Goal: Task Accomplishment & Management: Use online tool/utility

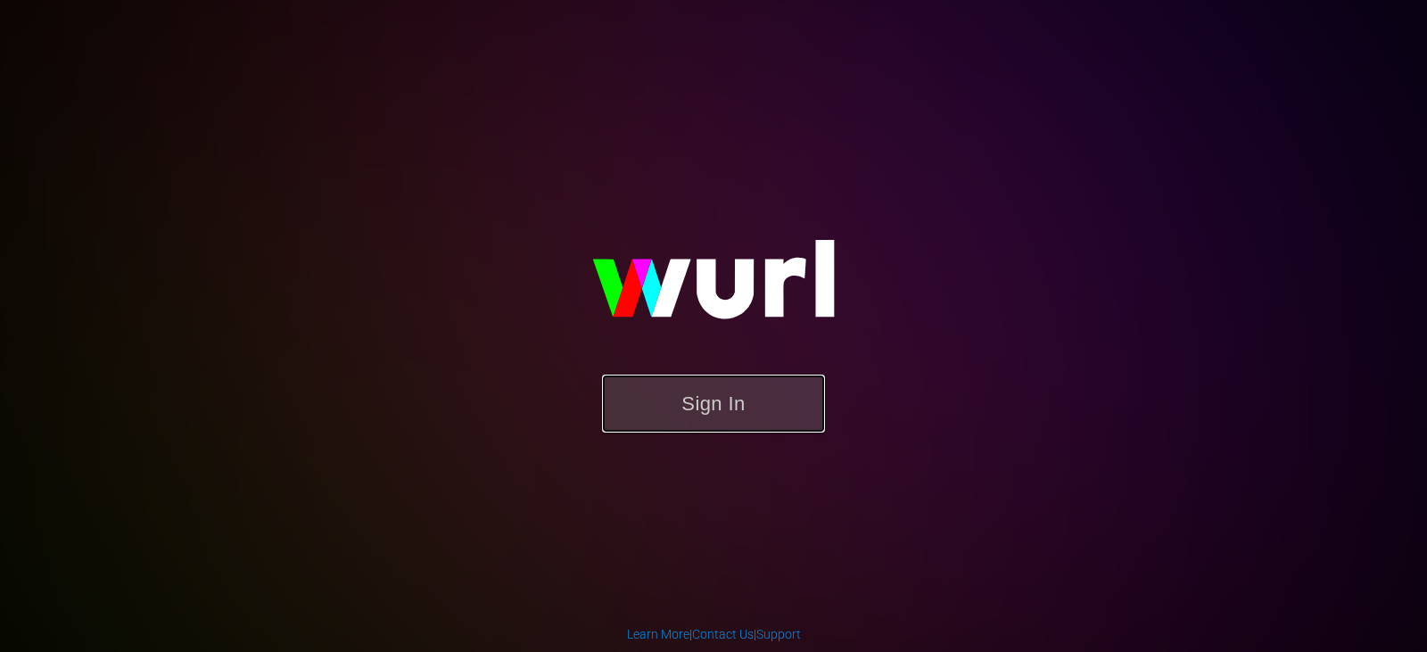
click at [684, 419] on button "Sign In" at bounding box center [713, 404] width 223 height 58
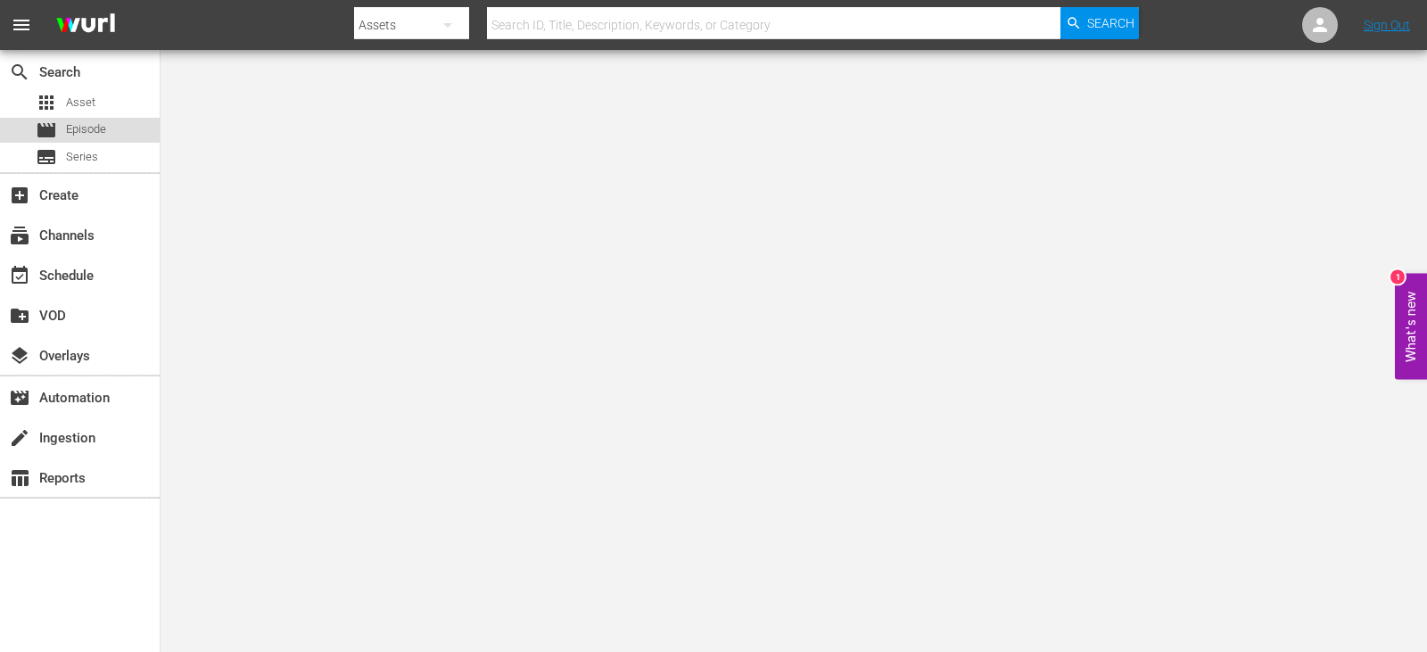
click at [95, 123] on span "Episode" at bounding box center [86, 129] width 40 height 18
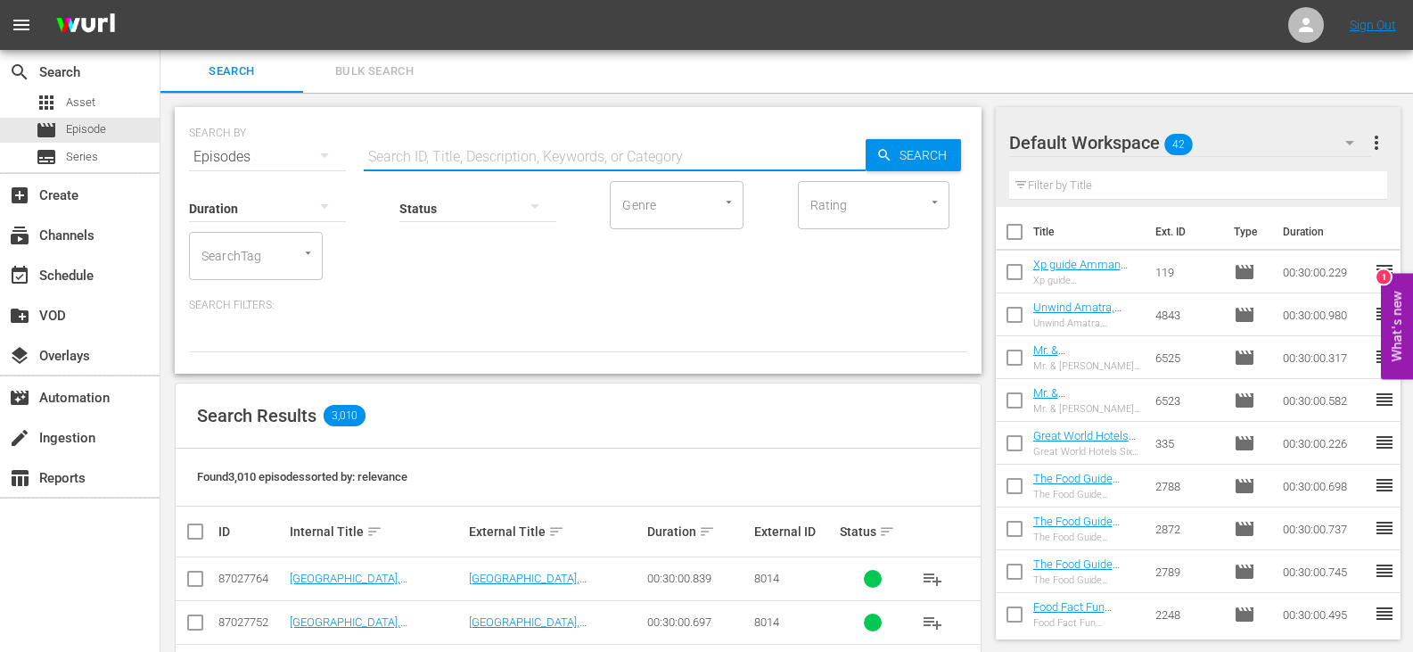
click at [432, 163] on input "text" at bounding box center [615, 157] width 502 height 43
click at [394, 158] on input "Bliss ENG" at bounding box center [615, 157] width 502 height 43
drag, startPoint x: 399, startPoint y: 156, endPoint x: 326, endPoint y: 160, distance: 72.3
click at [326, 160] on div "SEARCH BY Search By Episodes Search ID, Title, Description, Keywords, or Catego…" at bounding box center [578, 146] width 779 height 64
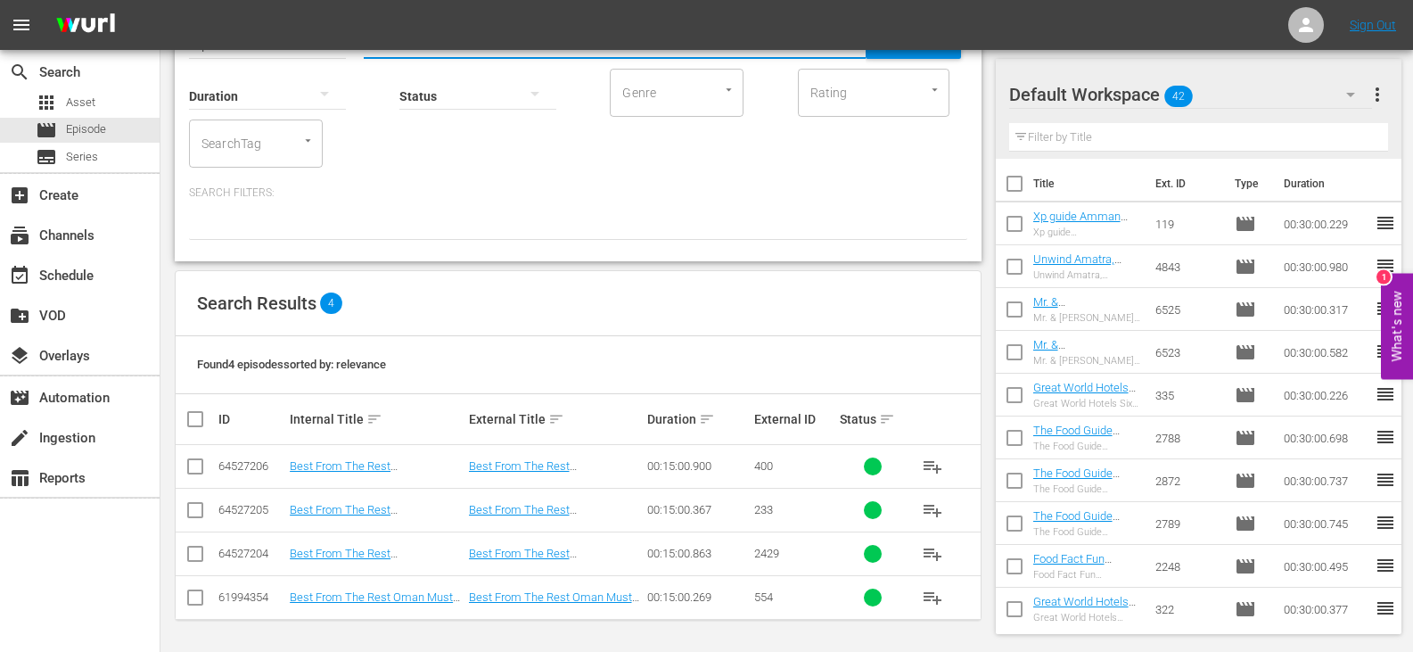
scroll to position [113, 0]
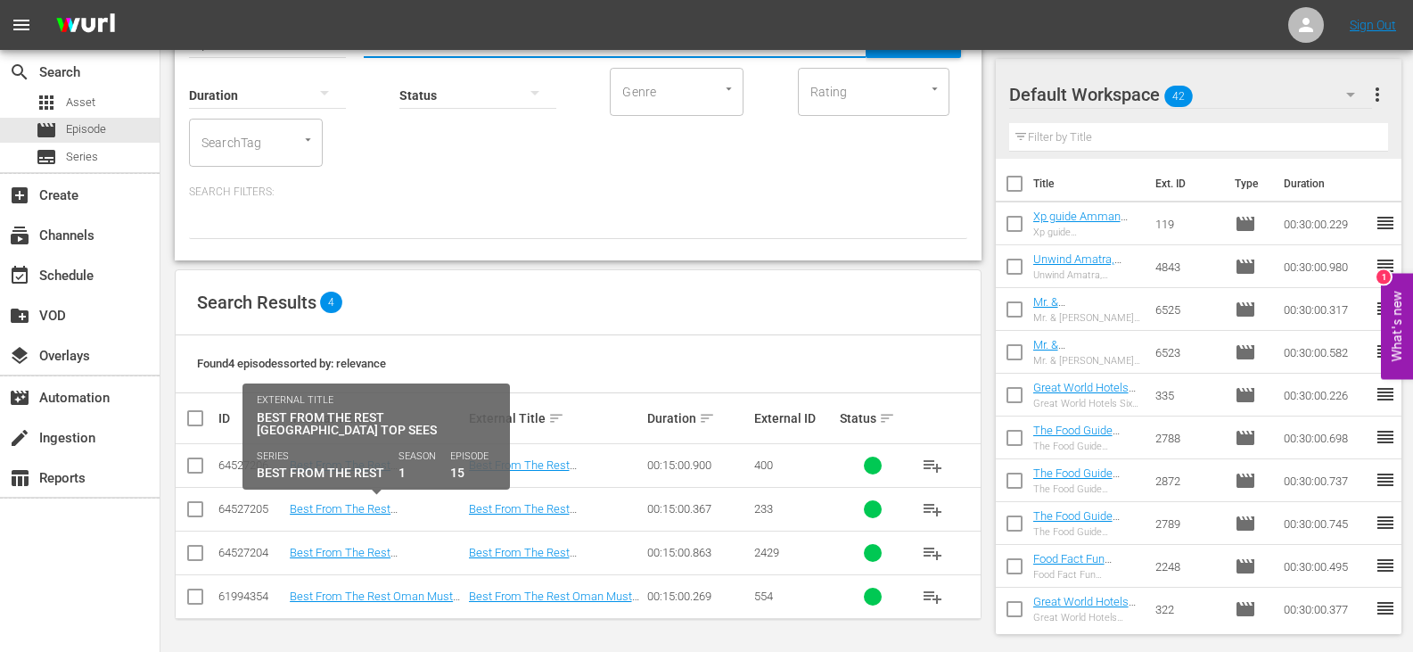
type input "best ENG"
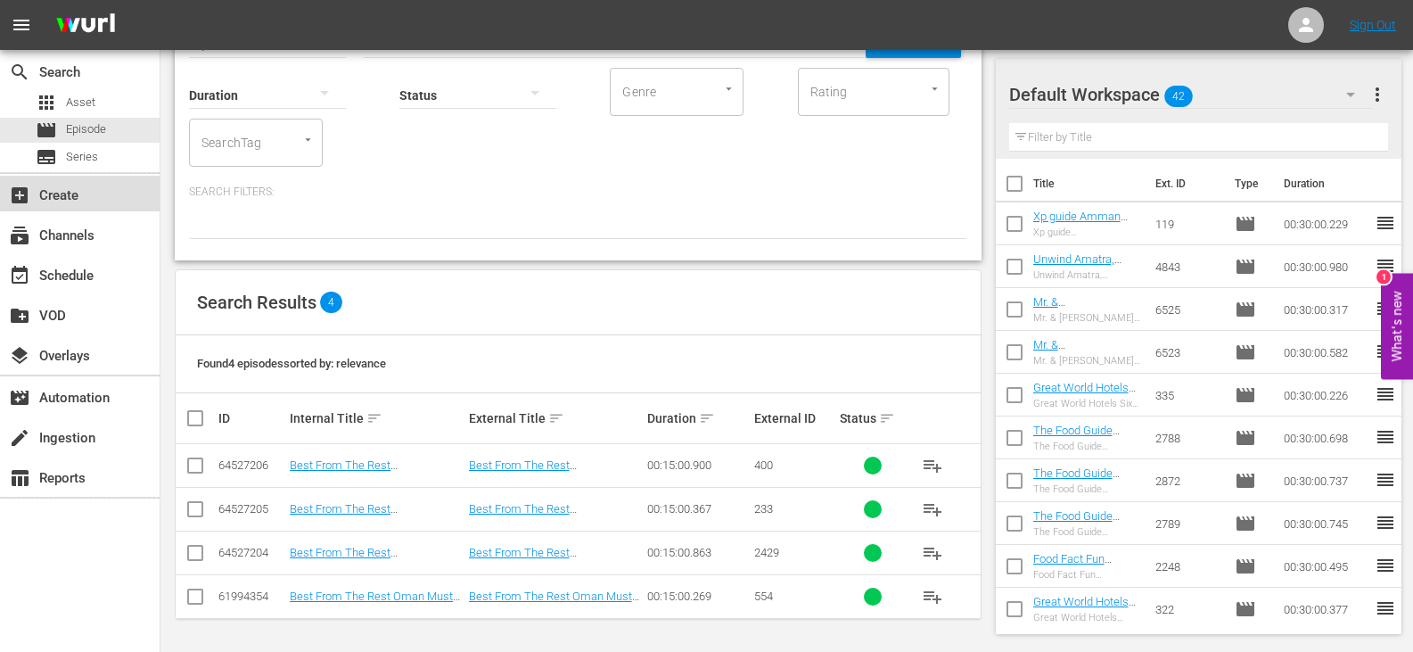
click at [112, 210] on div "add_box Create" at bounding box center [80, 194] width 160 height 36
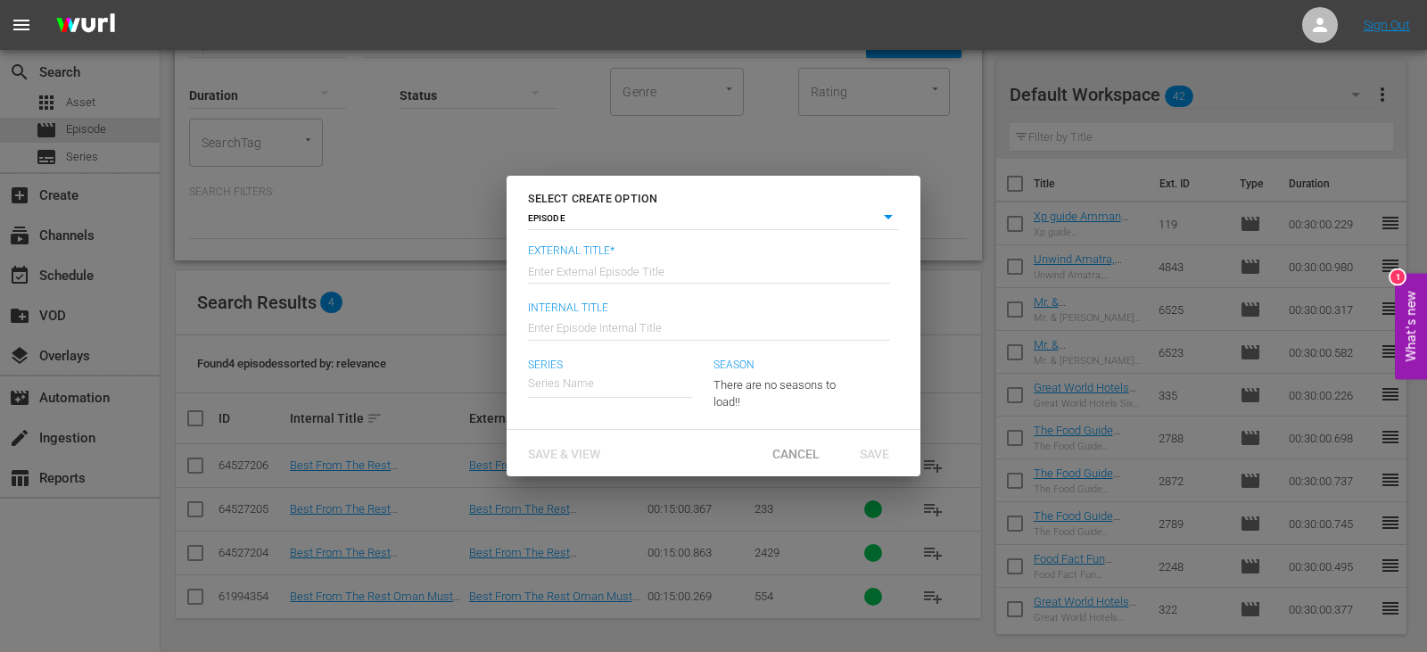
click at [112, 235] on div "SELECT CREATE OPTION EPISODE episode External Title* Enter External Episode Tit…" at bounding box center [713, 326] width 1427 height 652
click at [808, 458] on span "Cancel" at bounding box center [796, 454] width 76 height 14
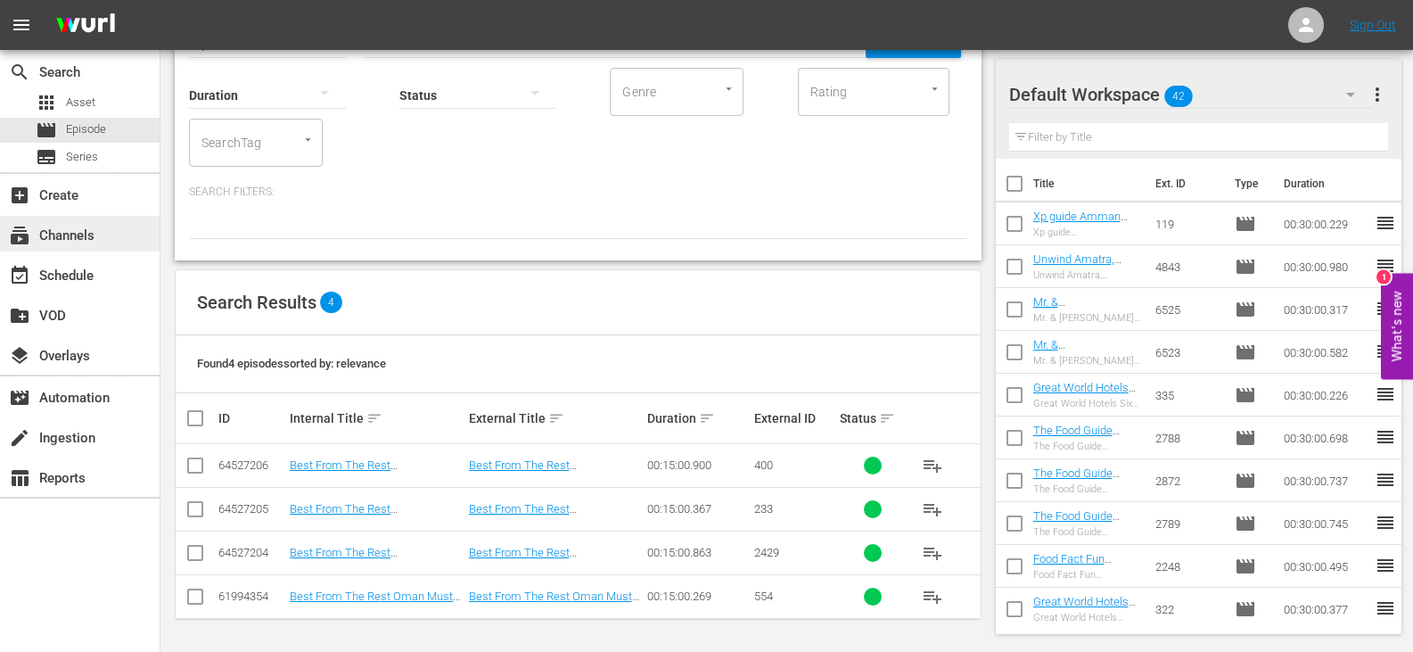
click at [94, 219] on div "subscriptions Channels" at bounding box center [80, 234] width 160 height 36
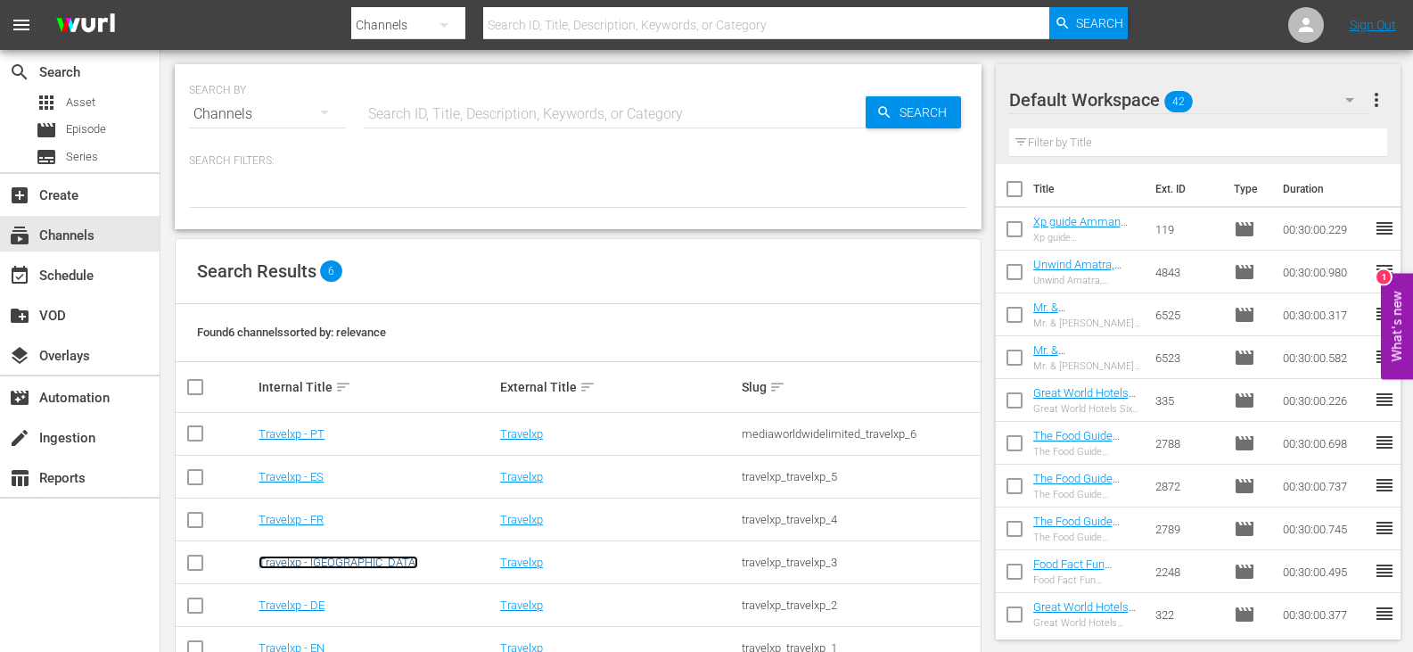
click at [296, 558] on link "Travelxp - [GEOGRAPHIC_DATA]" at bounding box center [339, 562] width 160 height 13
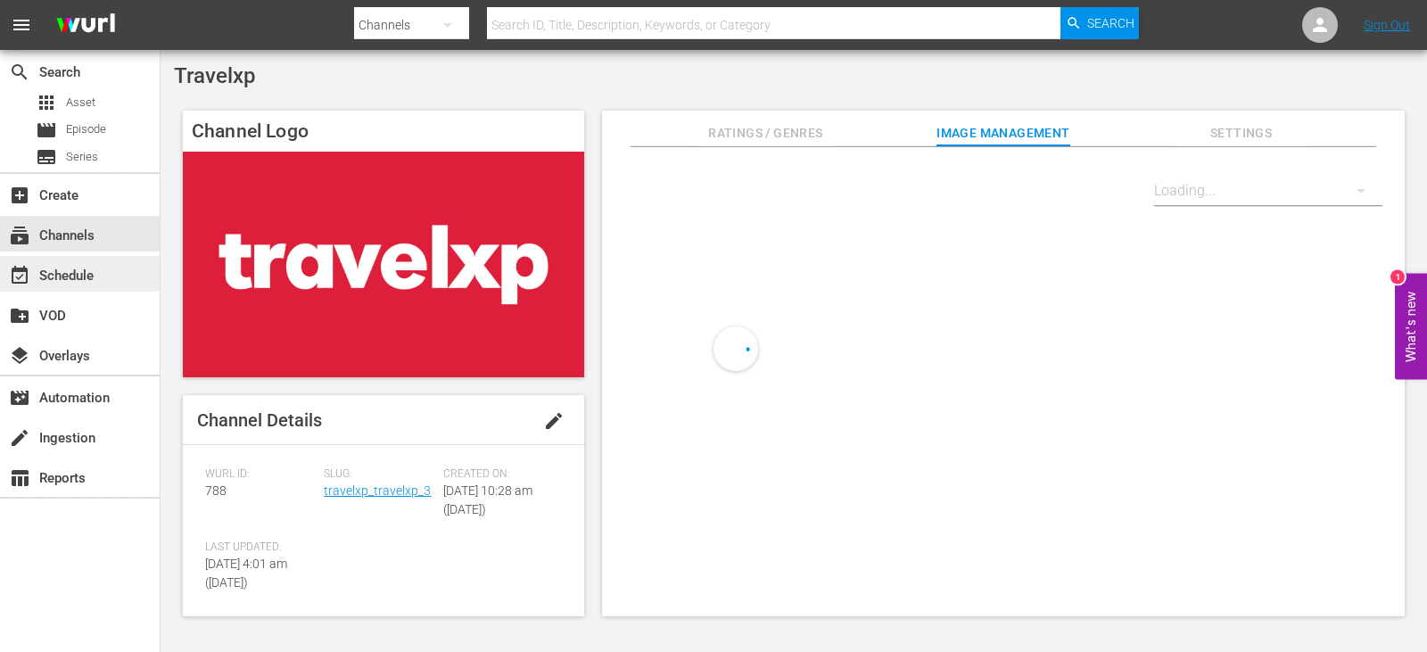
click at [93, 268] on div "event_available Schedule" at bounding box center [50, 273] width 100 height 16
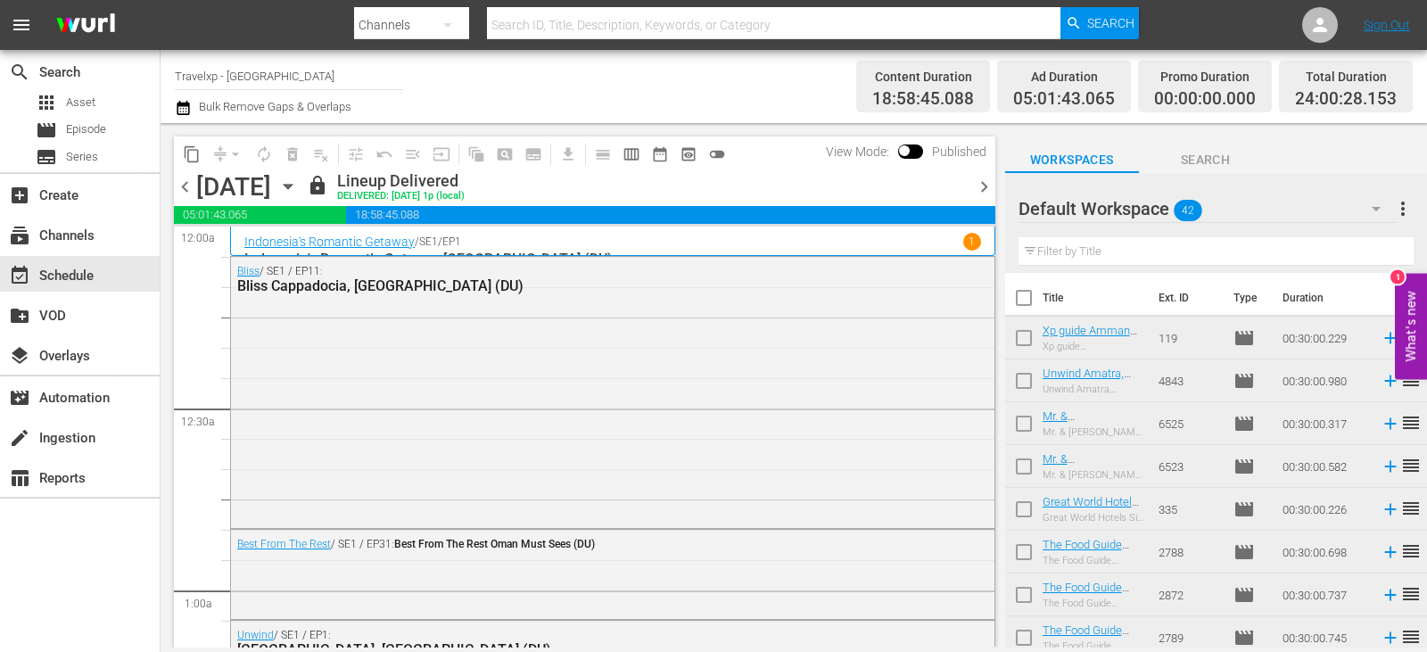
click at [975, 188] on span "chevron_right" at bounding box center [984, 187] width 22 height 22
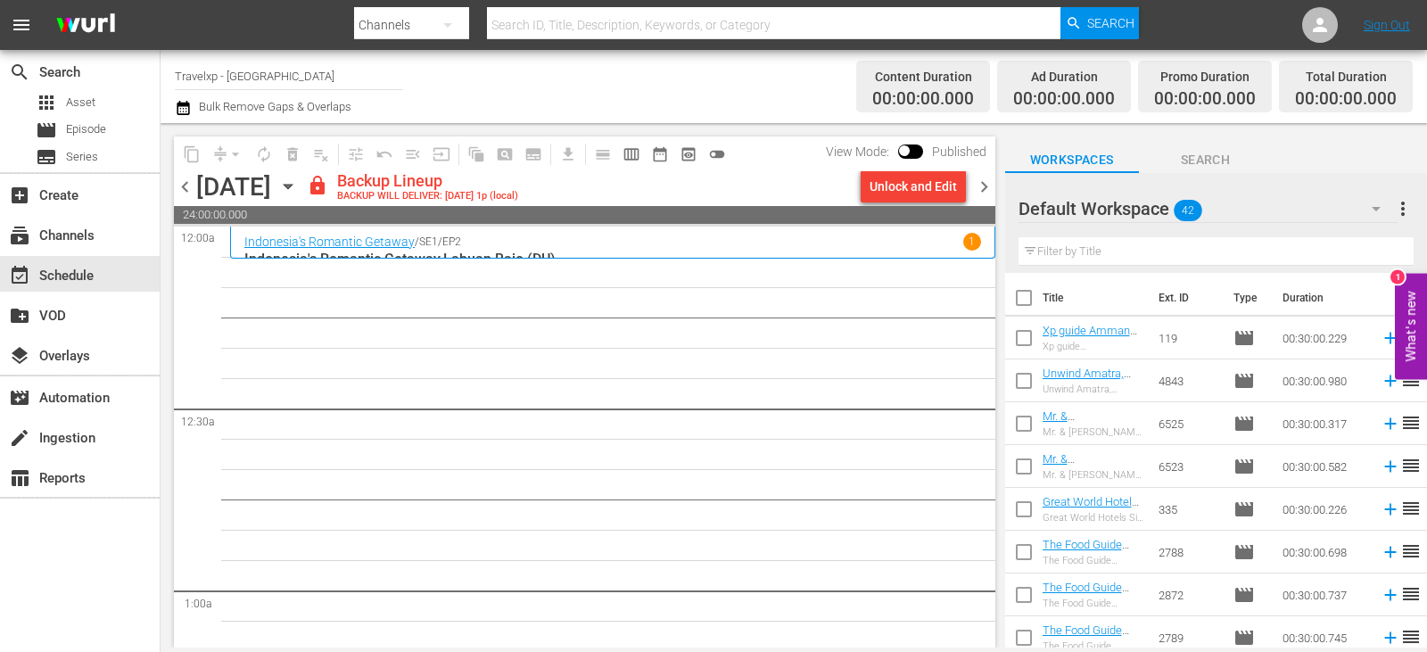
click at [948, 199] on div "Unlock and Edit" at bounding box center [912, 186] width 87 height 32
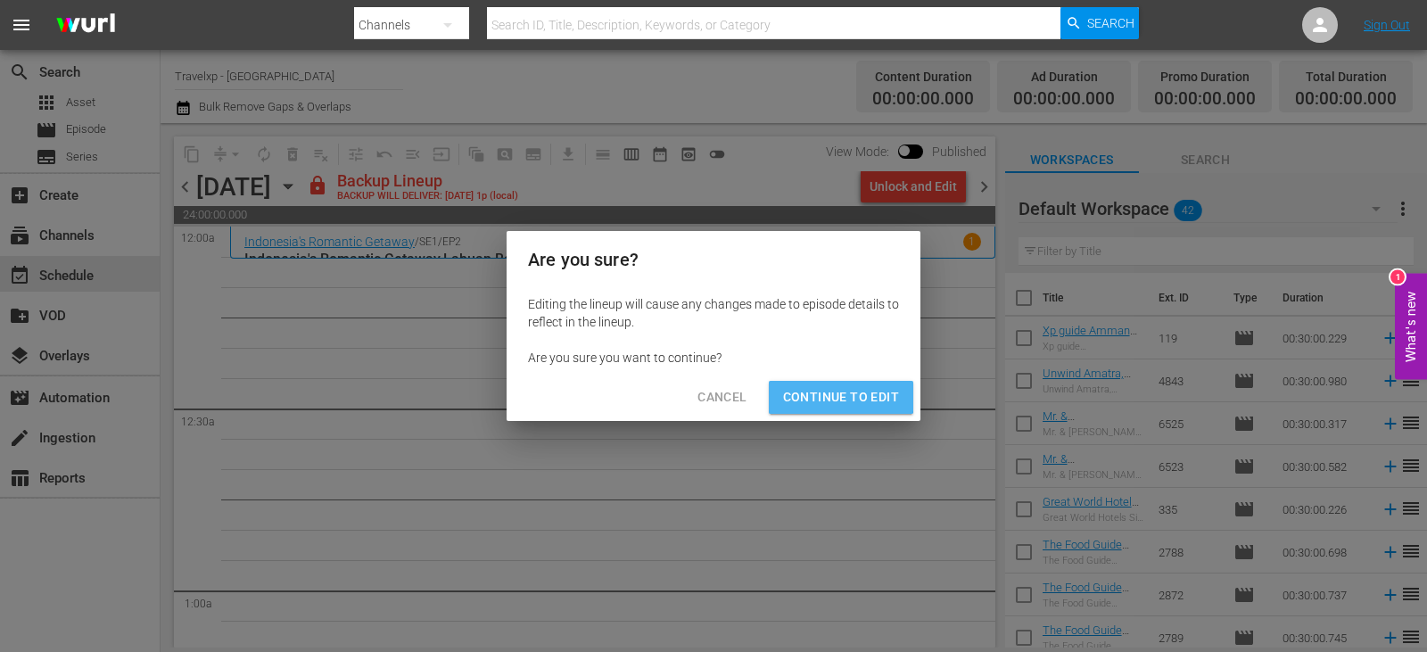
click at [812, 391] on span "Continue to Edit" at bounding box center [841, 397] width 116 height 22
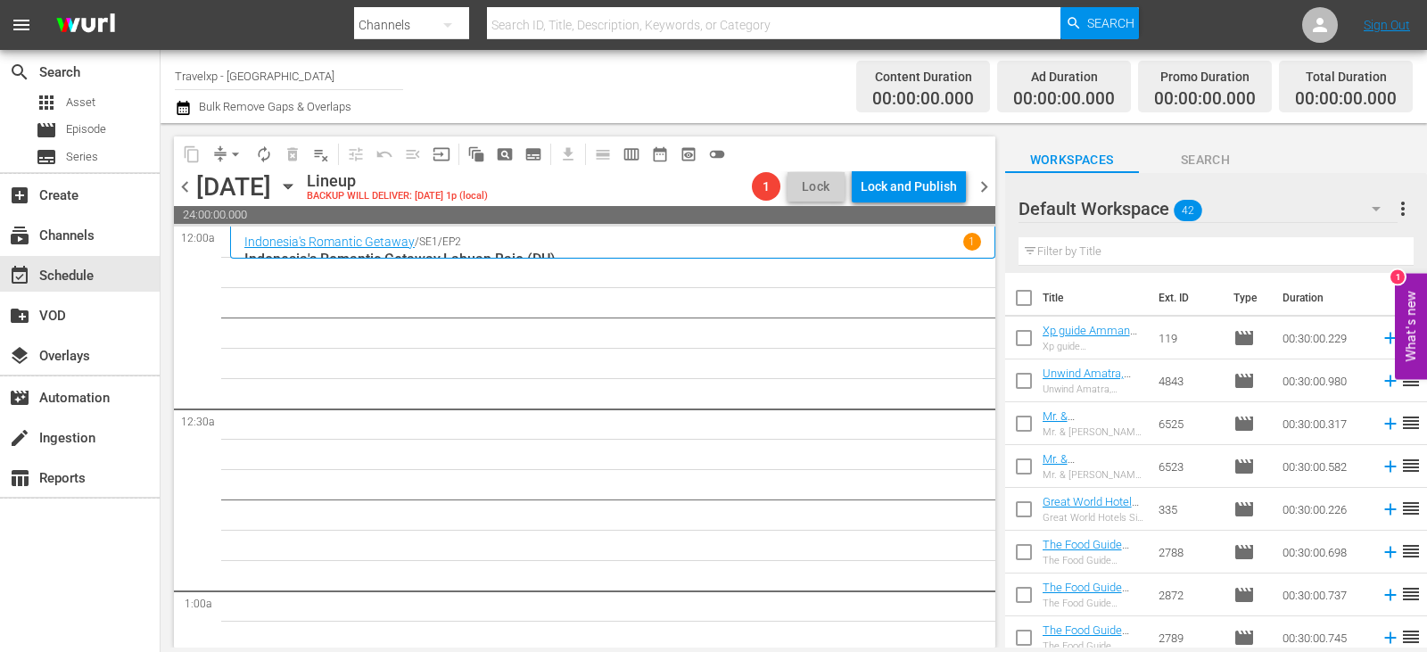
click at [1120, 255] on input "text" at bounding box center [1215, 251] width 395 height 29
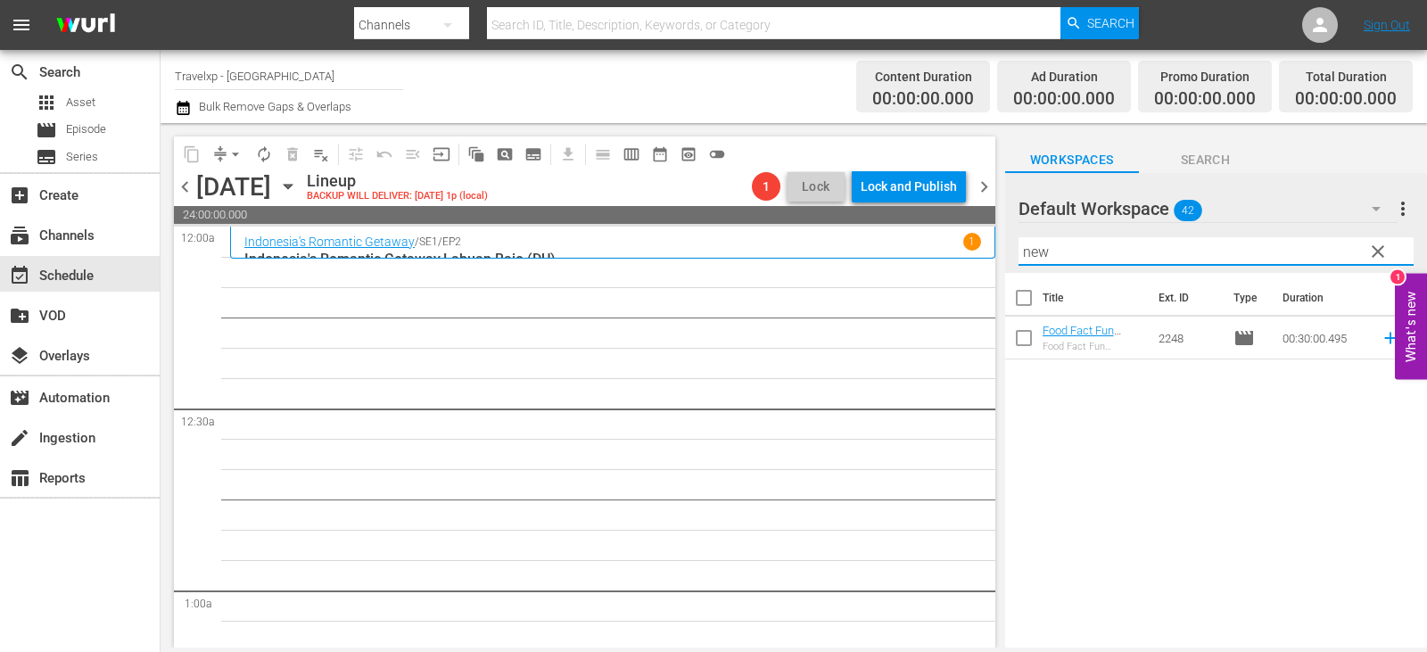
type input "new"
drag, startPoint x: 1162, startPoint y: 568, endPoint x: 1253, endPoint y: 453, distance: 146.7
click at [1162, 568] on div "Title Ext. ID Type Duration Food Fact Fun New Taipei City, Taiwan (DU) Food Fac…" at bounding box center [1216, 461] width 422 height 377
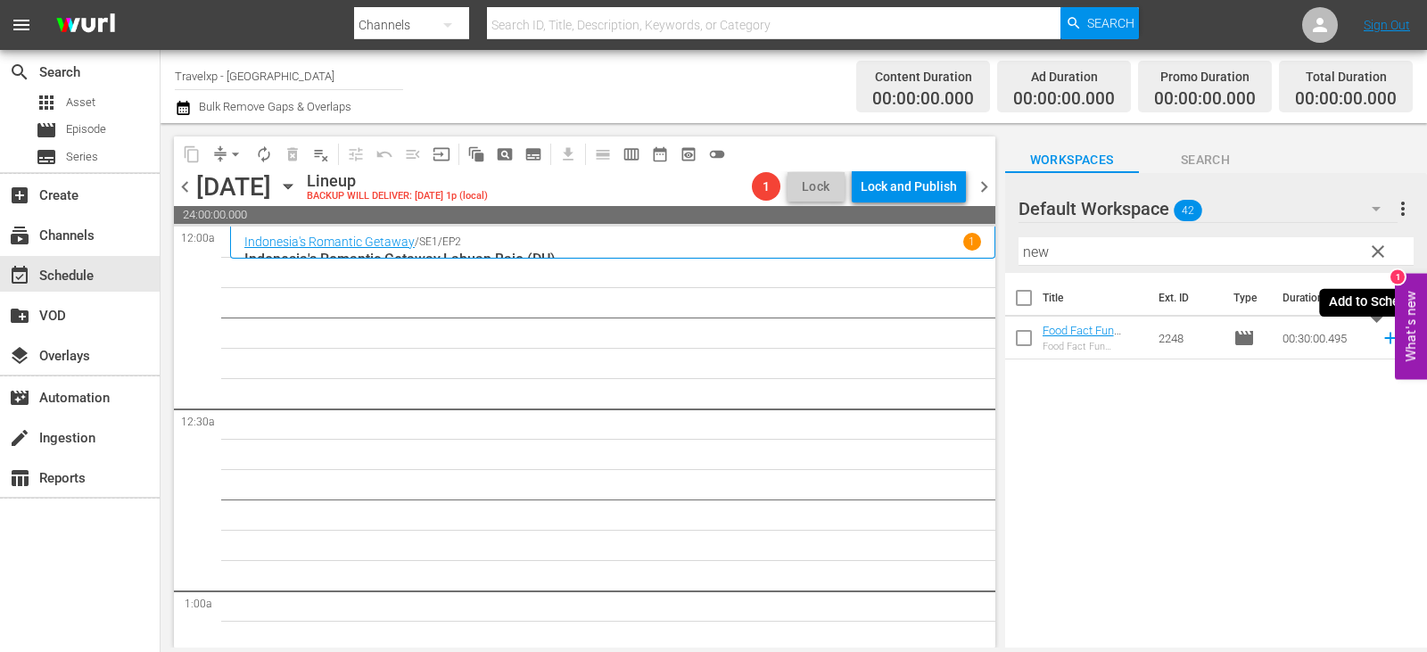
click at [1380, 337] on icon at bounding box center [1390, 338] width 20 height 20
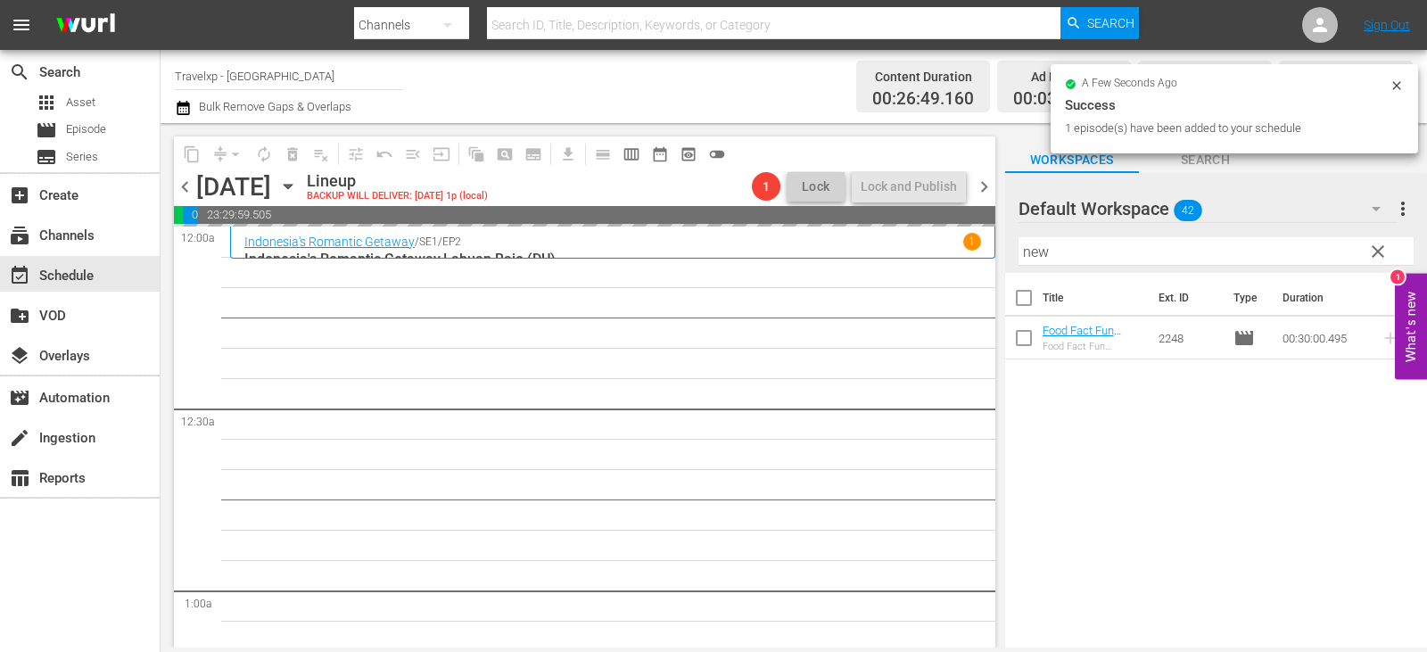
click at [1364, 252] on button "clear" at bounding box center [1377, 250] width 29 height 29
drag, startPoint x: 1364, startPoint y: 252, endPoint x: 1336, endPoint y: 261, distance: 29.9
click at [1364, 252] on input "text" at bounding box center [1215, 251] width 395 height 29
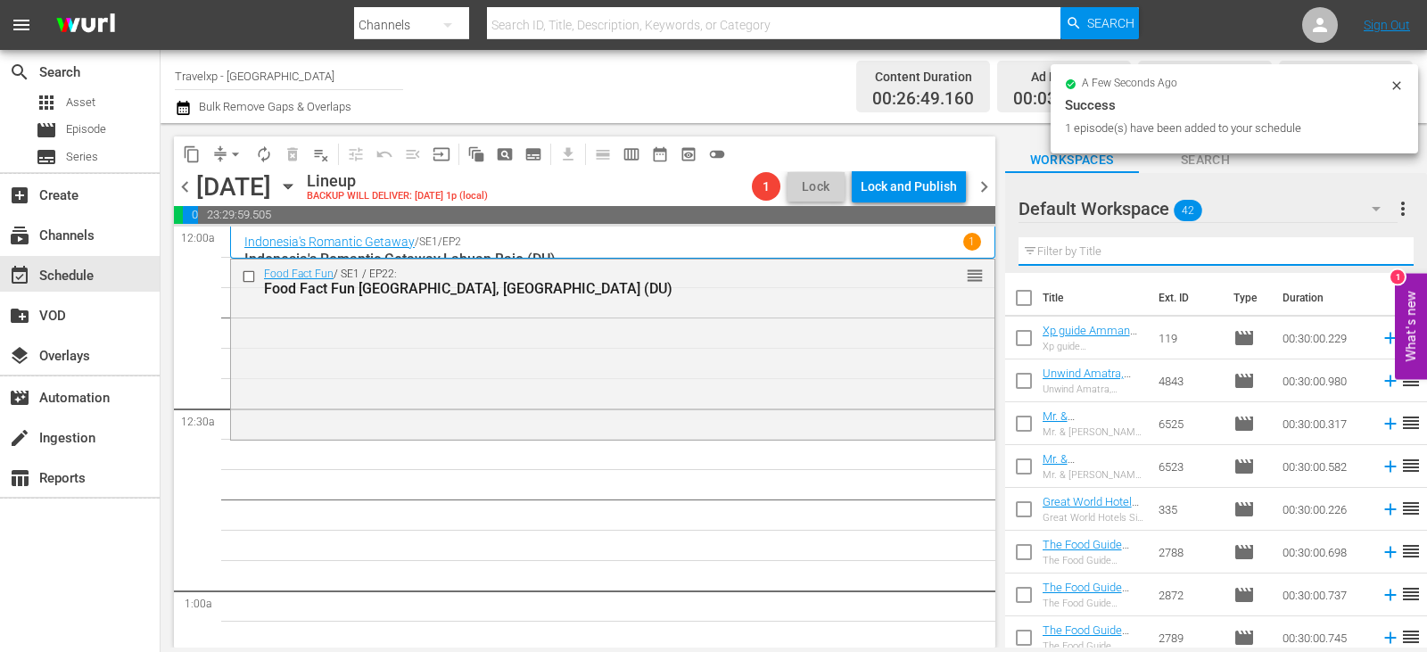
type input "r"
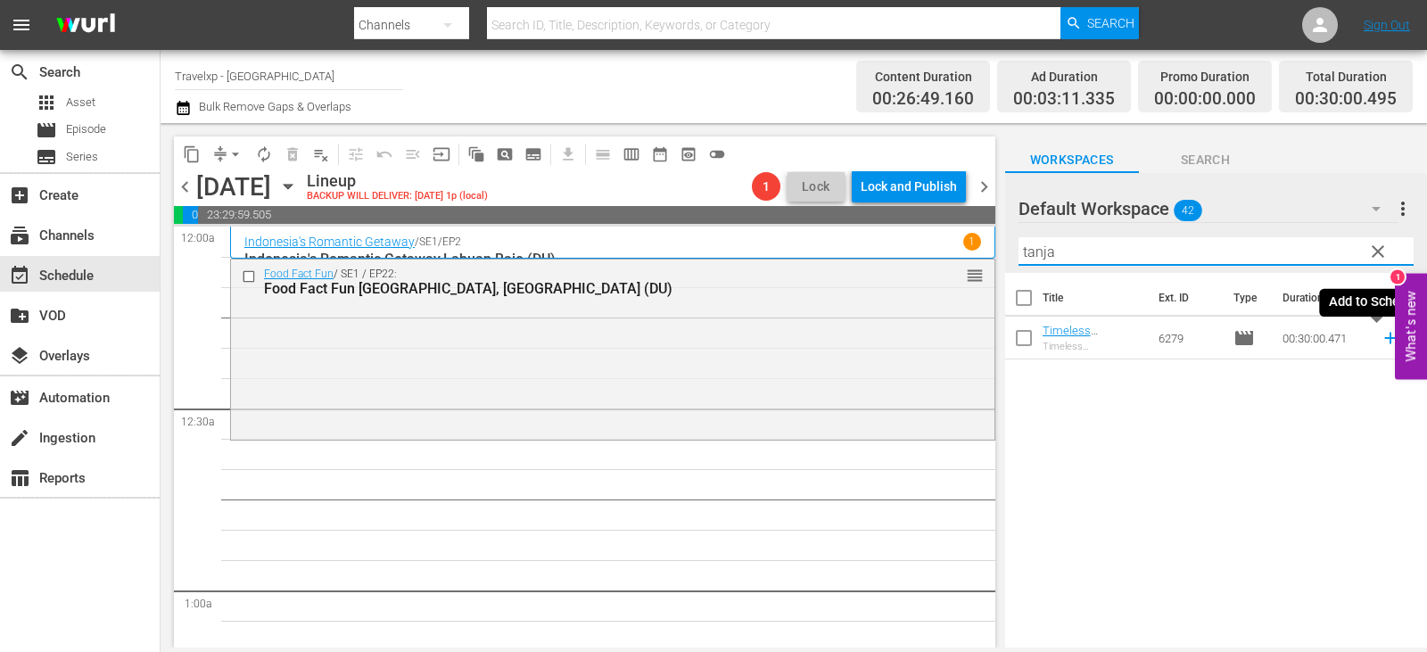
type input "tanja"
click at [1380, 340] on icon at bounding box center [1390, 338] width 20 height 20
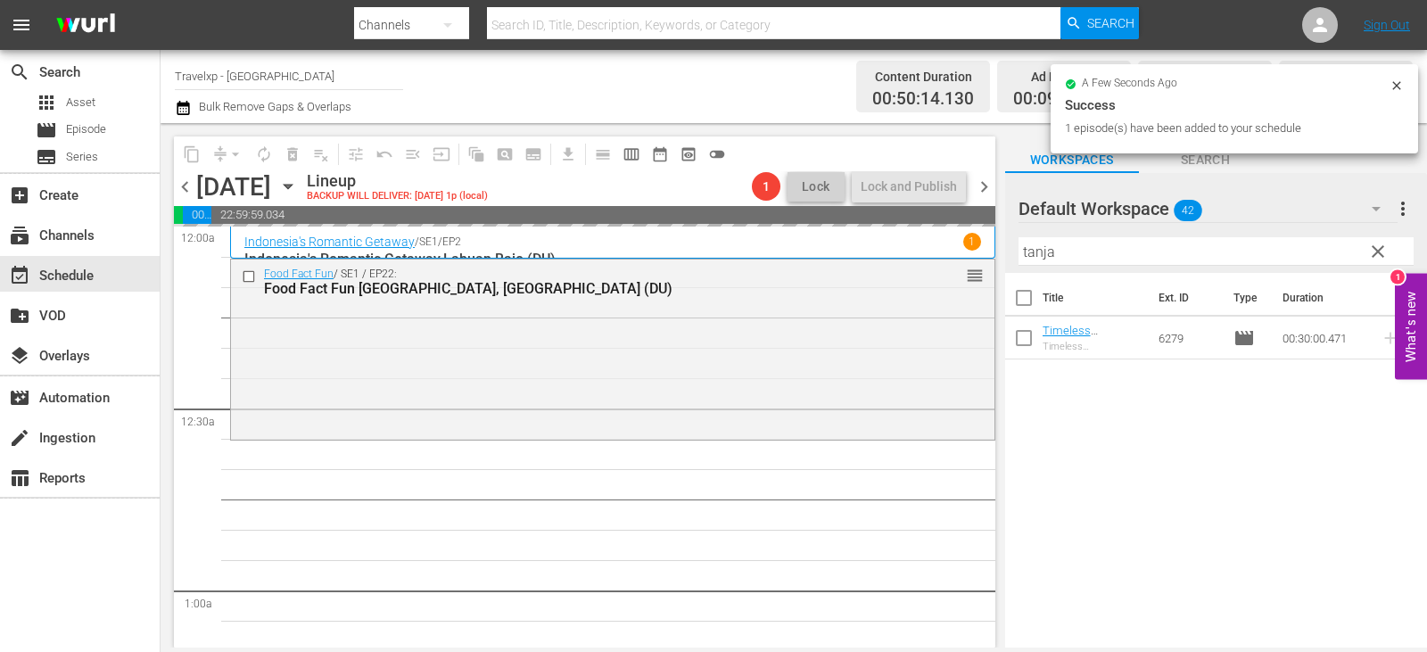
click at [1381, 258] on span "clear" at bounding box center [1377, 251] width 21 height 21
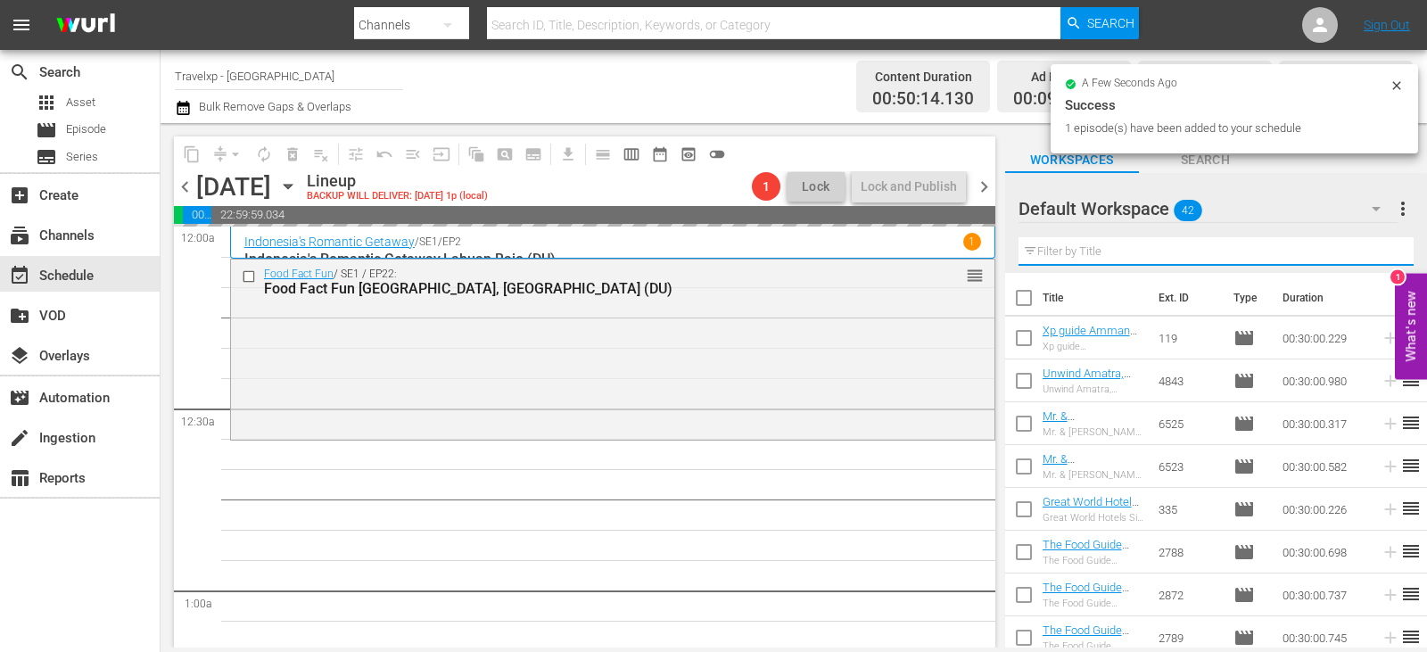
click at [1381, 258] on input "text" at bounding box center [1215, 251] width 395 height 29
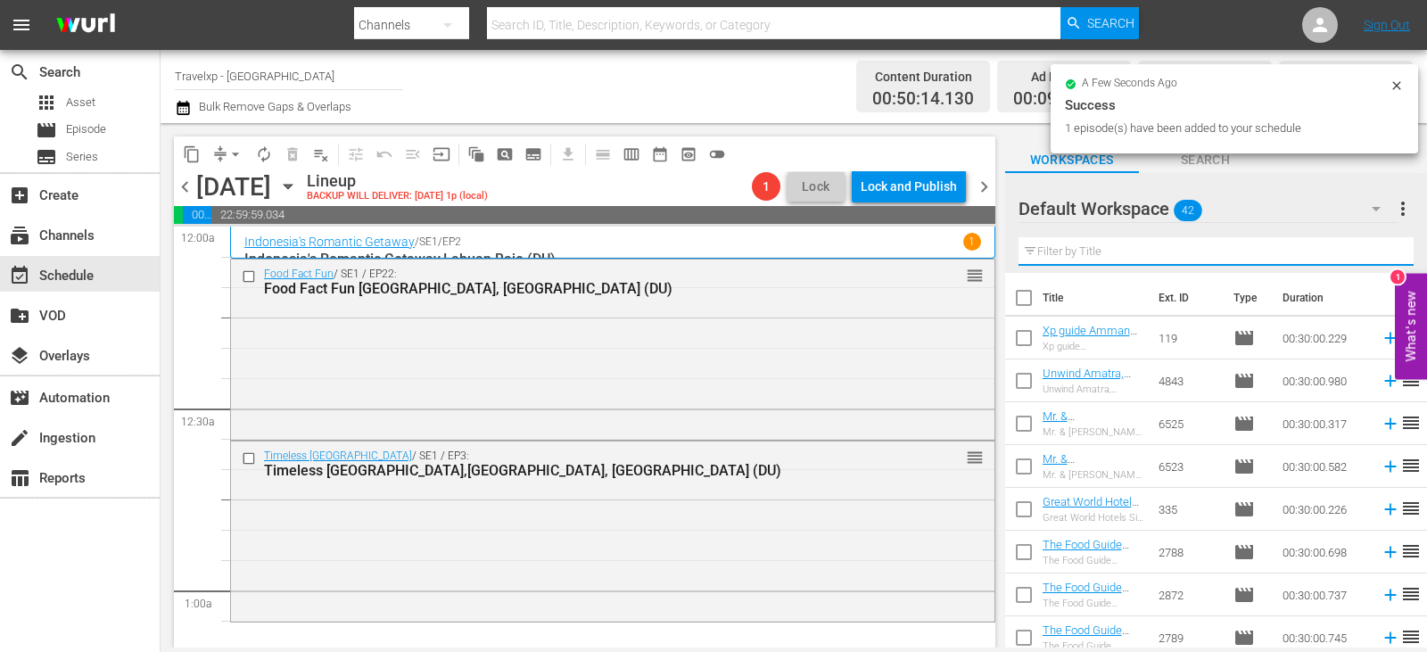
click at [1381, 258] on input "text" at bounding box center [1215, 251] width 395 height 29
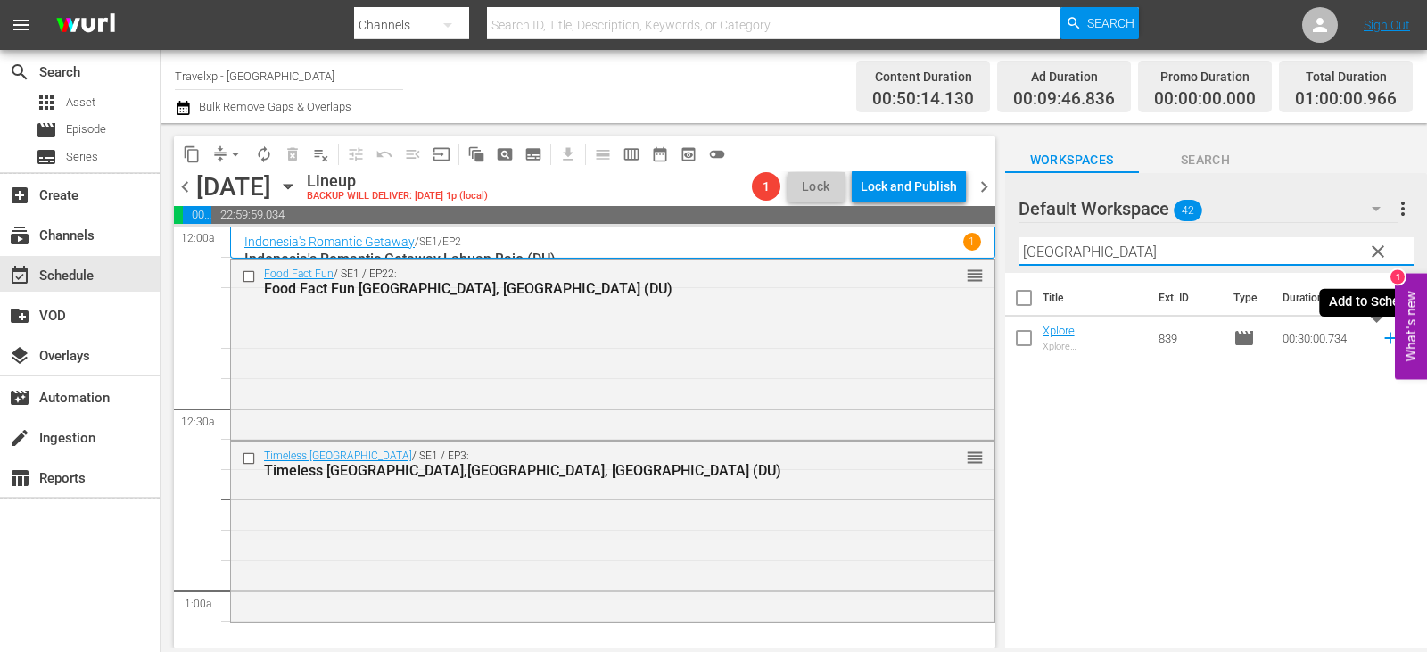
type input "dublin"
click at [1400, 336] on span "reorder" at bounding box center [1410, 336] width 21 height 21
click at [1384, 339] on icon at bounding box center [1390, 339] width 12 height 12
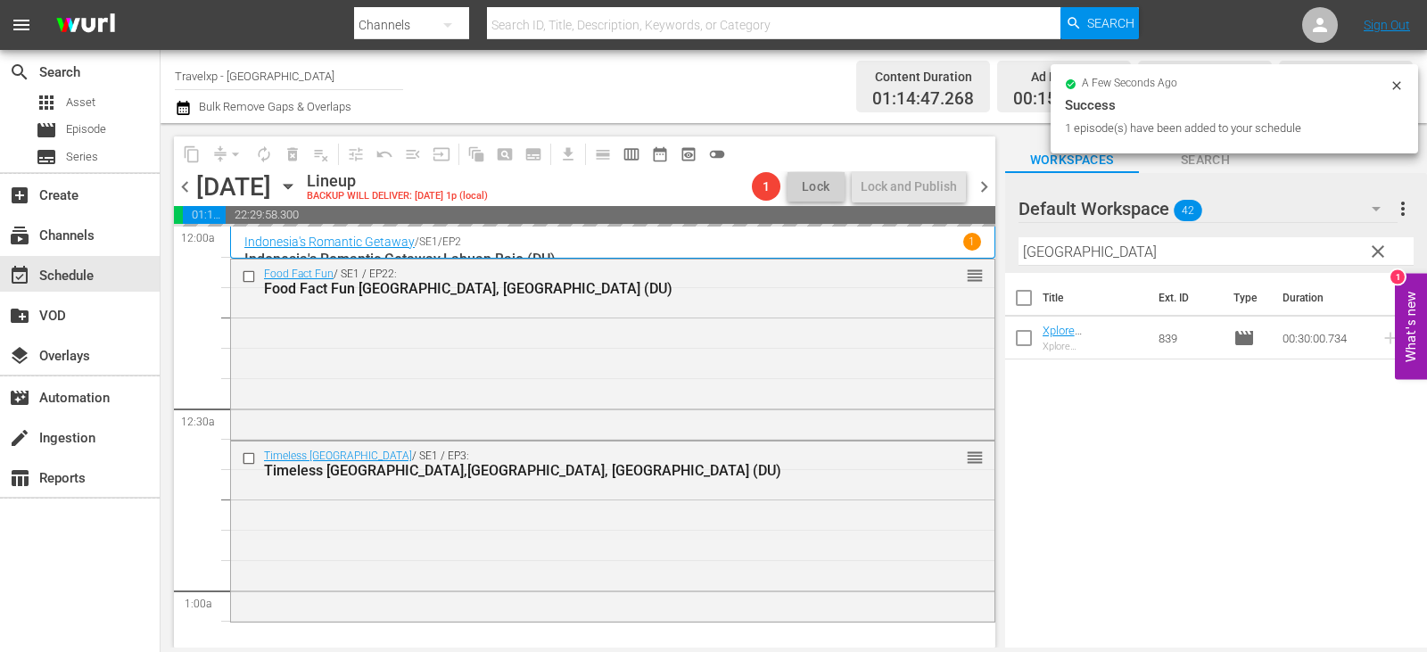
click at [1367, 260] on span "clear" at bounding box center [1377, 251] width 21 height 21
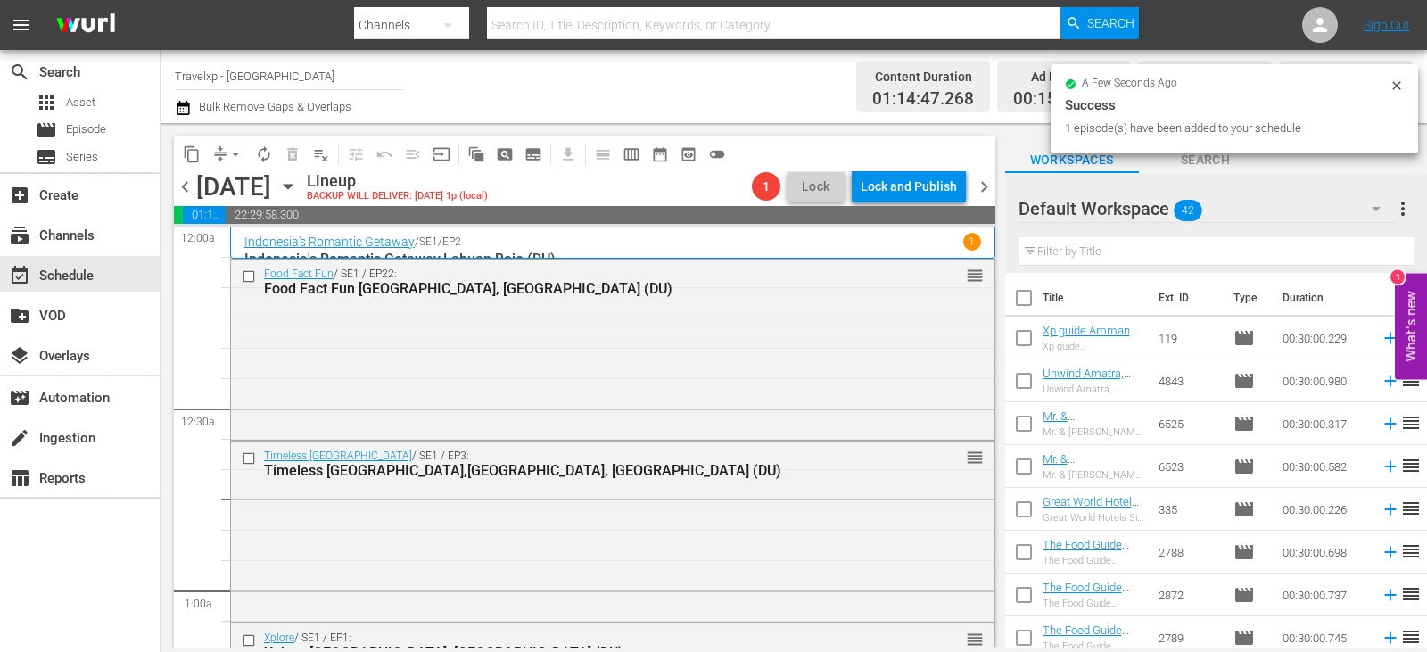
click at [1367, 260] on input "text" at bounding box center [1215, 251] width 395 height 29
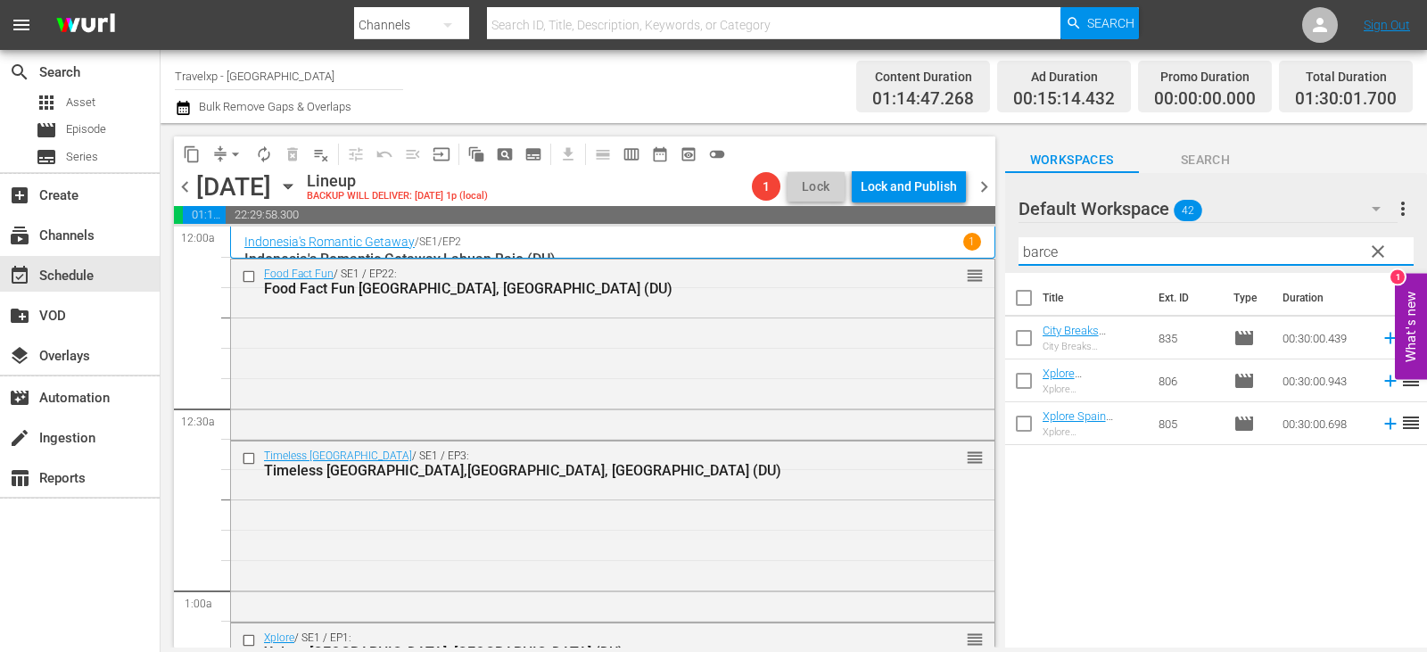
type input "barce"
click at [1384, 424] on icon at bounding box center [1390, 424] width 12 height 12
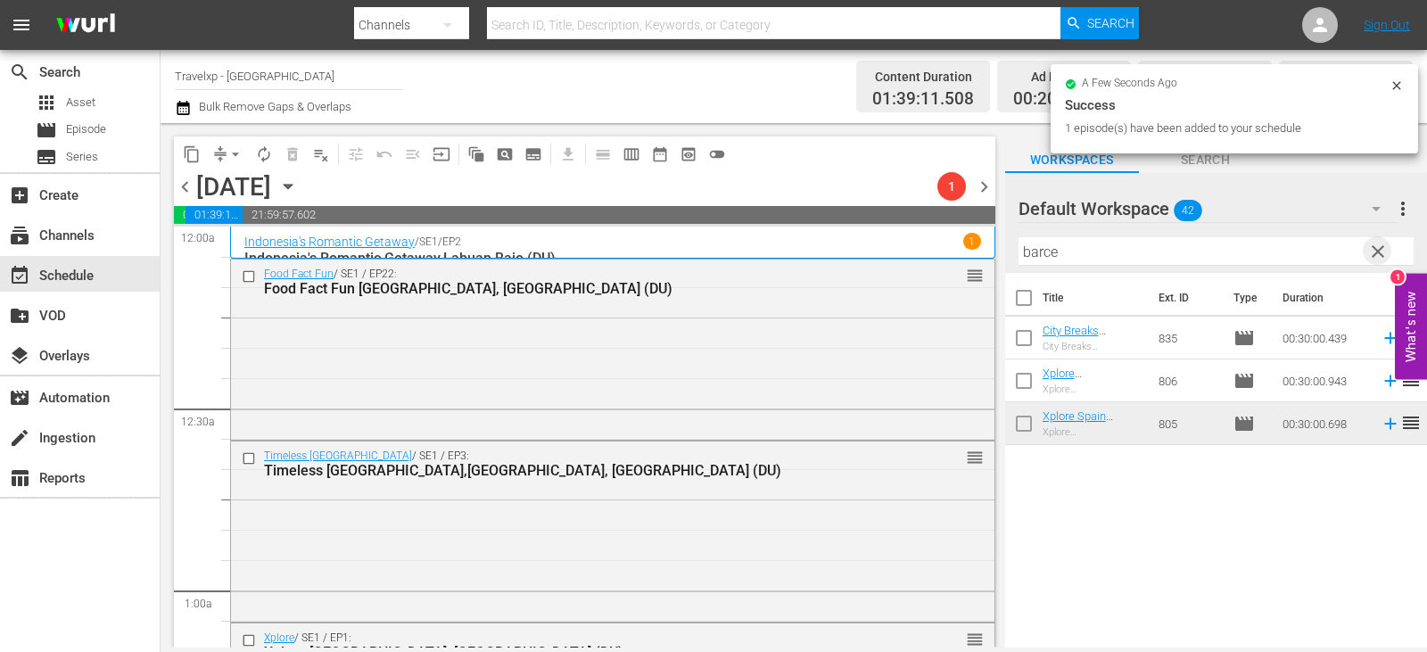
click at [1367, 251] on span "clear" at bounding box center [1377, 251] width 21 height 21
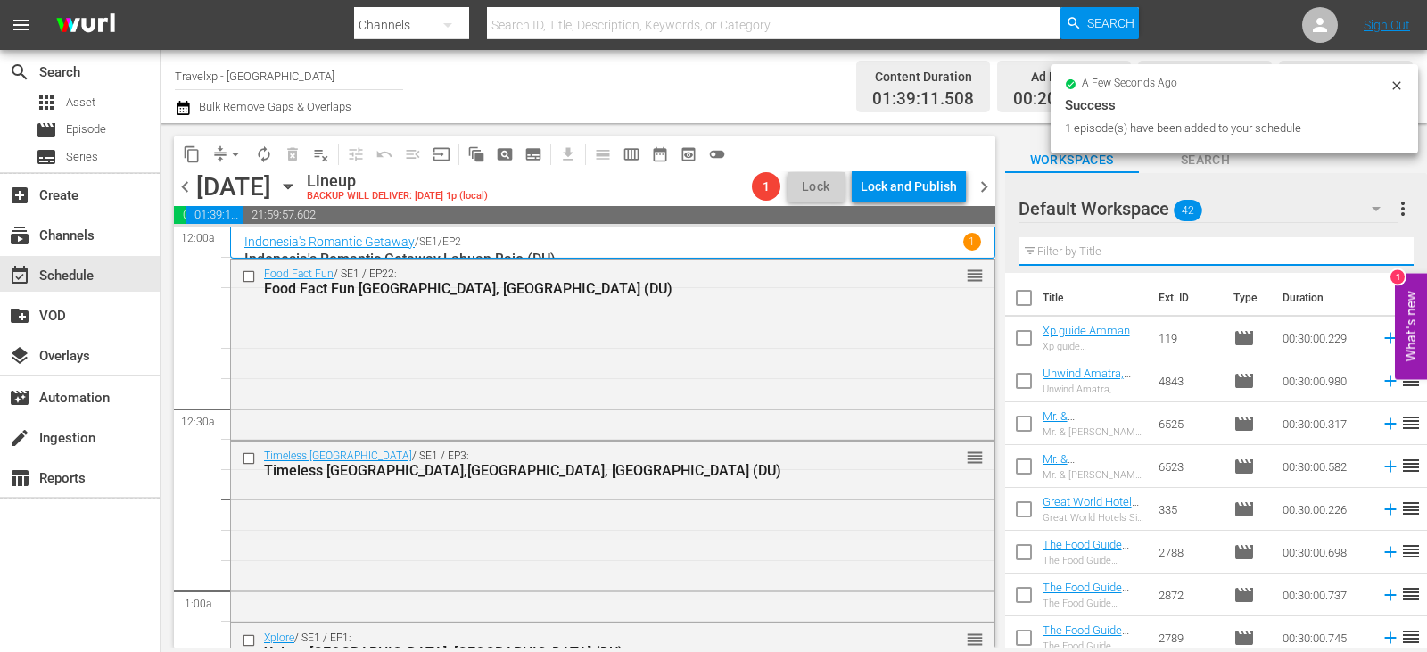
click at [1367, 251] on input "text" at bounding box center [1215, 251] width 395 height 29
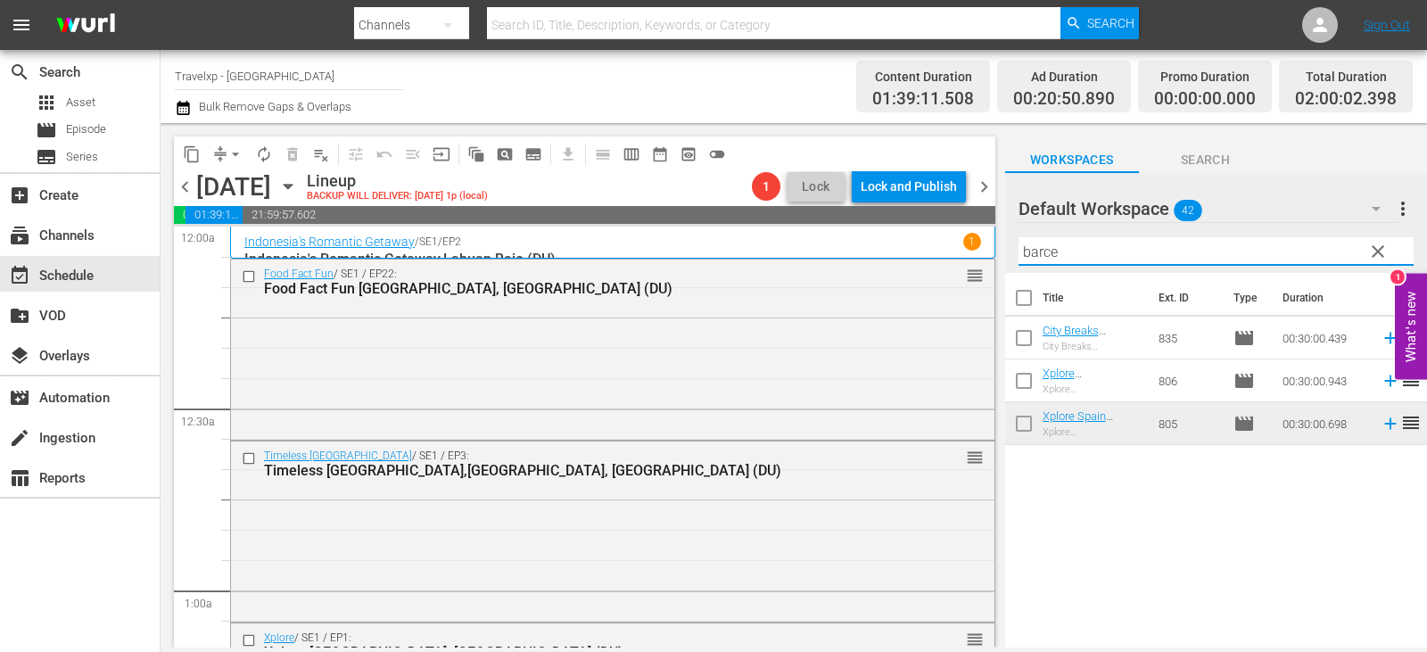
type input "barce"
click at [1380, 335] on icon at bounding box center [1390, 338] width 20 height 20
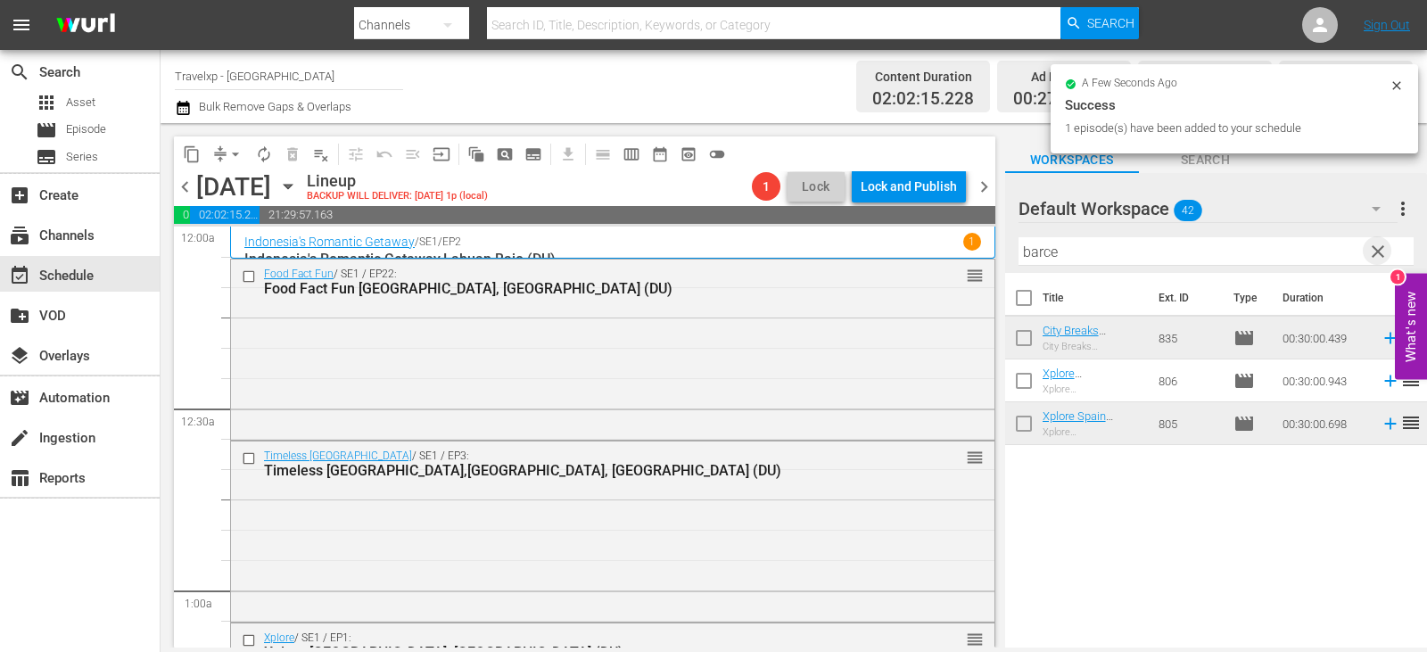
click at [1374, 253] on span "clear" at bounding box center [1377, 251] width 21 height 21
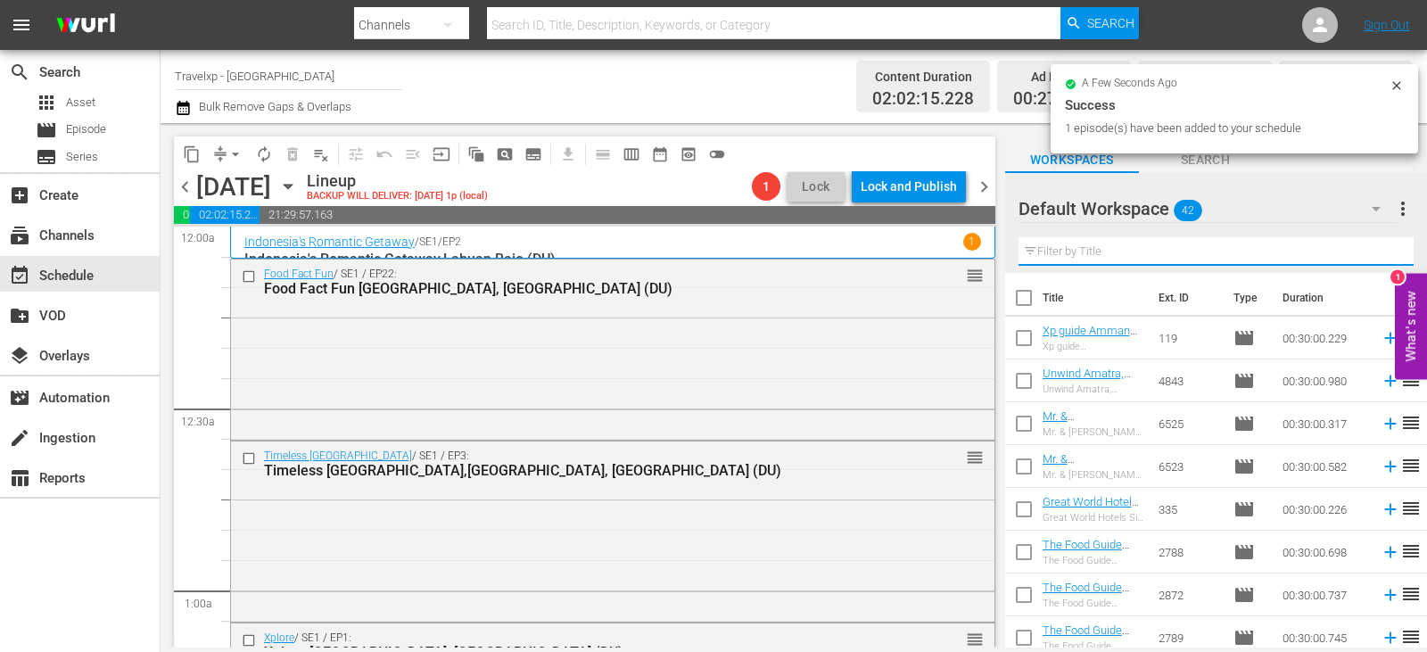
click at [1374, 253] on input "text" at bounding box center [1215, 251] width 395 height 29
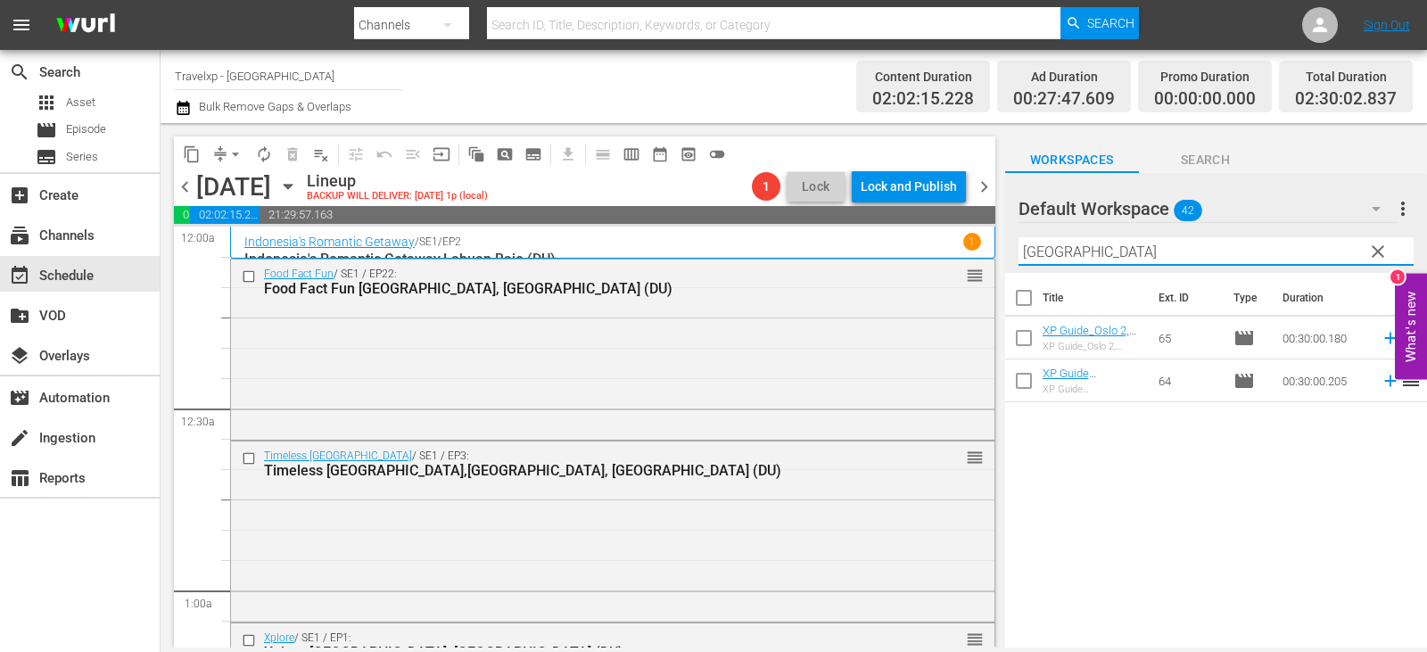
type input "oslo"
click at [1383, 381] on icon at bounding box center [1390, 381] width 20 height 20
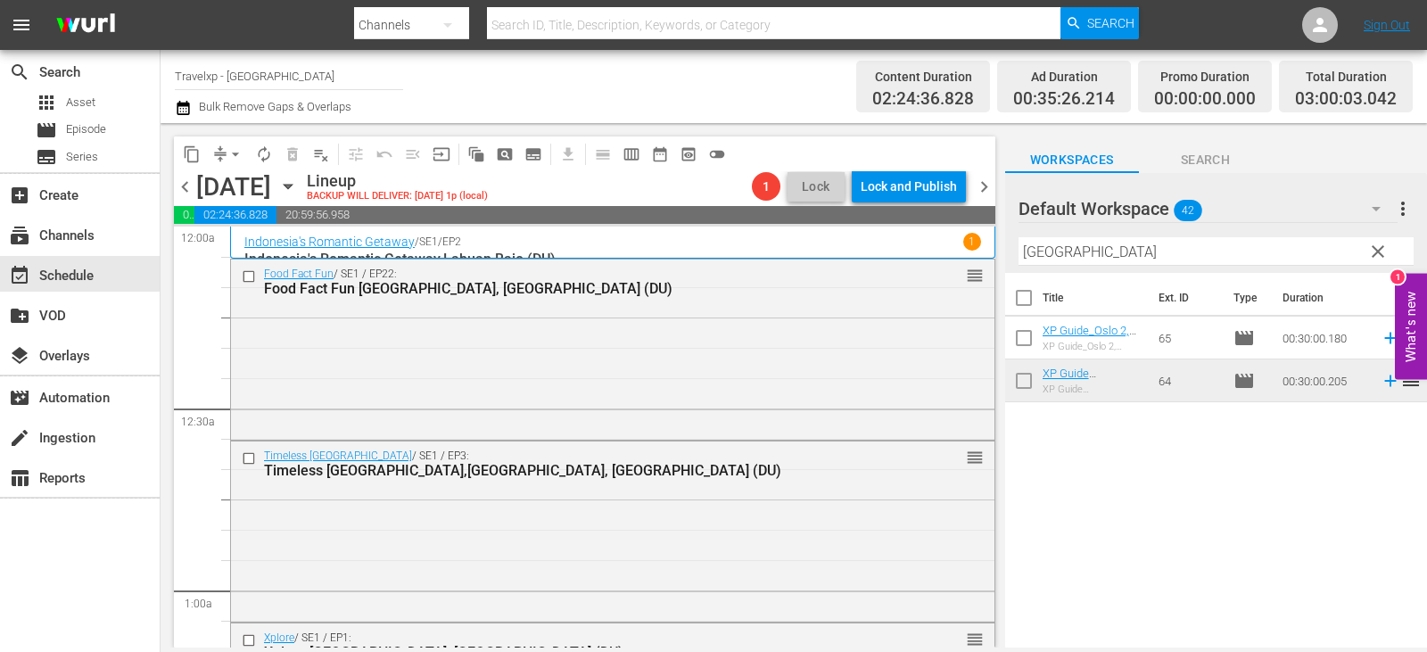
click at [1364, 250] on button "clear" at bounding box center [1377, 250] width 29 height 29
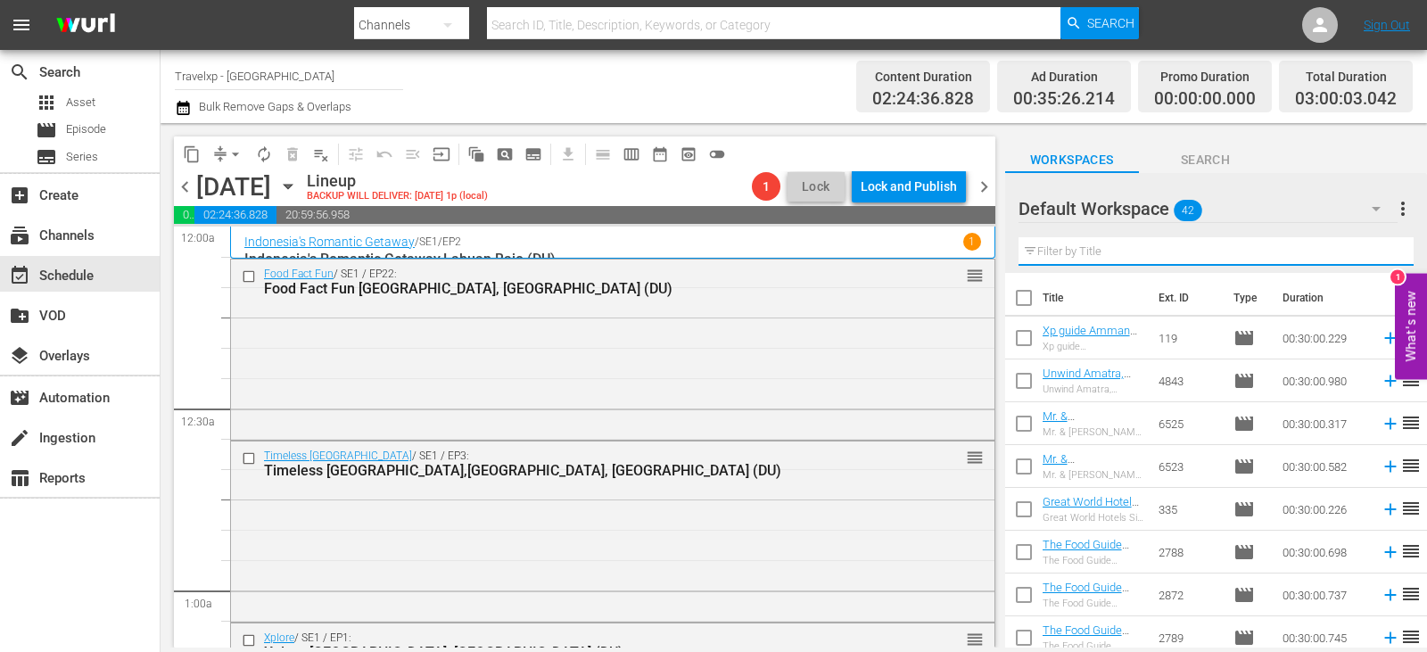
click at [1364, 250] on input "text" at bounding box center [1215, 251] width 395 height 29
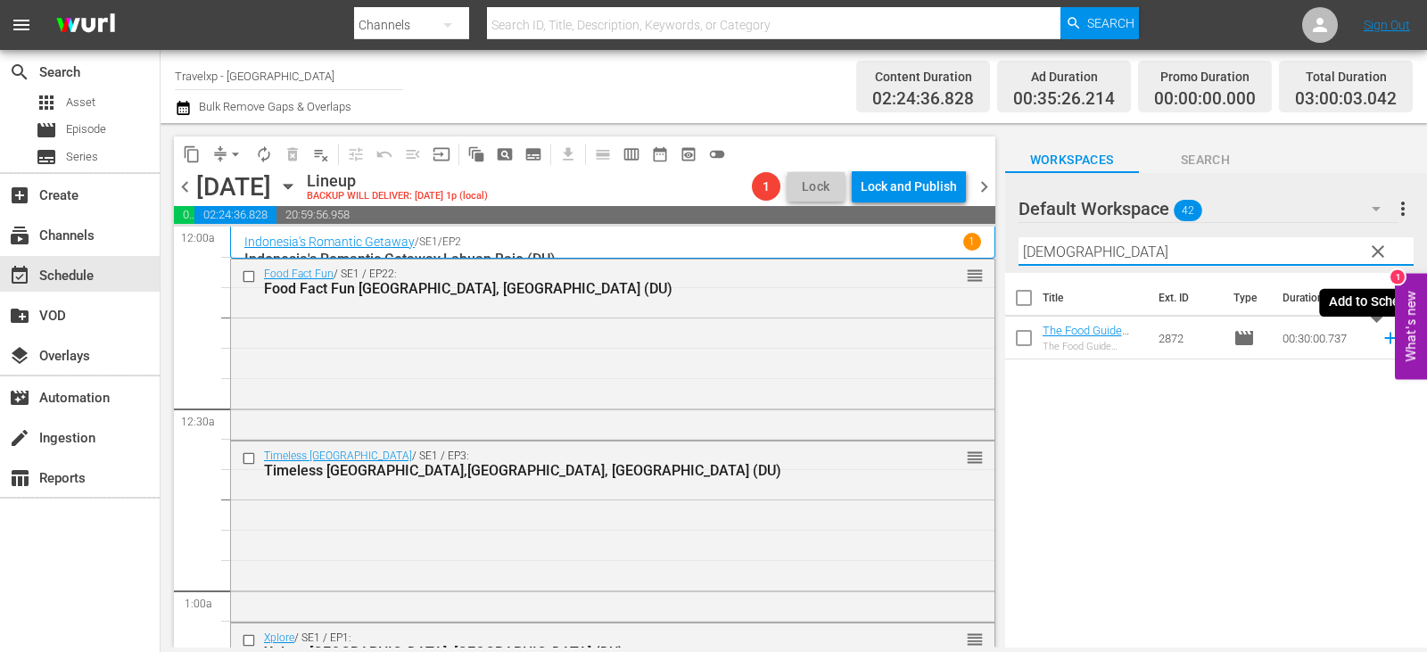
type input "buda"
click at [1384, 338] on icon at bounding box center [1390, 339] width 12 height 12
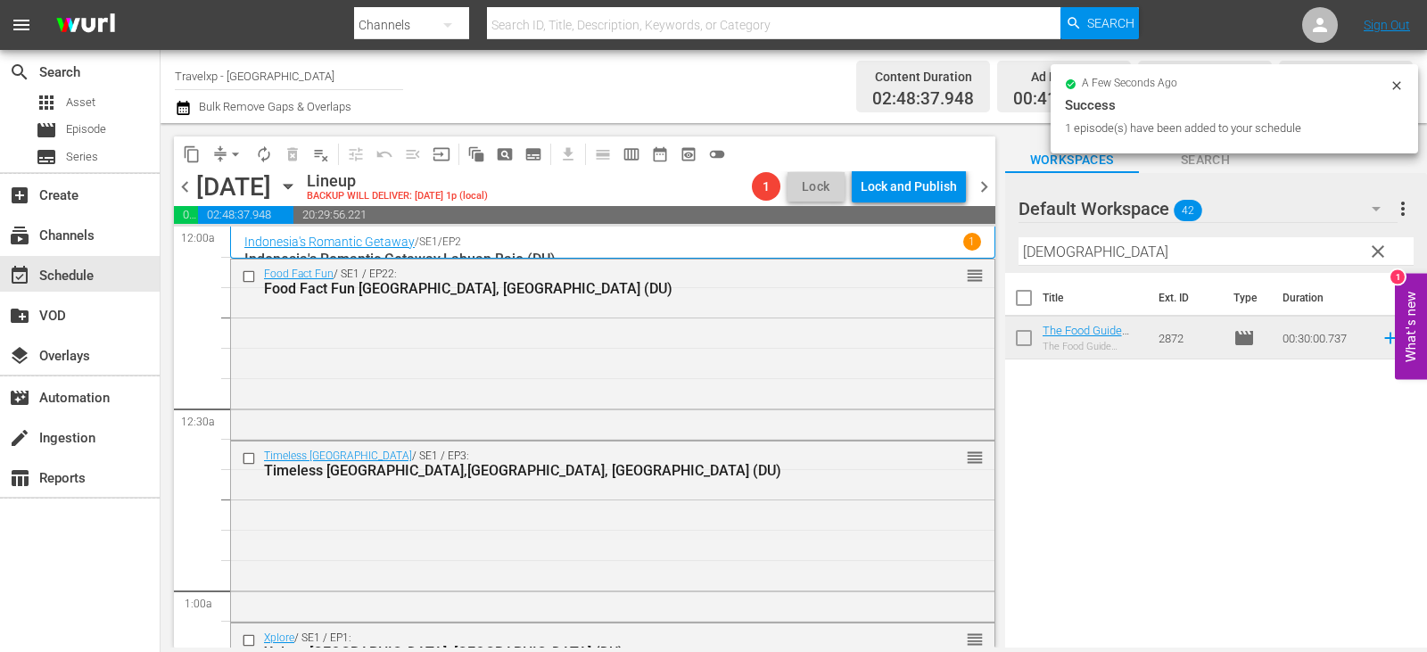
click at [1377, 260] on span "clear" at bounding box center [1377, 251] width 21 height 21
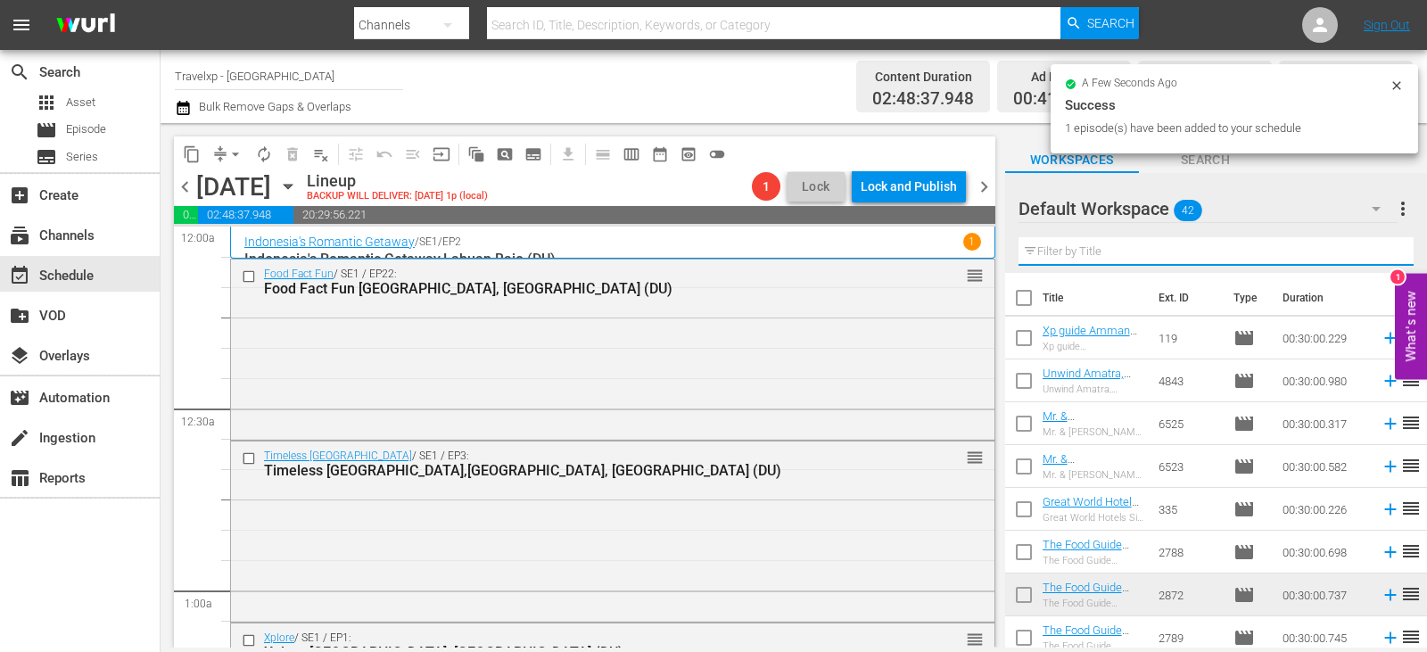
click at [1377, 260] on input "text" at bounding box center [1215, 251] width 395 height 29
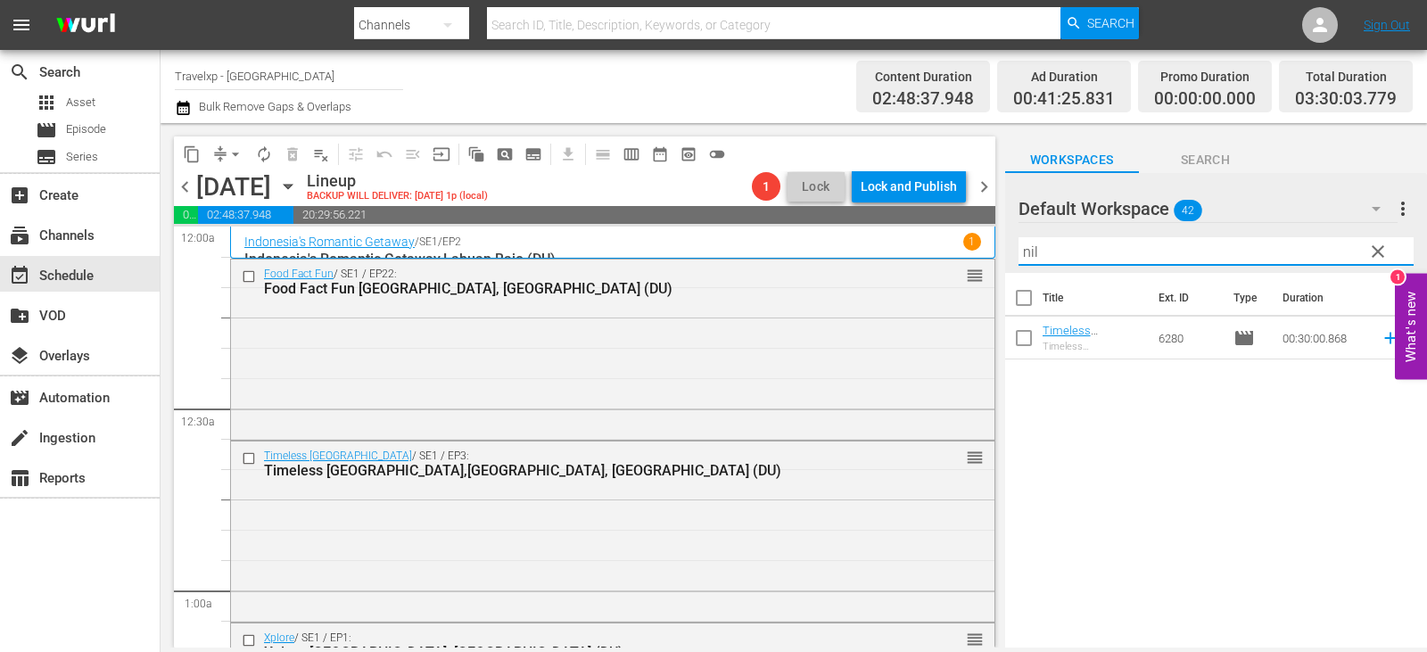
type input "nil"
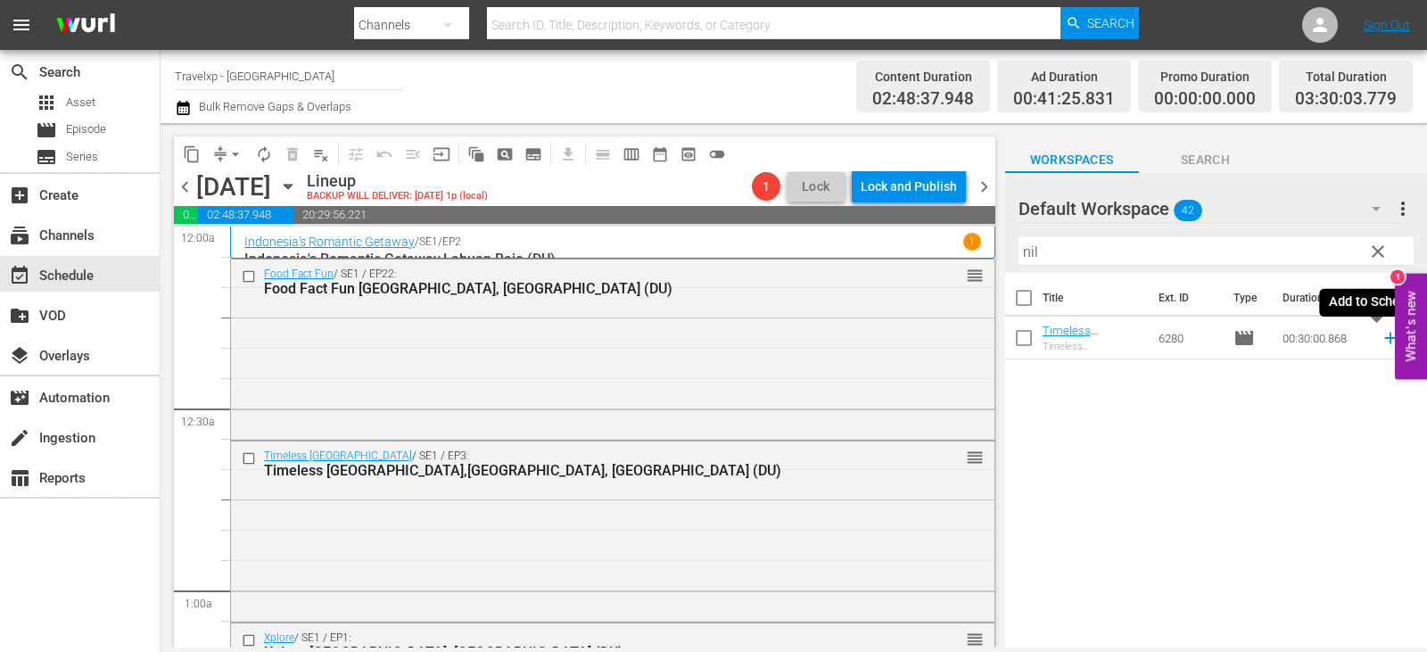
click at [1380, 338] on icon at bounding box center [1390, 338] width 20 height 20
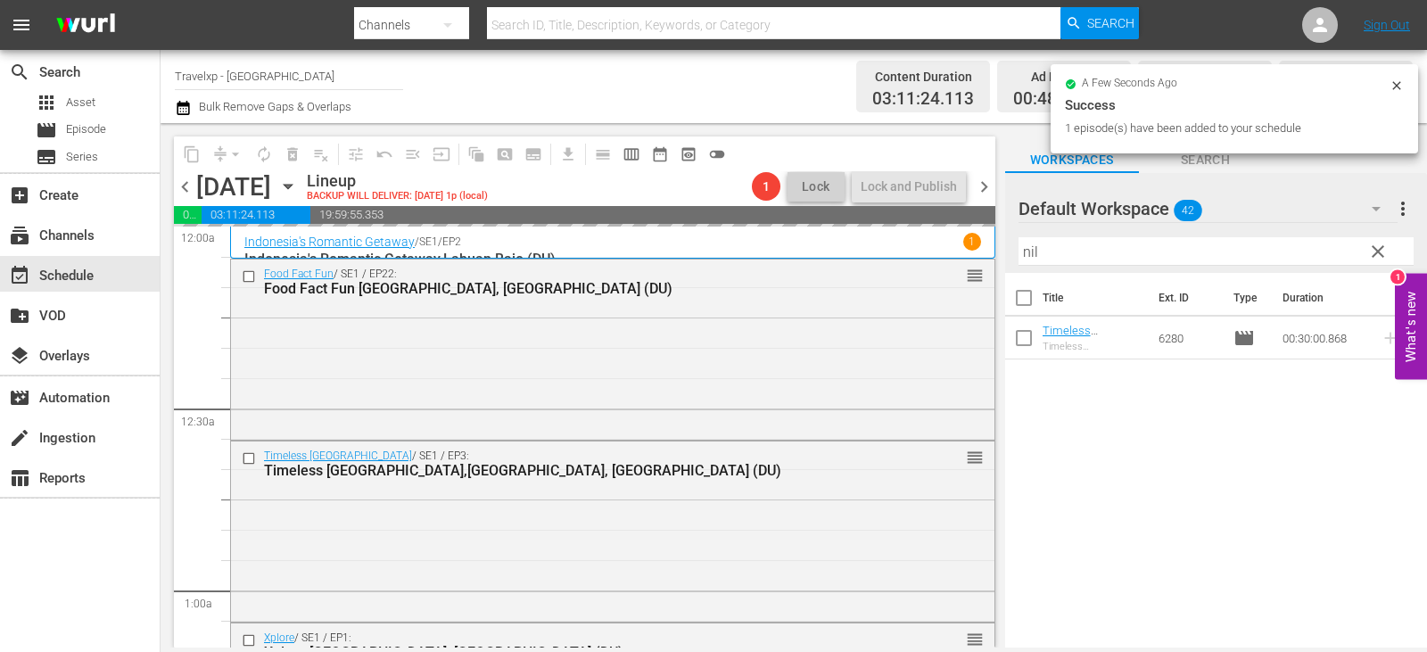
click at [1378, 253] on span "clear" at bounding box center [1377, 251] width 21 height 21
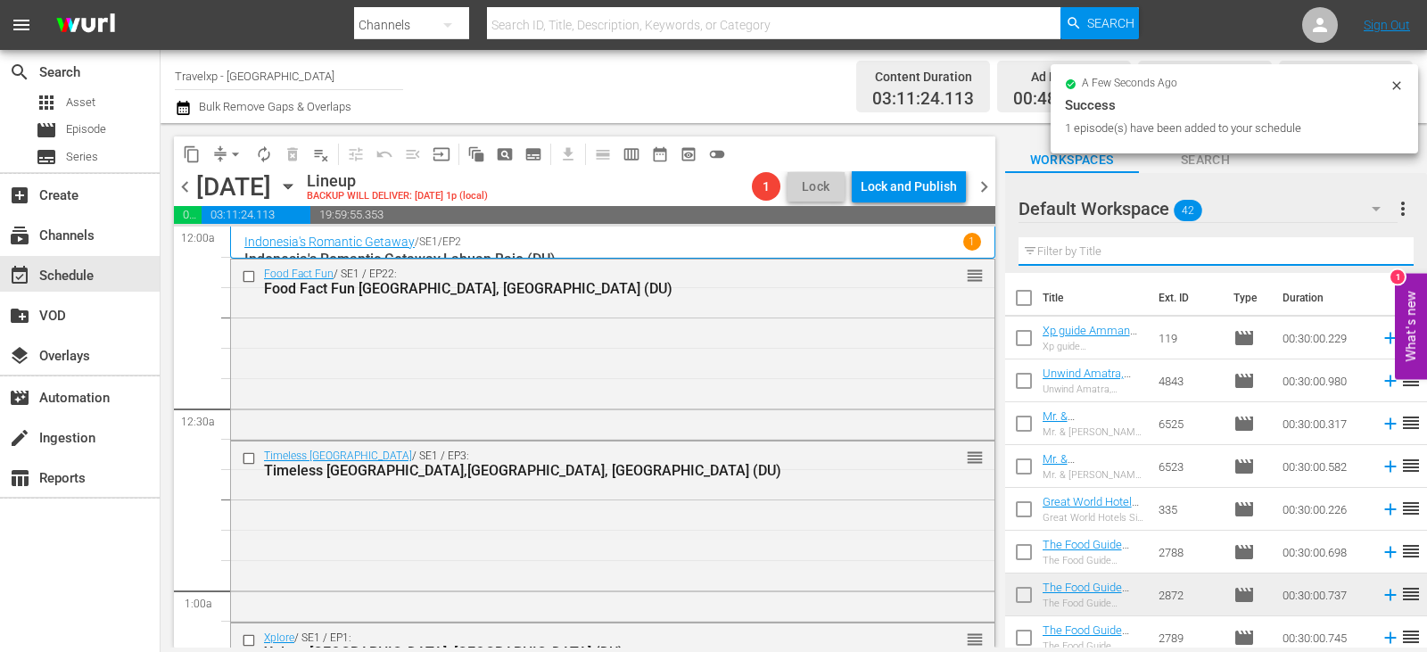
click at [1378, 253] on input "text" at bounding box center [1215, 251] width 395 height 29
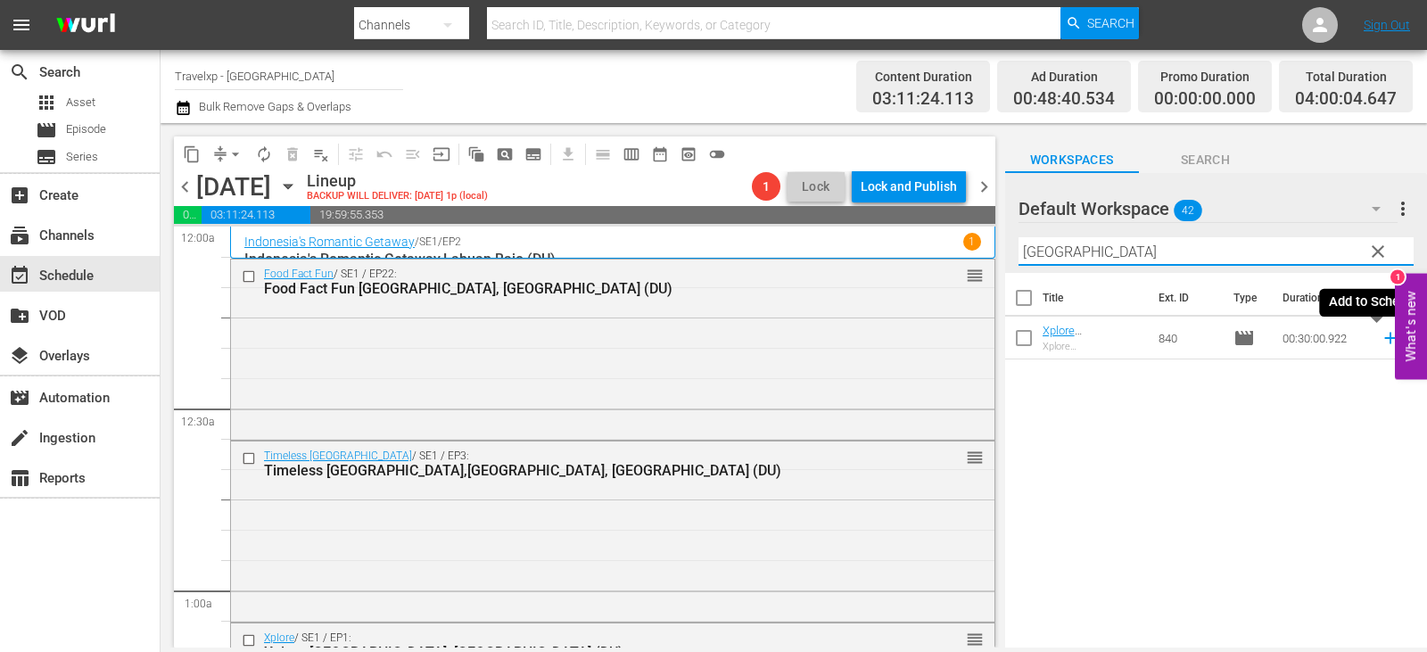
type input "galway"
click at [1380, 337] on icon at bounding box center [1390, 338] width 20 height 20
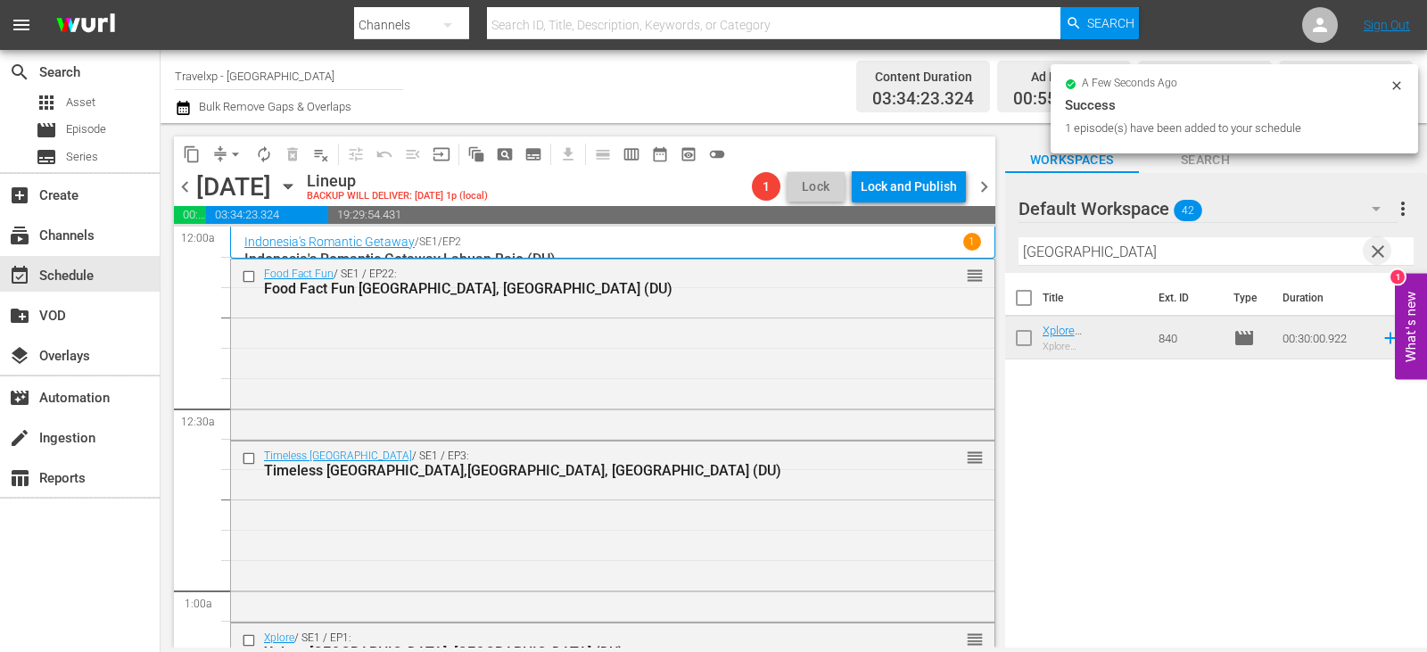
click at [1376, 249] on span "clear" at bounding box center [1377, 251] width 21 height 21
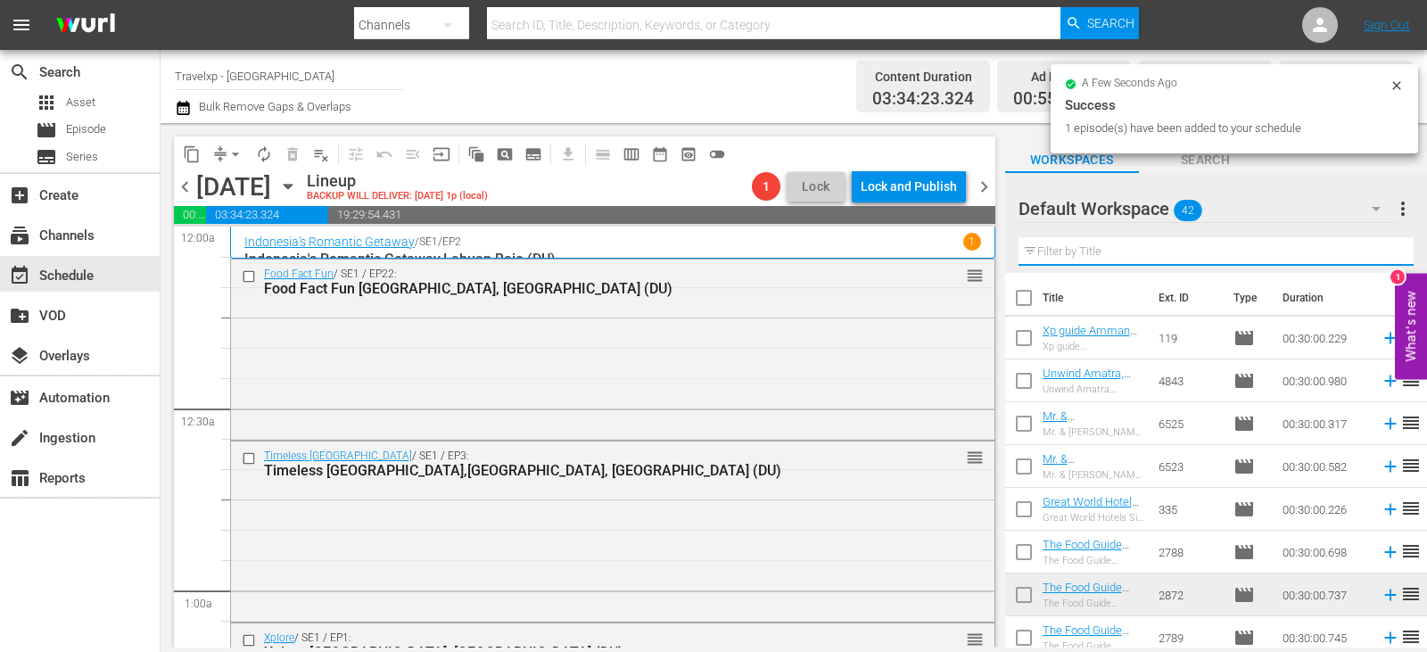
click at [1376, 249] on input "text" at bounding box center [1215, 251] width 395 height 29
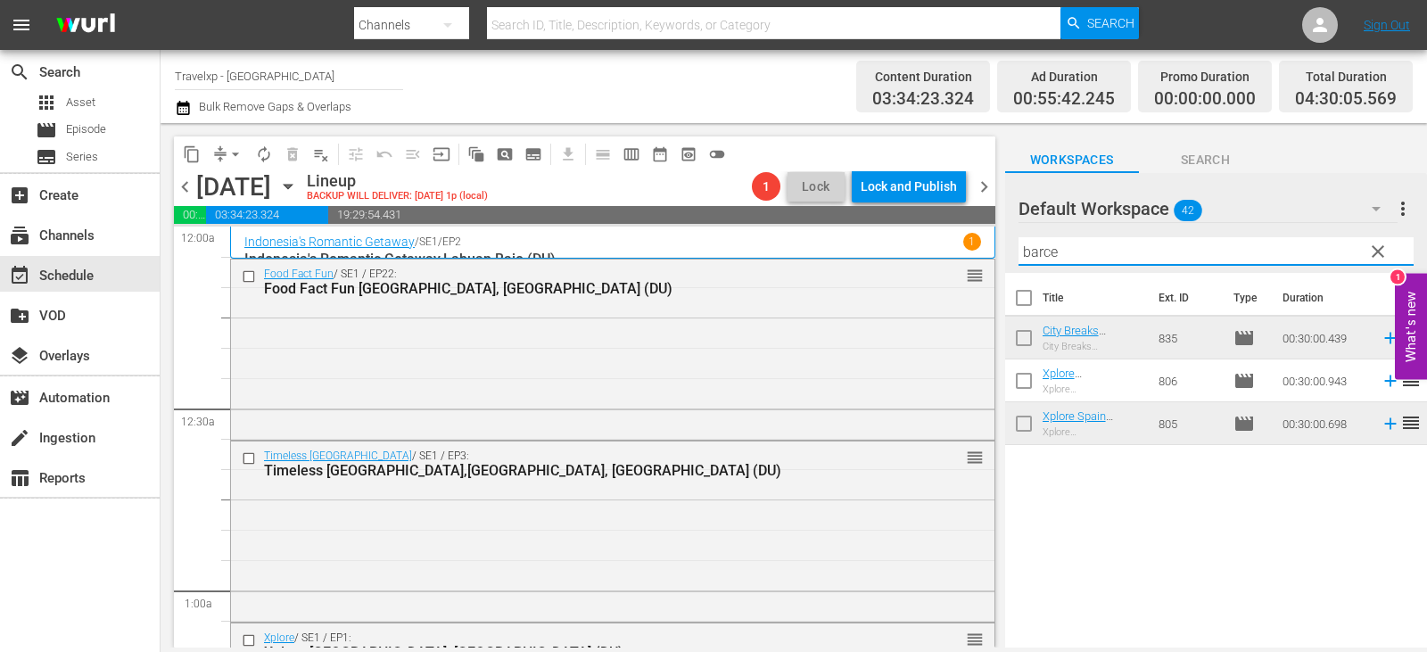
type input "barce"
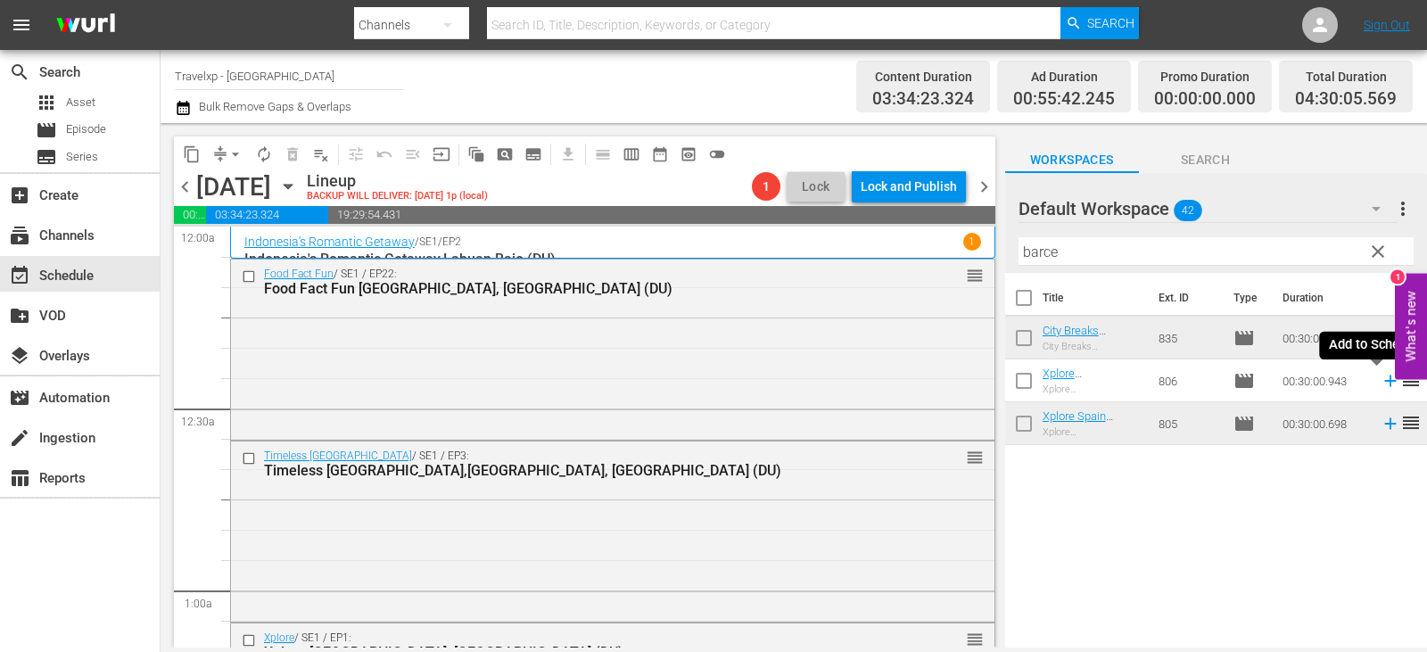
click at [1381, 383] on icon at bounding box center [1390, 381] width 20 height 20
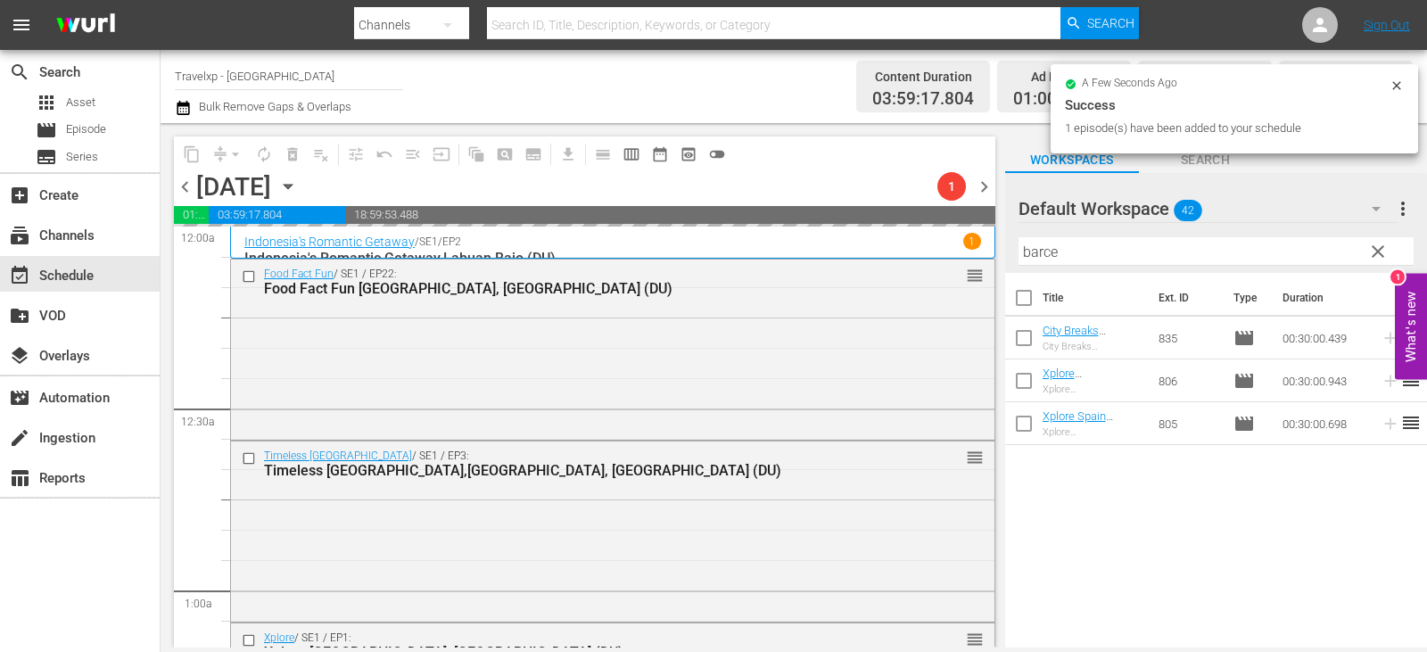
click at [1385, 250] on span "clear" at bounding box center [1377, 251] width 21 height 21
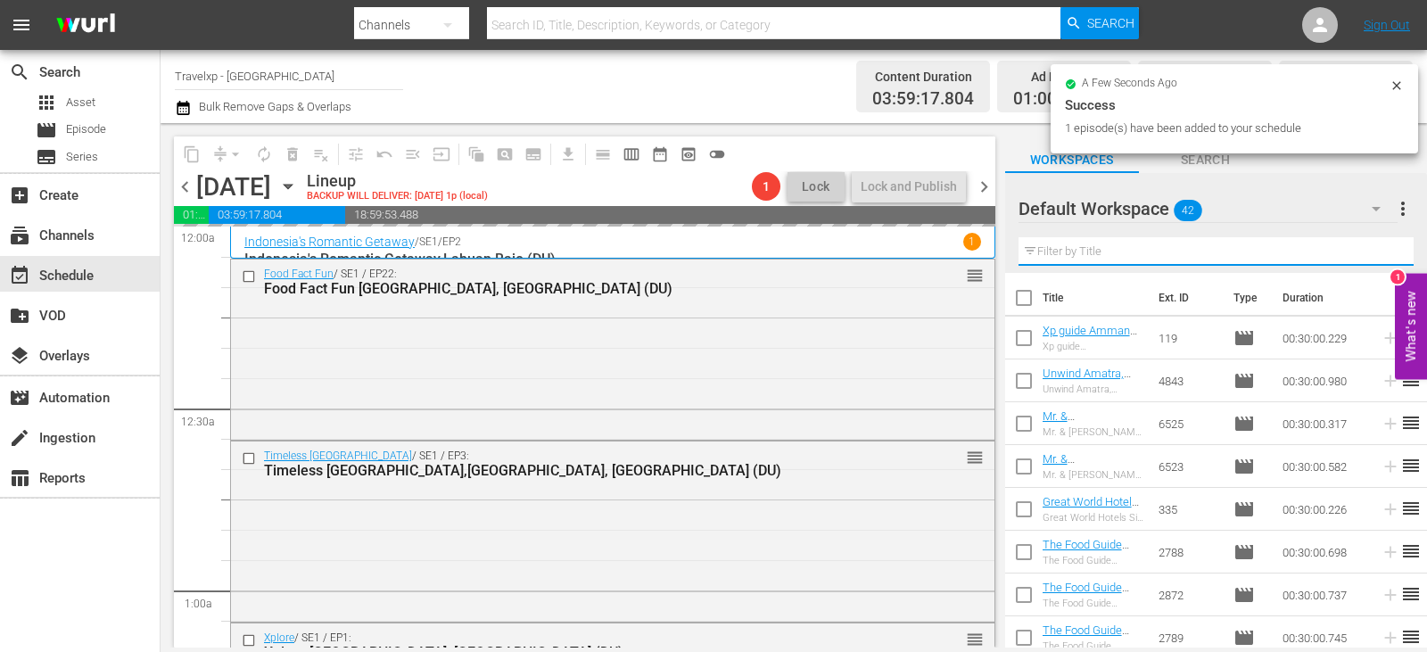
click at [1385, 250] on input "text" at bounding box center [1215, 251] width 395 height 29
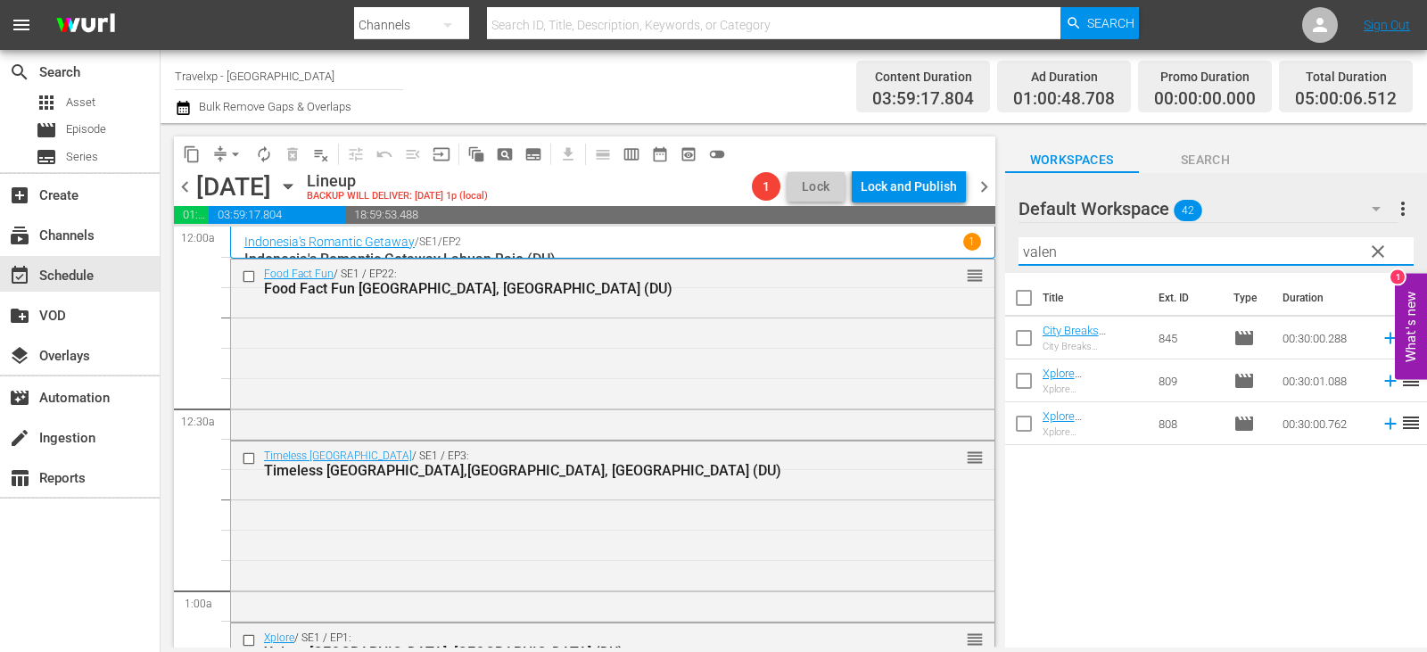
type input "valen"
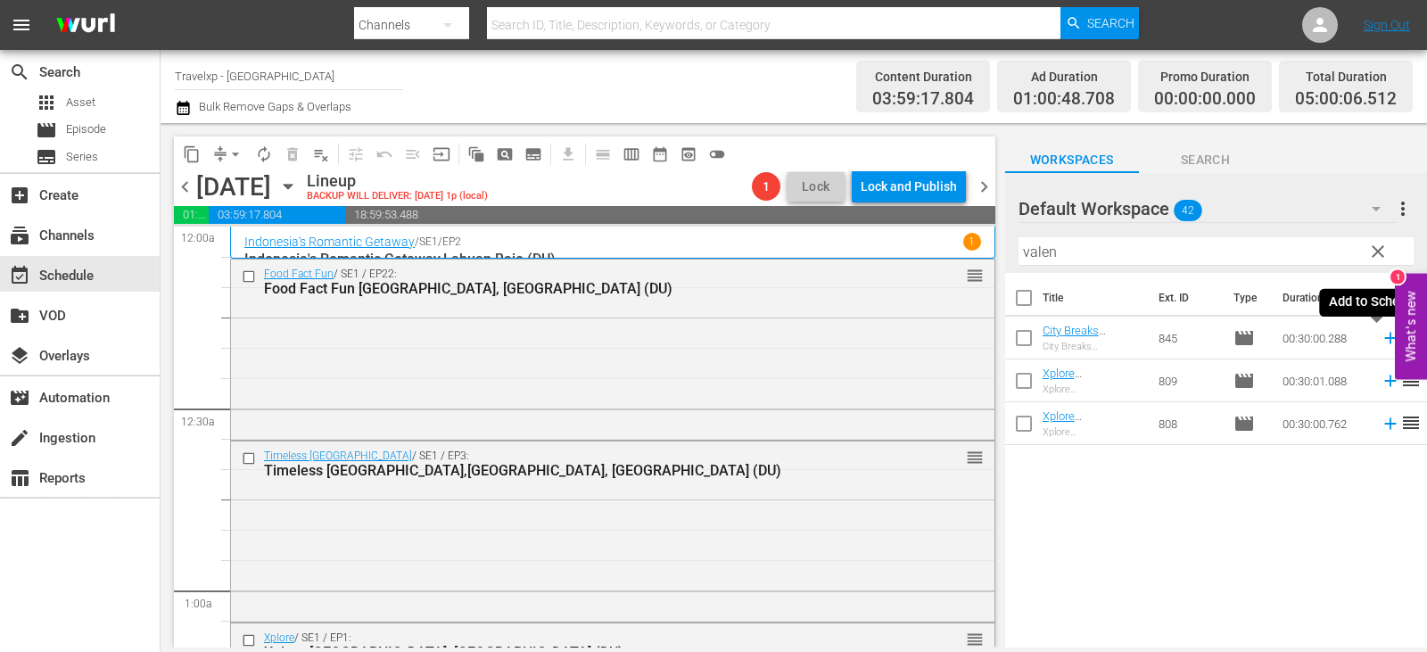
click at [1380, 337] on icon at bounding box center [1390, 338] width 20 height 20
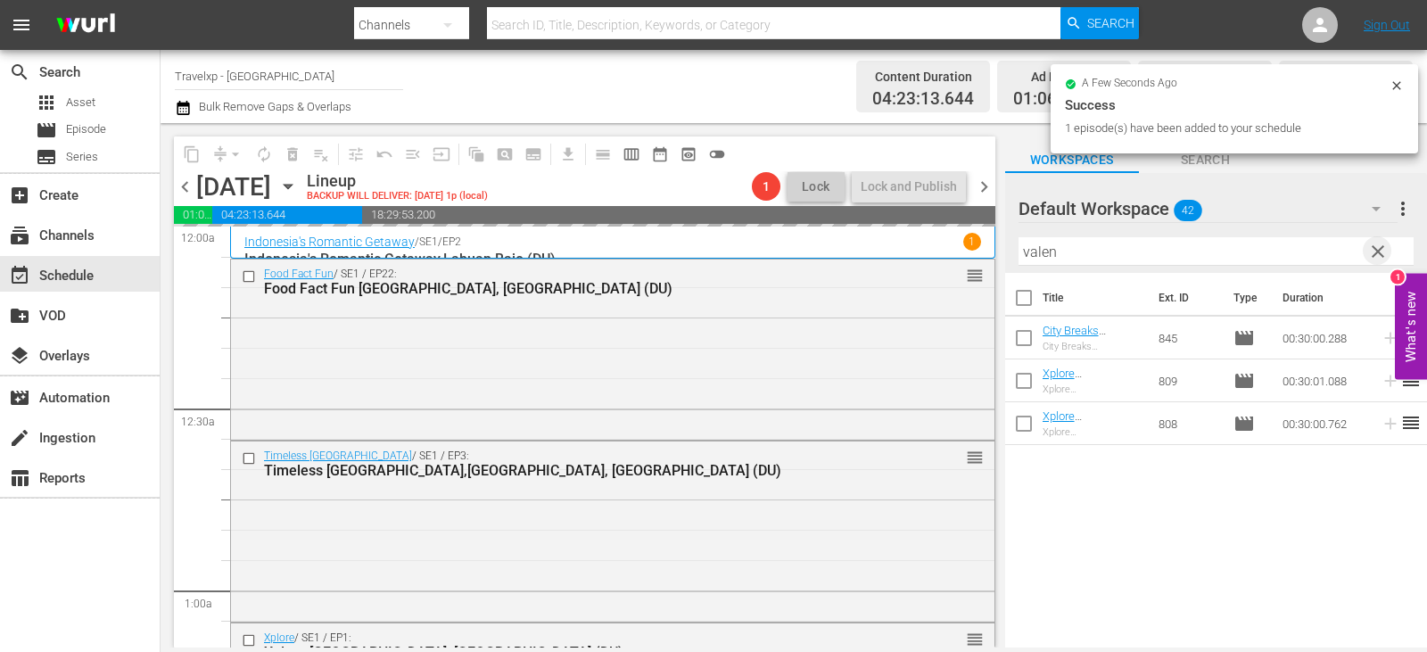
click at [1380, 251] on span "clear" at bounding box center [1377, 251] width 21 height 21
click at [1380, 251] on input "valen" at bounding box center [1215, 251] width 395 height 29
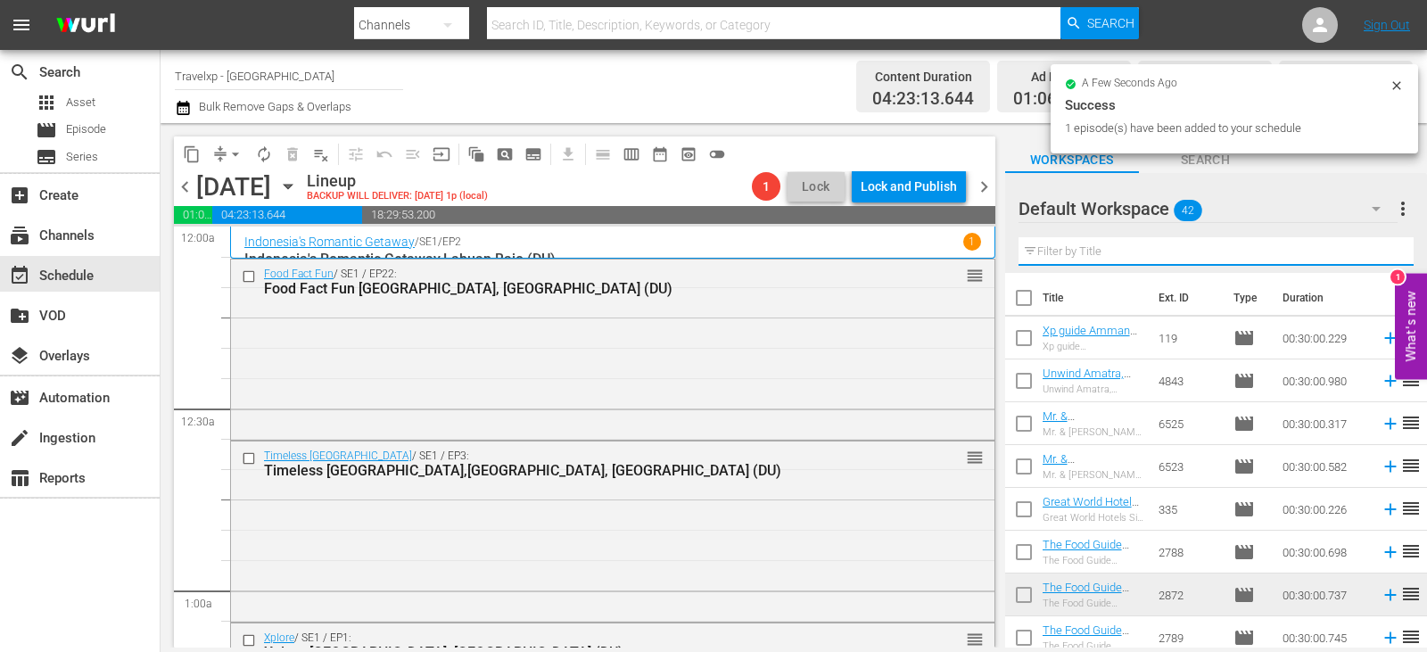
click at [1380, 251] on input "text" at bounding box center [1215, 251] width 395 height 29
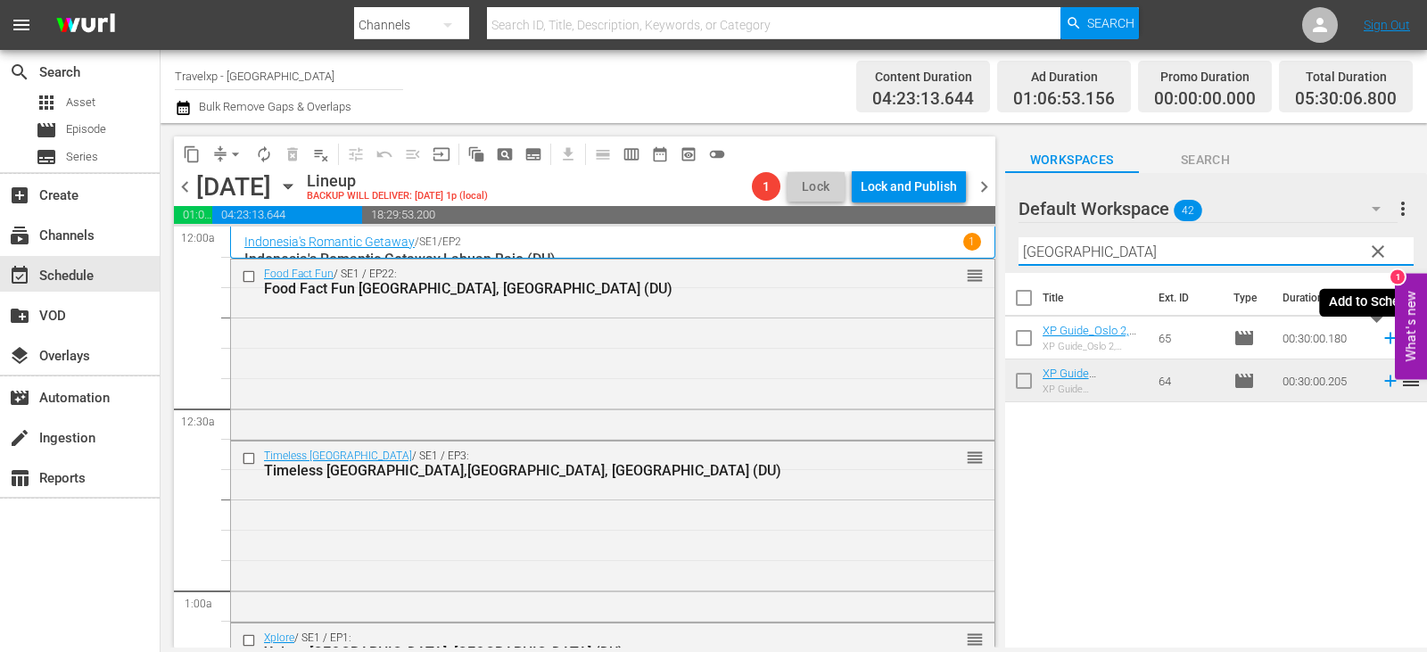
type input "oslo"
click at [1383, 342] on icon at bounding box center [1390, 338] width 20 height 20
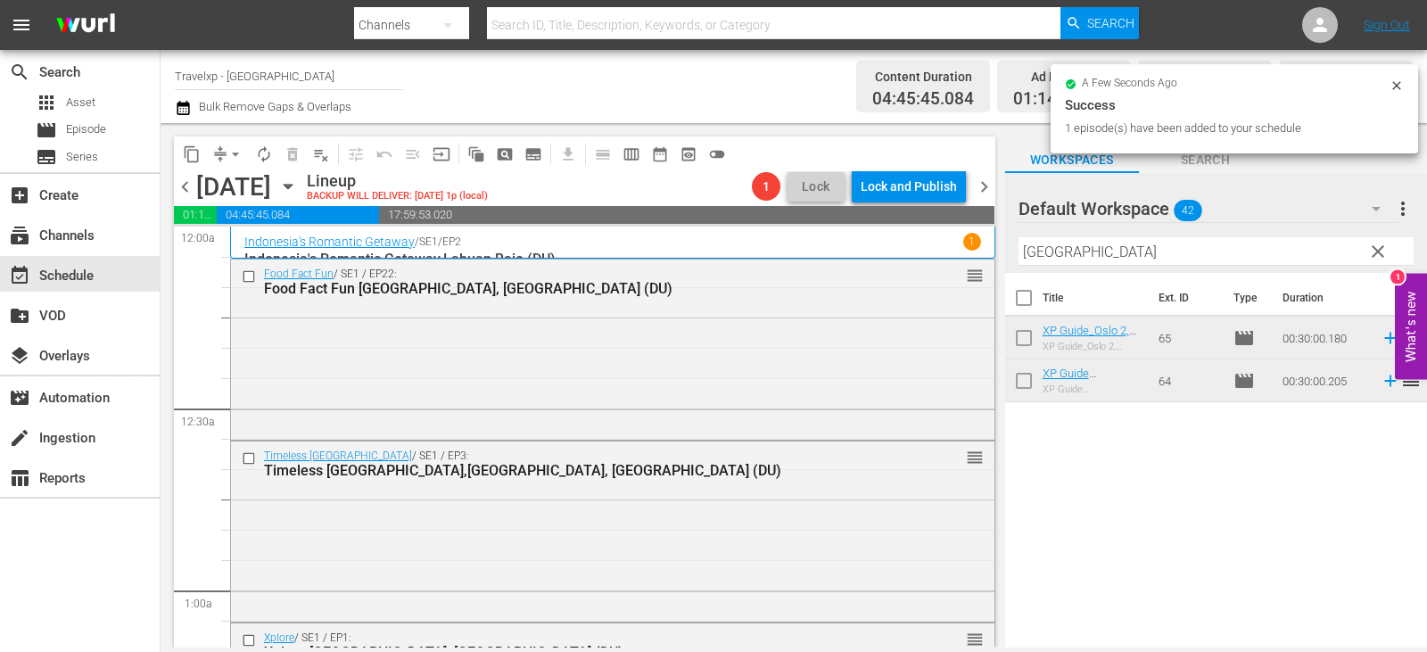
click at [1371, 259] on span "clear" at bounding box center [1377, 251] width 21 height 21
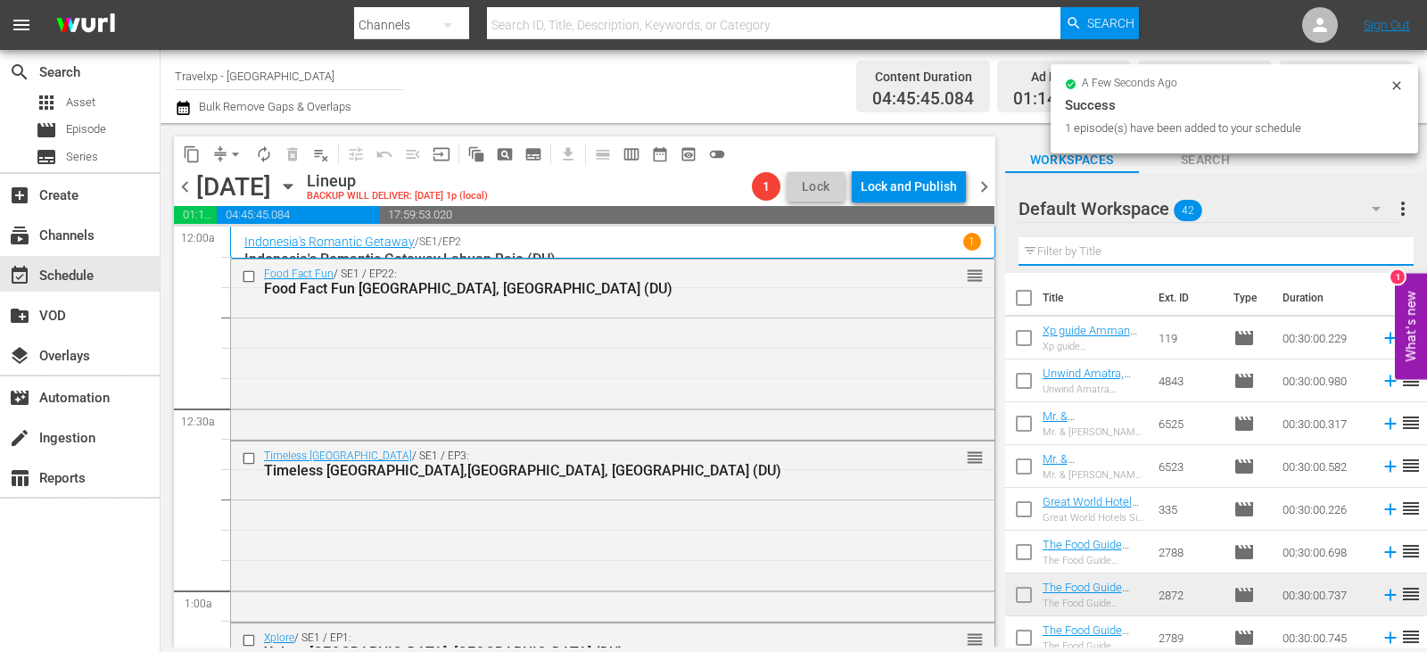
click at [1371, 259] on input "text" at bounding box center [1215, 251] width 395 height 29
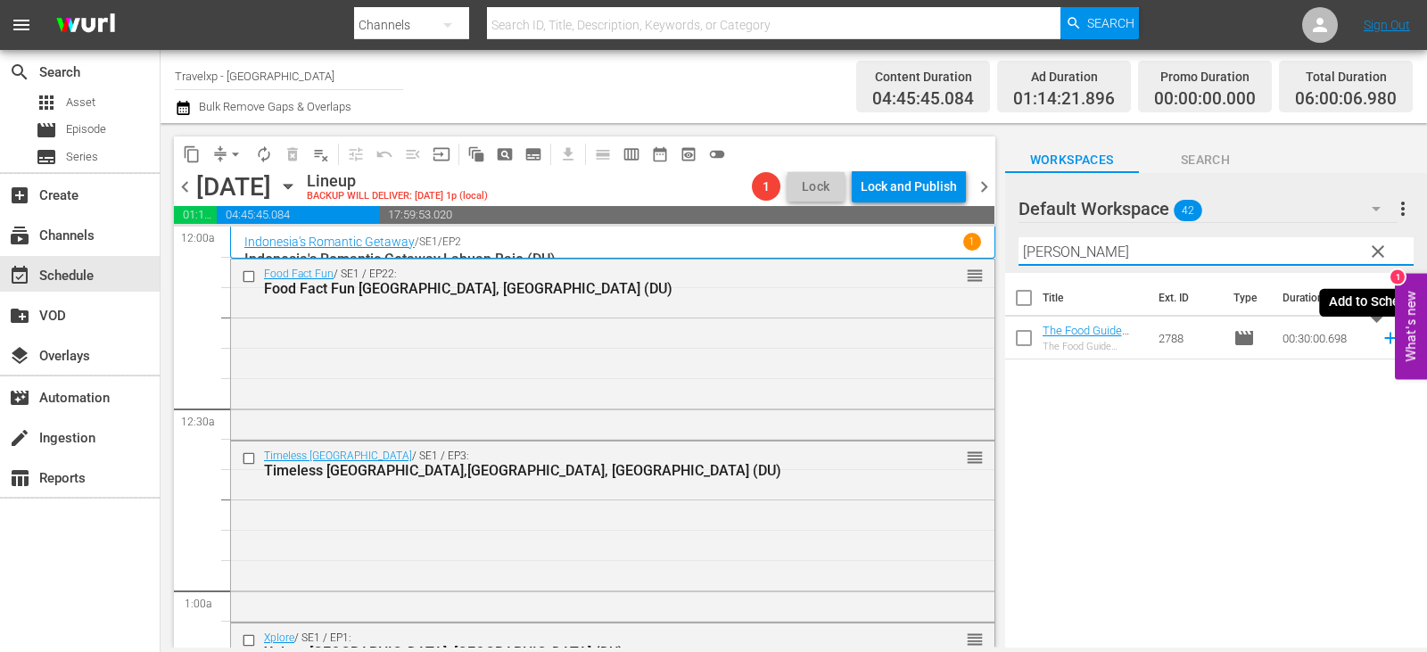
type input "salz"
click at [1380, 341] on icon at bounding box center [1390, 338] width 20 height 20
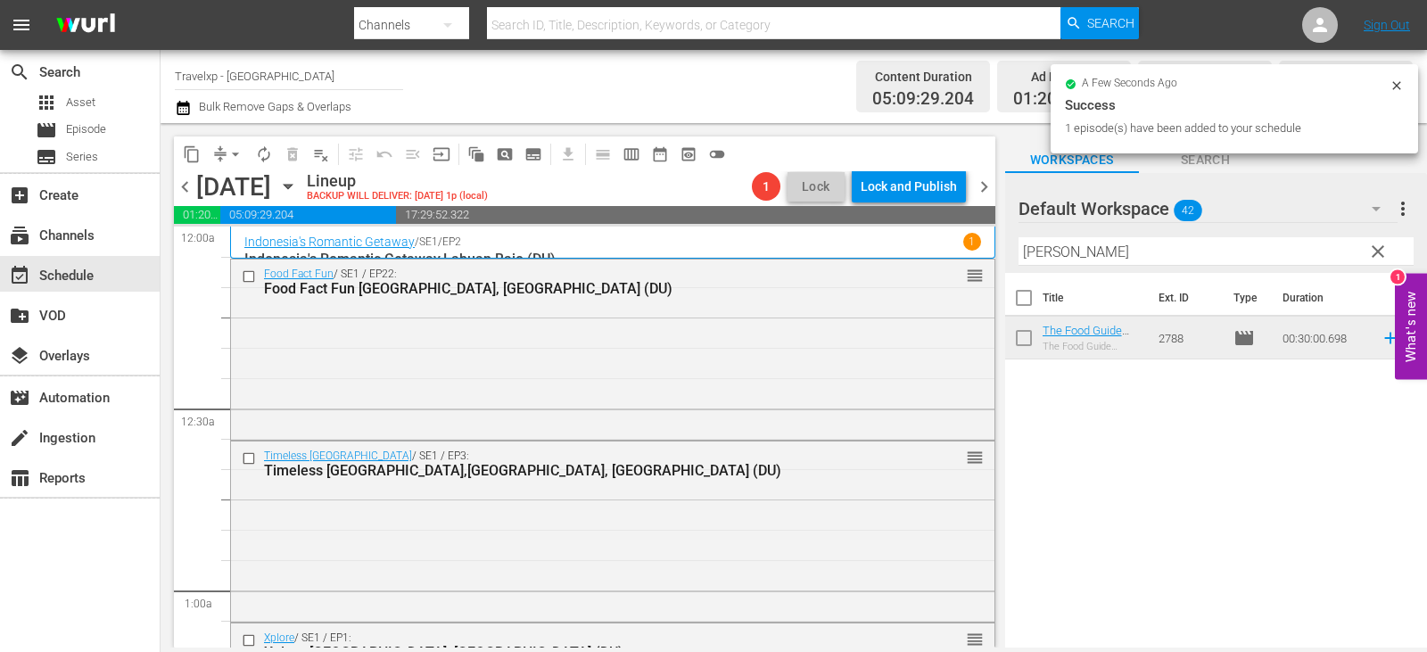
click at [1374, 254] on span "clear" at bounding box center [1377, 251] width 21 height 21
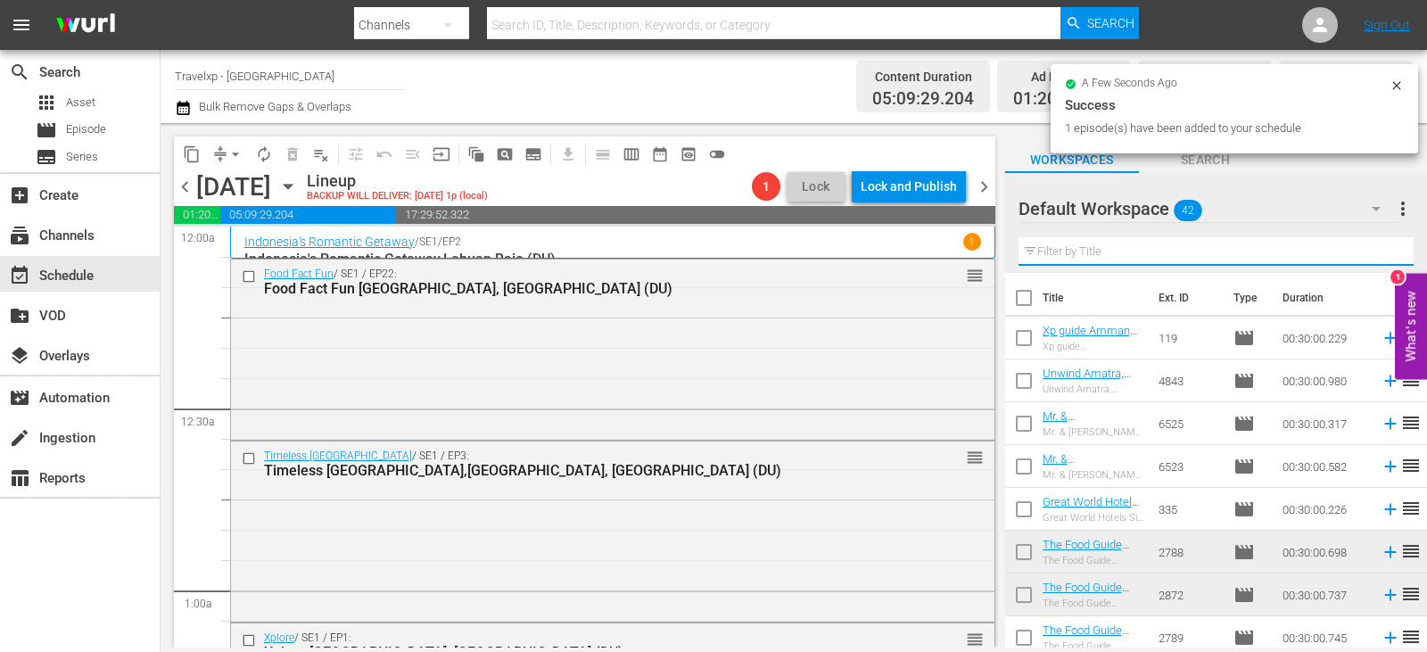
click at [1374, 254] on input "text" at bounding box center [1215, 251] width 395 height 29
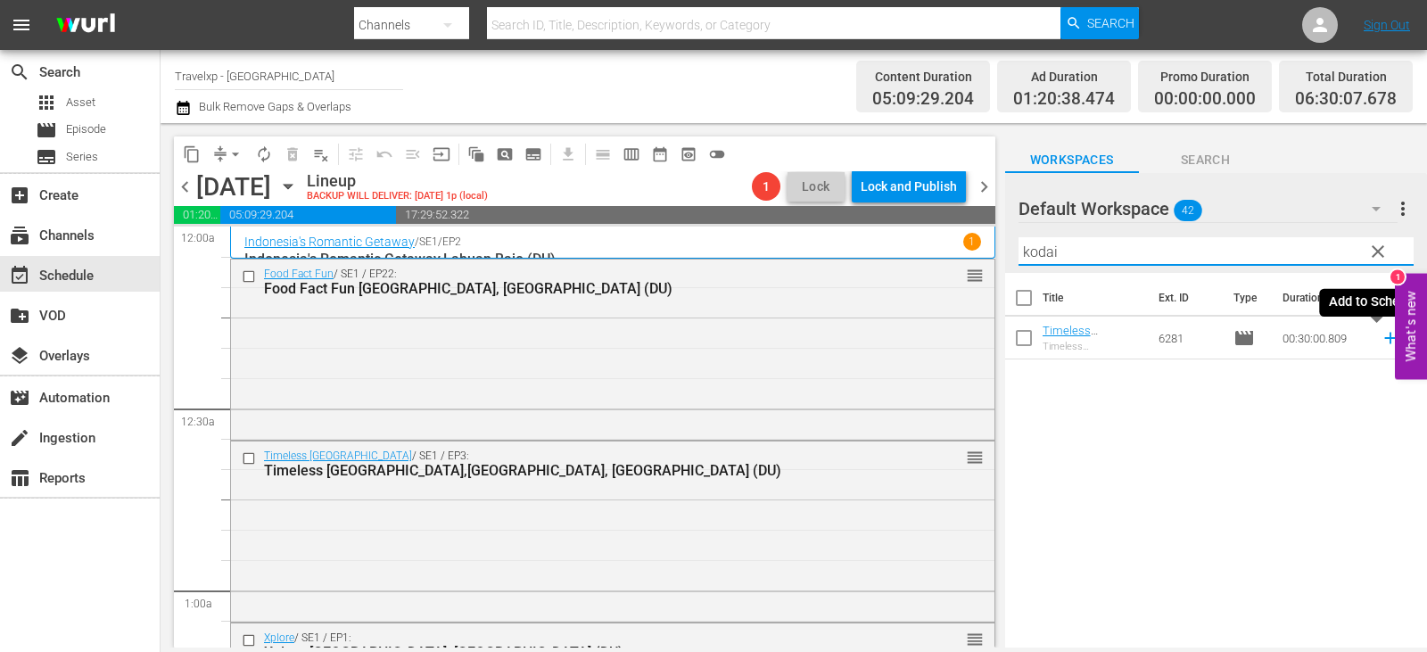
type input "kodai"
click at [1384, 341] on icon at bounding box center [1390, 339] width 12 height 12
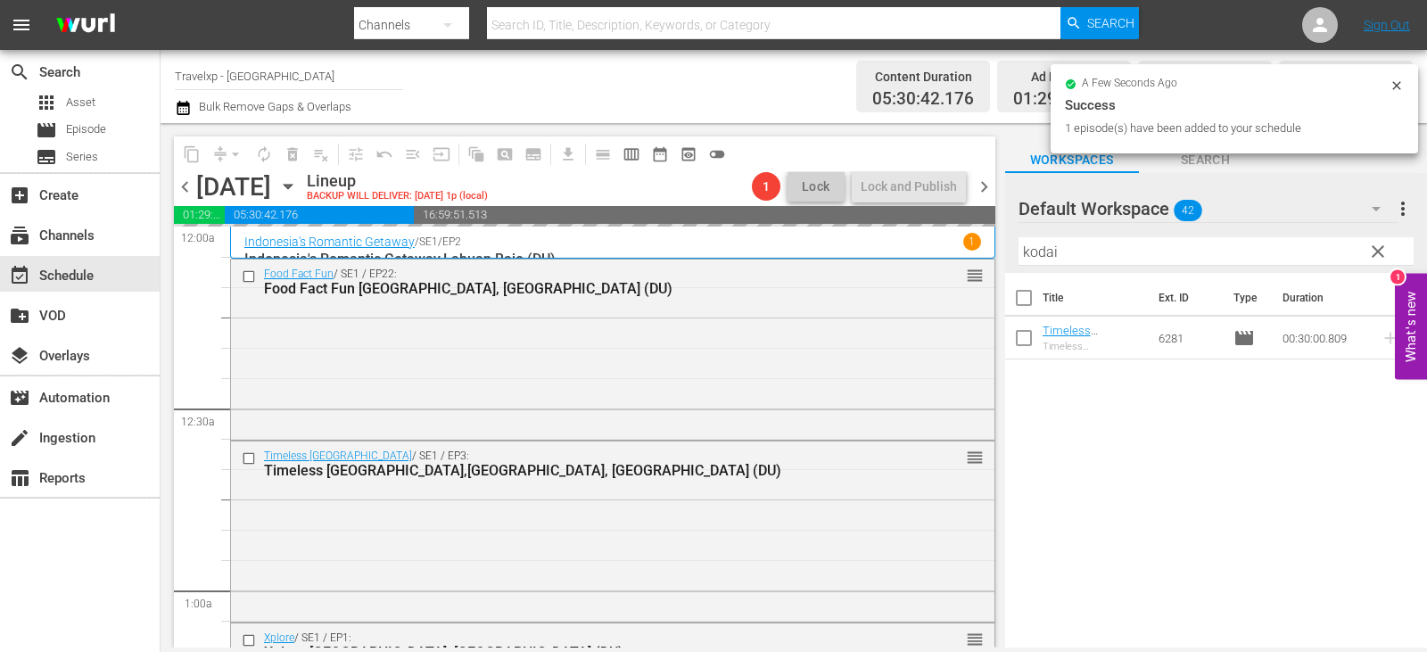
click at [1379, 246] on span "clear" at bounding box center [1377, 251] width 21 height 21
click at [1379, 246] on input "kodai" at bounding box center [1215, 251] width 395 height 29
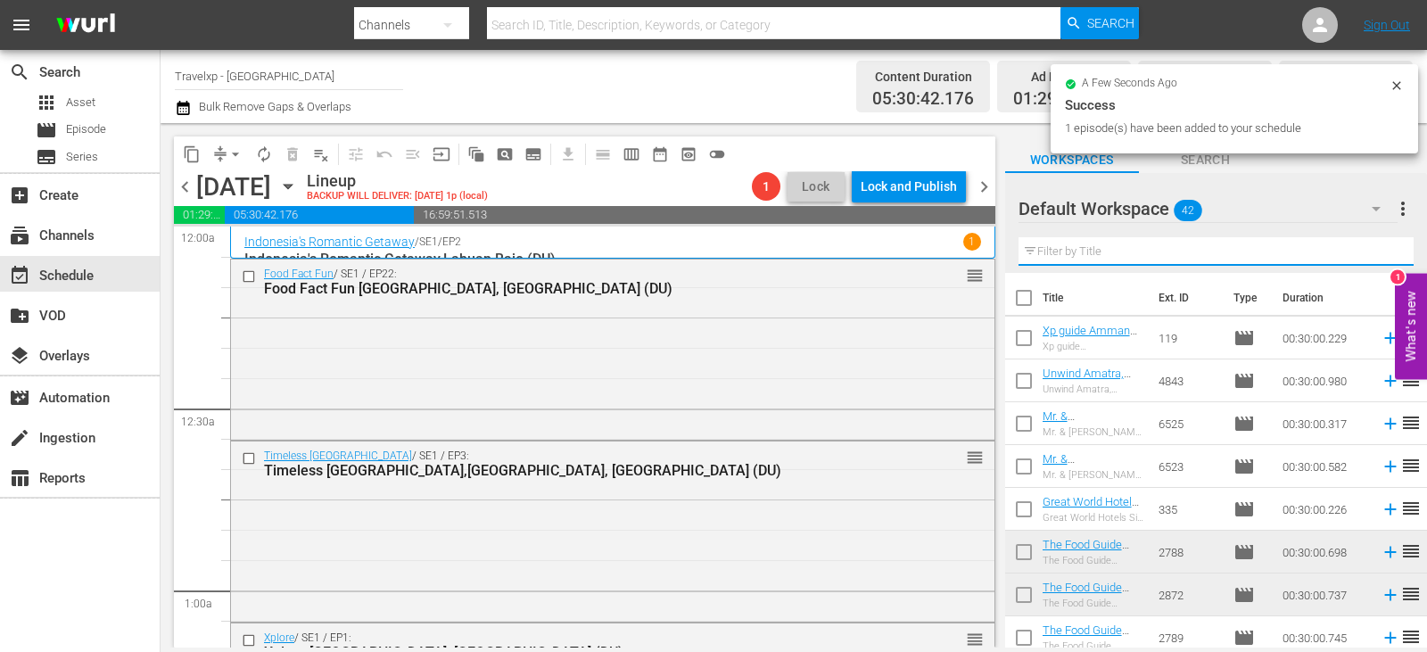
click at [1379, 246] on input "text" at bounding box center [1215, 251] width 395 height 29
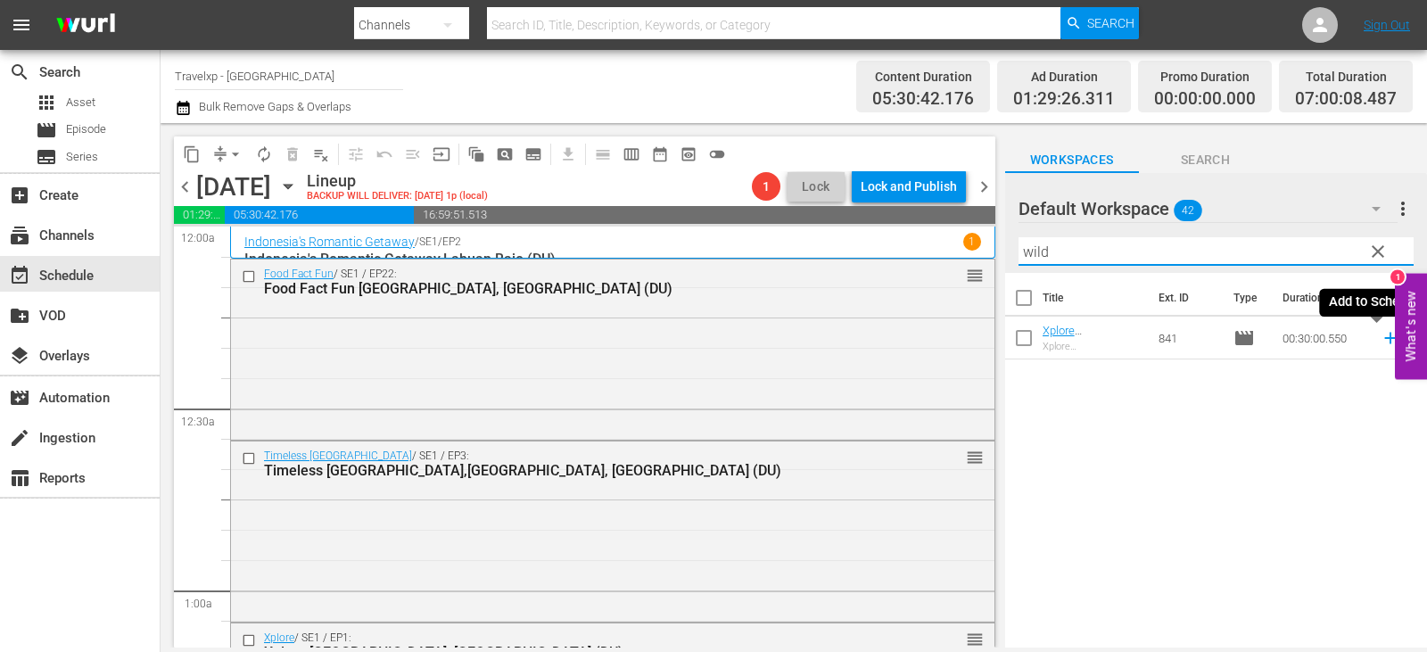
type input "wild"
click at [1380, 340] on icon at bounding box center [1390, 338] width 20 height 20
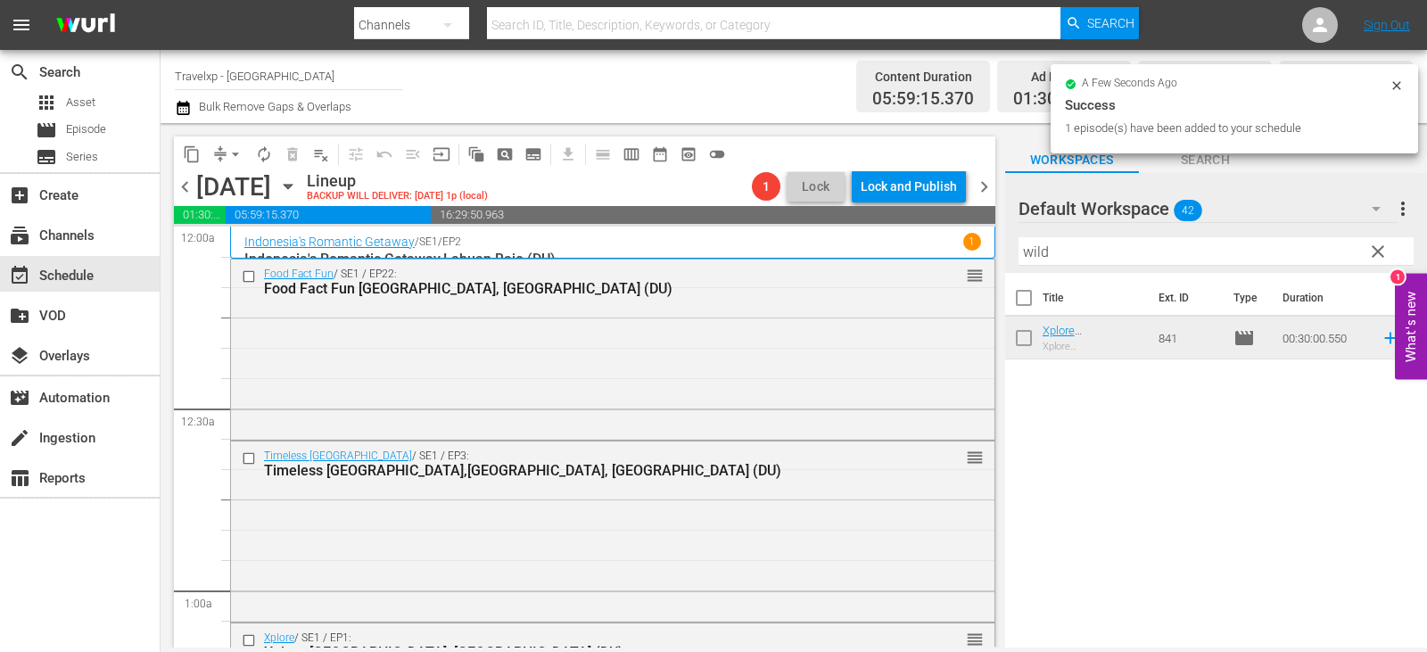
click at [1384, 243] on span "clear" at bounding box center [1377, 251] width 21 height 21
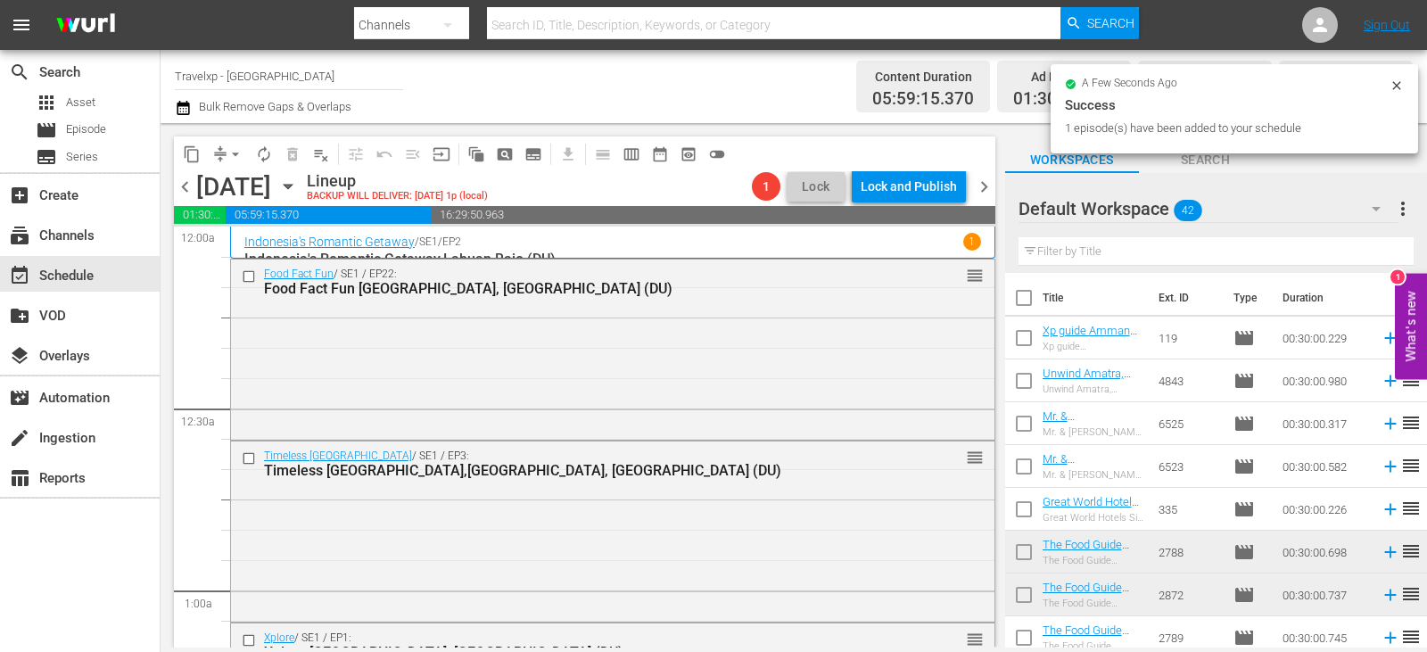
click at [1381, 250] on input "text" at bounding box center [1215, 251] width 395 height 29
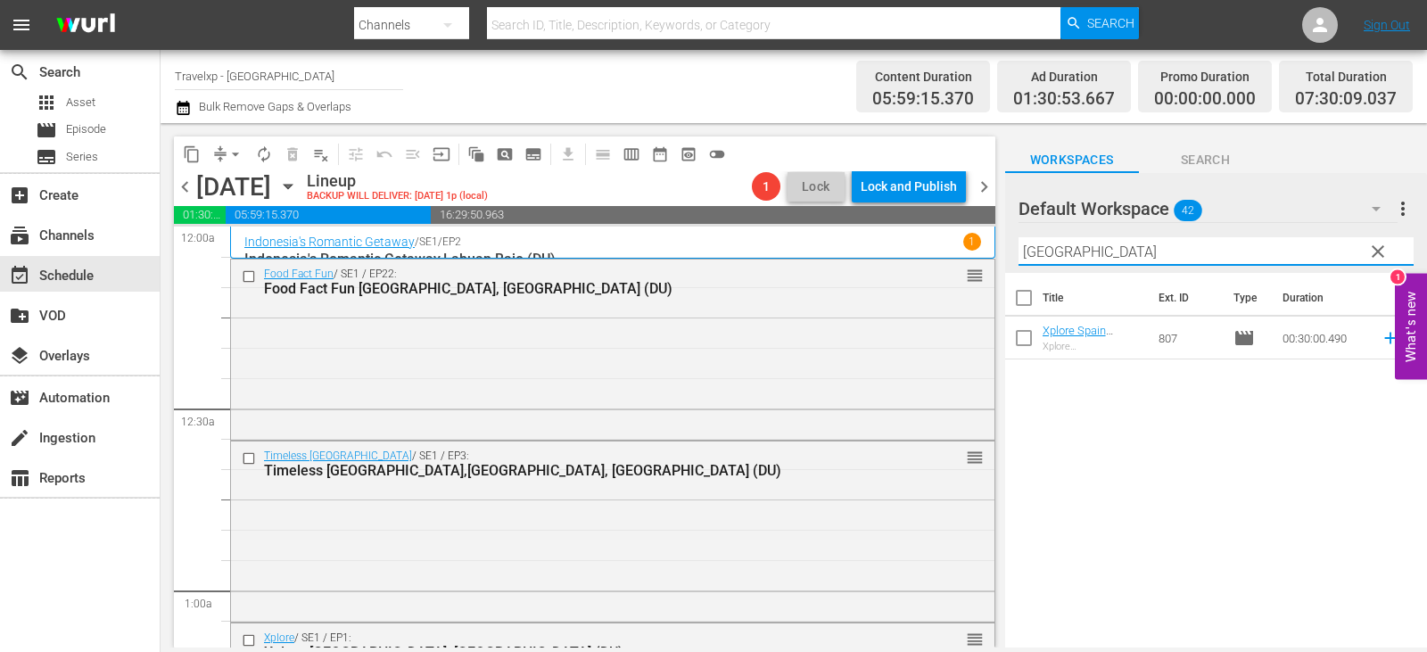
type input "madrid"
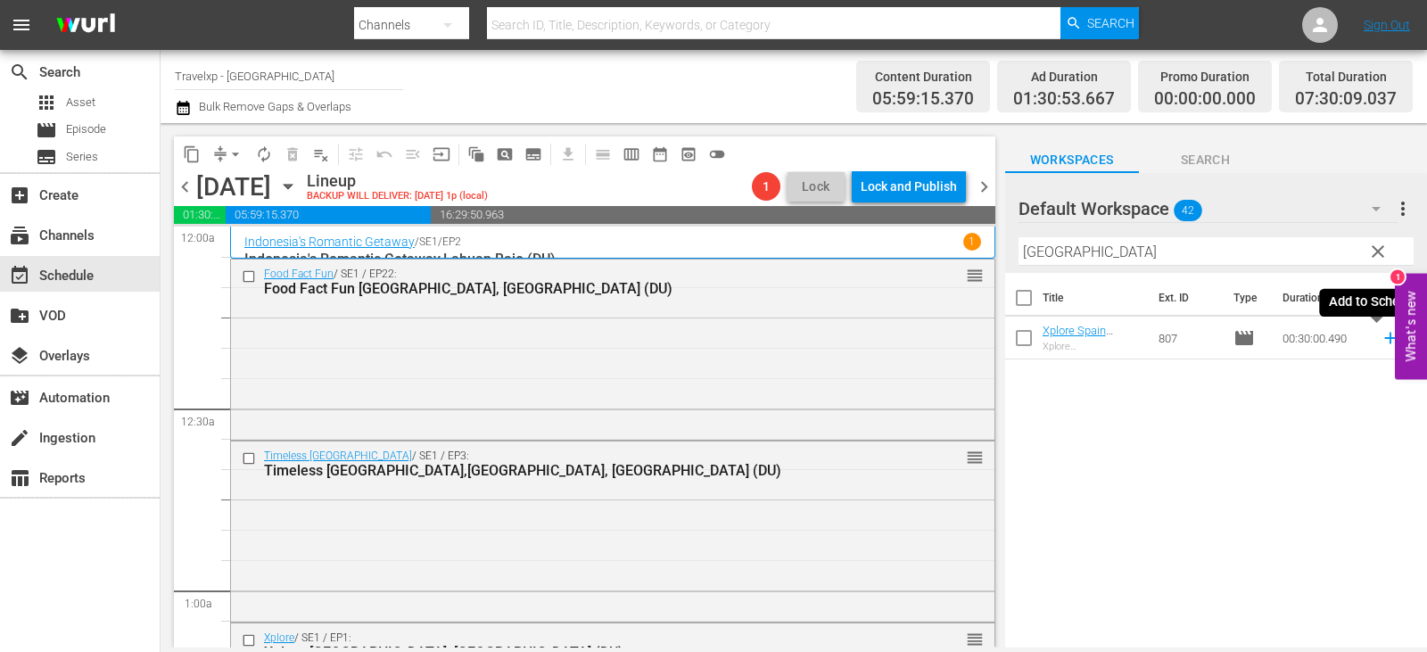
click at [1380, 342] on icon at bounding box center [1390, 338] width 20 height 20
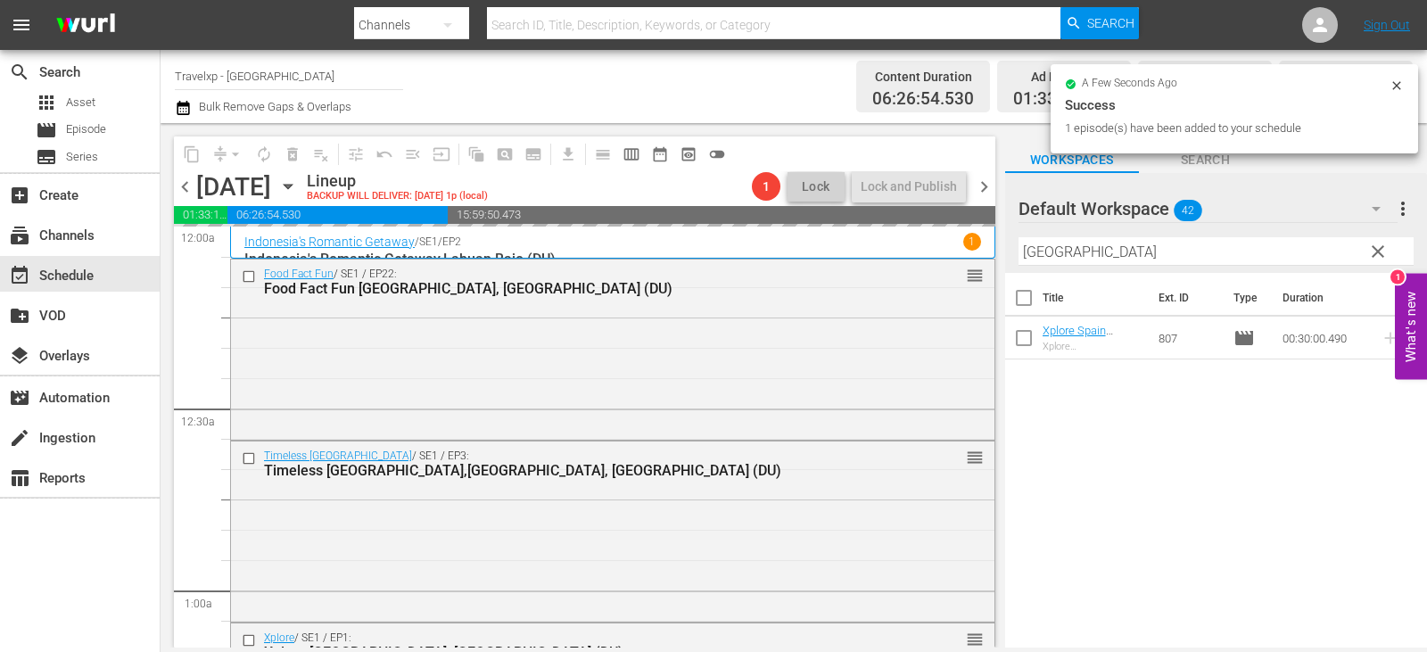
click at [1379, 254] on span "clear" at bounding box center [1377, 251] width 21 height 21
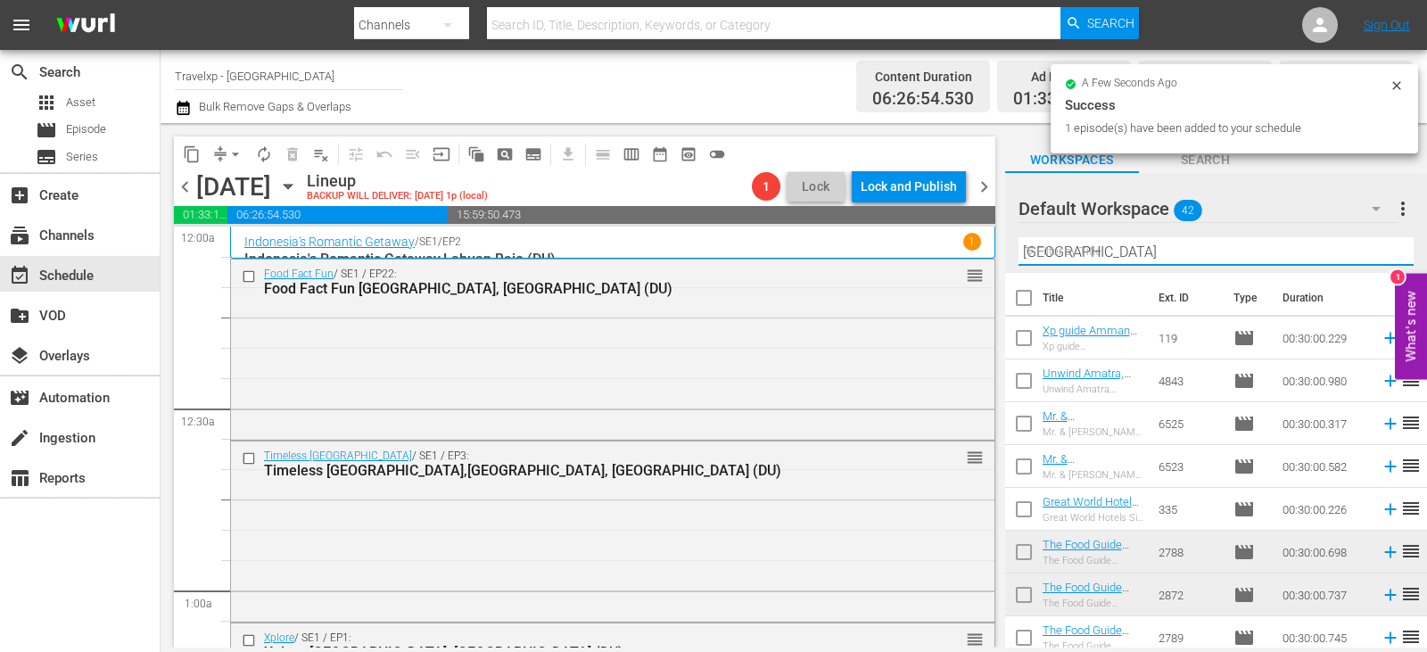
click at [1379, 254] on input "madrid" at bounding box center [1215, 251] width 395 height 29
click at [1379, 254] on input "text" at bounding box center [1215, 251] width 395 height 29
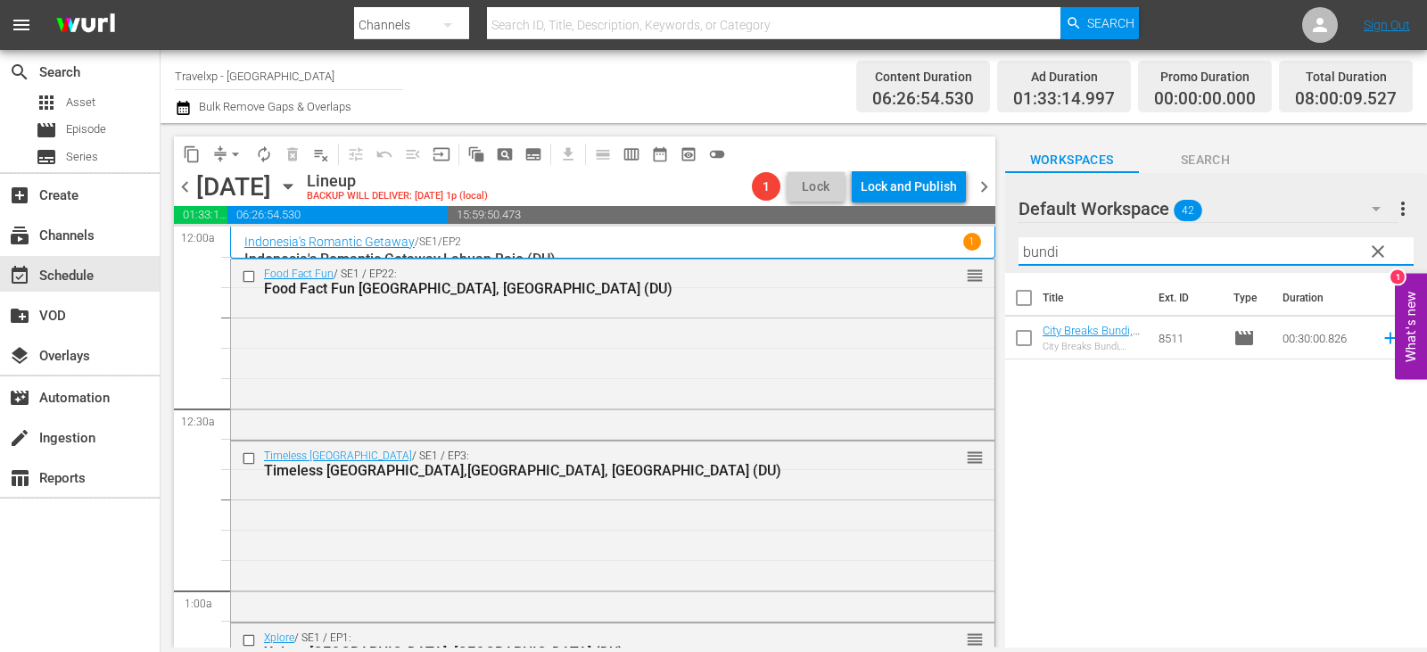
type input "bundi"
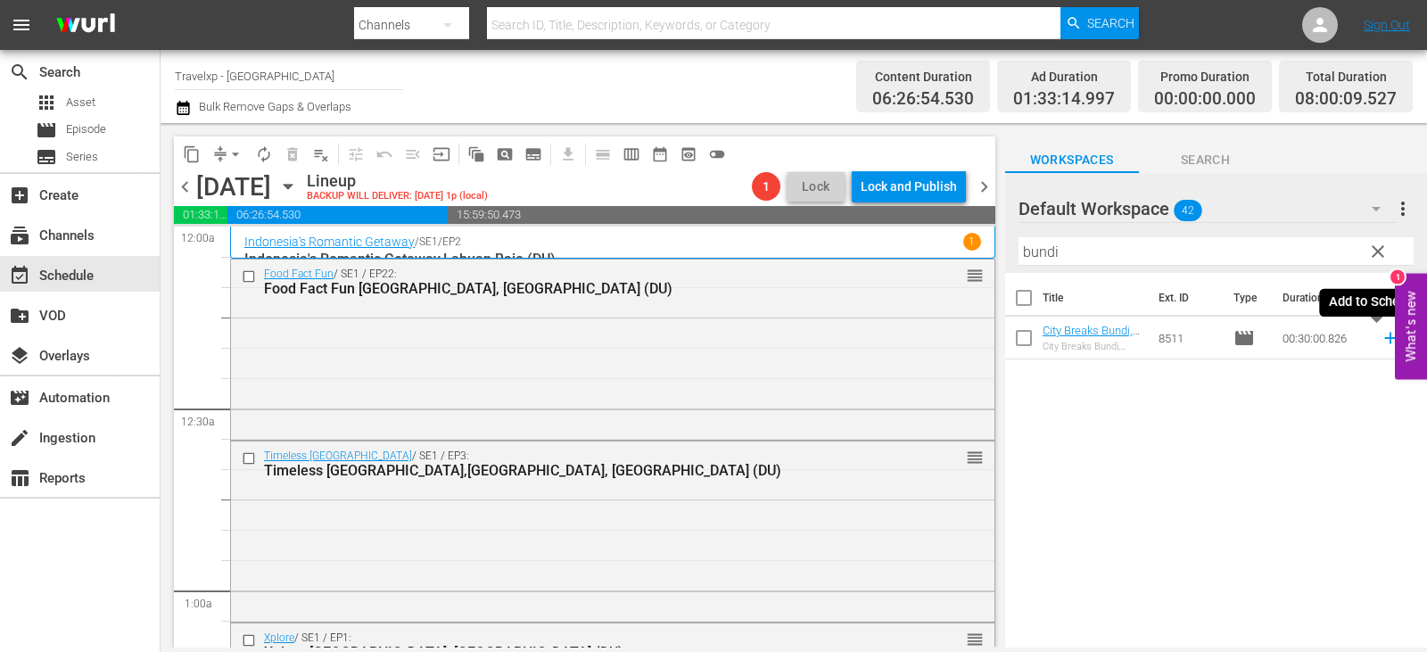
click at [1384, 338] on icon at bounding box center [1390, 339] width 12 height 12
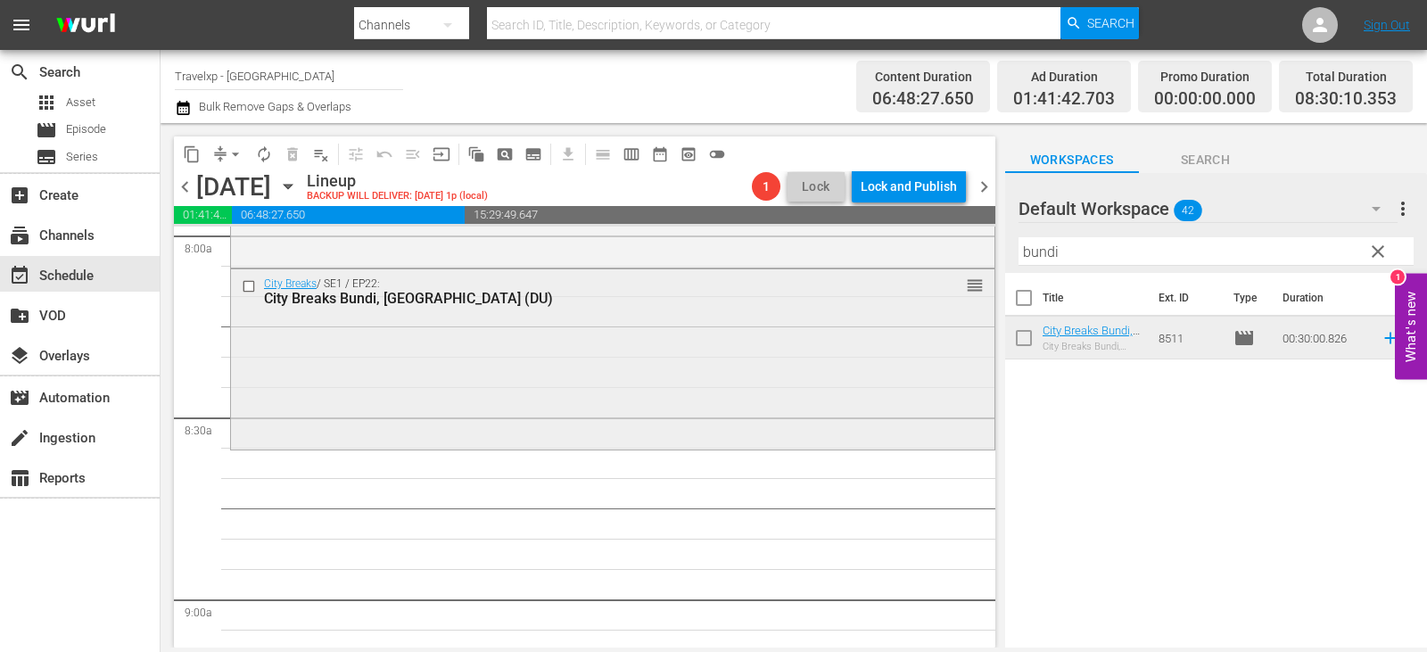
scroll to position [2943, 0]
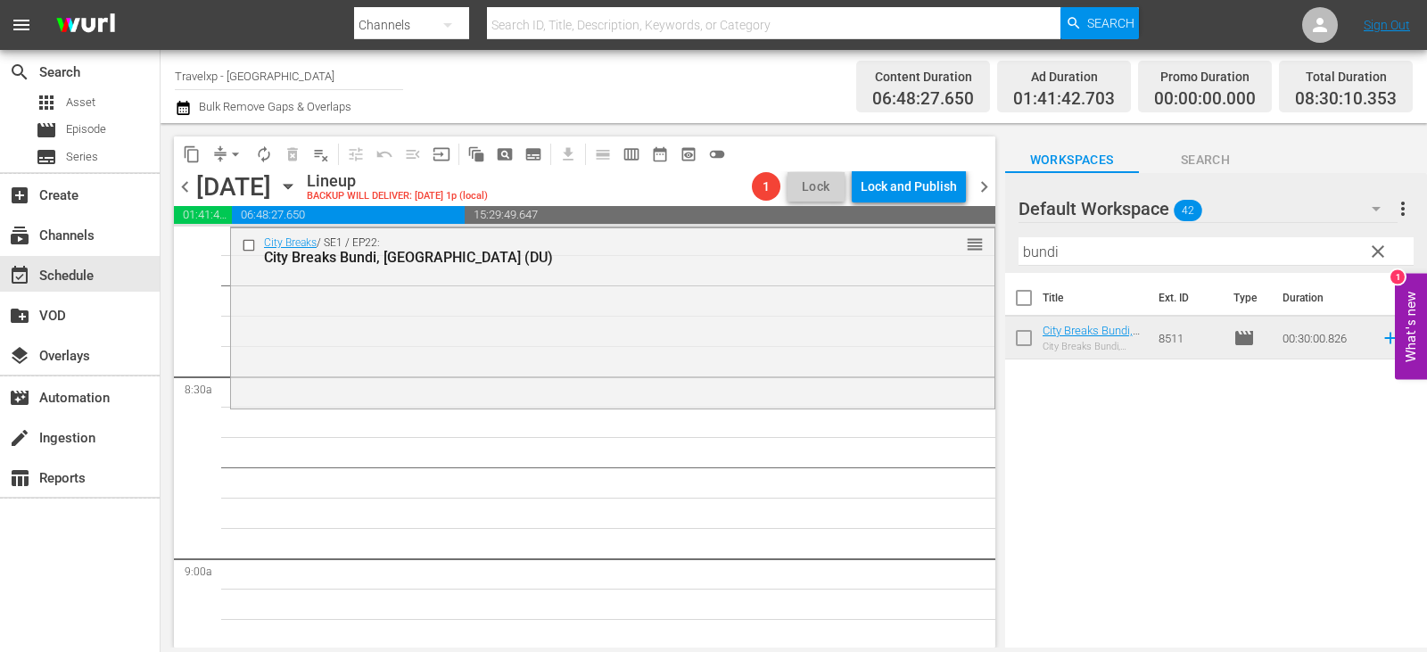
click at [1375, 253] on span "clear" at bounding box center [1377, 251] width 21 height 21
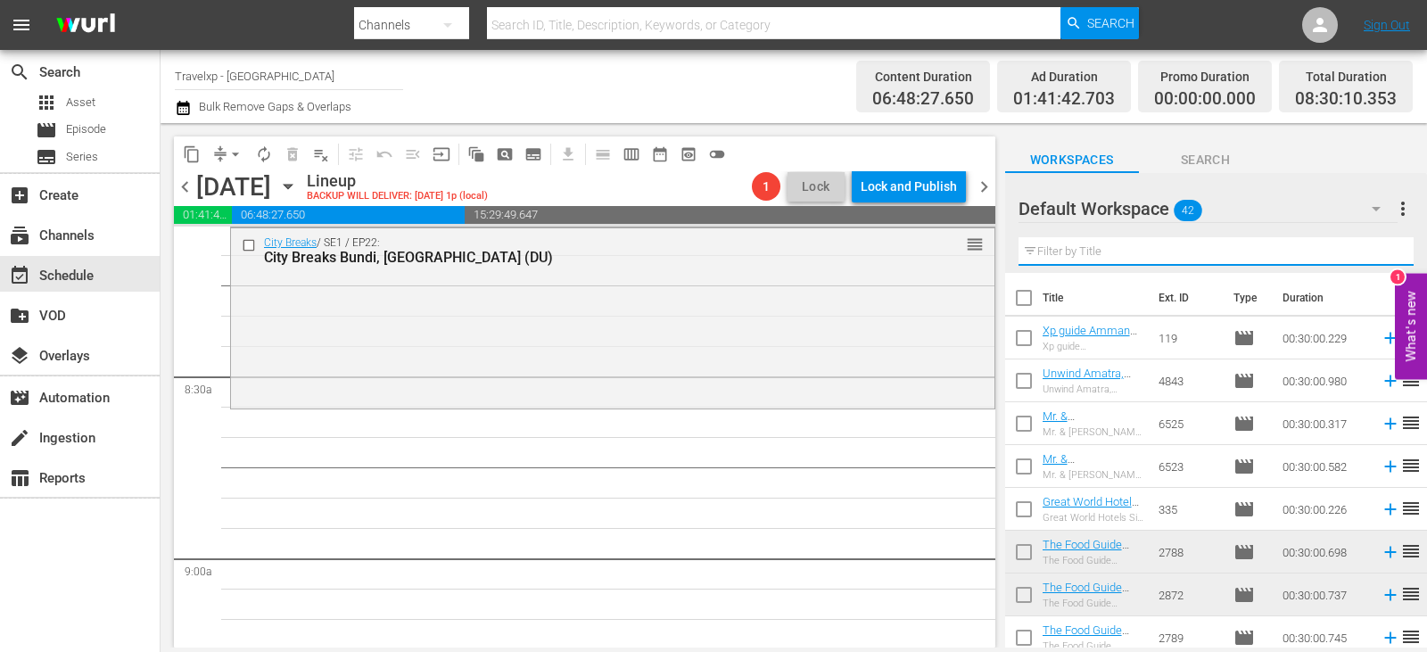
click at [1375, 253] on input "text" at bounding box center [1215, 251] width 395 height 29
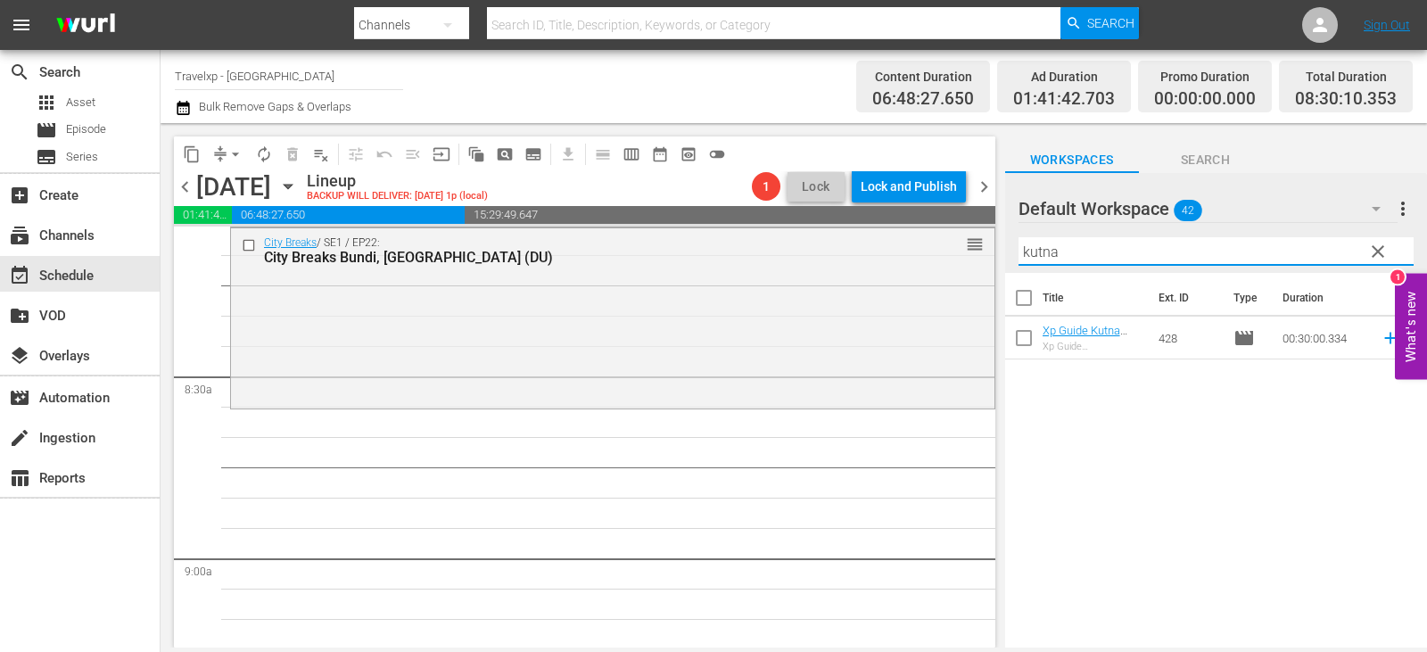
type input "kutna"
click at [1380, 337] on icon at bounding box center [1390, 338] width 20 height 20
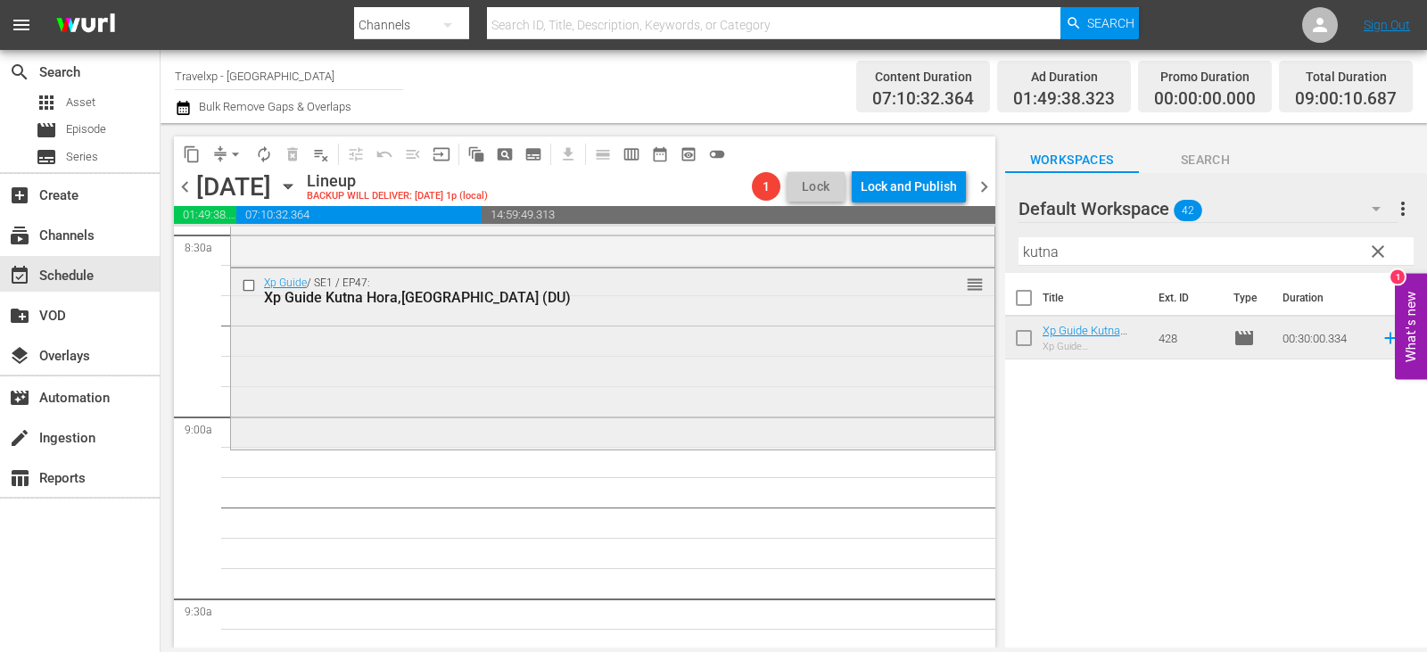
scroll to position [3121, 0]
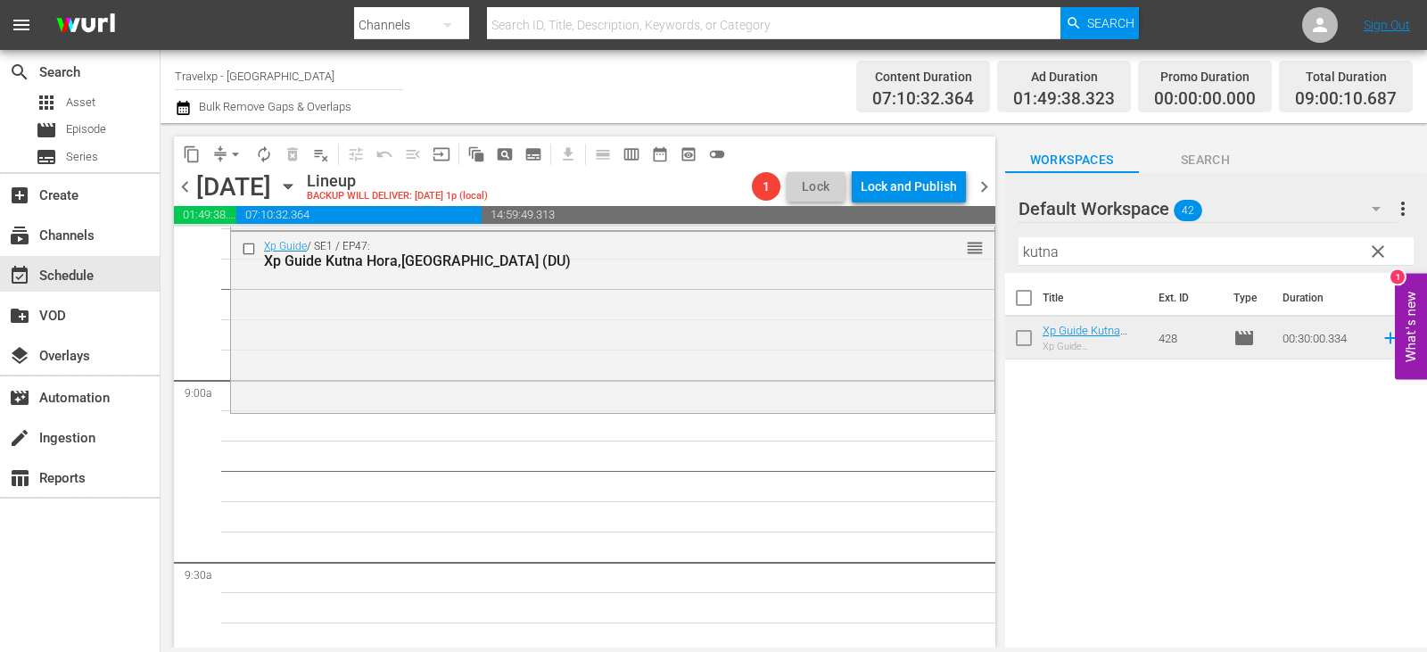
click at [1387, 253] on span "clear" at bounding box center [1377, 251] width 21 height 21
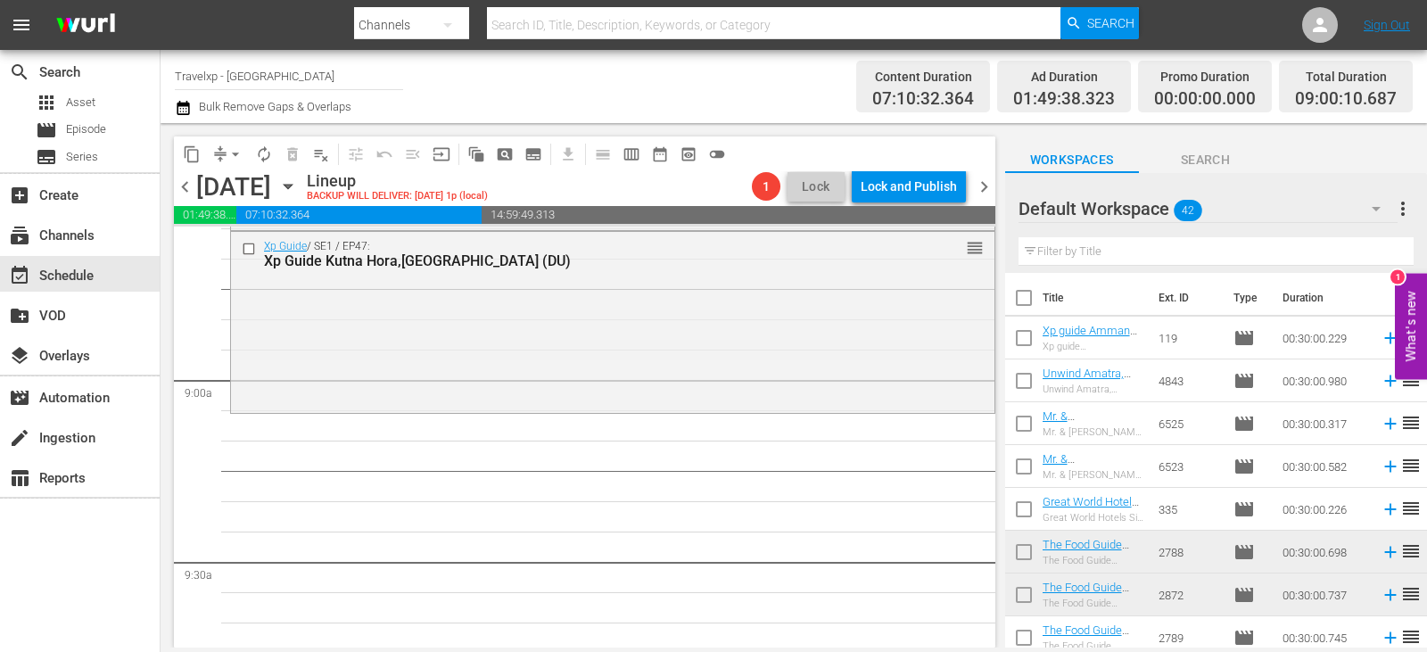
click at [1306, 253] on input "text" at bounding box center [1215, 251] width 395 height 29
click at [1344, 254] on input "text" at bounding box center [1215, 251] width 395 height 29
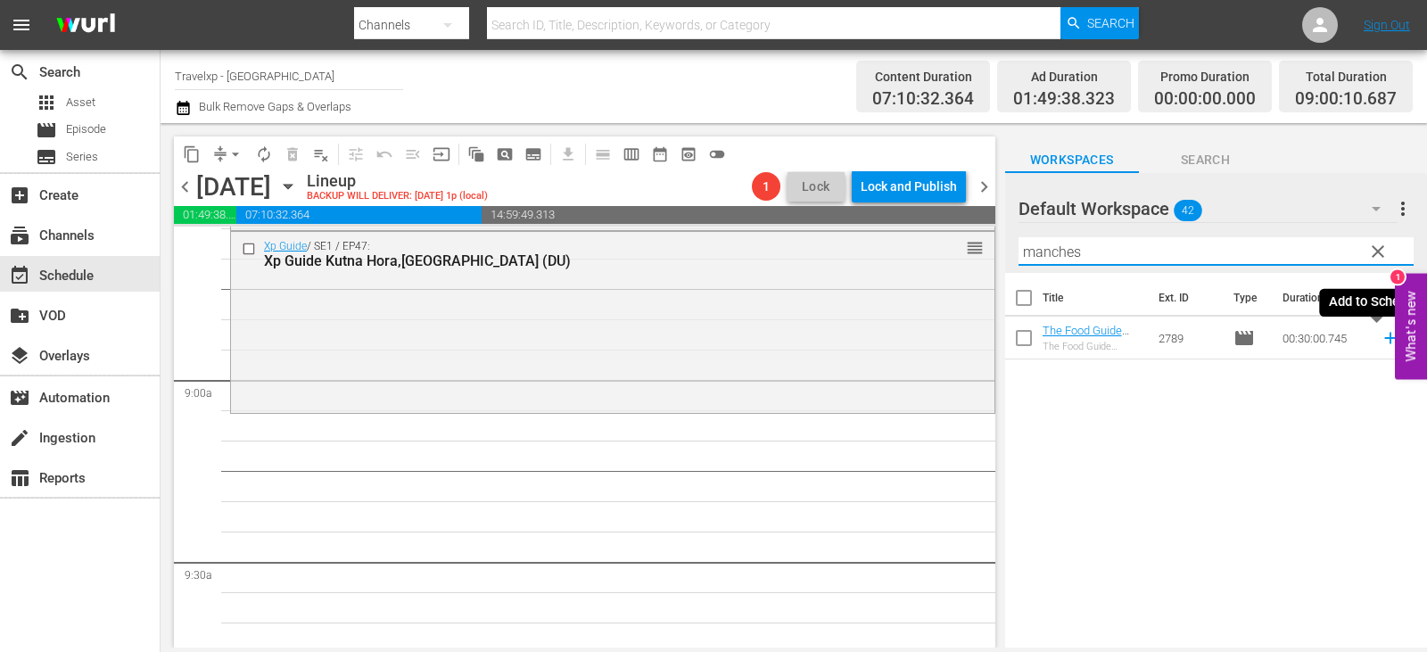
type input "manches"
click at [1380, 342] on icon at bounding box center [1390, 338] width 20 height 20
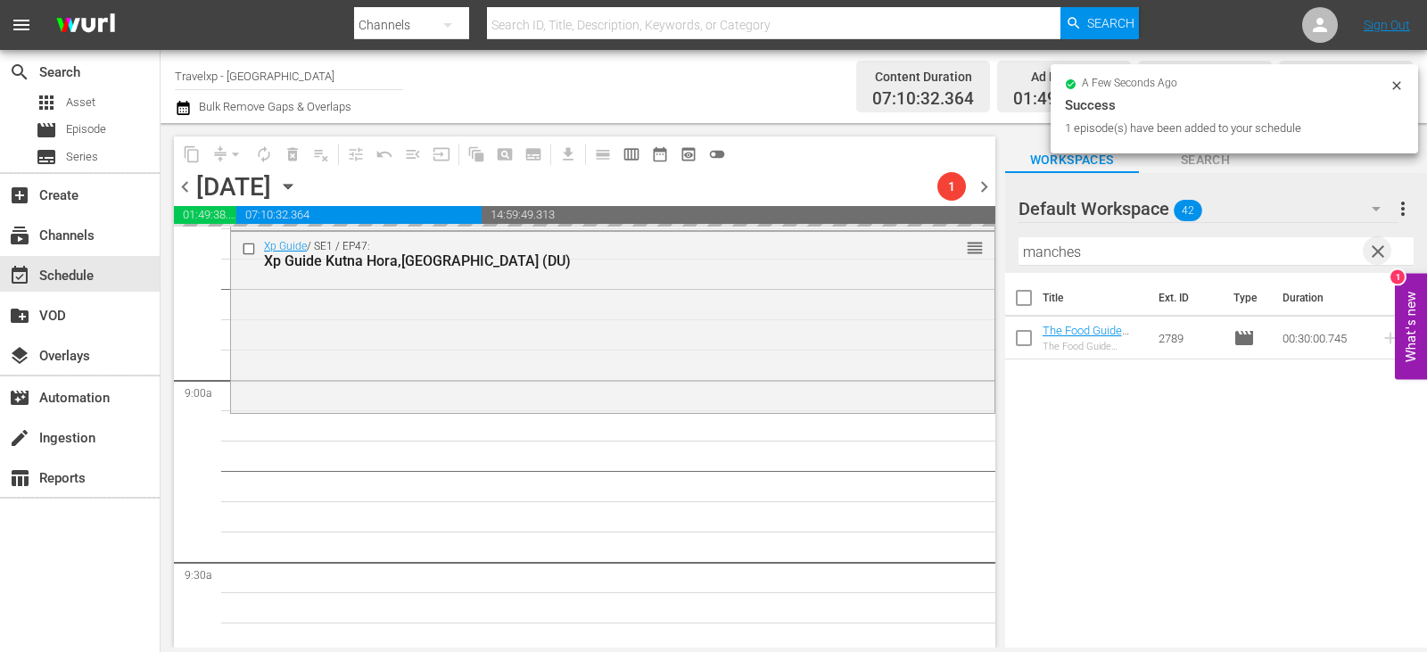
click at [1370, 245] on span "clear" at bounding box center [1377, 251] width 21 height 21
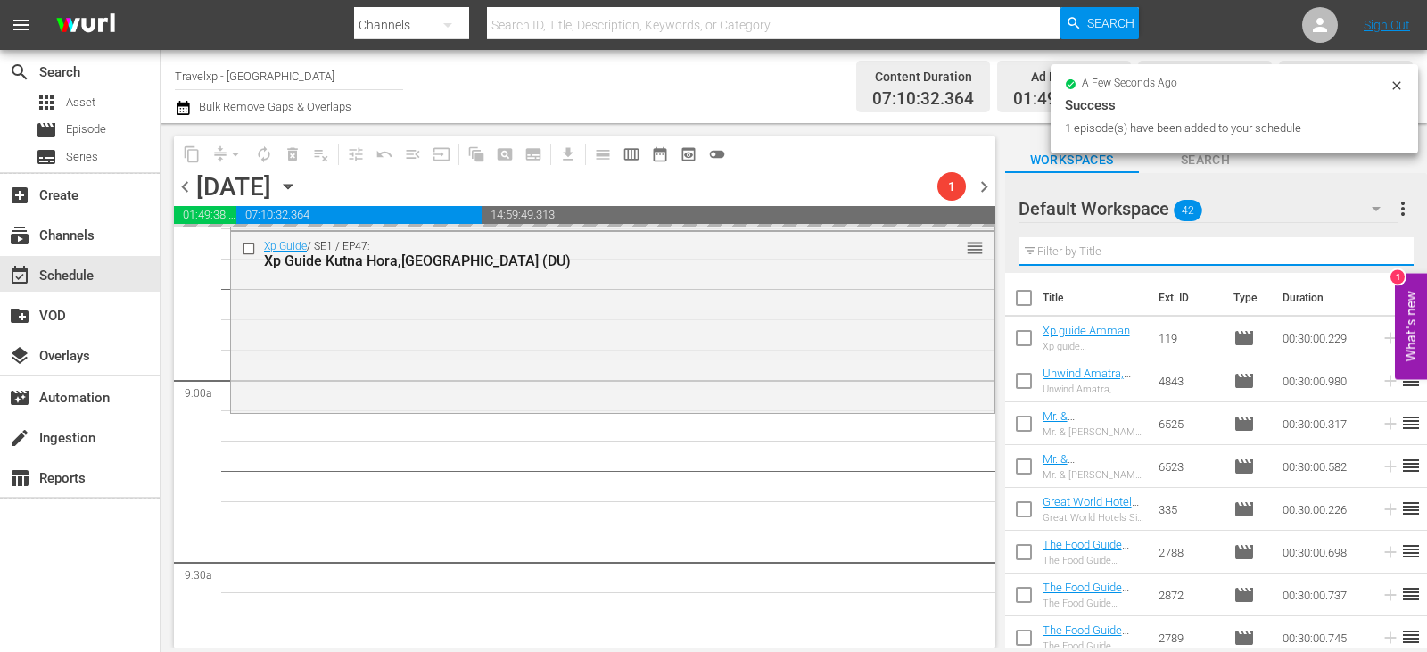
click at [1370, 245] on input "text" at bounding box center [1215, 251] width 395 height 29
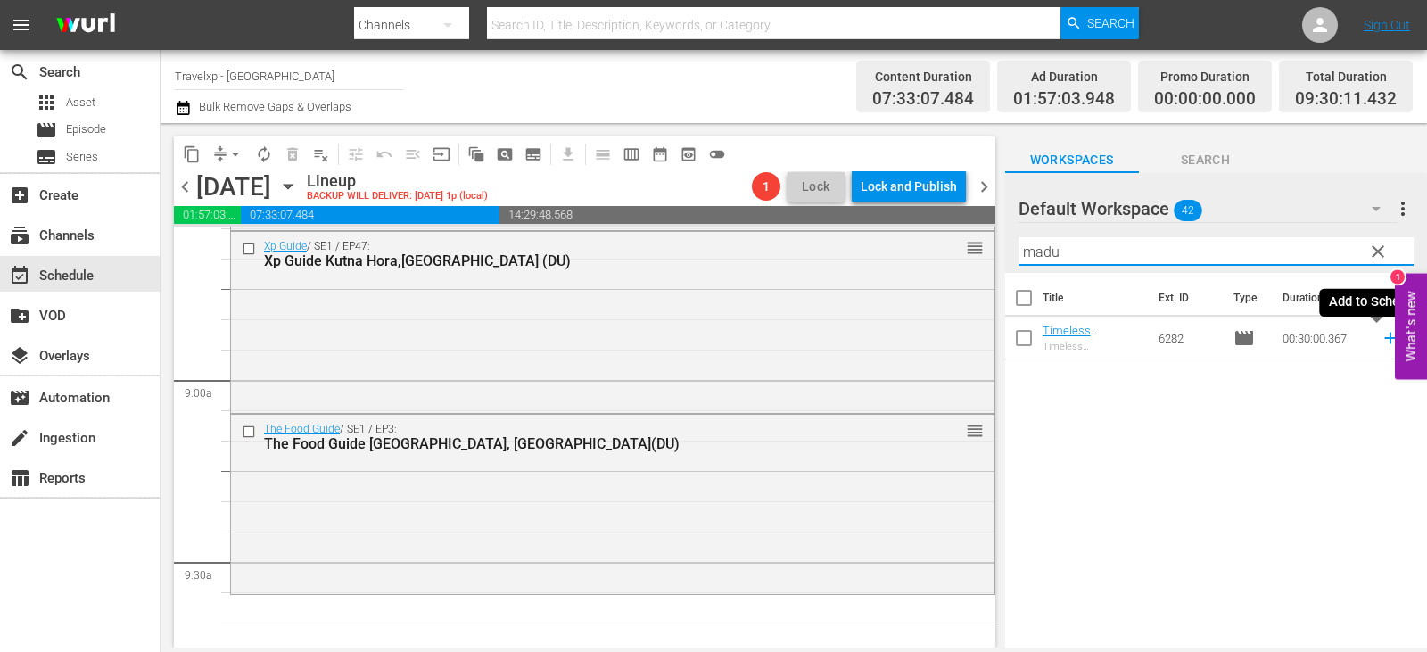
type input "madu"
click at [1384, 335] on icon at bounding box center [1390, 339] width 12 height 12
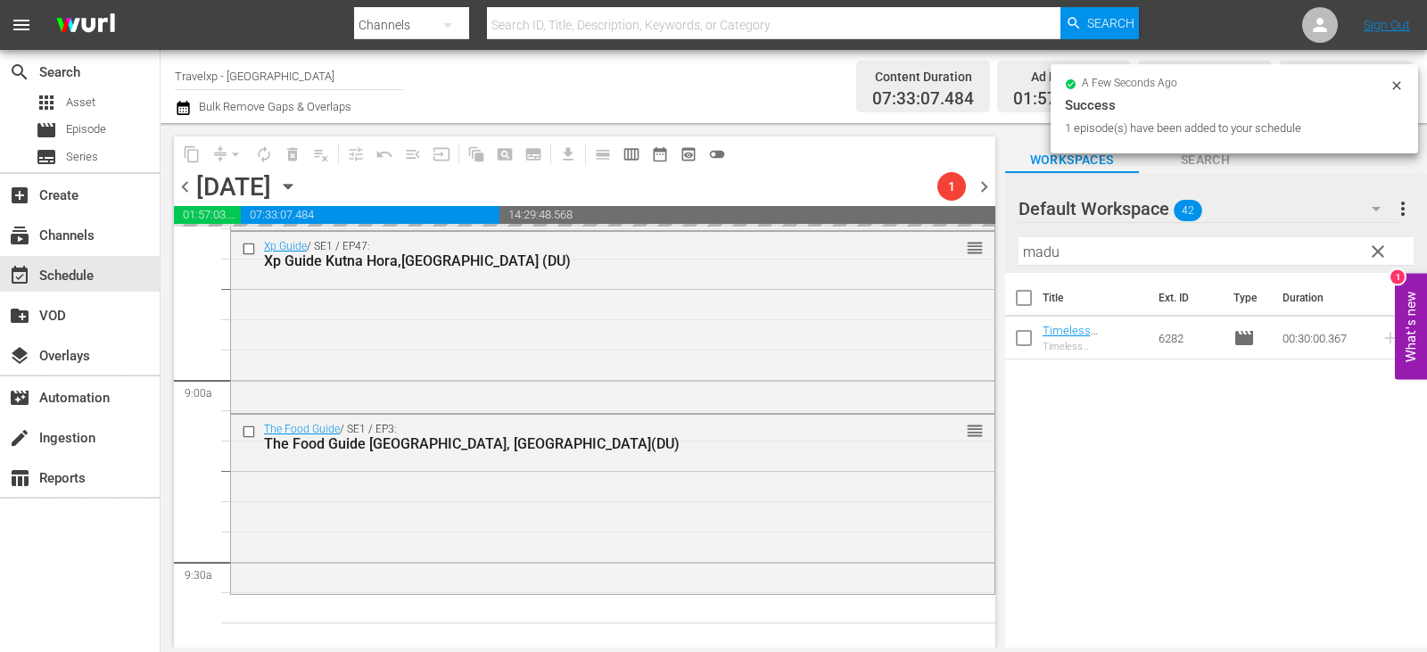
click at [1372, 254] on span "clear" at bounding box center [1377, 251] width 21 height 21
click at [1372, 254] on input "madu" at bounding box center [1215, 251] width 395 height 29
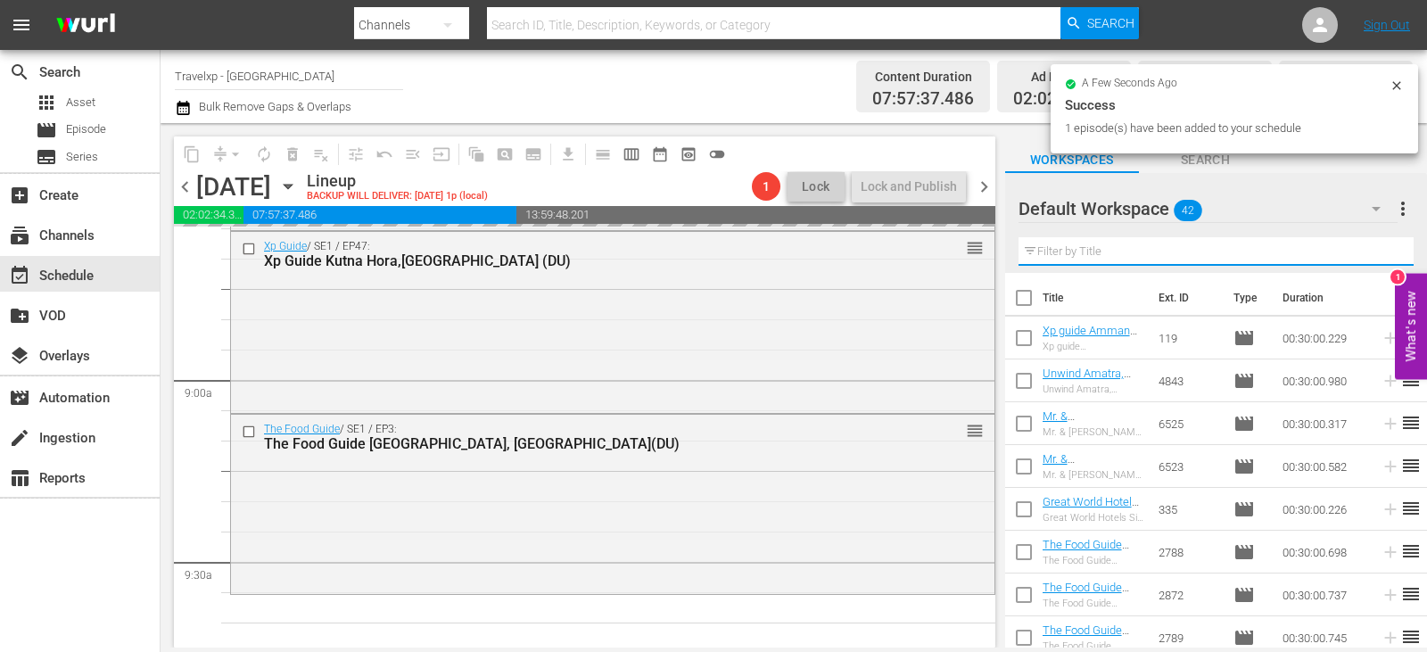
click at [1372, 254] on input "text" at bounding box center [1215, 251] width 395 height 29
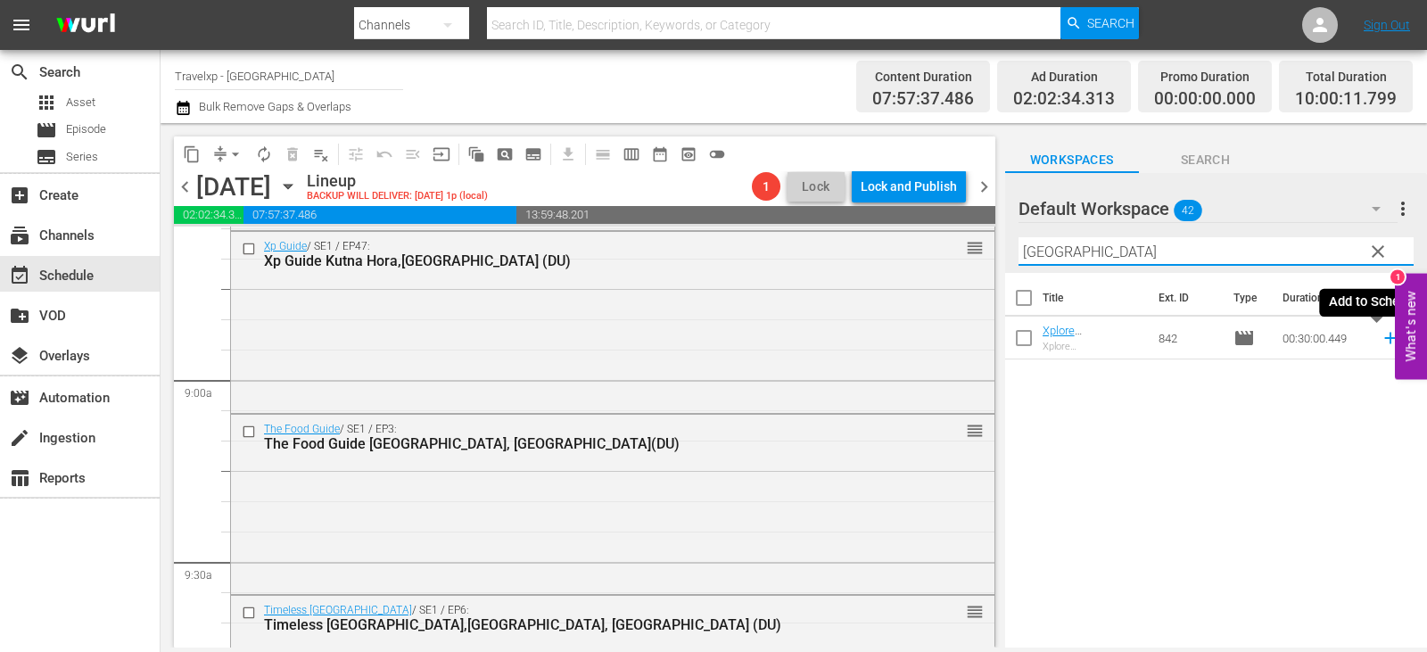
type input "belfast"
click at [1383, 341] on icon at bounding box center [1390, 338] width 20 height 20
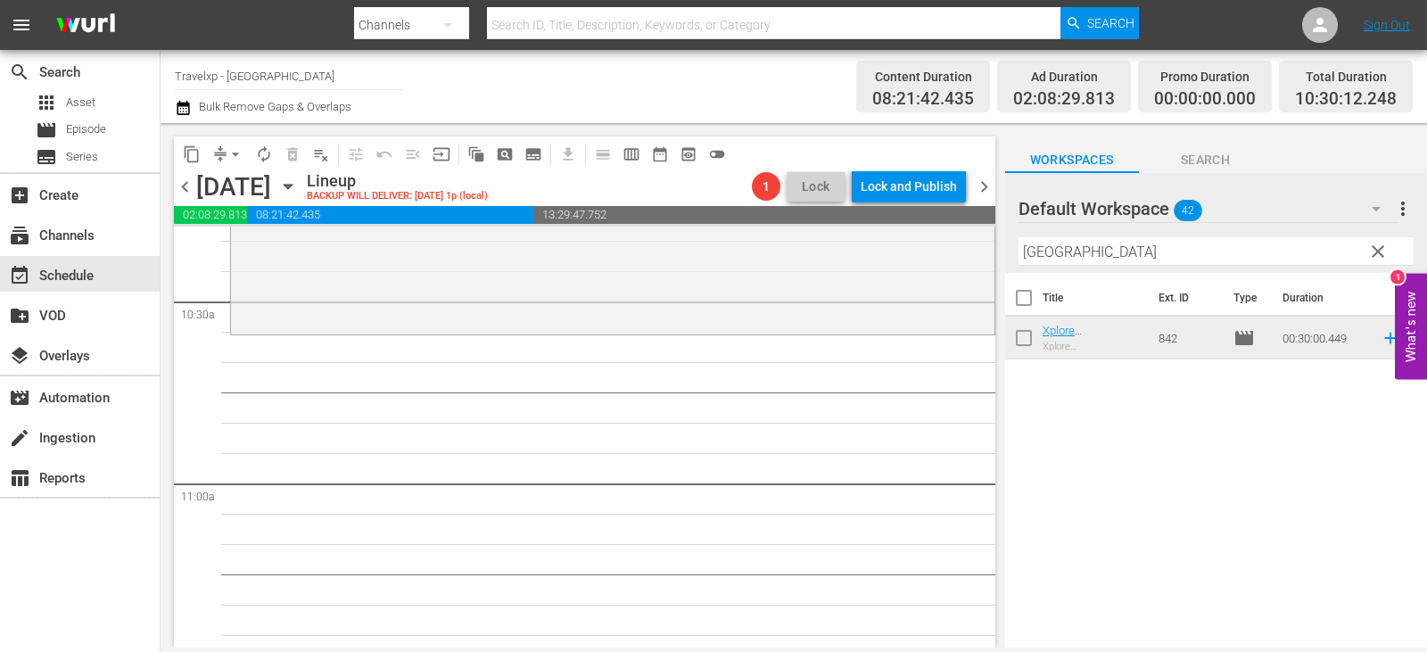
scroll to position [3656, 0]
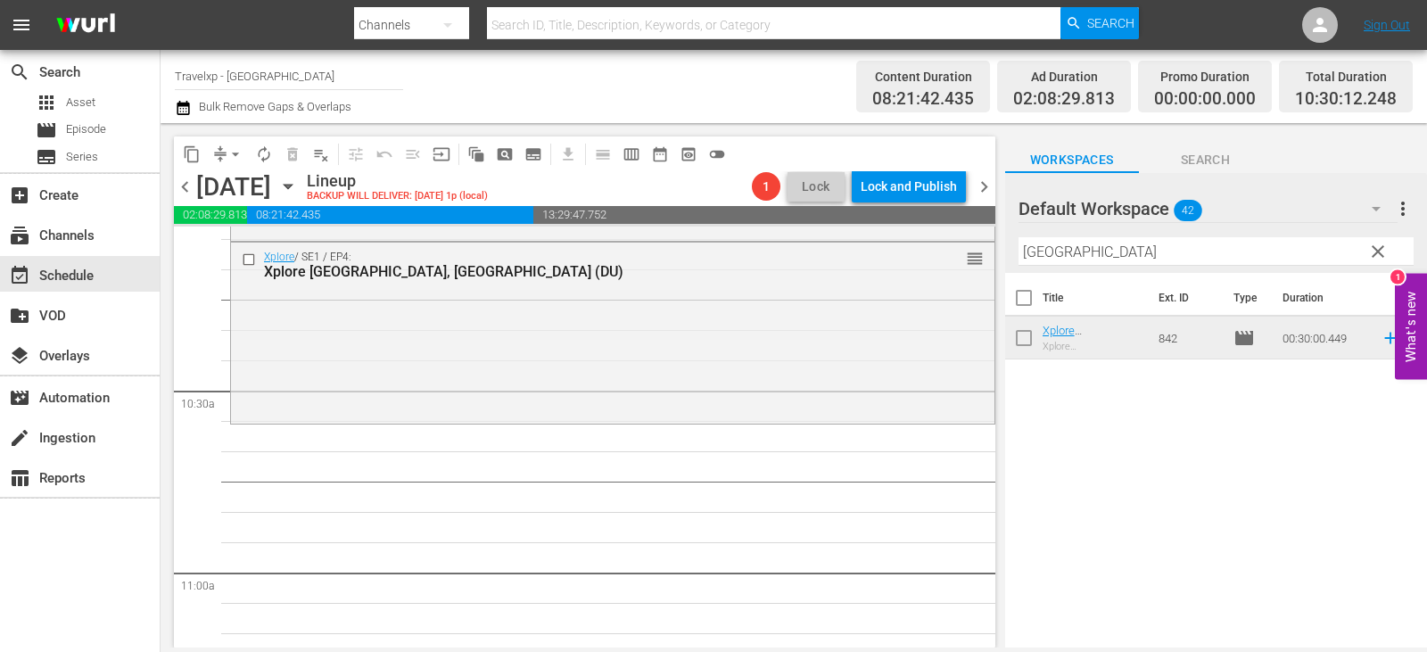
click at [1372, 251] on span "clear" at bounding box center [1377, 251] width 21 height 21
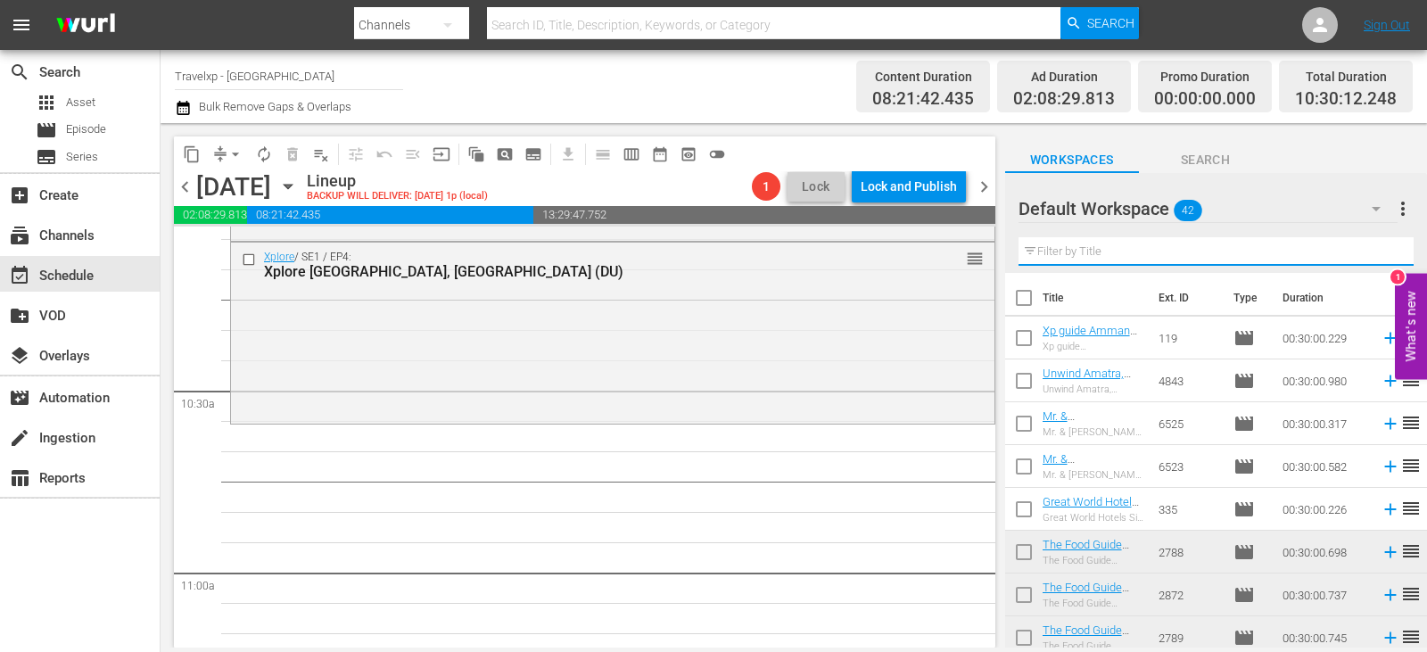
click at [1372, 251] on input "text" at bounding box center [1215, 251] width 395 height 29
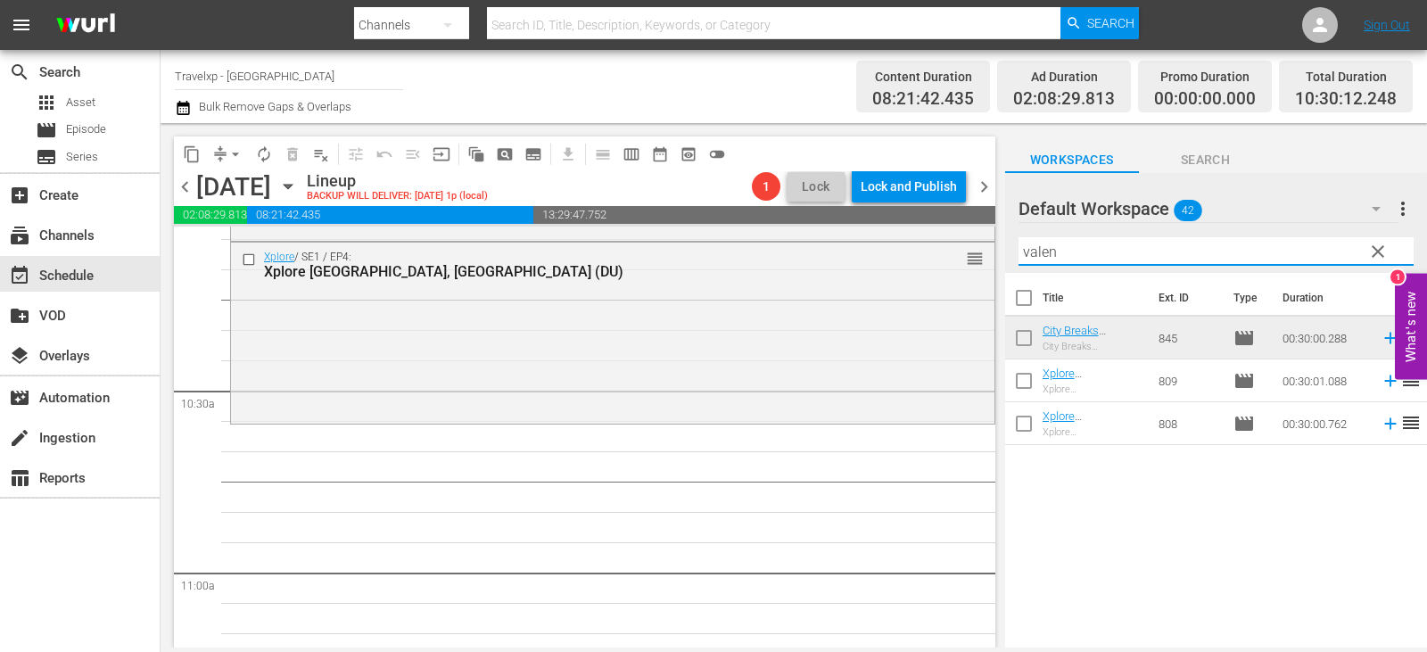
type input "valen"
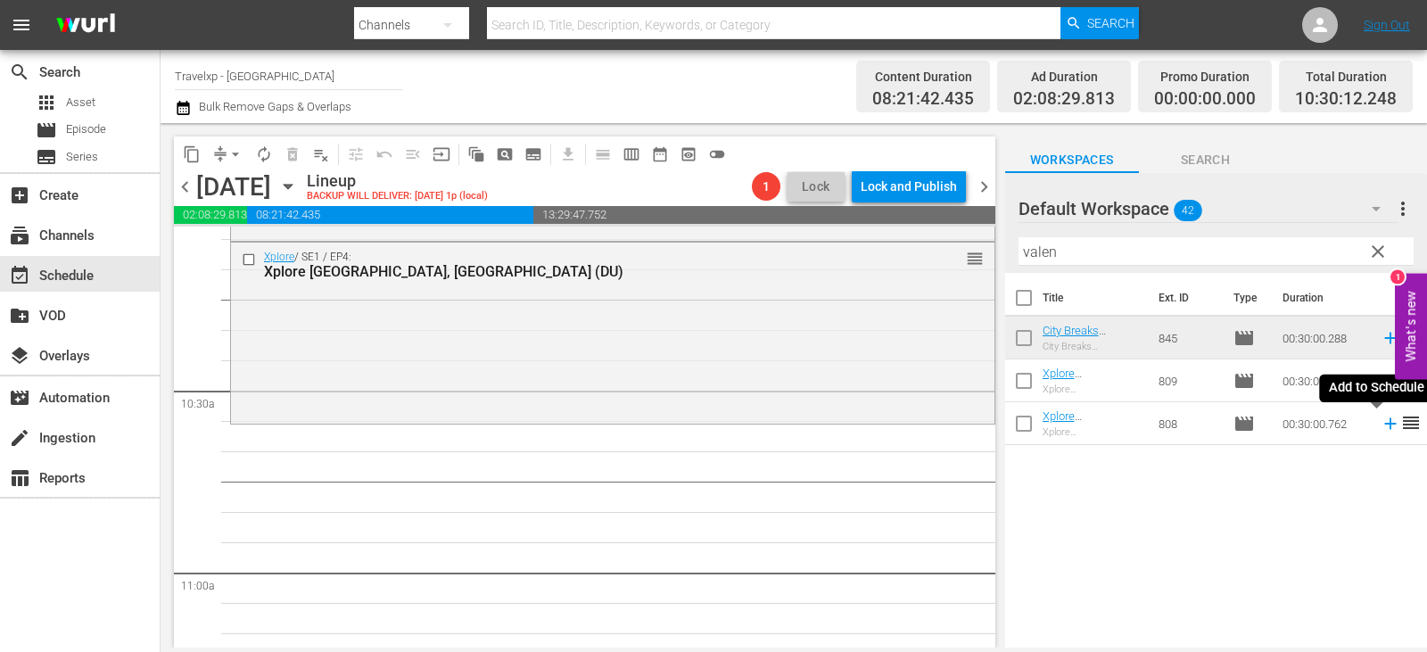
click at [1380, 425] on icon at bounding box center [1390, 424] width 20 height 20
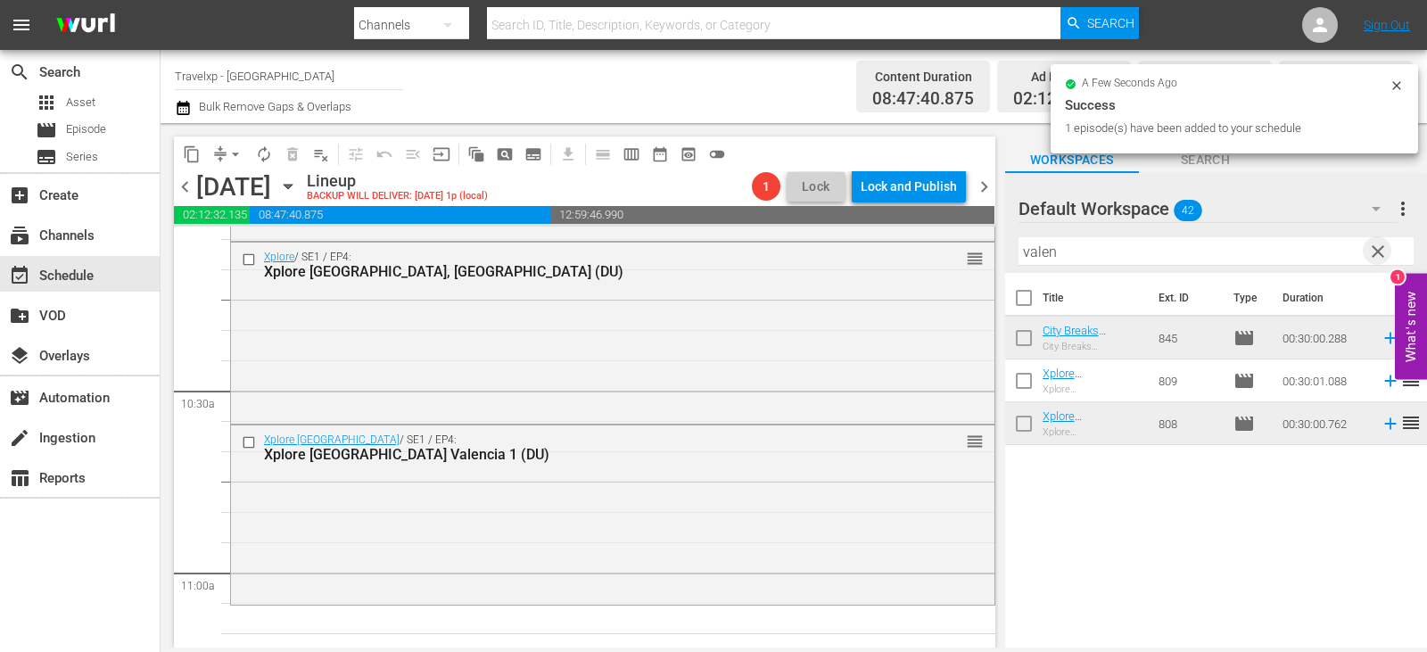
click at [1382, 250] on span "clear" at bounding box center [1377, 251] width 21 height 21
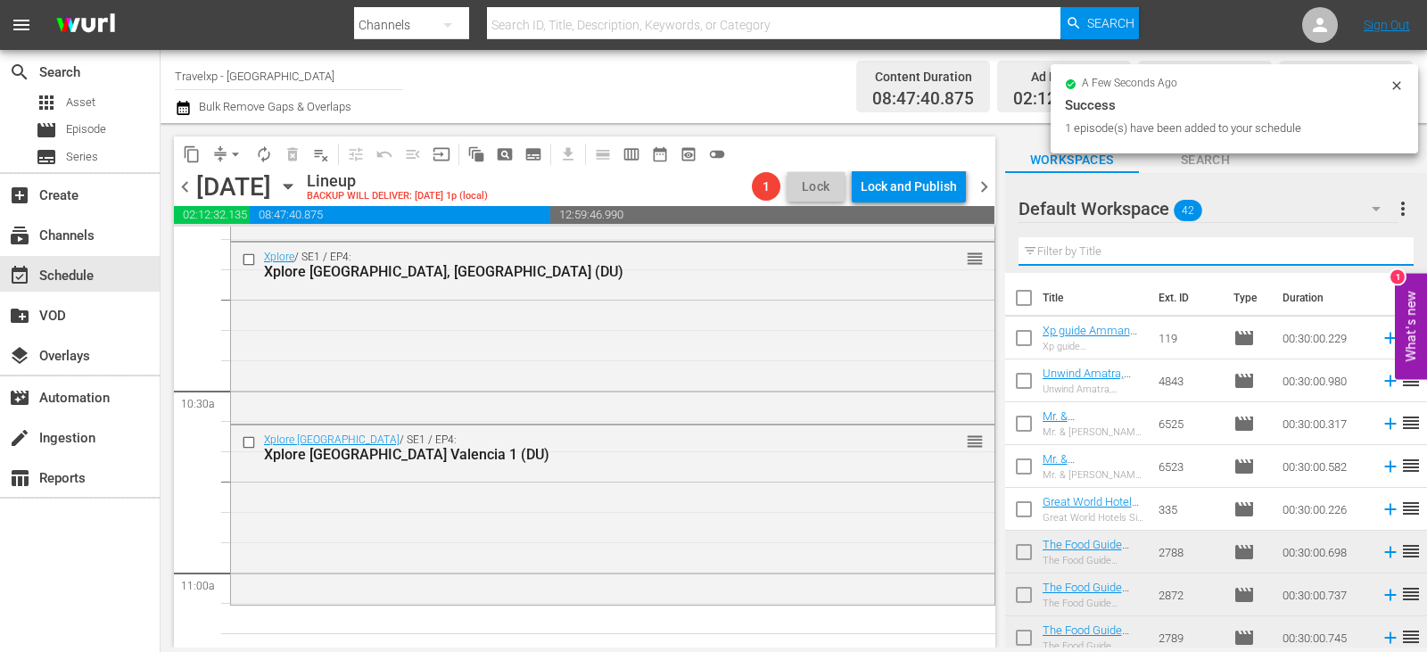
click at [1382, 250] on input "text" at bounding box center [1215, 251] width 395 height 29
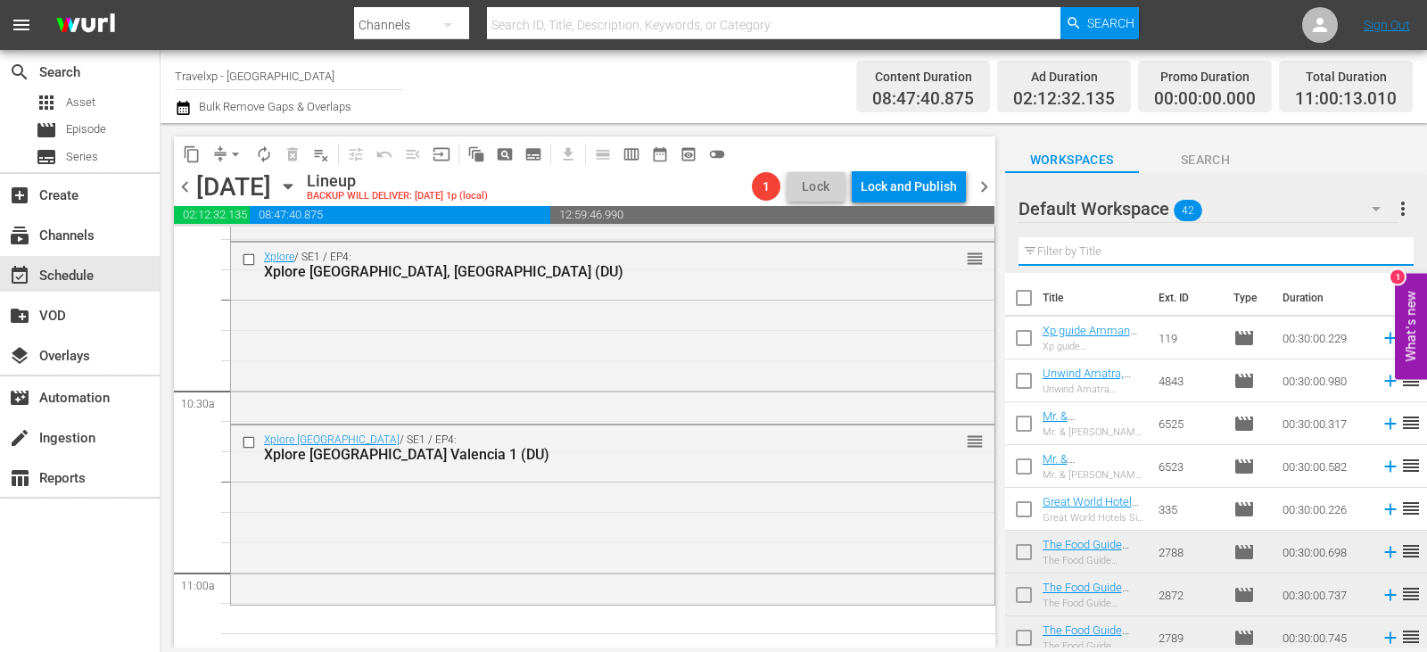
click at [1382, 250] on input "text" at bounding box center [1215, 251] width 395 height 29
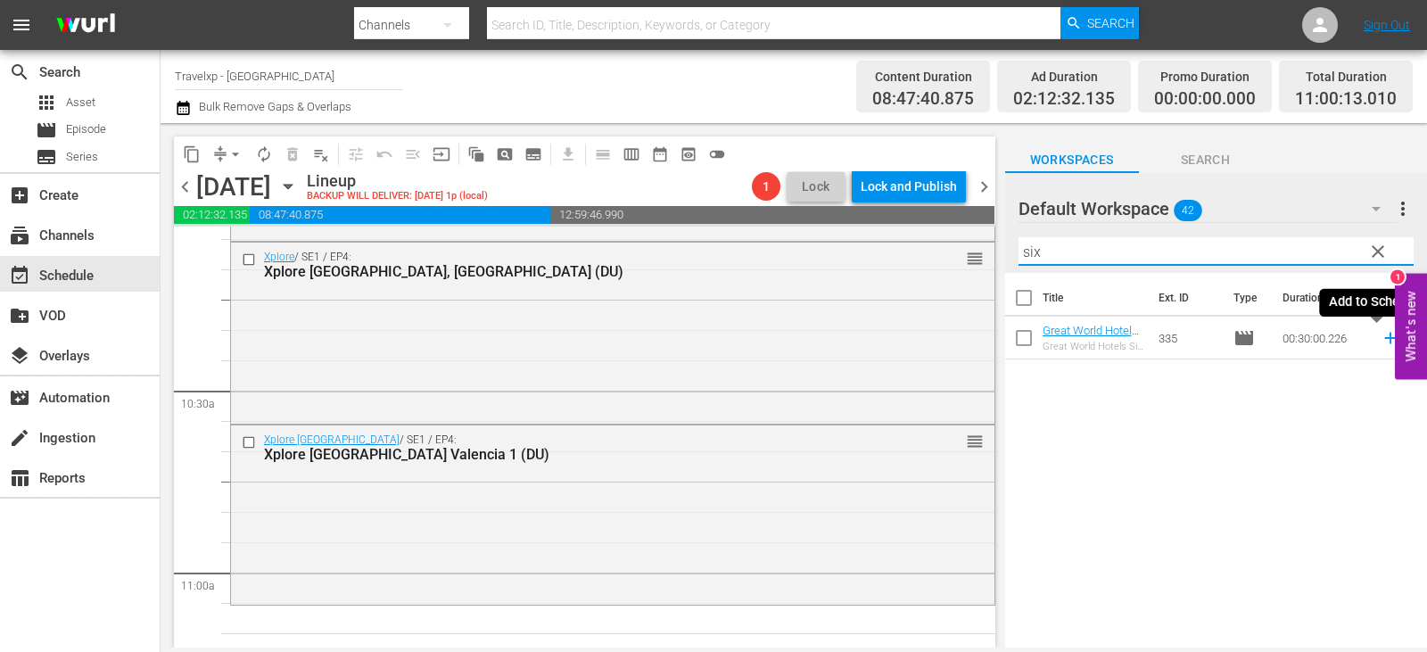
type input "six"
click at [1384, 340] on icon at bounding box center [1390, 338] width 20 height 20
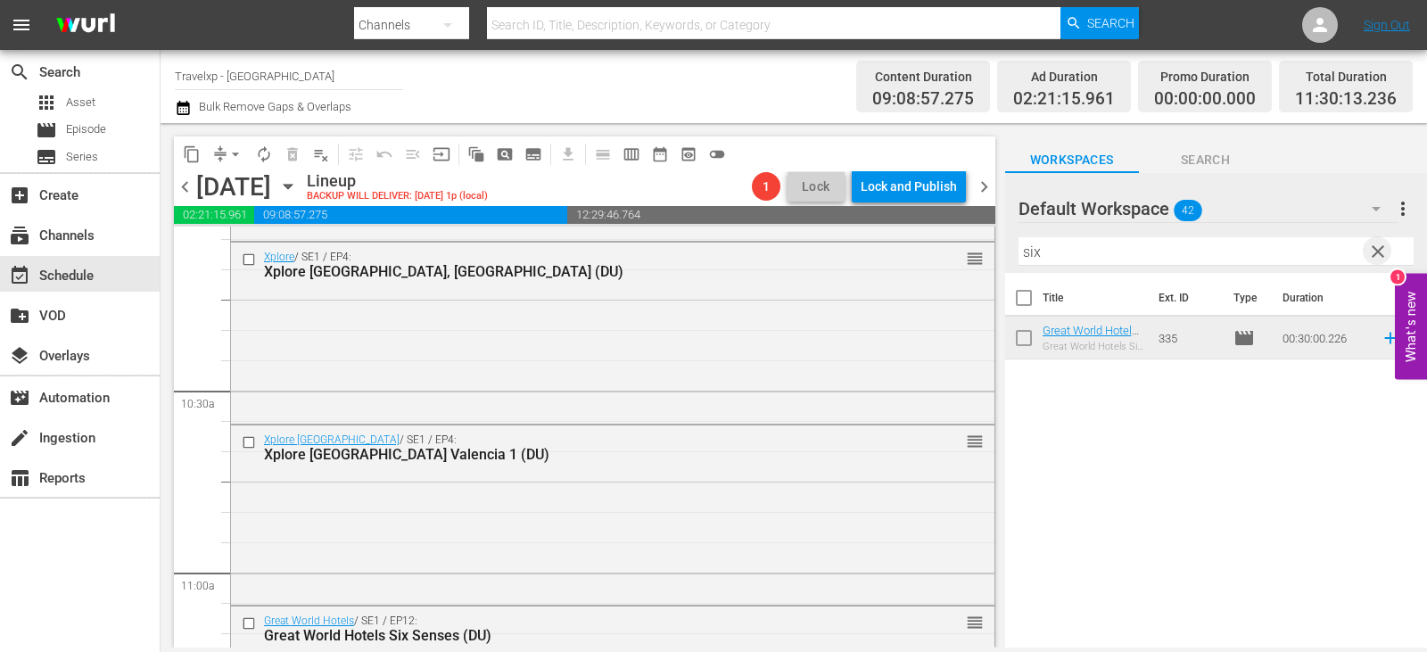
click at [1384, 250] on span "clear" at bounding box center [1377, 251] width 21 height 21
click at [1384, 250] on input "text" at bounding box center [1215, 251] width 395 height 29
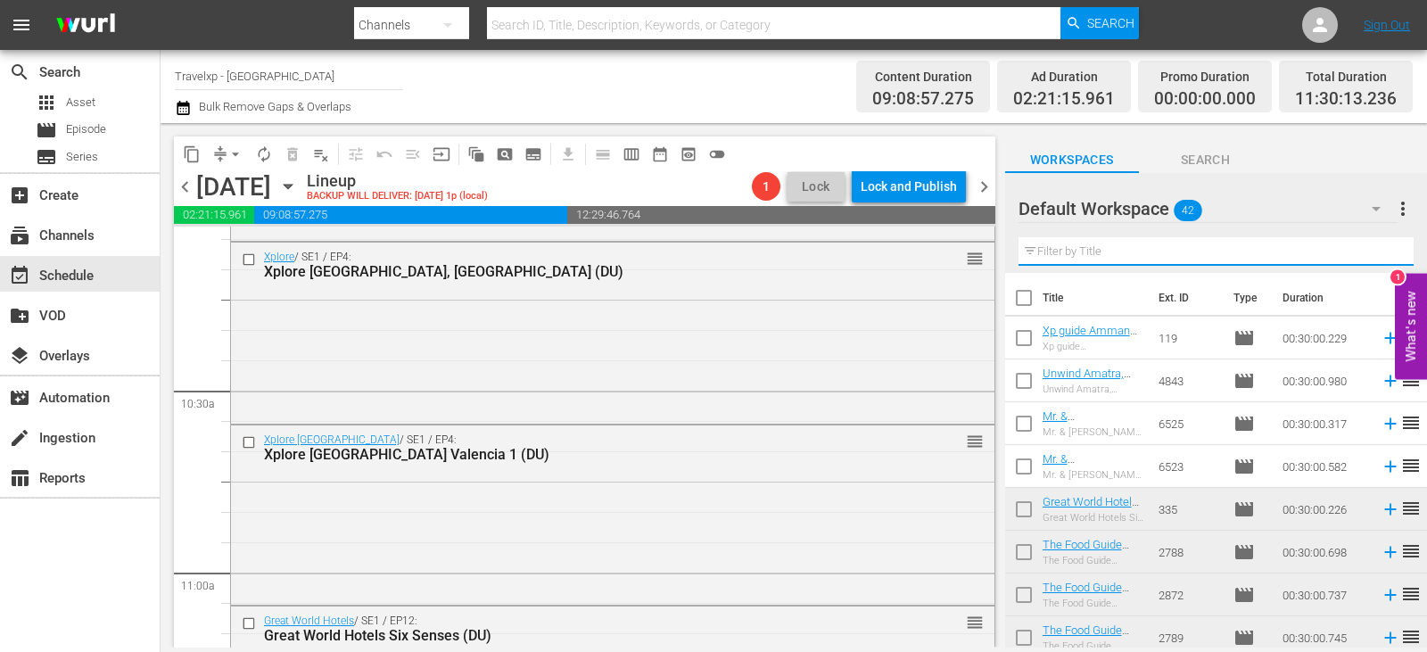
click at [1384, 250] on input "text" at bounding box center [1215, 251] width 395 height 29
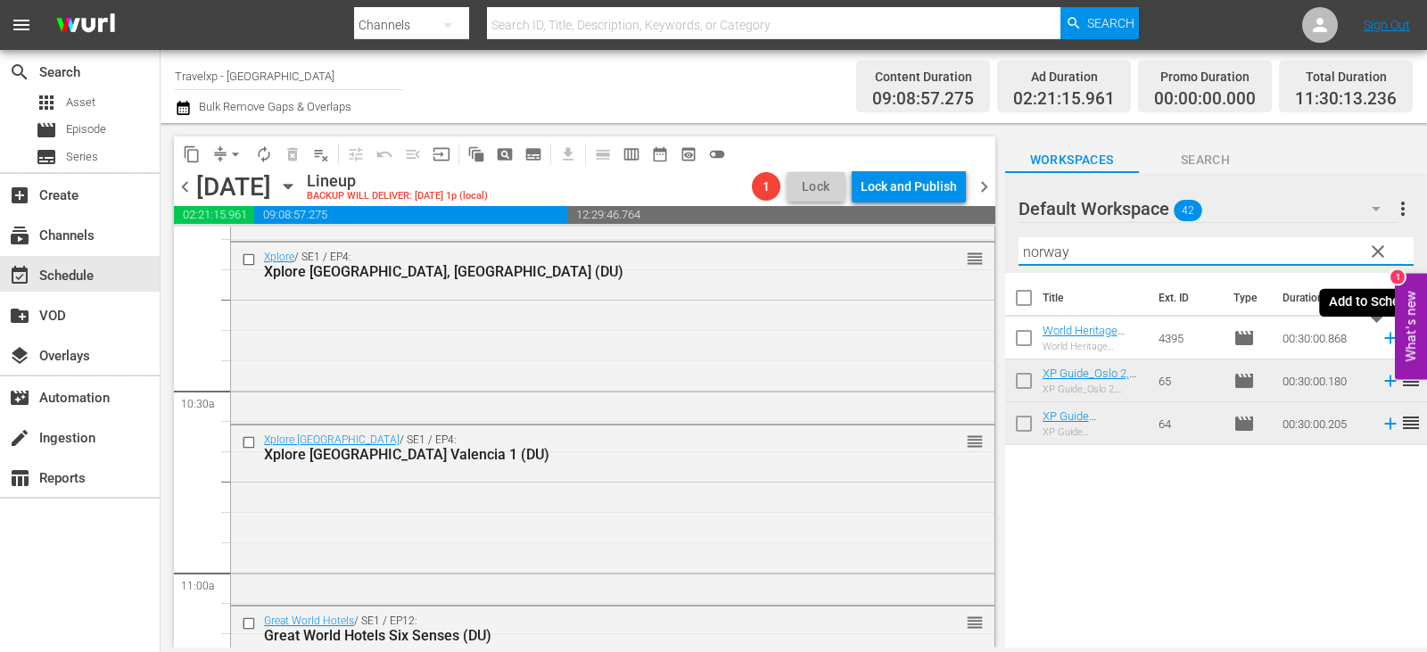
type input "norway"
click at [1384, 339] on icon at bounding box center [1390, 339] width 12 height 12
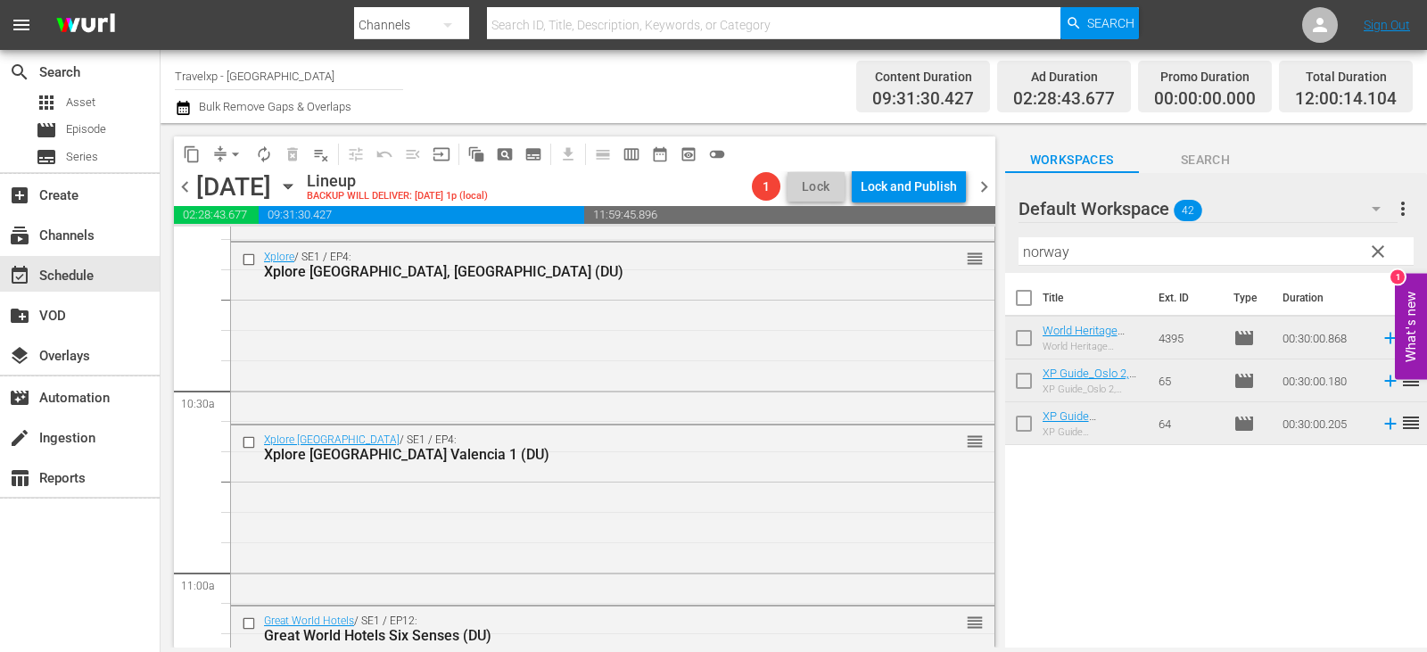
click at [1372, 261] on span "clear" at bounding box center [1377, 251] width 21 height 21
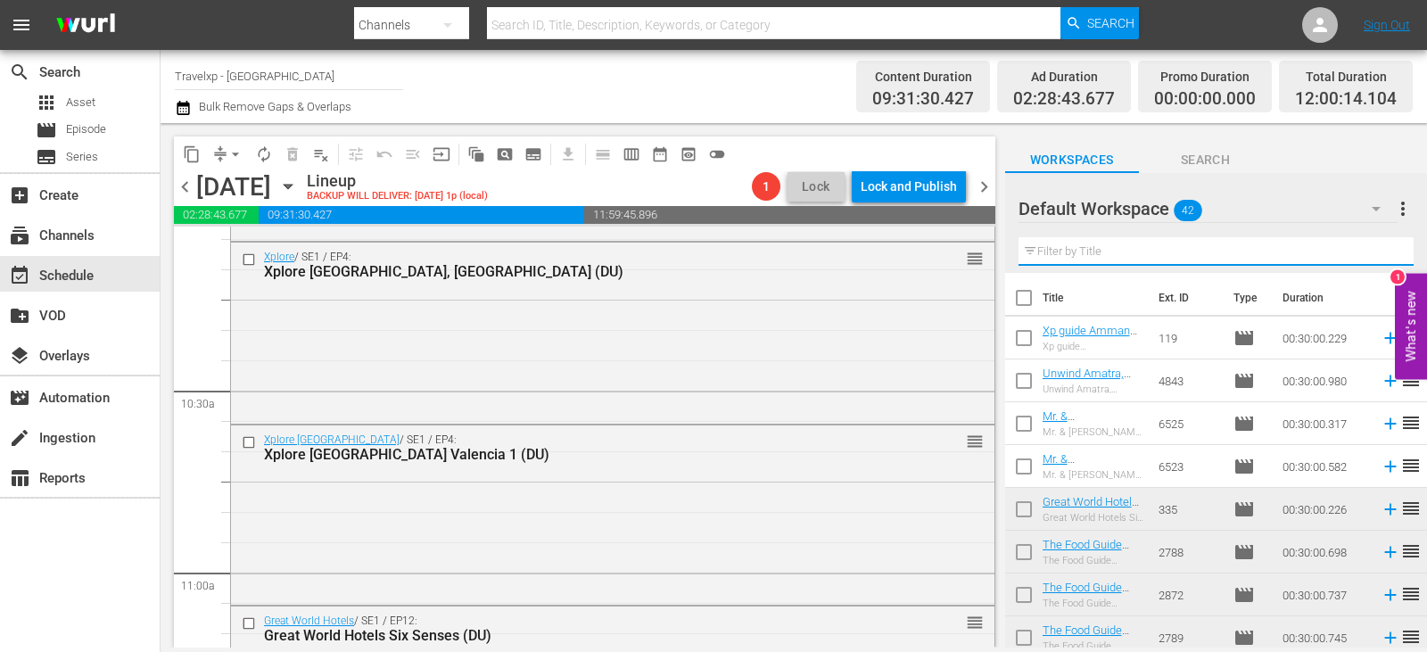
click at [1372, 261] on input "text" at bounding box center [1215, 251] width 395 height 29
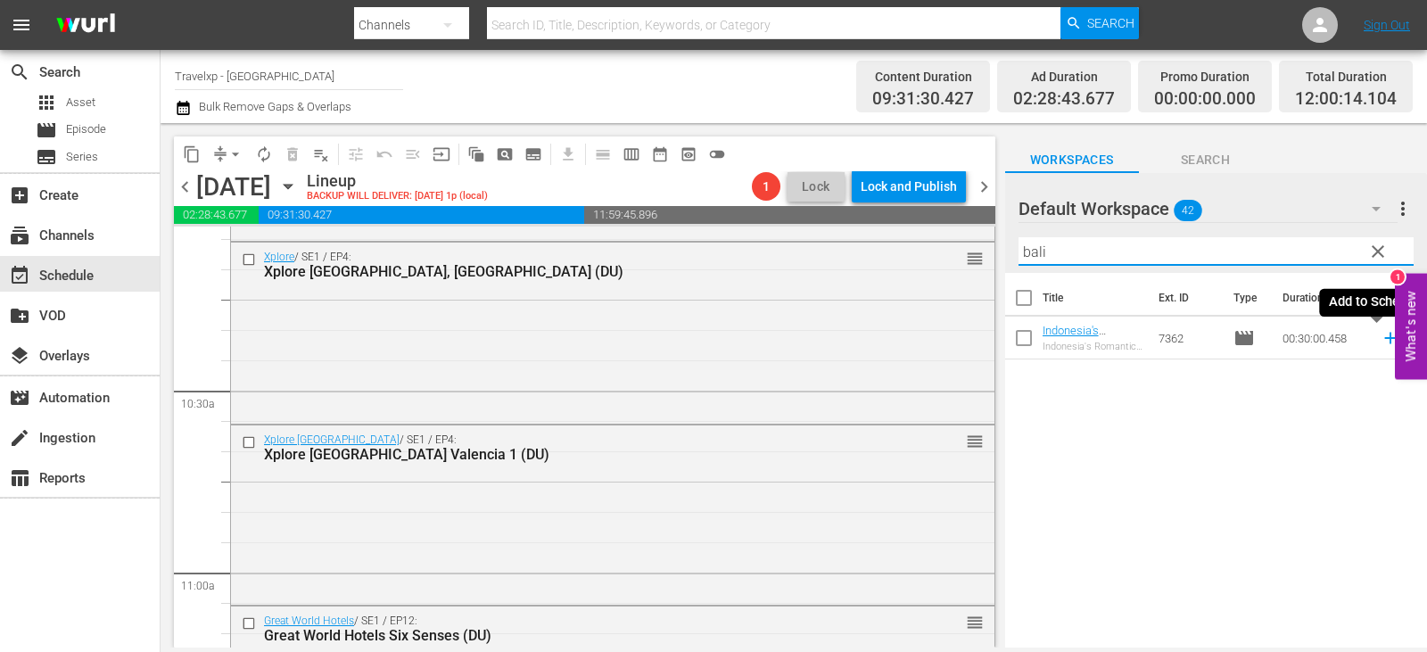
type input "bali"
click at [1380, 340] on icon at bounding box center [1390, 338] width 20 height 20
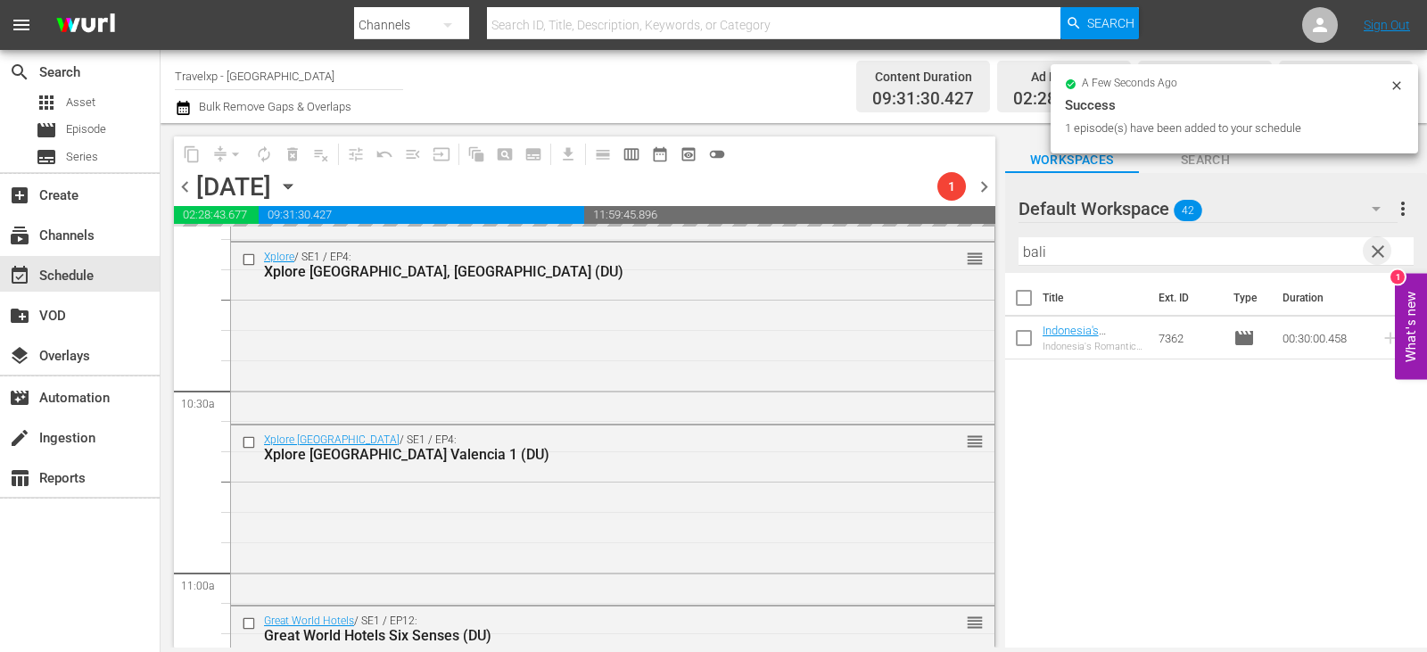
click at [1387, 247] on span "clear" at bounding box center [1377, 251] width 21 height 21
click at [1387, 247] on input "text" at bounding box center [1215, 251] width 395 height 29
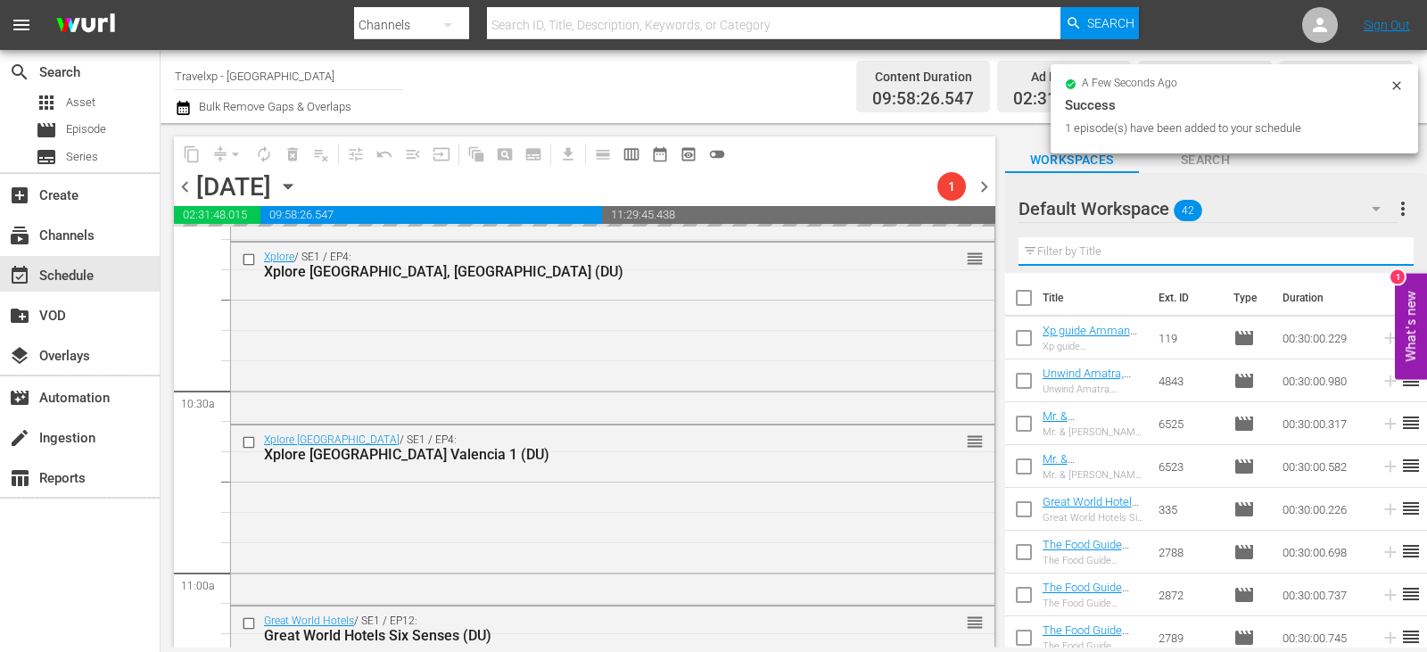
click at [1387, 247] on input "text" at bounding box center [1215, 251] width 395 height 29
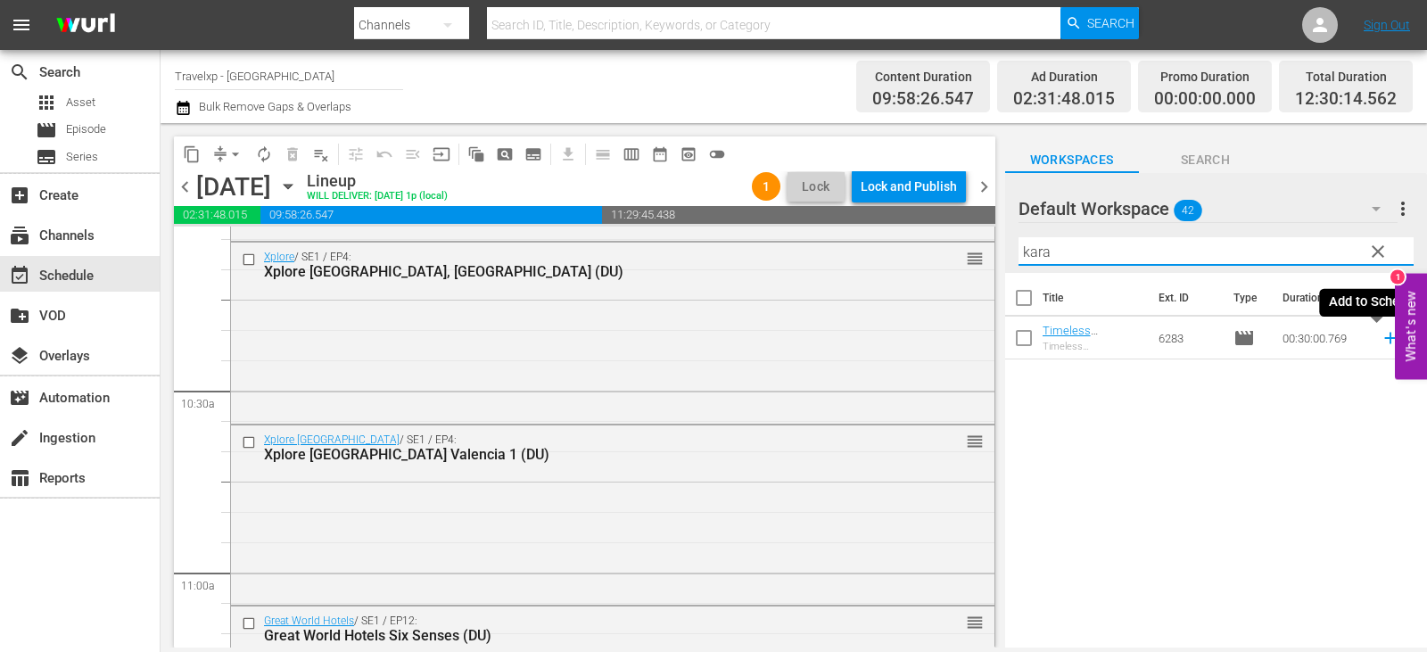
type input "kara"
click at [1382, 336] on icon at bounding box center [1390, 338] width 20 height 20
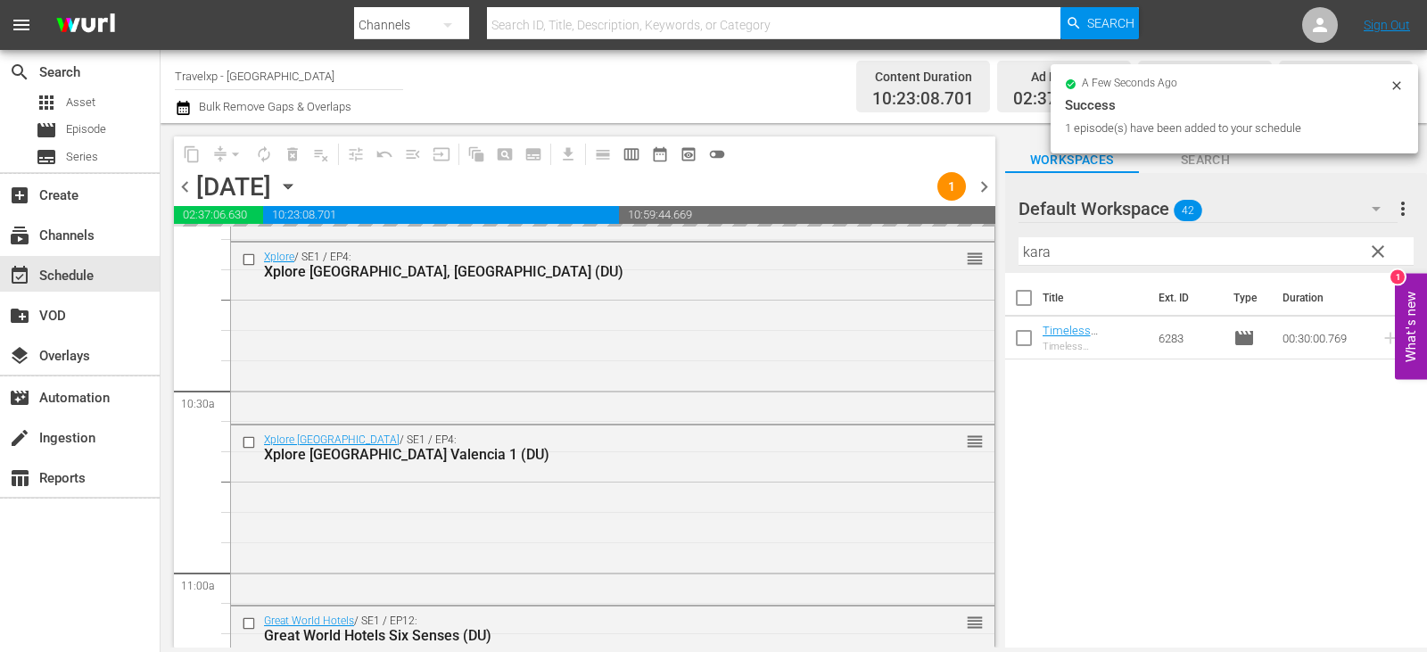
click at [1386, 262] on span "clear" at bounding box center [1377, 251] width 21 height 21
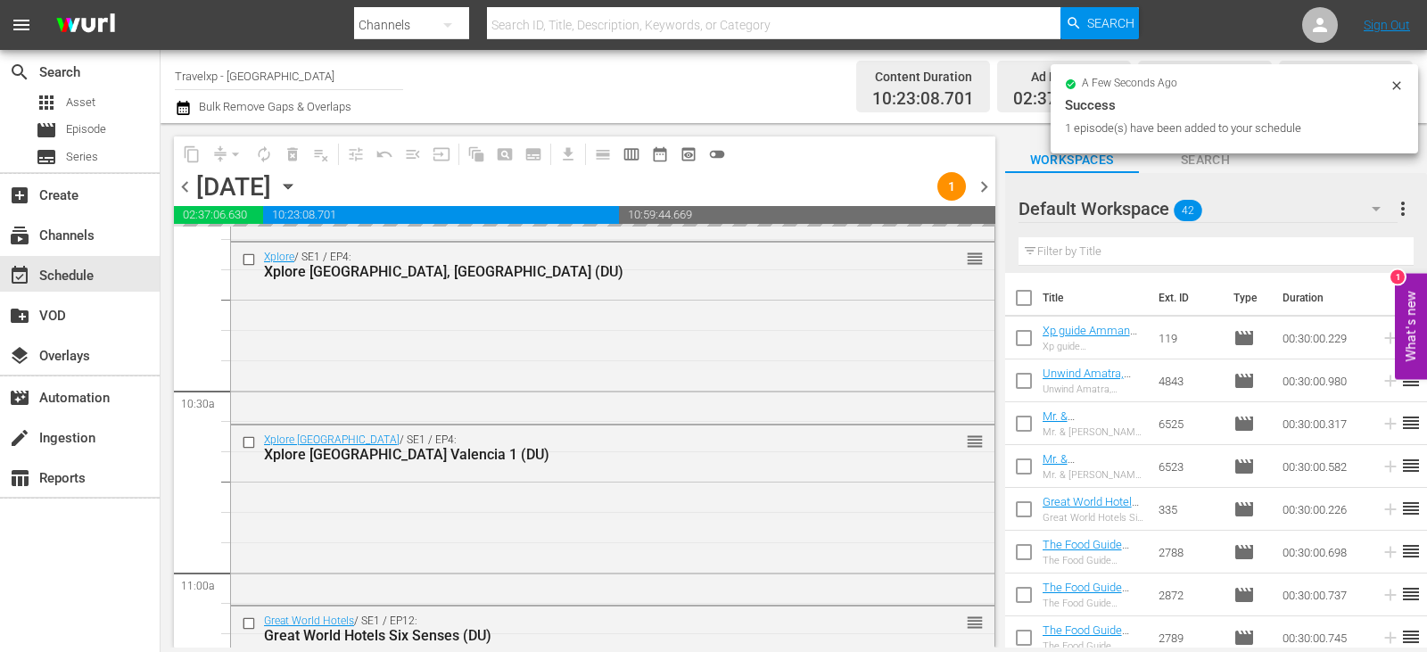
click at [1386, 262] on input "text" at bounding box center [1215, 251] width 395 height 29
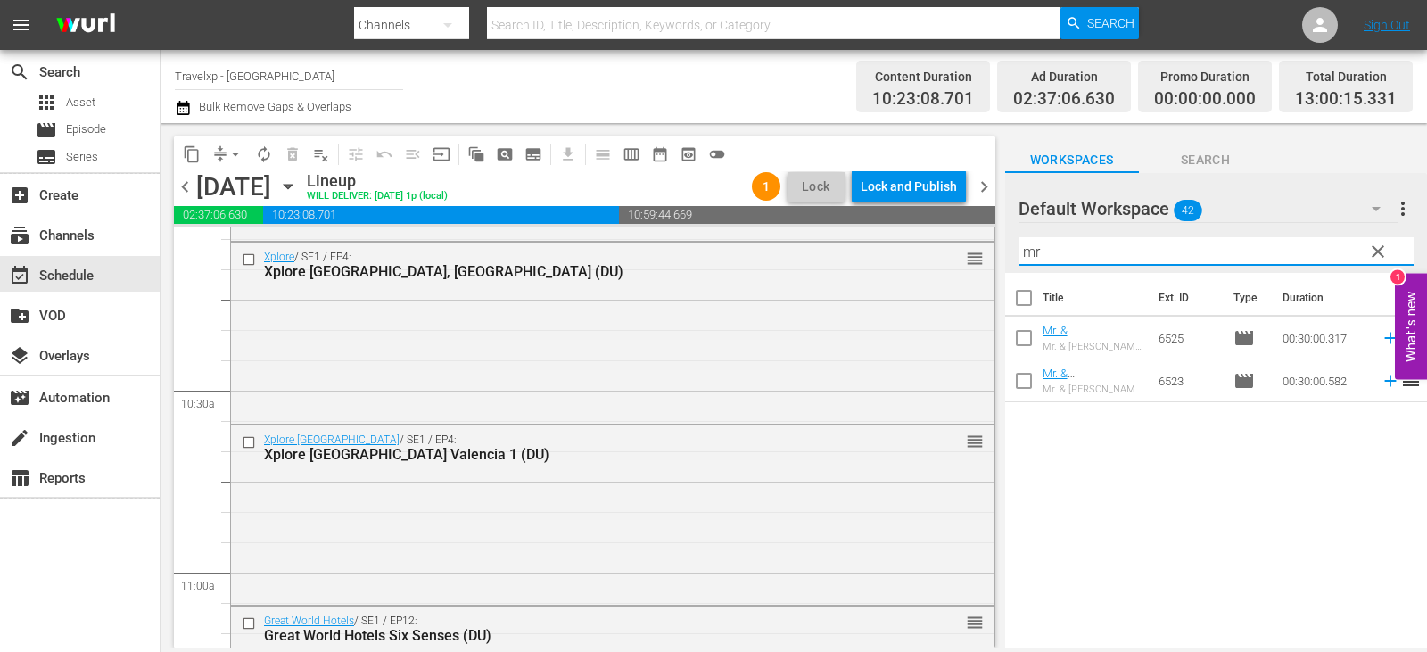
type input "mr"
click at [1380, 386] on icon at bounding box center [1390, 381] width 20 height 20
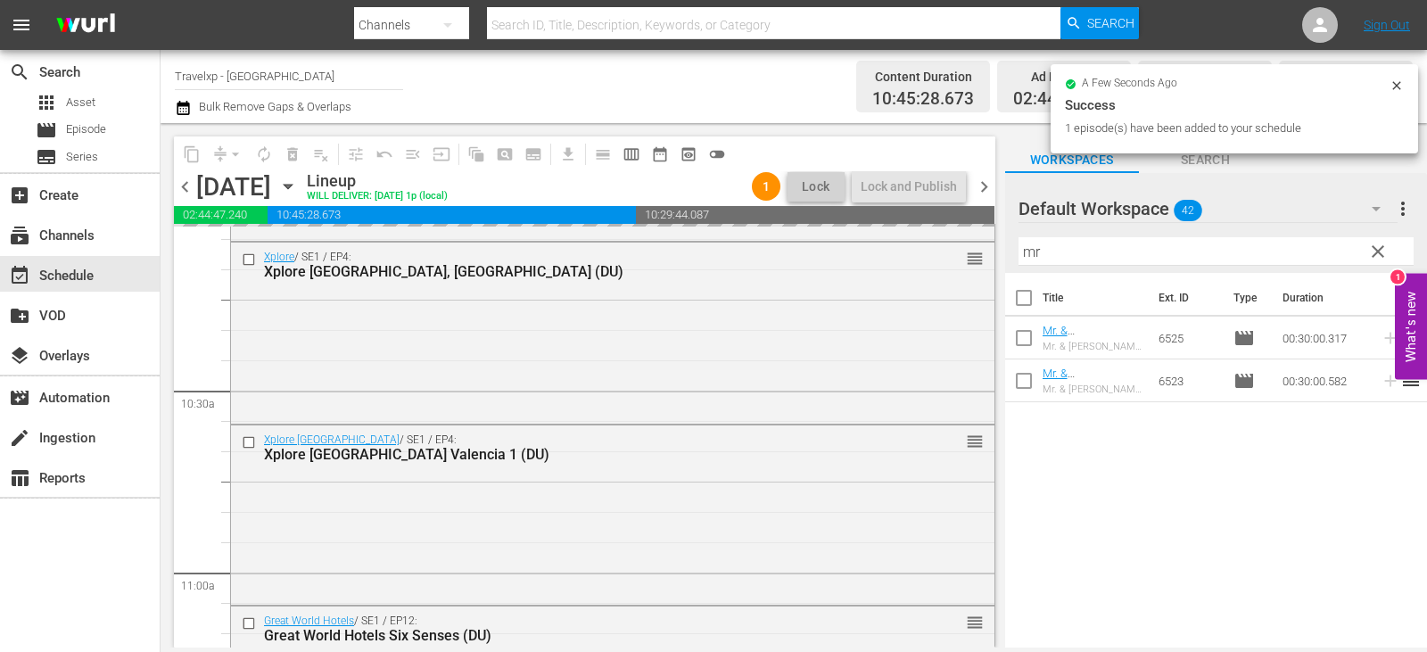
click at [1382, 250] on span "clear" at bounding box center [1377, 251] width 21 height 21
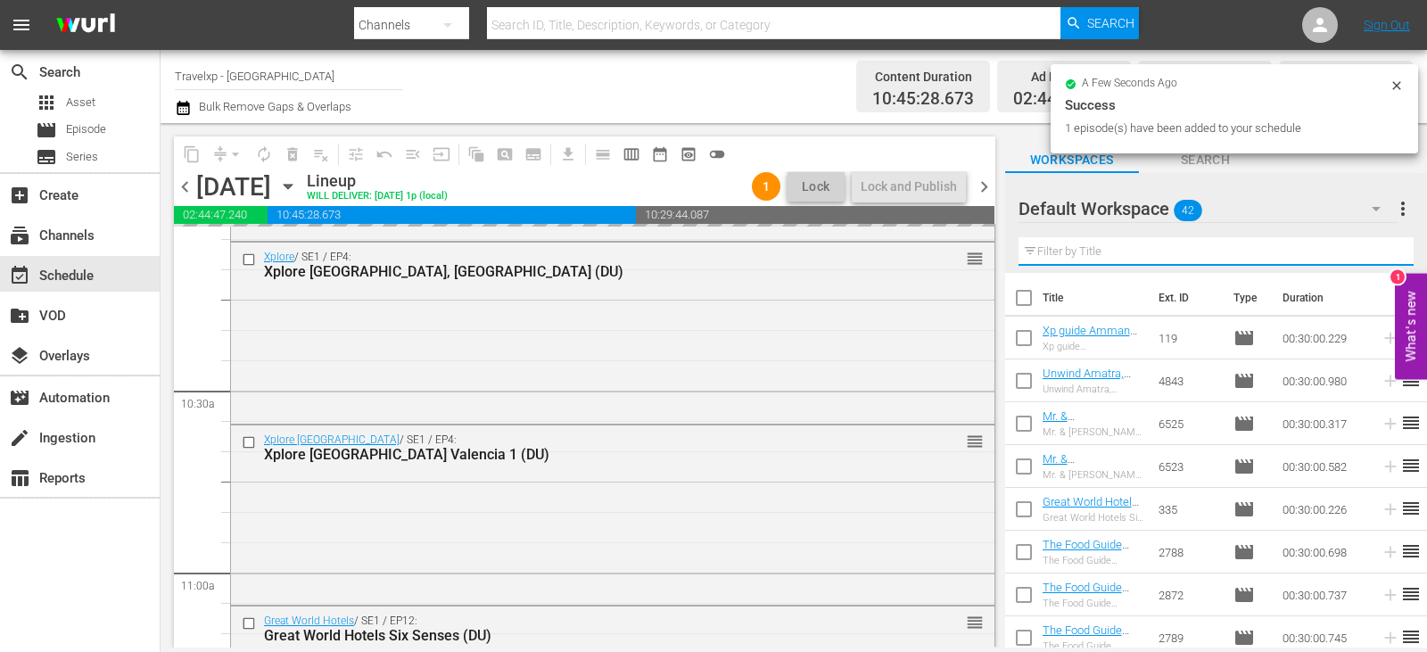
drag, startPoint x: 1382, startPoint y: 250, endPoint x: 1312, endPoint y: 262, distance: 71.5
click at [1382, 250] on input "text" at bounding box center [1215, 251] width 395 height 29
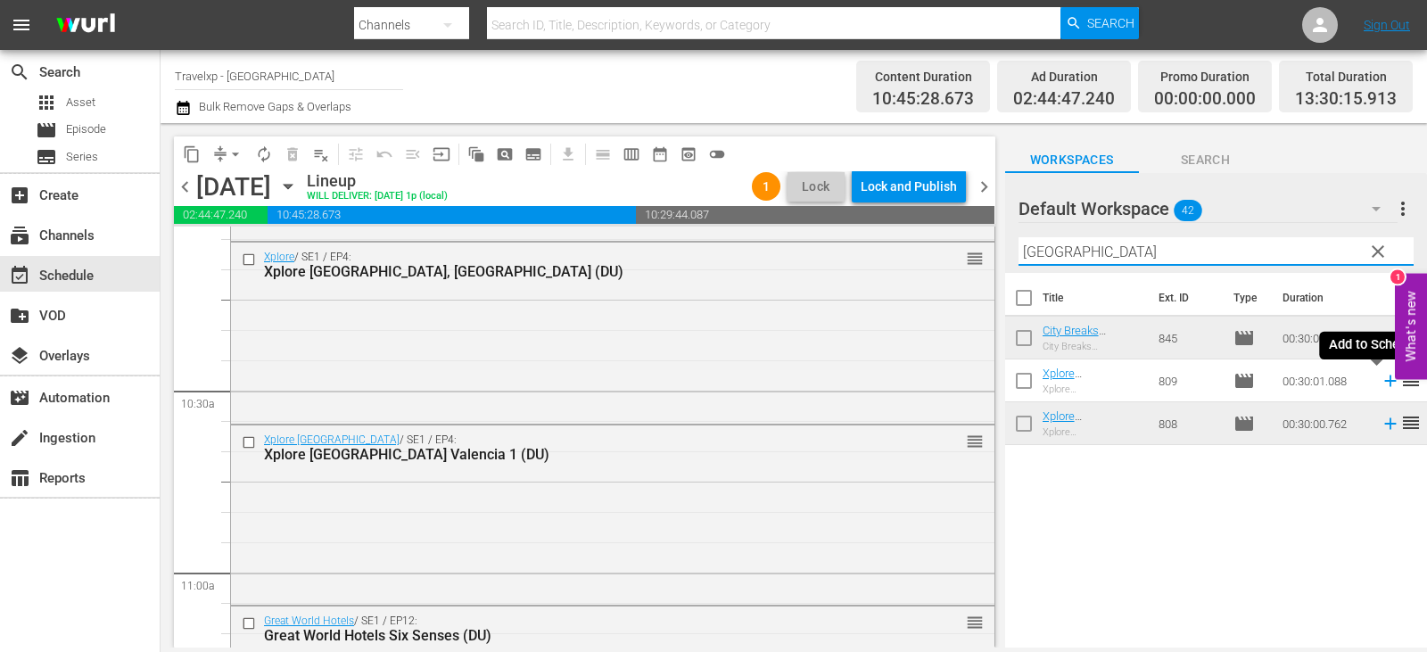
type input "valencia"
click at [1384, 382] on icon at bounding box center [1390, 381] width 12 height 12
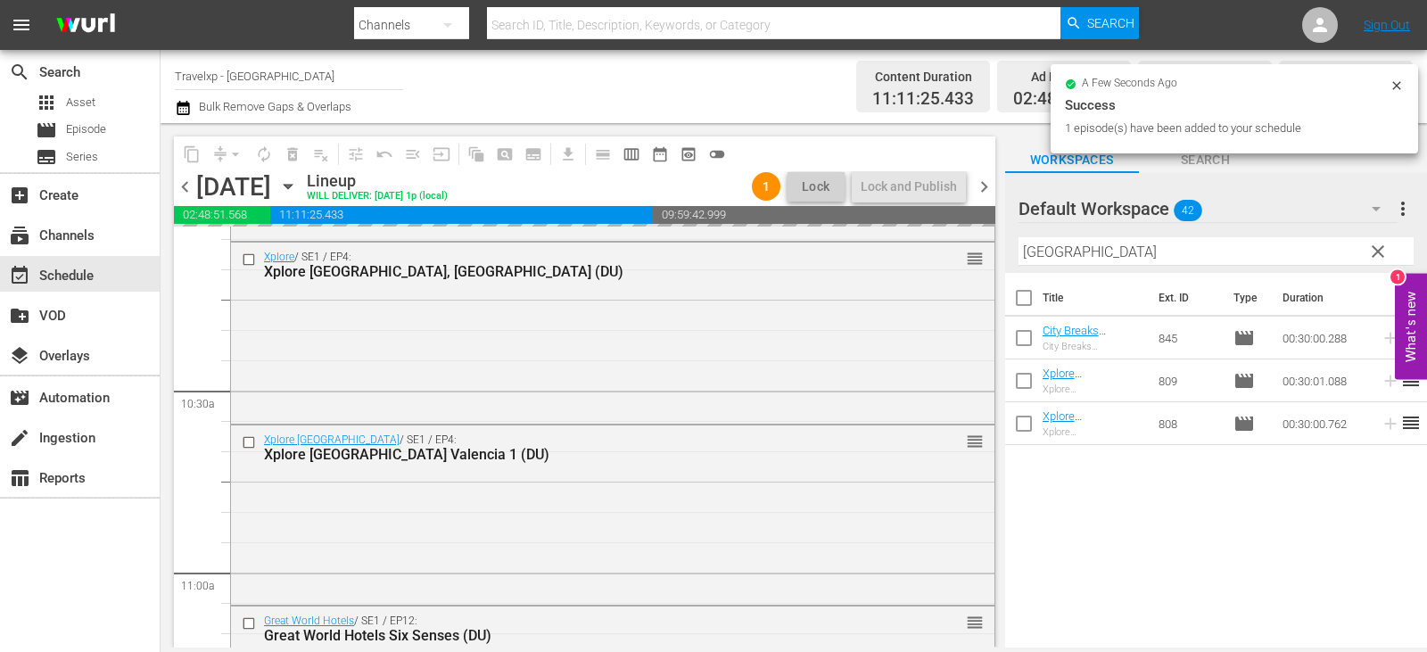
click at [1373, 251] on span "clear" at bounding box center [1377, 251] width 21 height 21
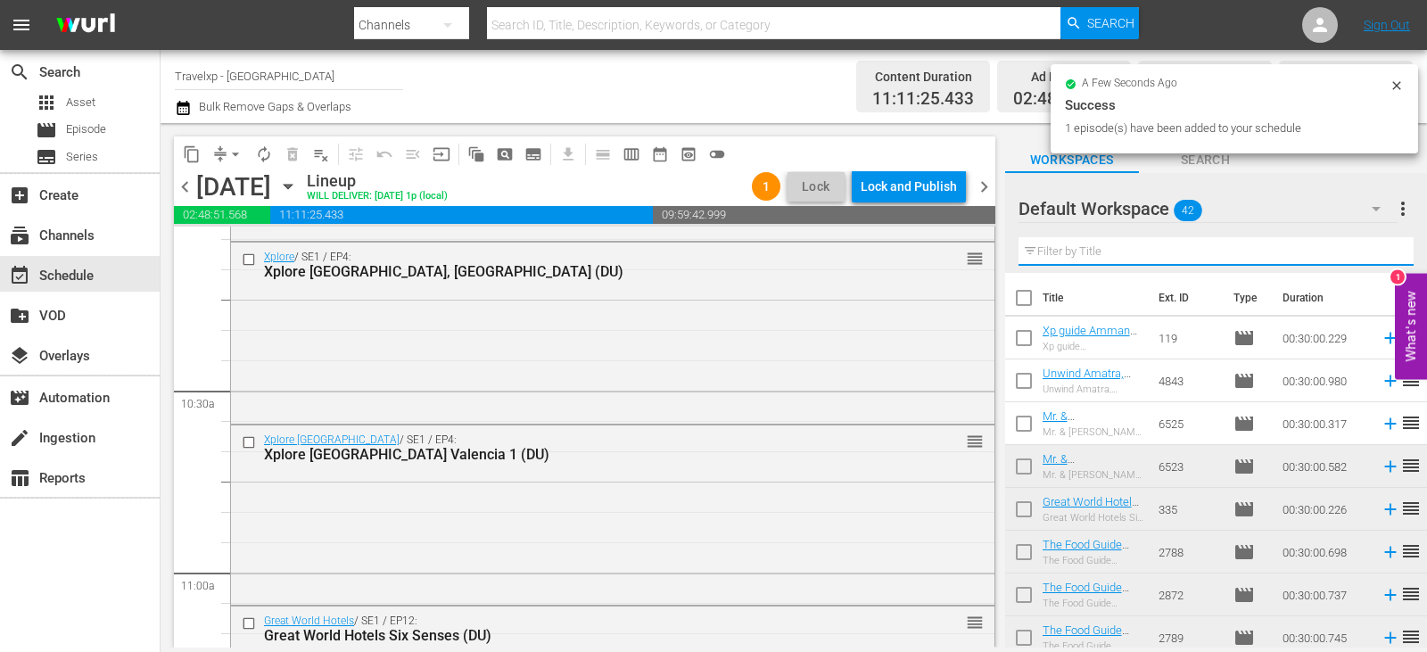
click at [1373, 251] on input "text" at bounding box center [1215, 251] width 395 height 29
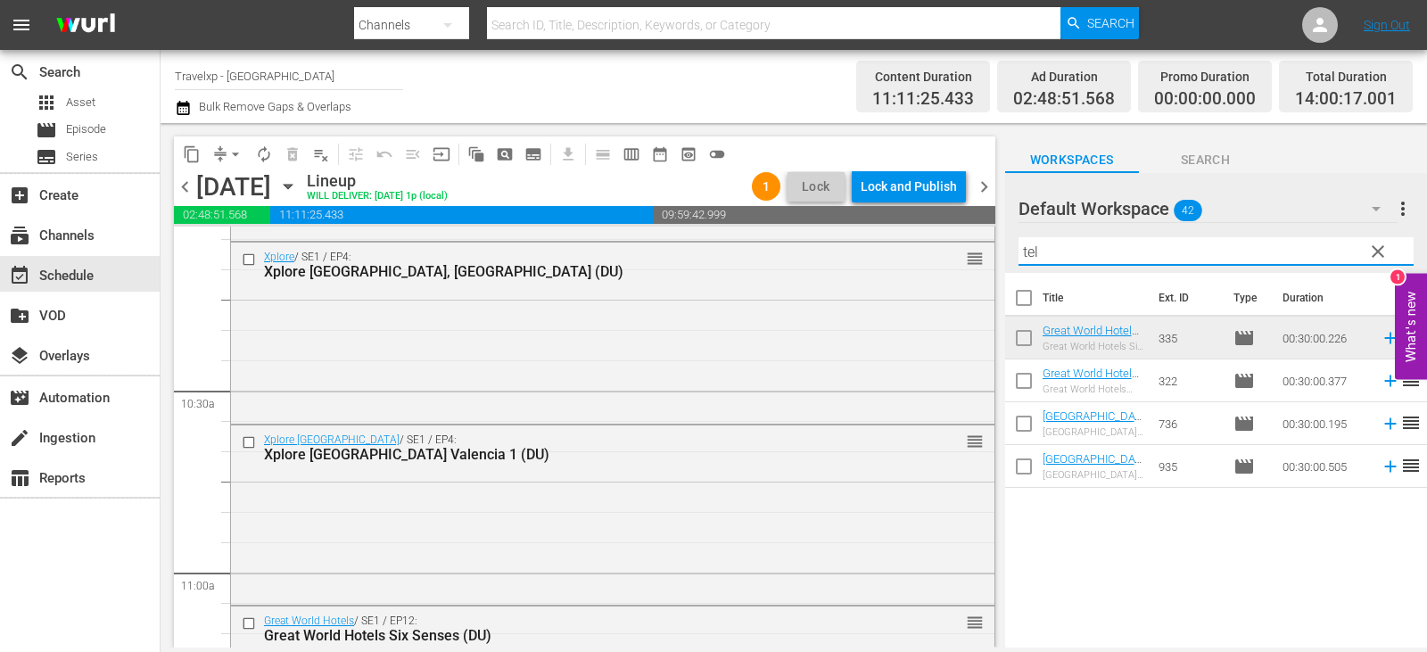
type input "tel"
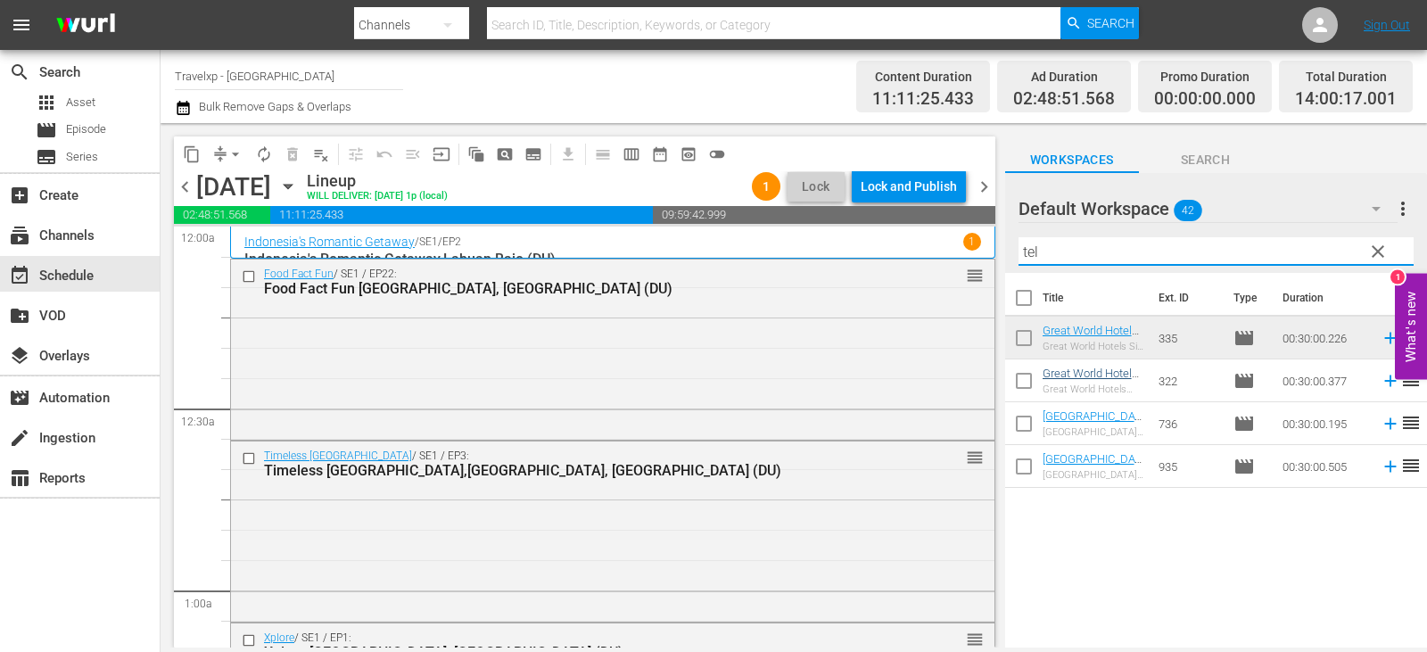
scroll to position [3656, 0]
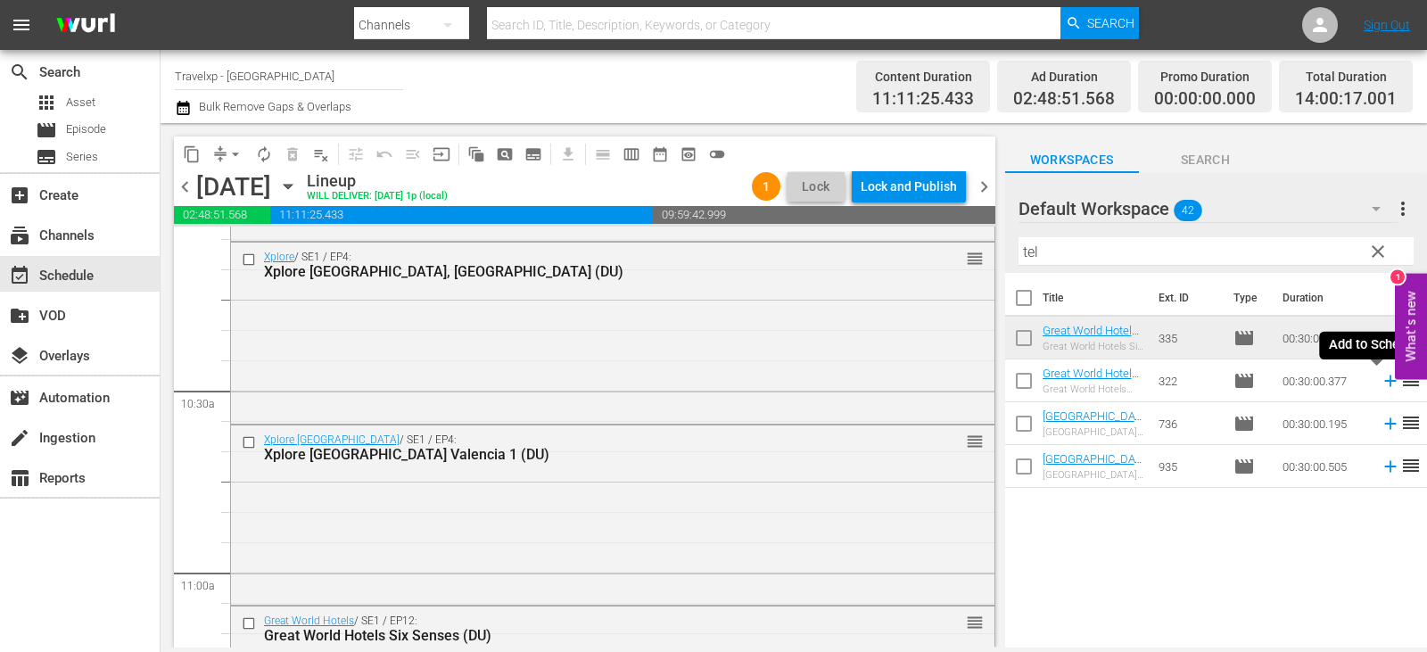
click at [1380, 377] on icon at bounding box center [1390, 381] width 20 height 20
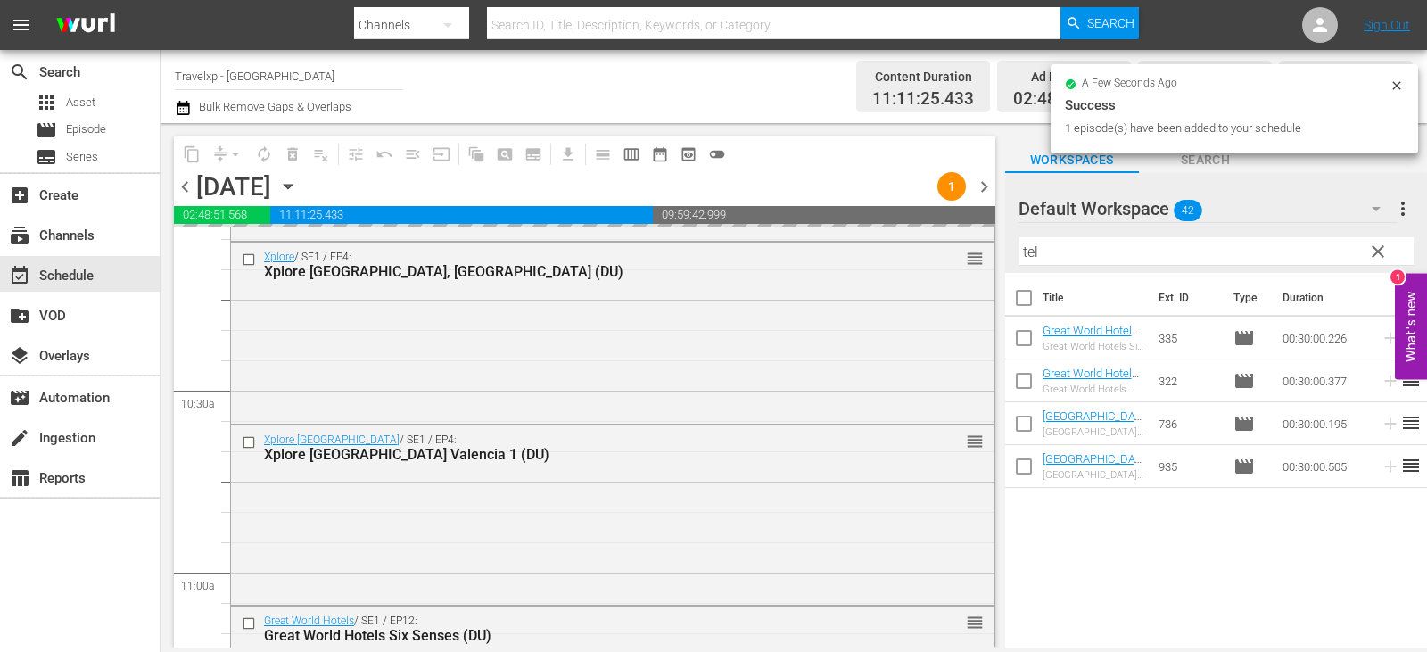
click at [1372, 251] on span "clear" at bounding box center [1377, 251] width 21 height 21
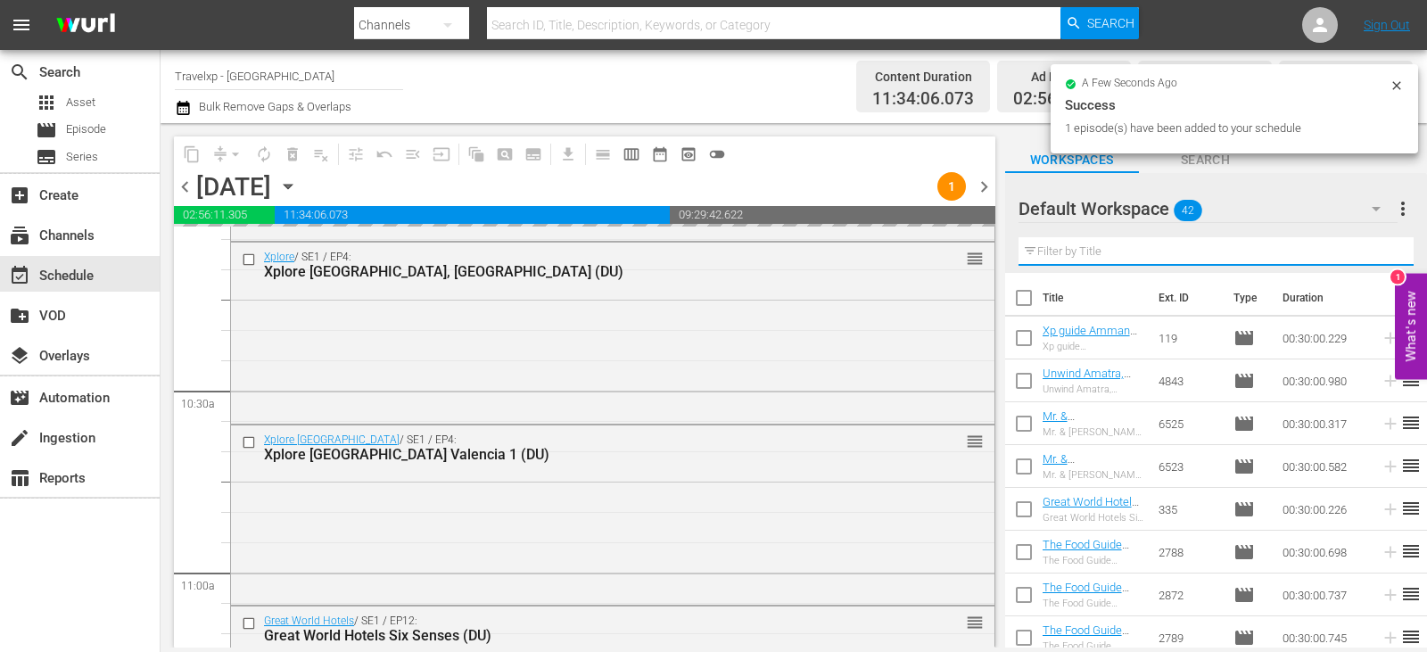
click at [1372, 251] on input "text" at bounding box center [1215, 251] width 395 height 29
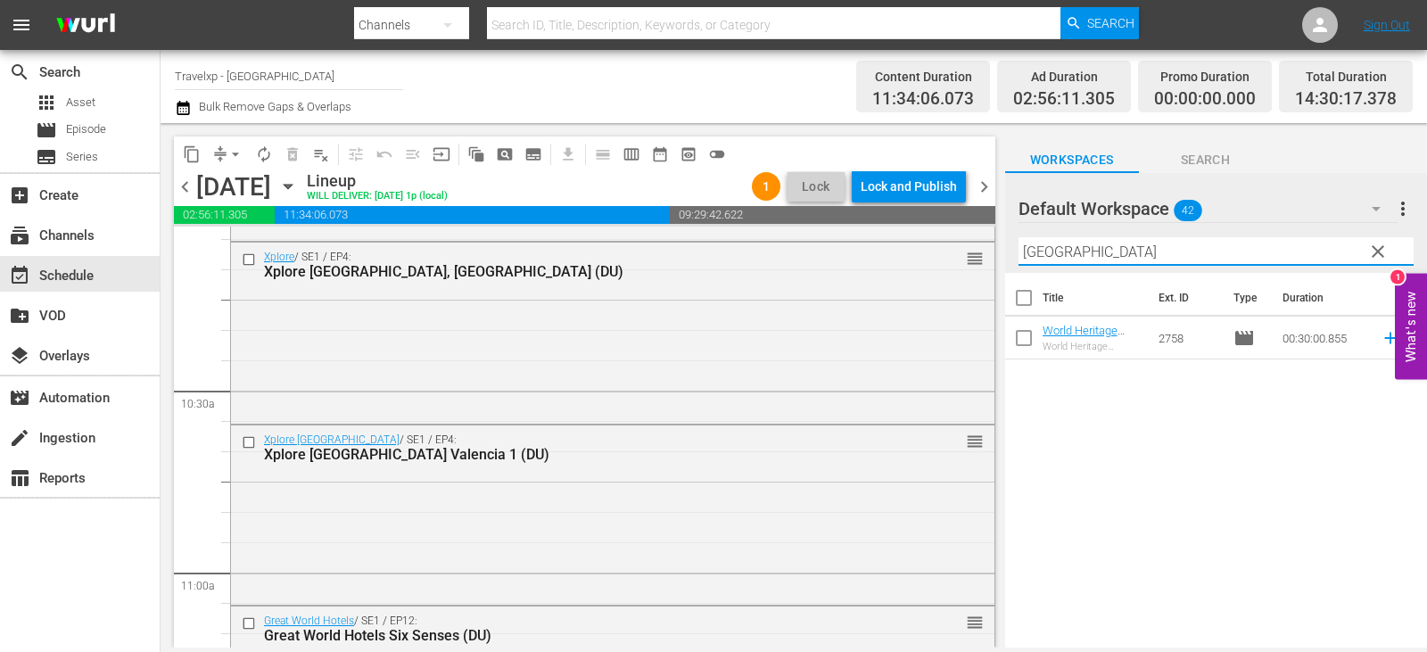
type input "[GEOGRAPHIC_DATA]"
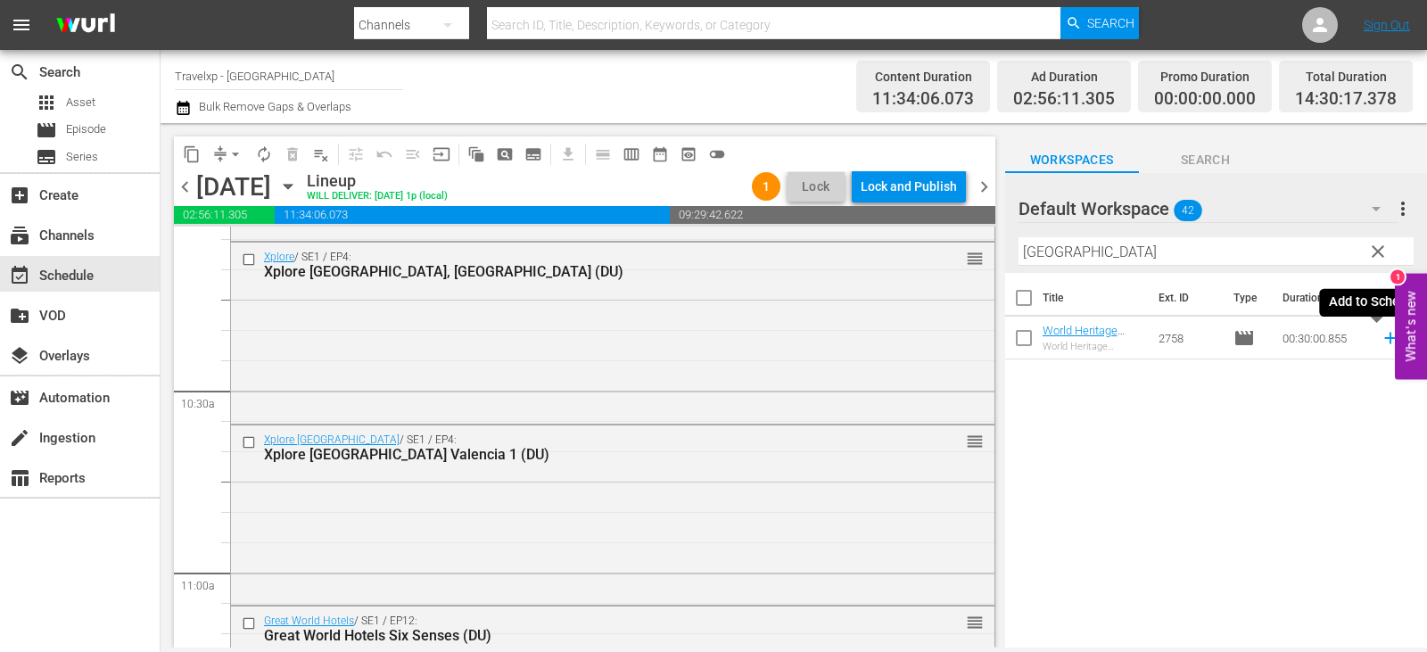
click at [1380, 340] on icon at bounding box center [1390, 338] width 20 height 20
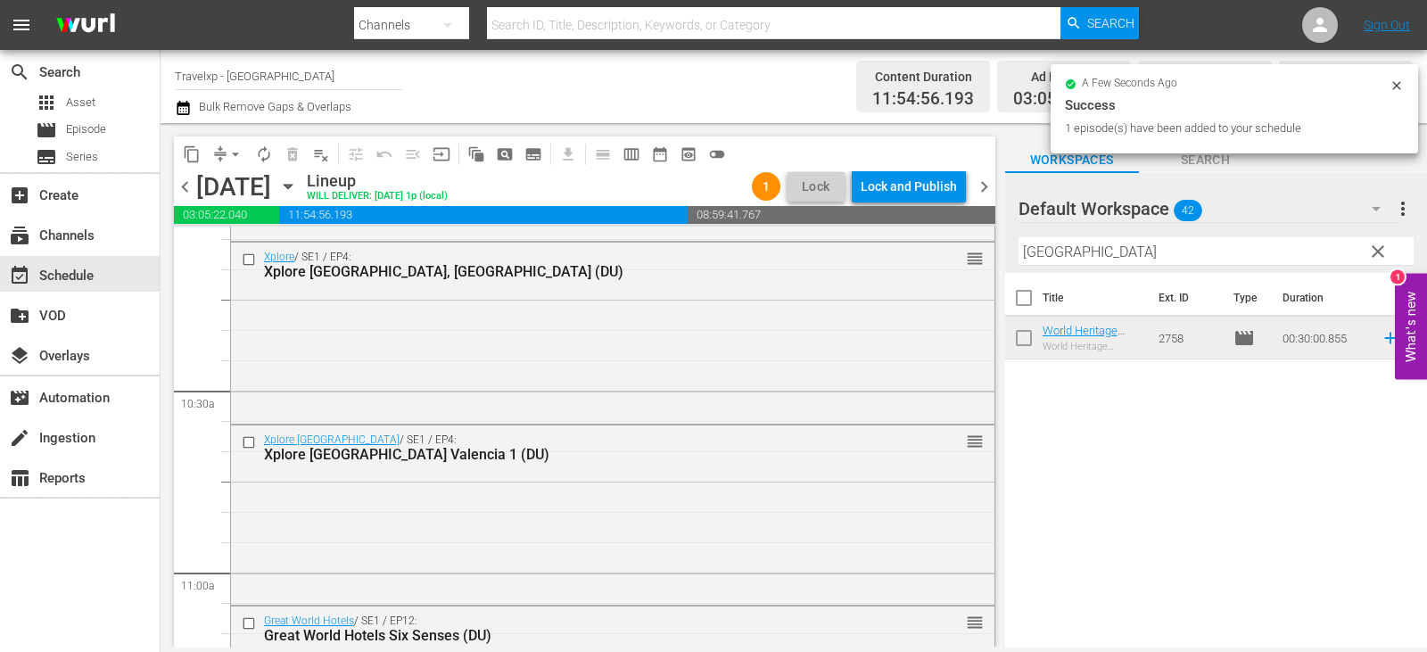
click at [1380, 250] on span "clear" at bounding box center [1377, 251] width 21 height 21
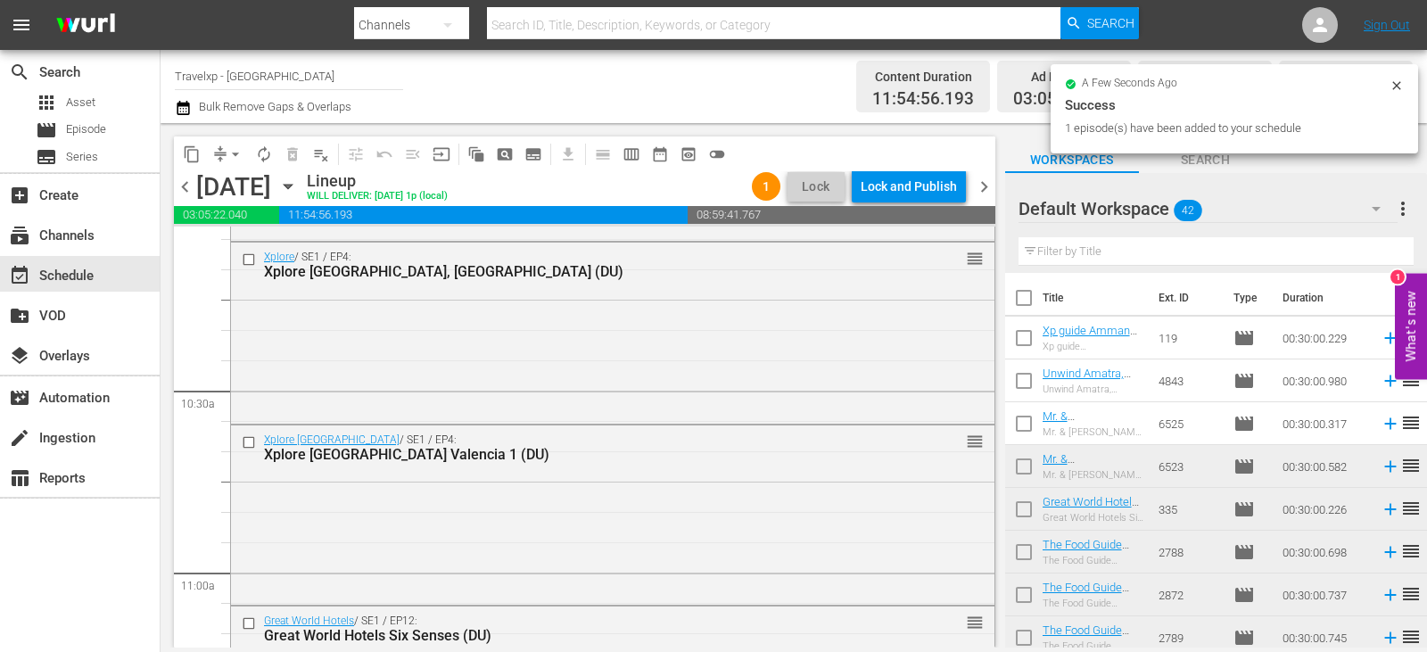
click at [1380, 250] on input "text" at bounding box center [1215, 251] width 395 height 29
drag, startPoint x: 1380, startPoint y: 250, endPoint x: 1320, endPoint y: 260, distance: 60.7
click at [1380, 250] on input "text" at bounding box center [1215, 251] width 395 height 29
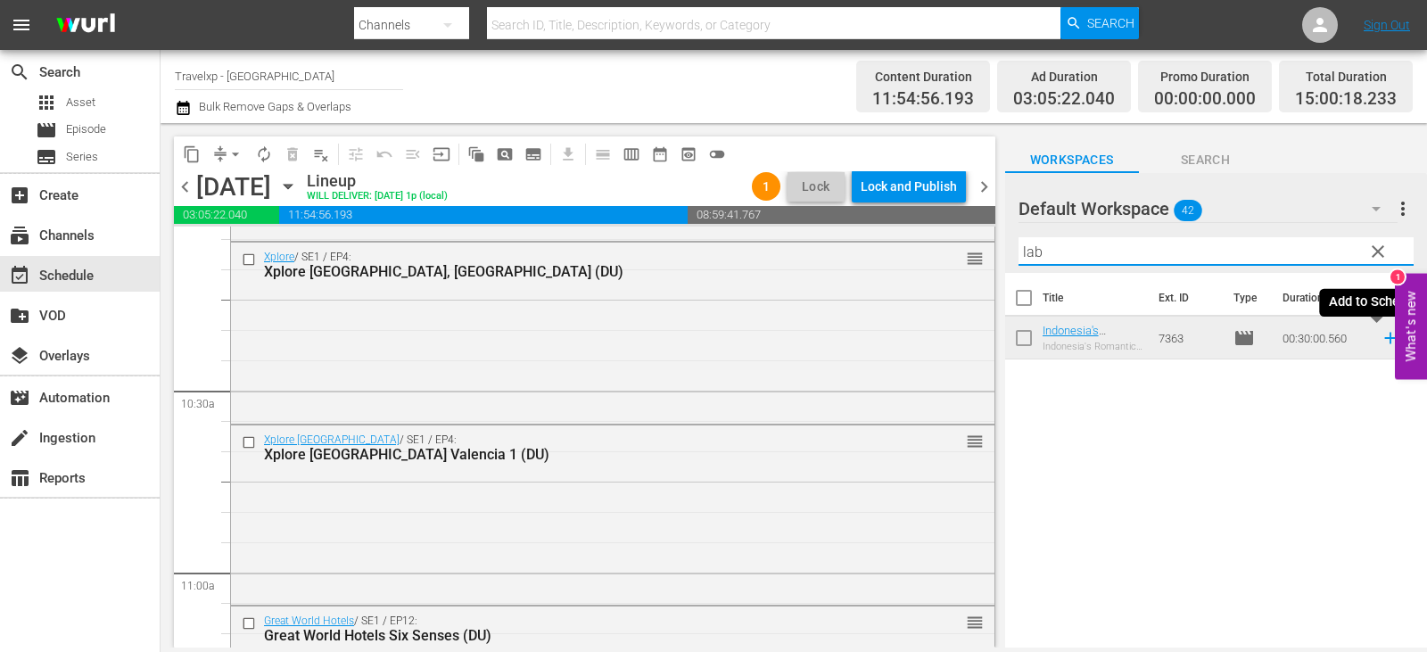
type input "lab"
click at [1384, 334] on icon at bounding box center [1390, 339] width 12 height 12
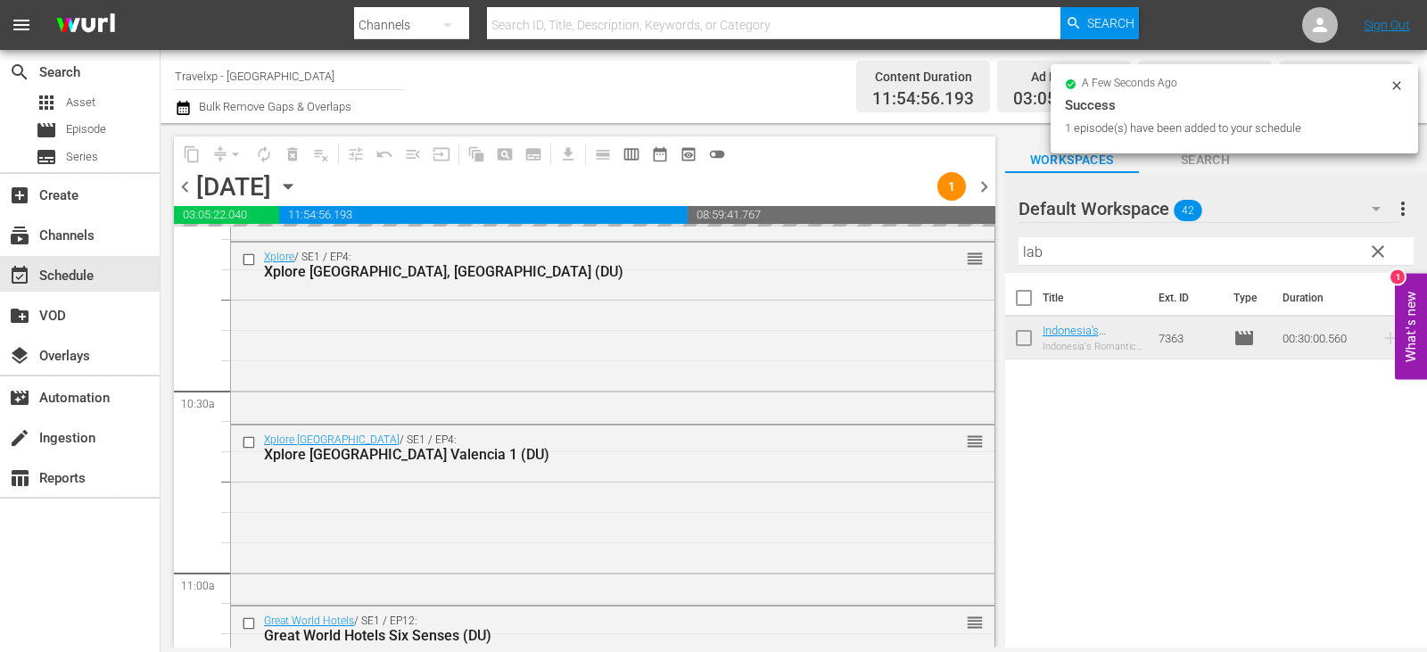
click at [1376, 246] on span "clear" at bounding box center [1377, 251] width 21 height 21
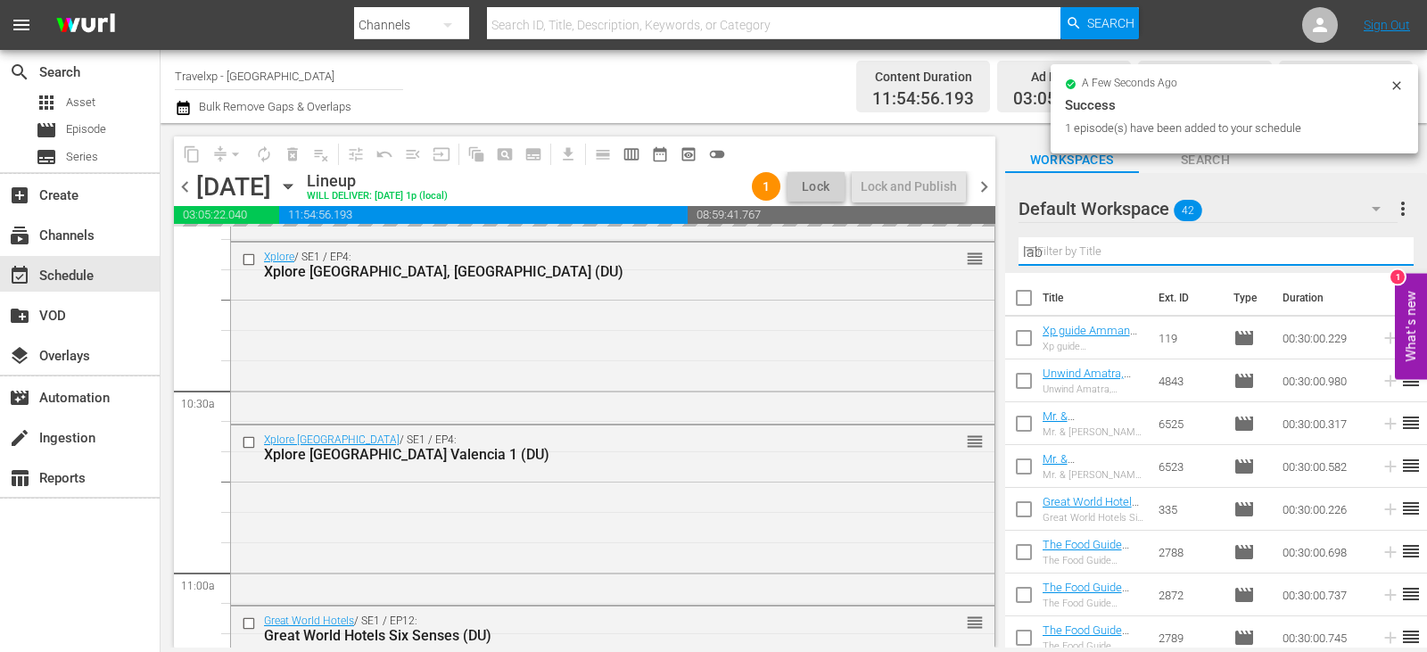
click at [1376, 246] on input "lab" at bounding box center [1215, 251] width 395 height 29
click at [1376, 246] on input "text" at bounding box center [1215, 251] width 395 height 29
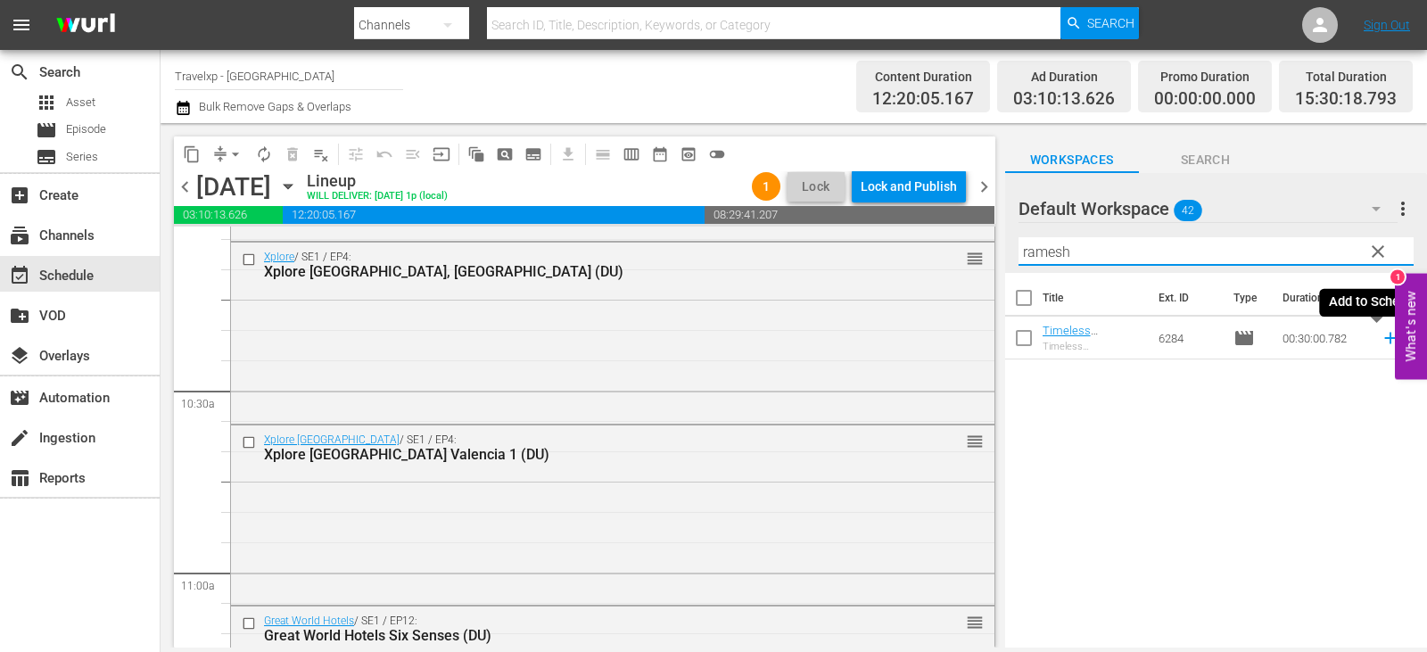
type input "ramesh"
click at [1380, 335] on icon at bounding box center [1390, 338] width 20 height 20
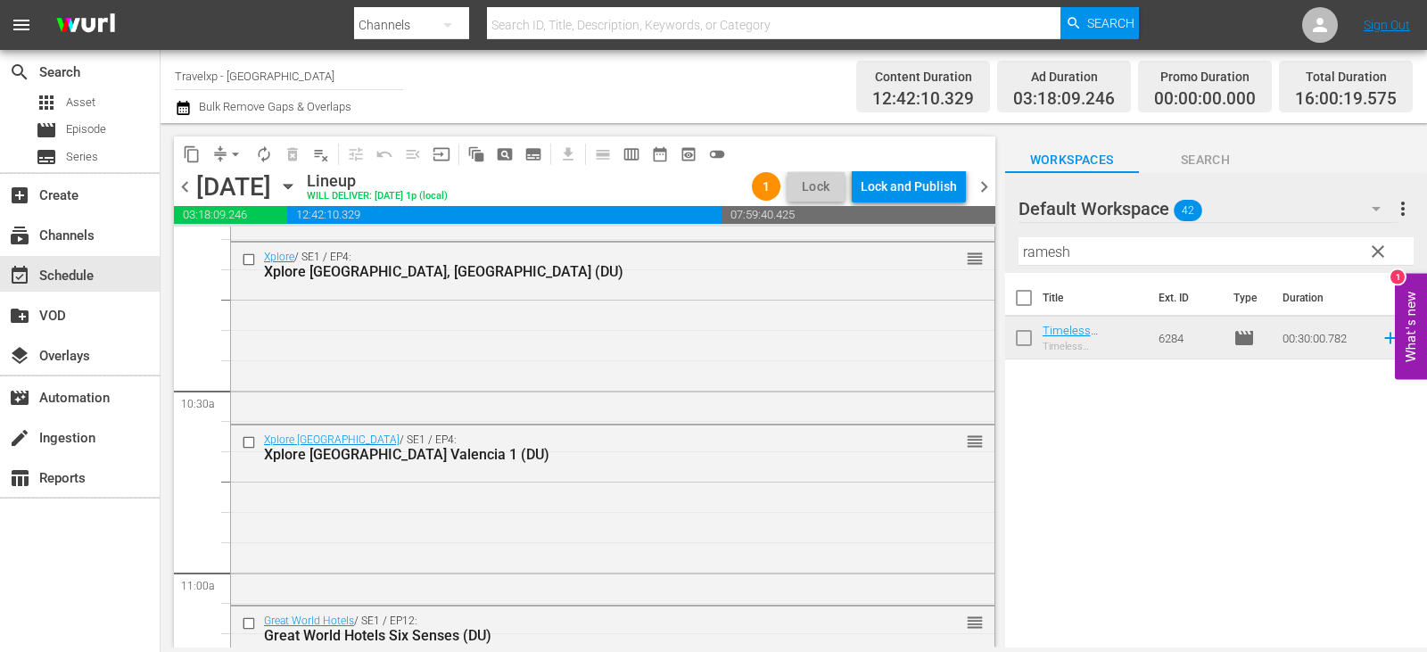
click at [1369, 246] on span "clear" at bounding box center [1377, 251] width 21 height 21
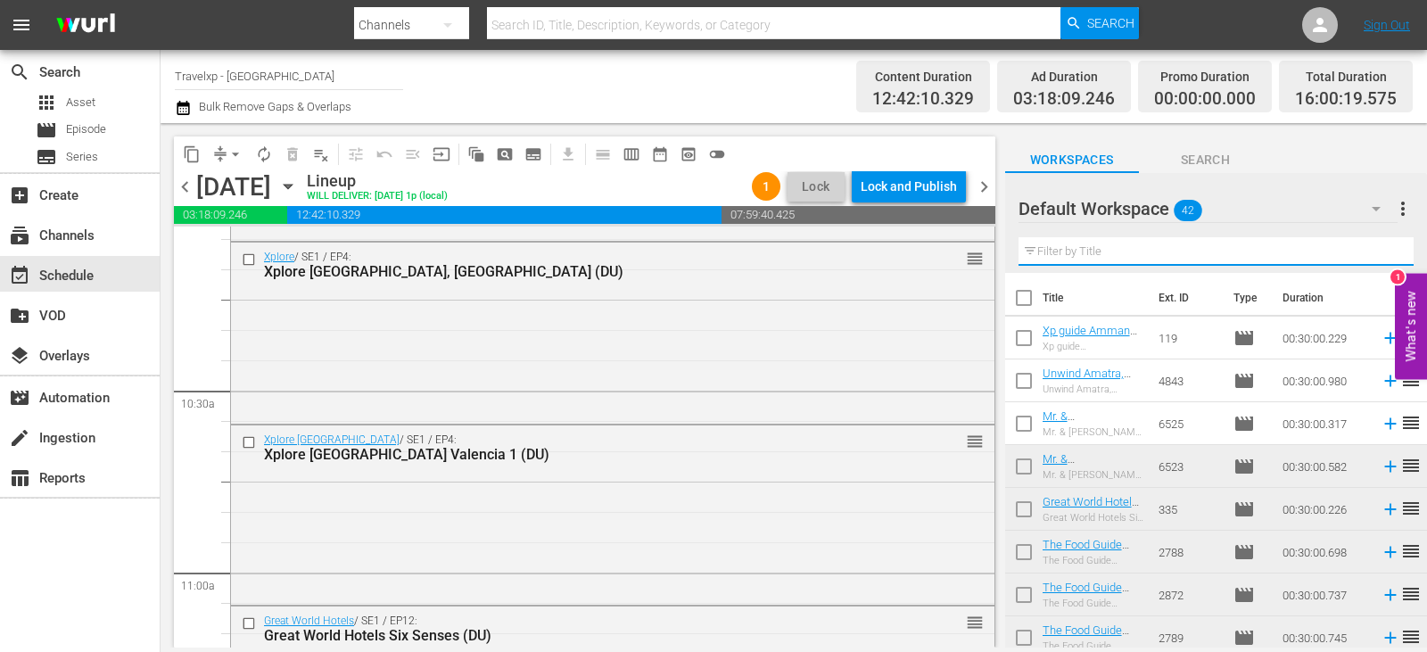
click at [1369, 246] on input "text" at bounding box center [1215, 251] width 395 height 29
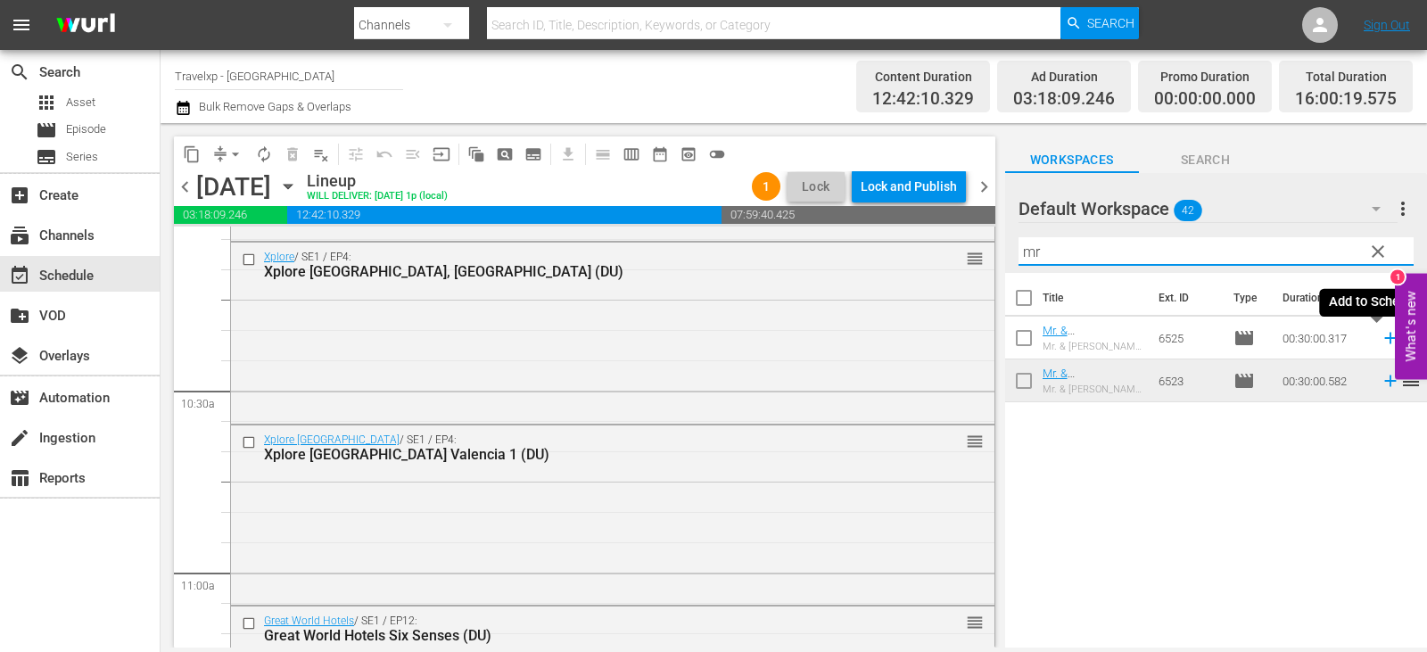
type input "mr"
click at [1380, 341] on icon at bounding box center [1390, 338] width 20 height 20
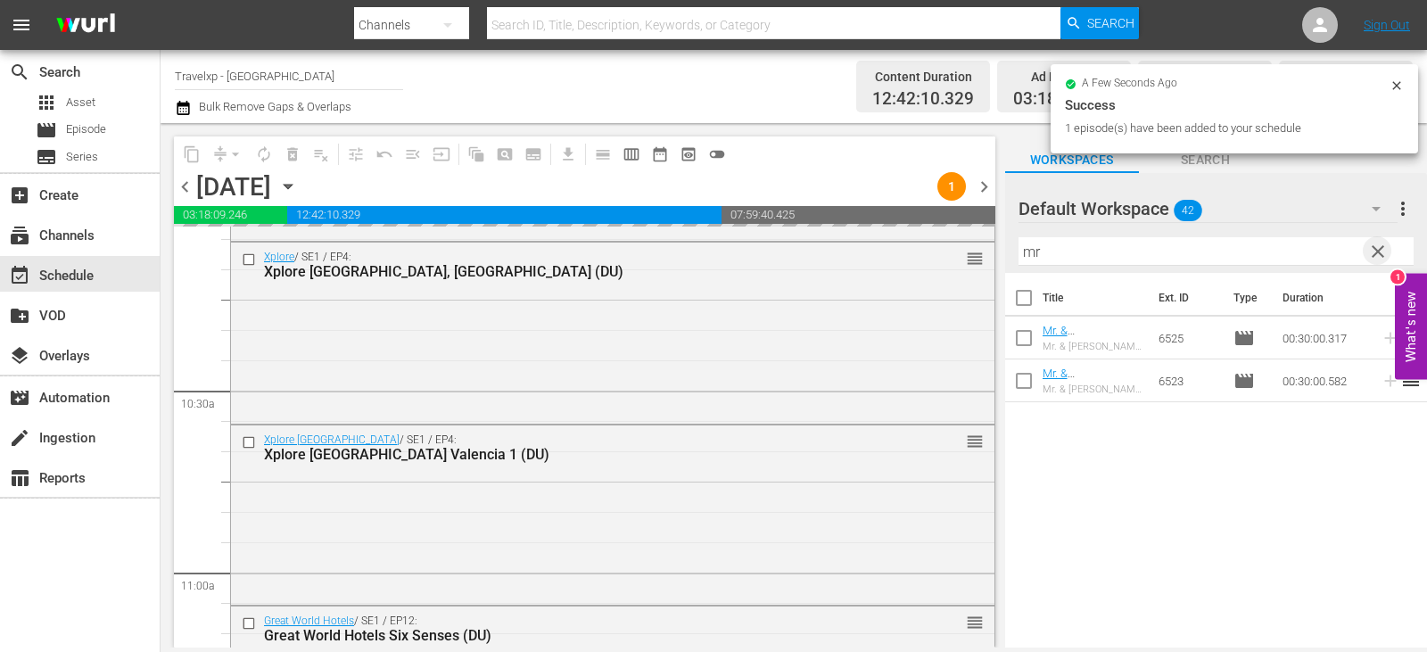
click at [1378, 255] on span "clear" at bounding box center [1377, 251] width 21 height 21
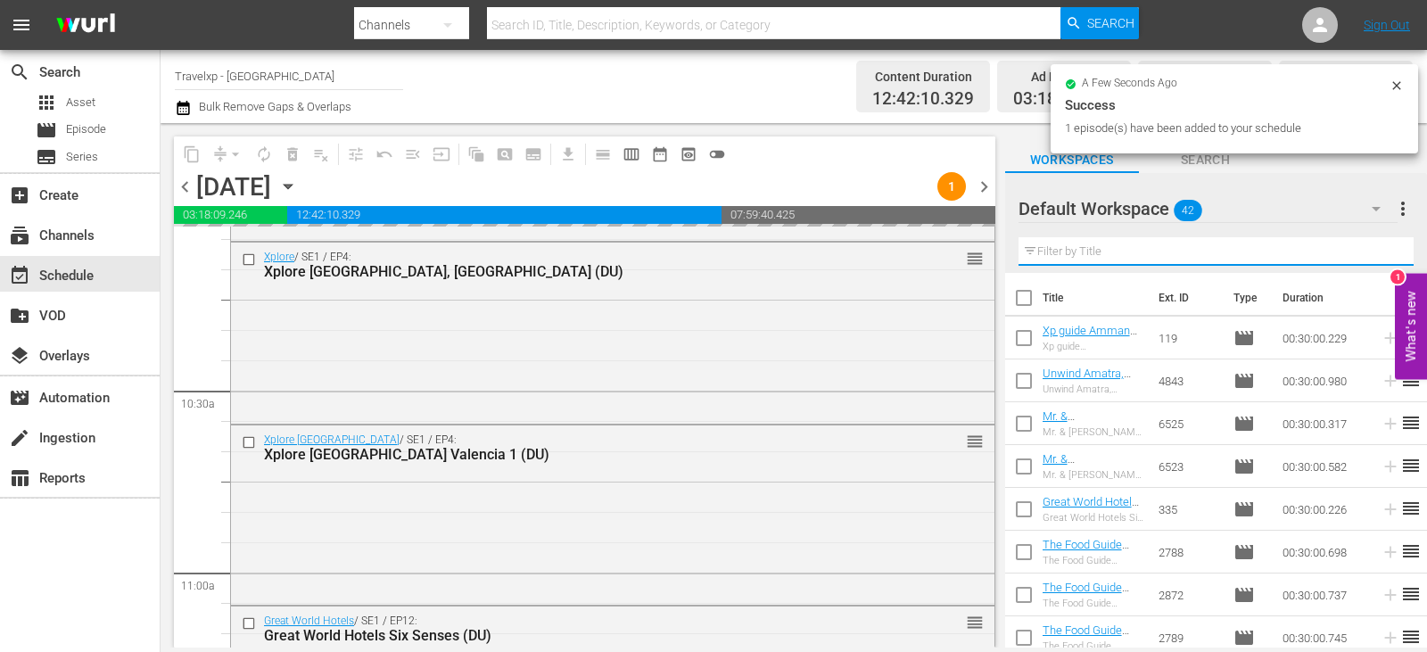
click at [1378, 255] on input "text" at bounding box center [1215, 251] width 395 height 29
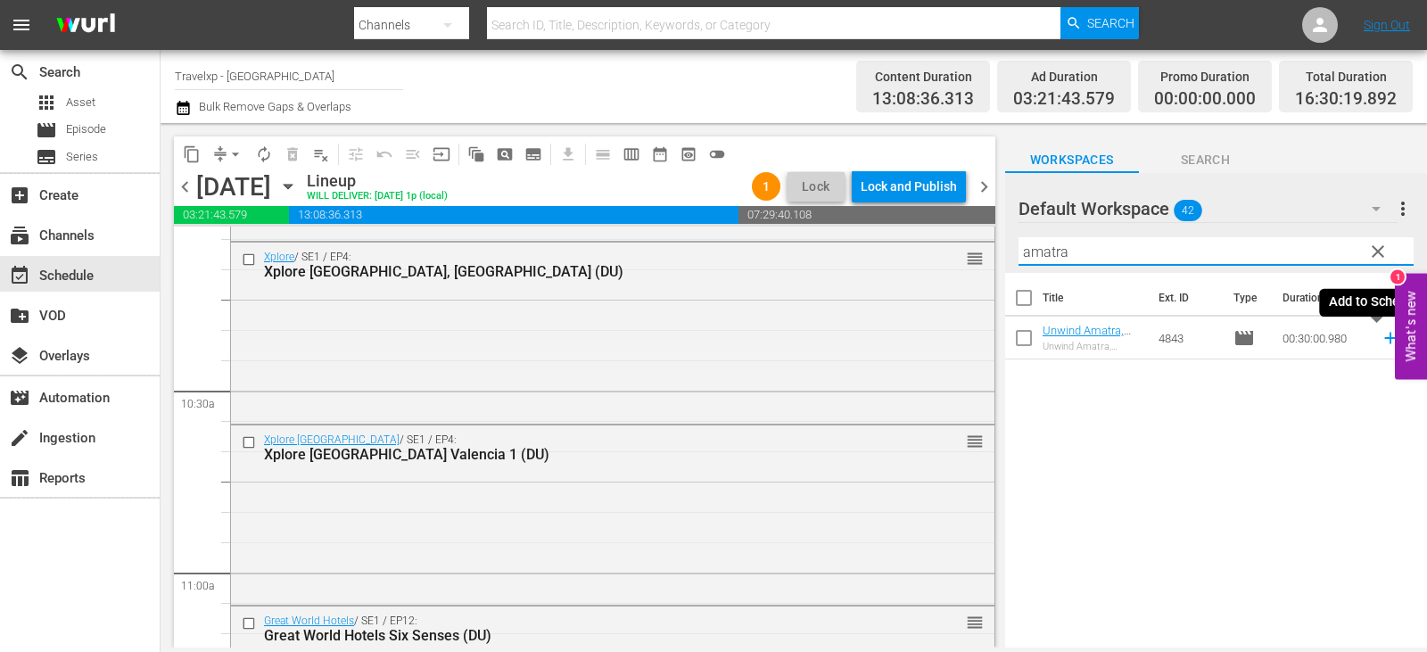
type input "amatra"
click at [1380, 340] on icon at bounding box center [1390, 338] width 20 height 20
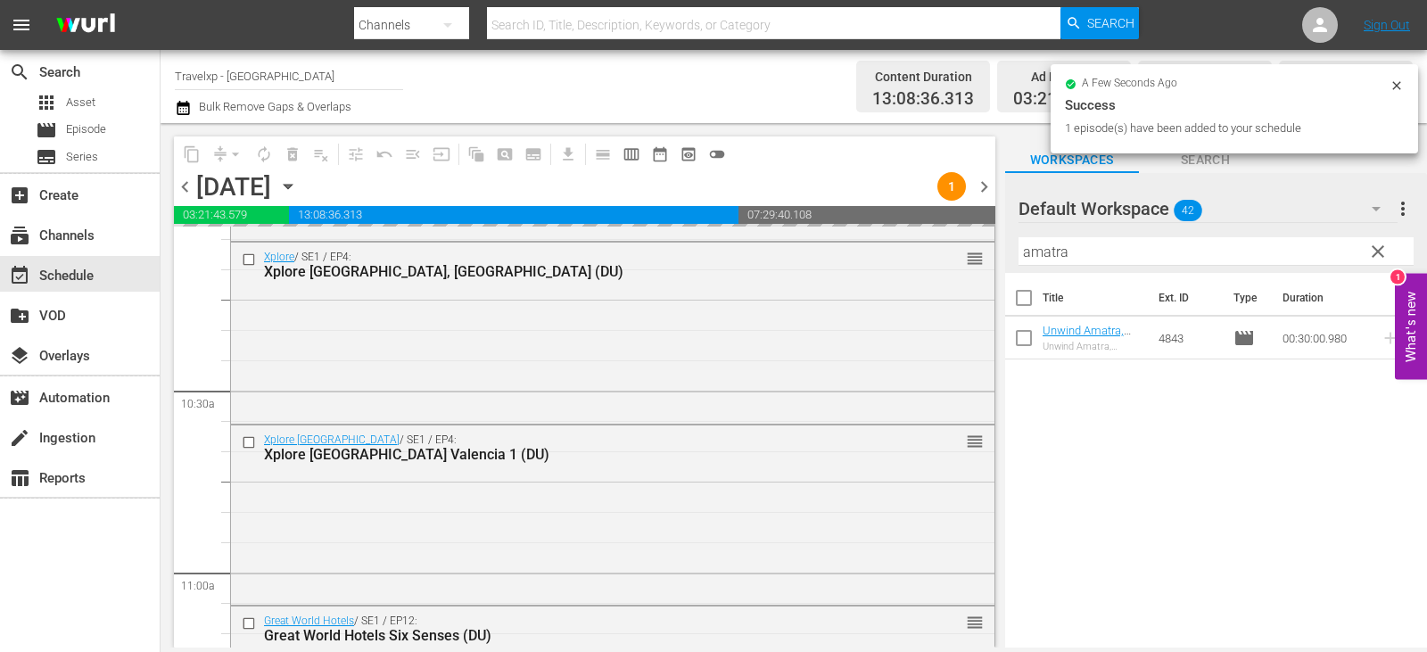
click at [1373, 252] on span "clear" at bounding box center [1377, 251] width 21 height 21
click at [1373, 252] on input "amatra" at bounding box center [1215, 251] width 395 height 29
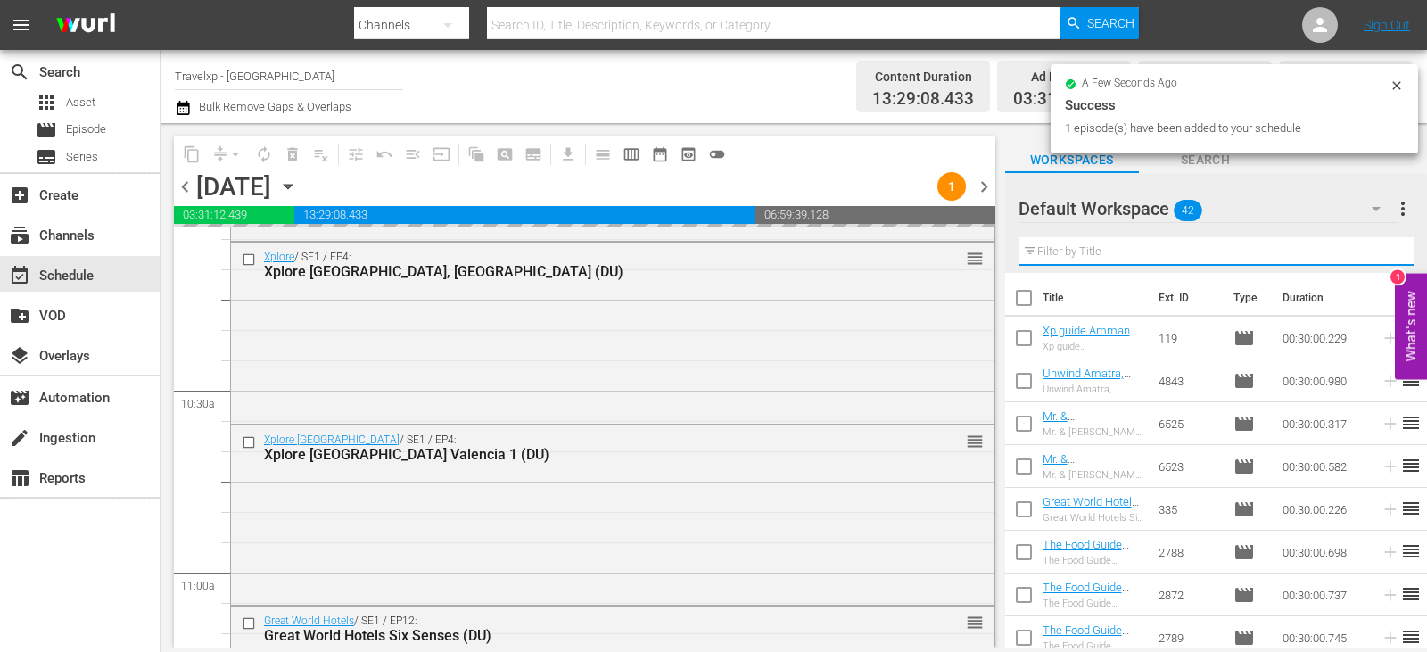
click at [1373, 252] on input "text" at bounding box center [1215, 251] width 395 height 29
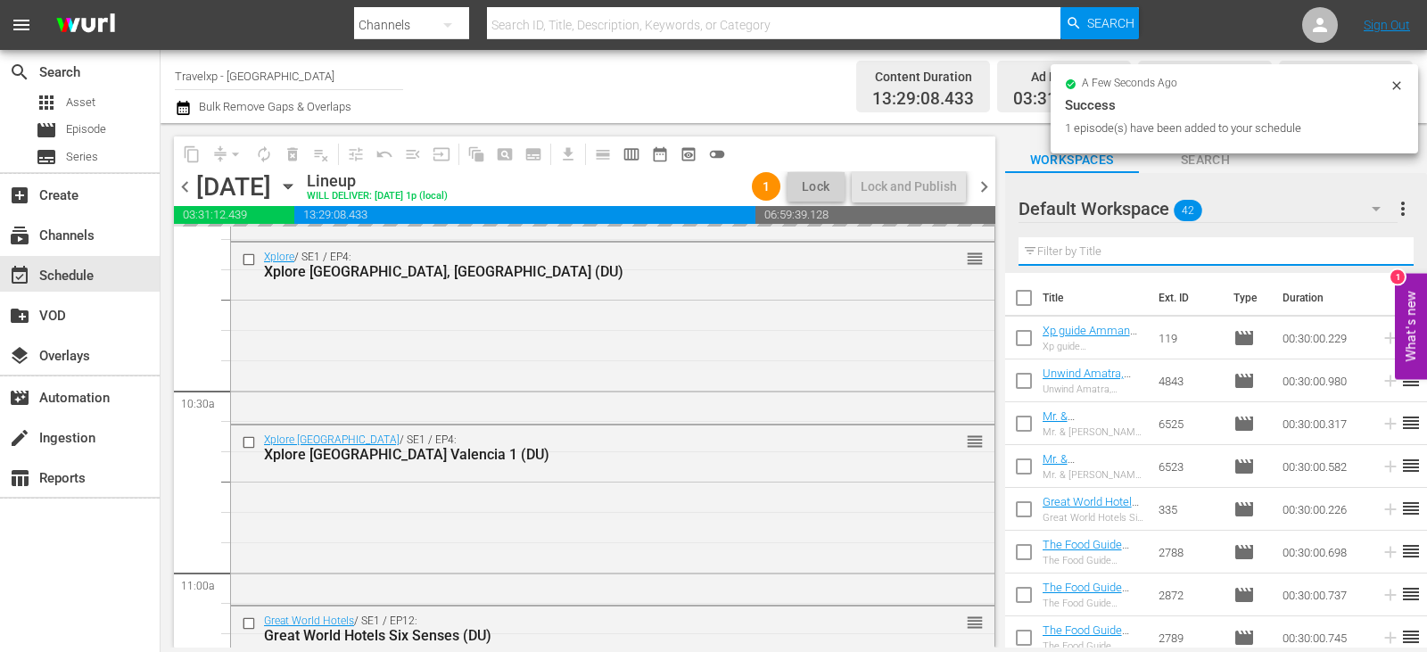
click at [1373, 252] on input "text" at bounding box center [1215, 251] width 395 height 29
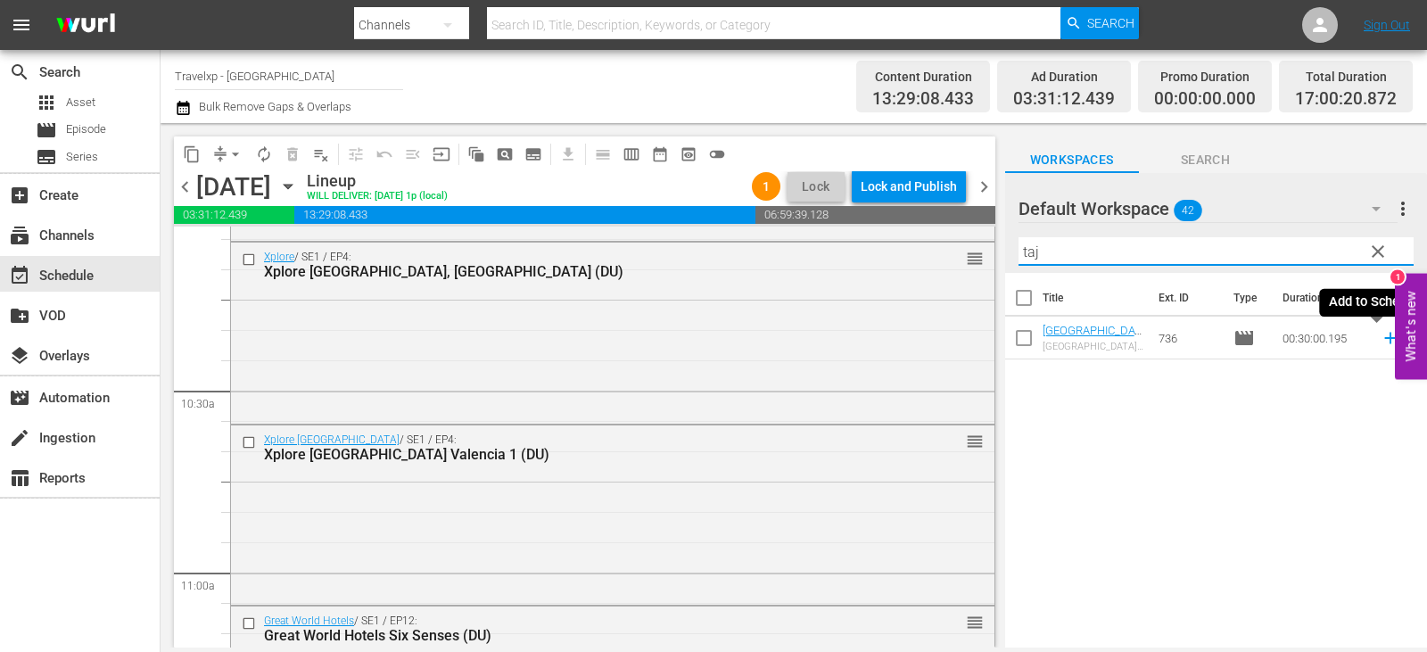
type input "taj"
click at [1380, 334] on icon at bounding box center [1390, 338] width 20 height 20
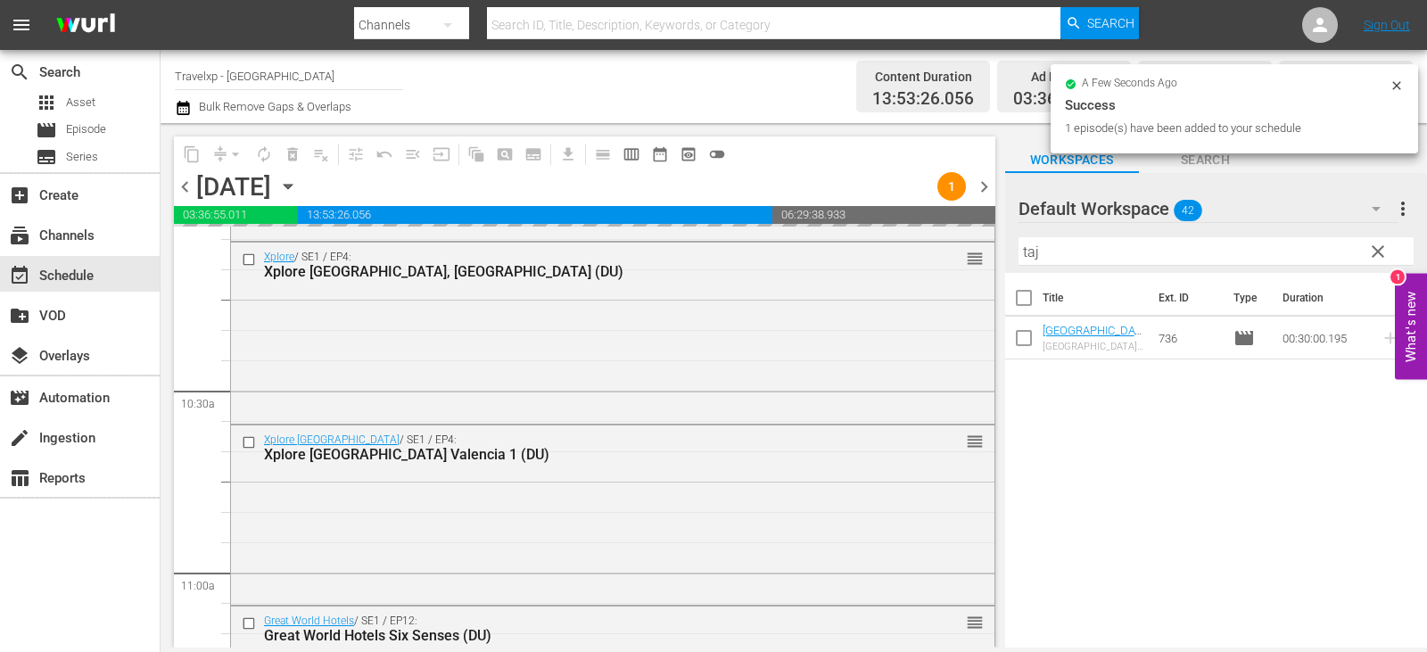
click at [1385, 251] on span "clear" at bounding box center [1377, 251] width 21 height 21
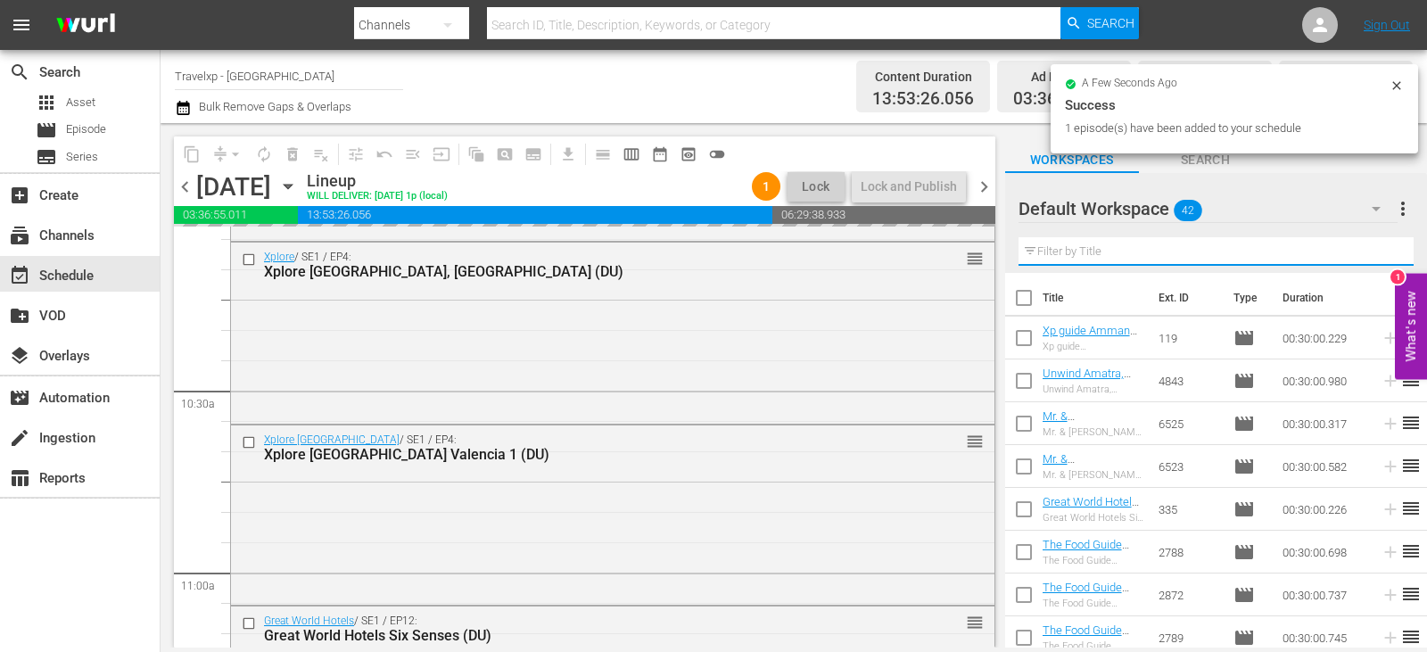
click at [1385, 251] on input "text" at bounding box center [1215, 251] width 395 height 29
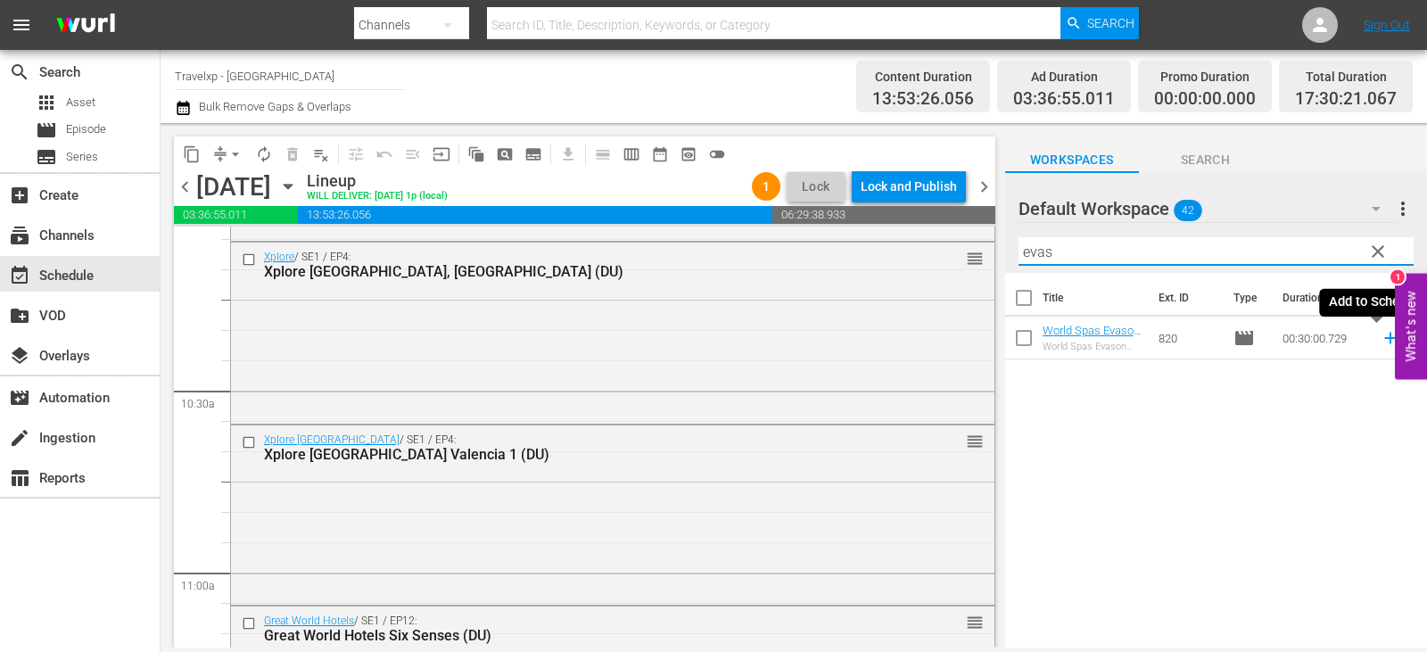
type input "evas"
click at [1380, 341] on icon at bounding box center [1390, 338] width 20 height 20
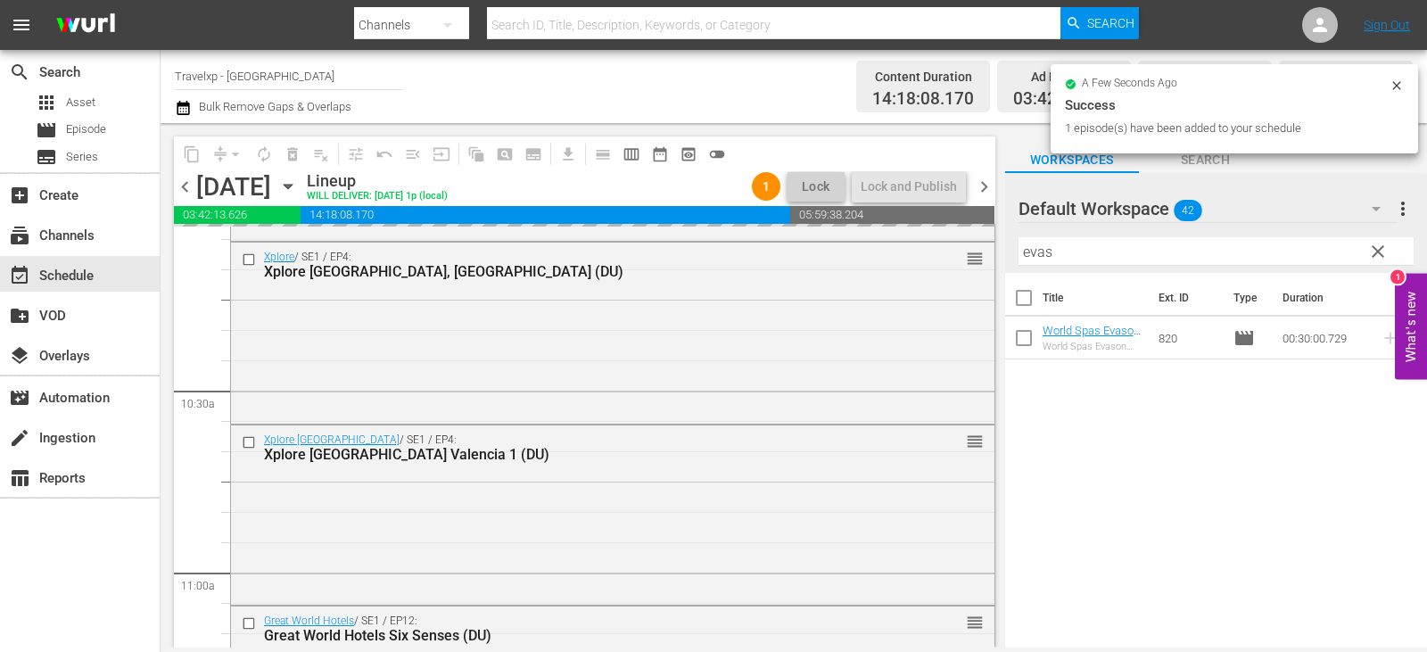
click at [1381, 249] on span "clear" at bounding box center [1377, 251] width 21 height 21
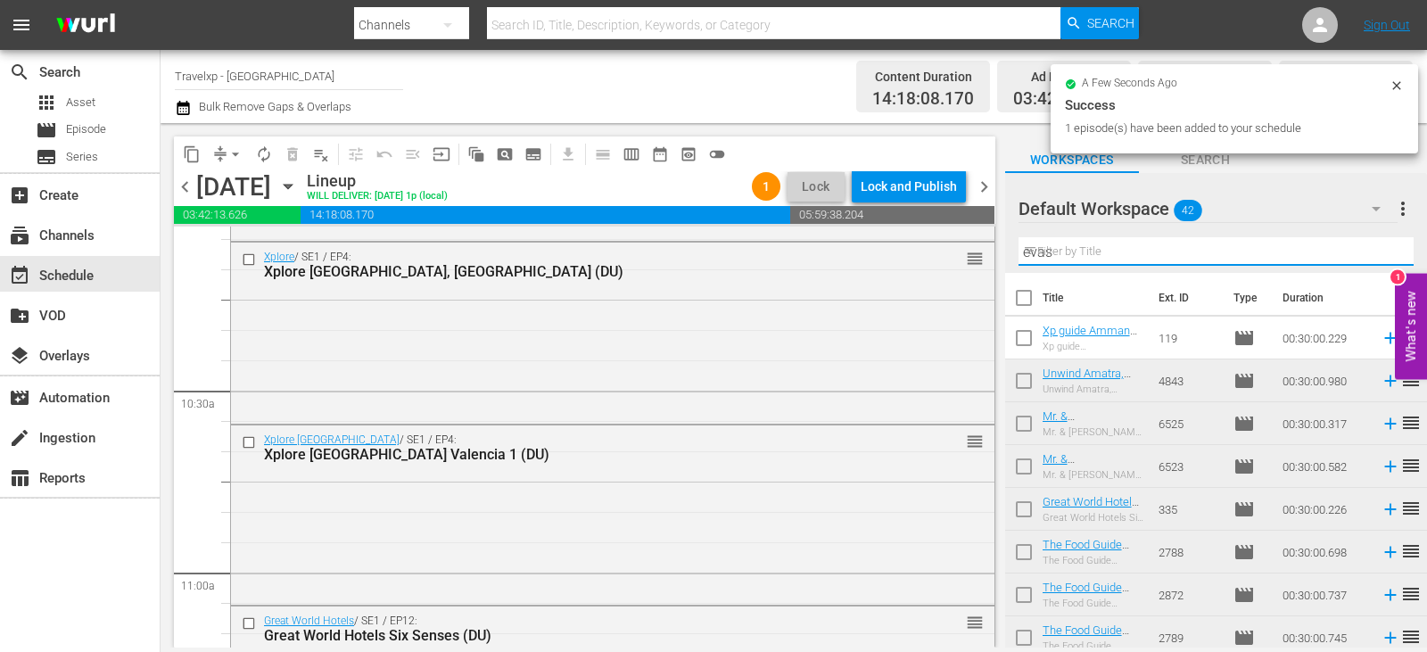
click at [1381, 249] on input "evas" at bounding box center [1215, 251] width 395 height 29
click at [1381, 249] on input "text" at bounding box center [1215, 251] width 395 height 29
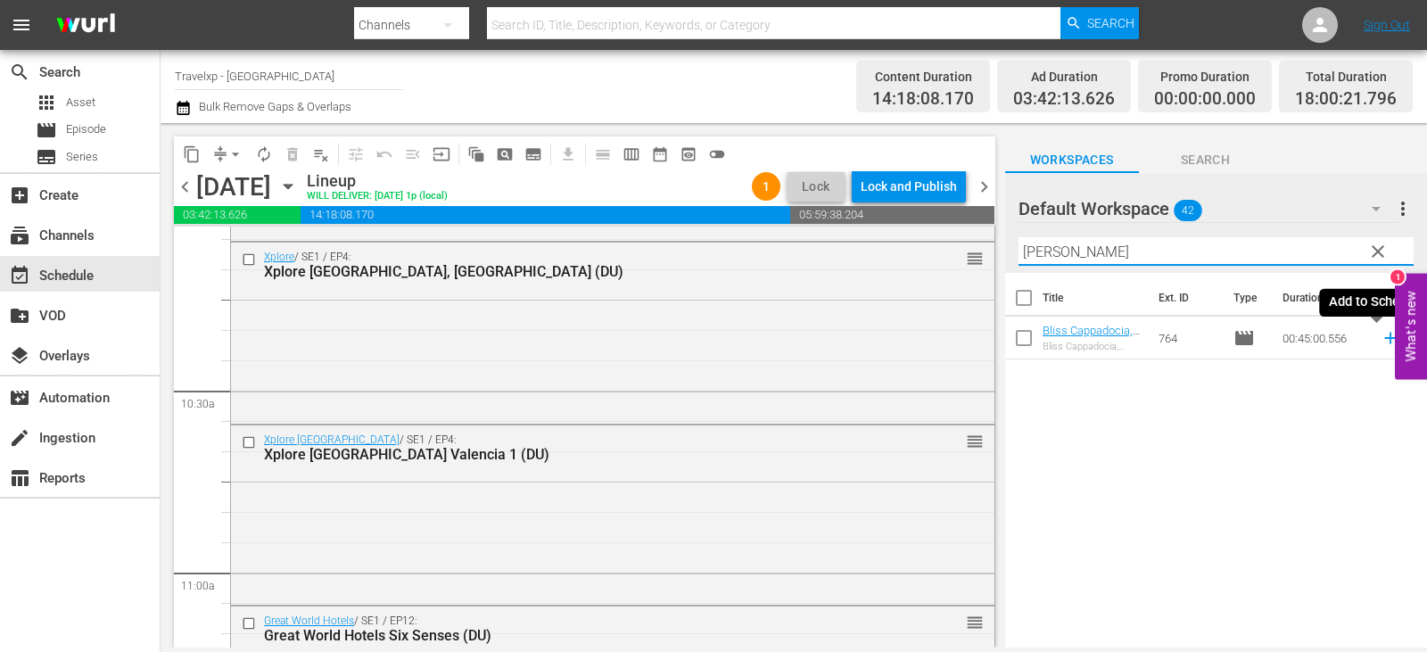
type input "[PERSON_NAME]"
click at [1380, 345] on icon at bounding box center [1390, 338] width 20 height 20
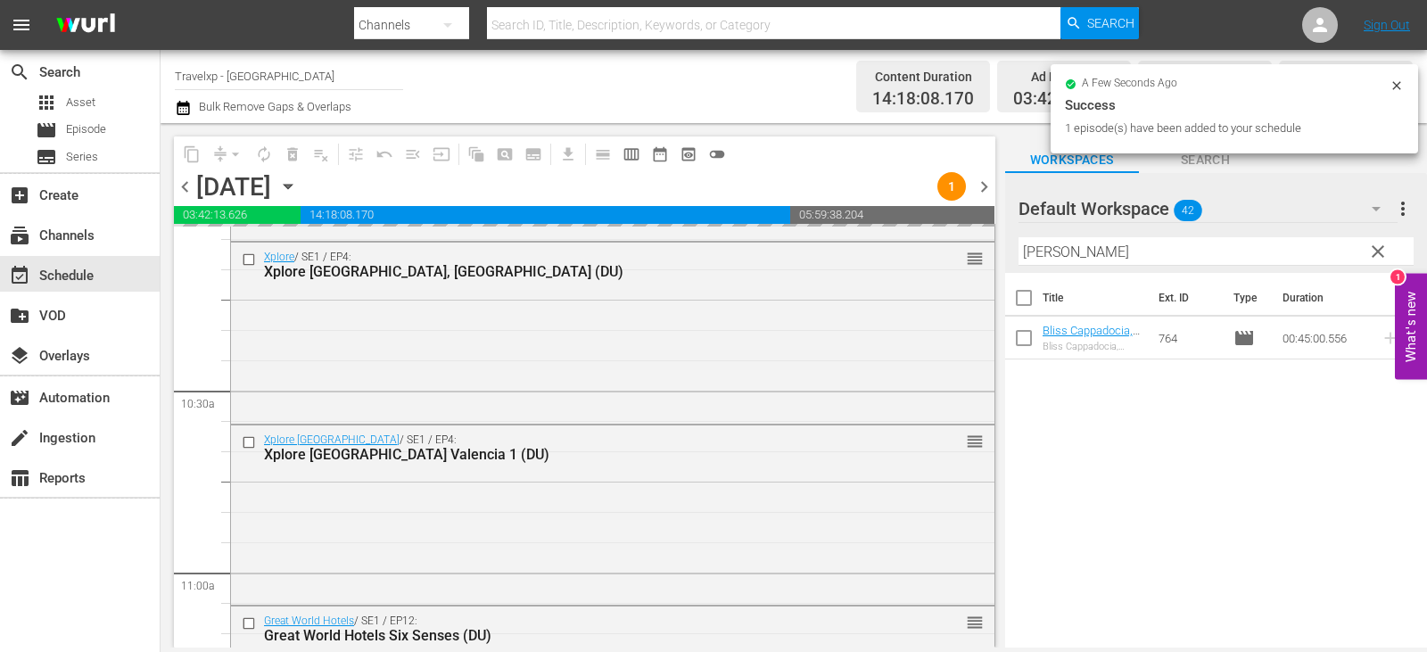
click at [1374, 256] on span "clear" at bounding box center [1377, 251] width 21 height 21
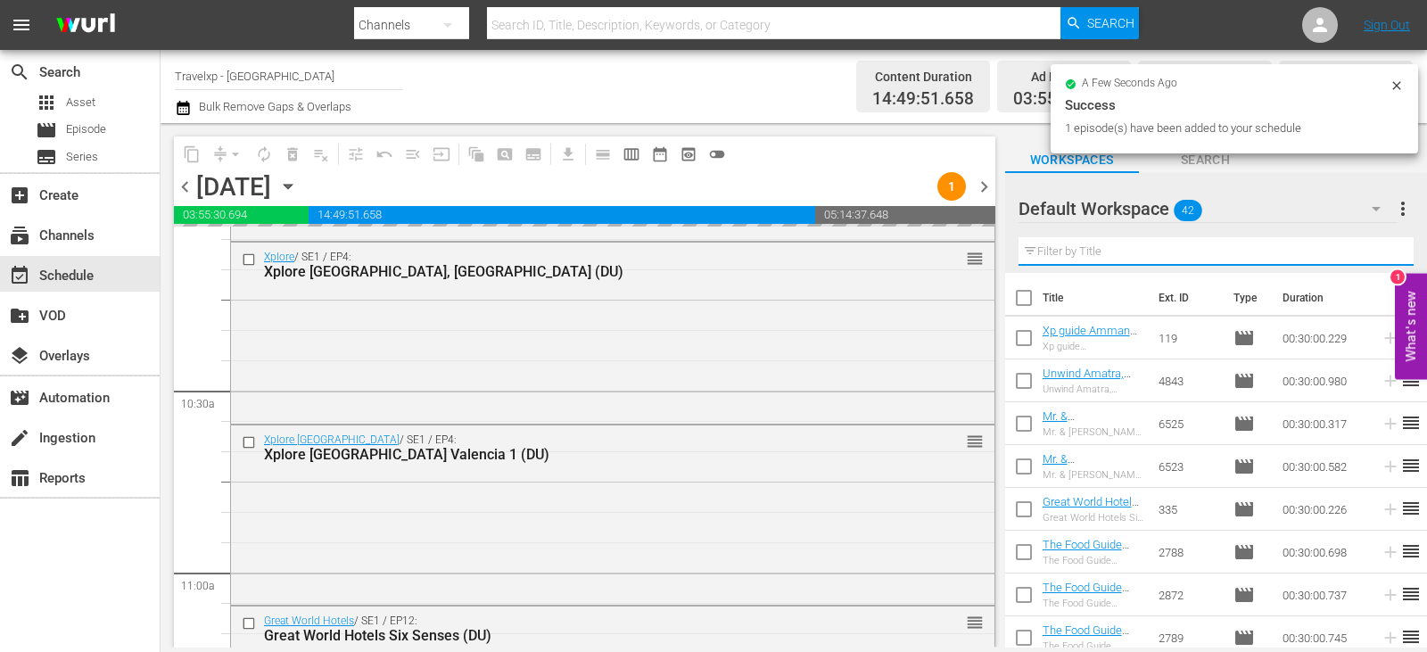
click at [1374, 256] on input "text" at bounding box center [1215, 251] width 395 height 29
drag, startPoint x: 1374, startPoint y: 256, endPoint x: 1334, endPoint y: 253, distance: 40.2
click at [1374, 256] on input "text" at bounding box center [1215, 251] width 395 height 29
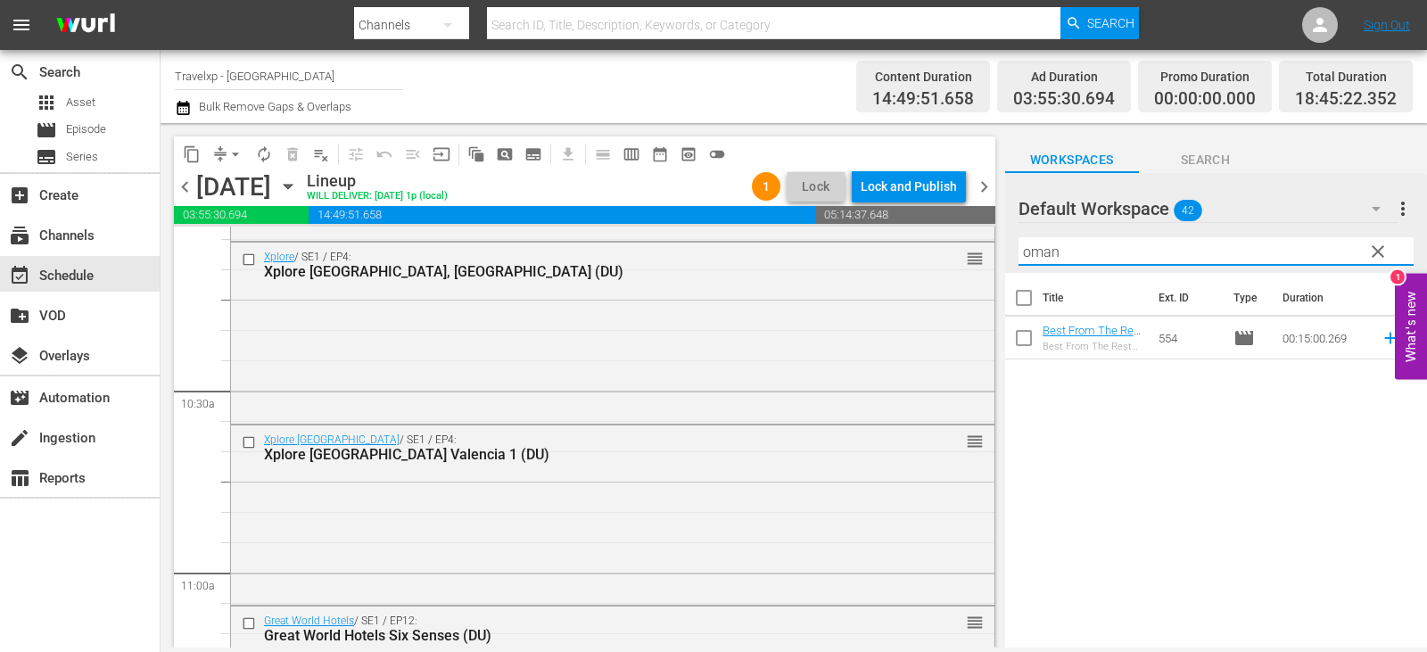
type input "oman"
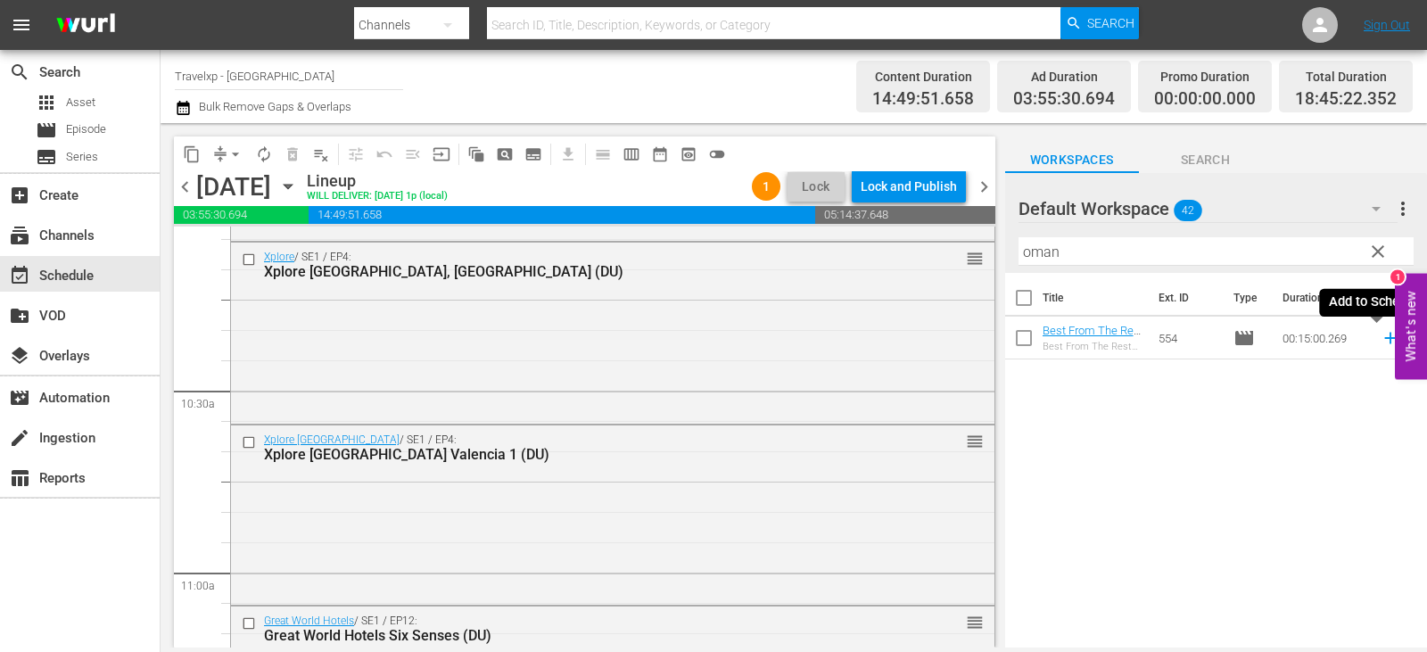
click at [1380, 336] on icon at bounding box center [1390, 338] width 20 height 20
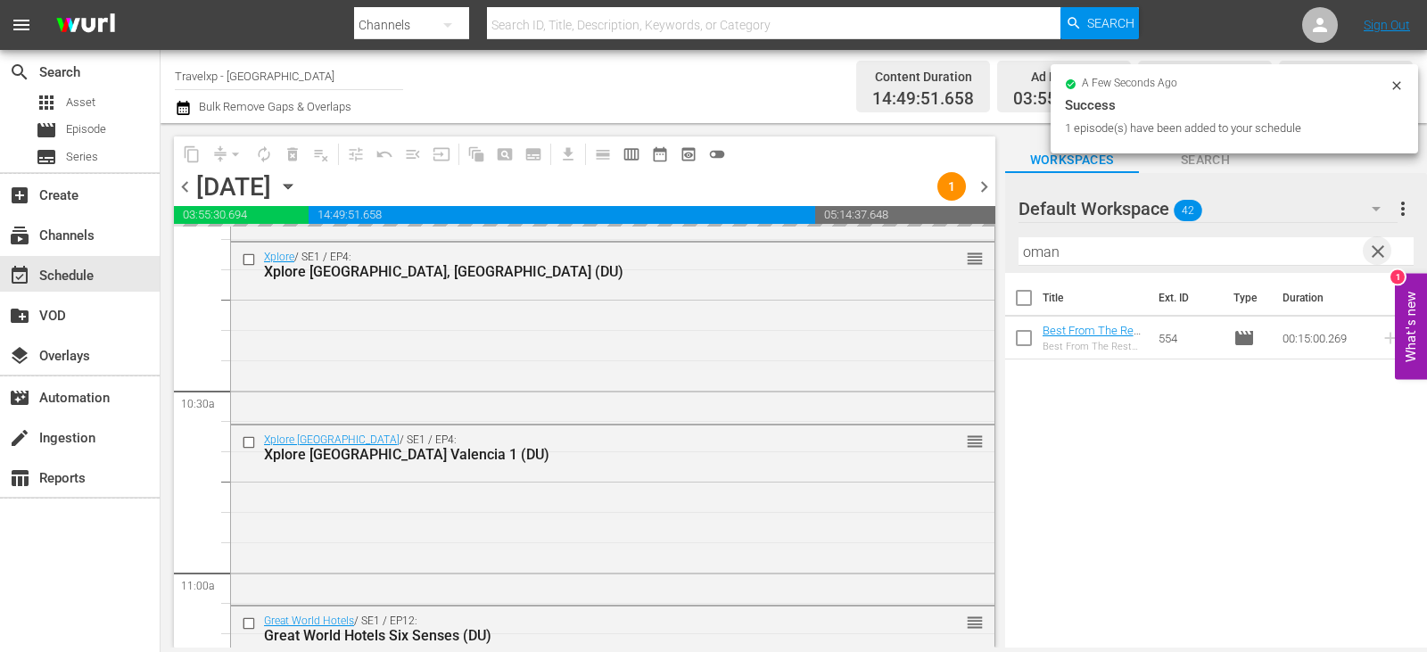
click at [1380, 249] on span "clear" at bounding box center [1377, 251] width 21 height 21
click at [1380, 249] on input "text" at bounding box center [1215, 251] width 395 height 29
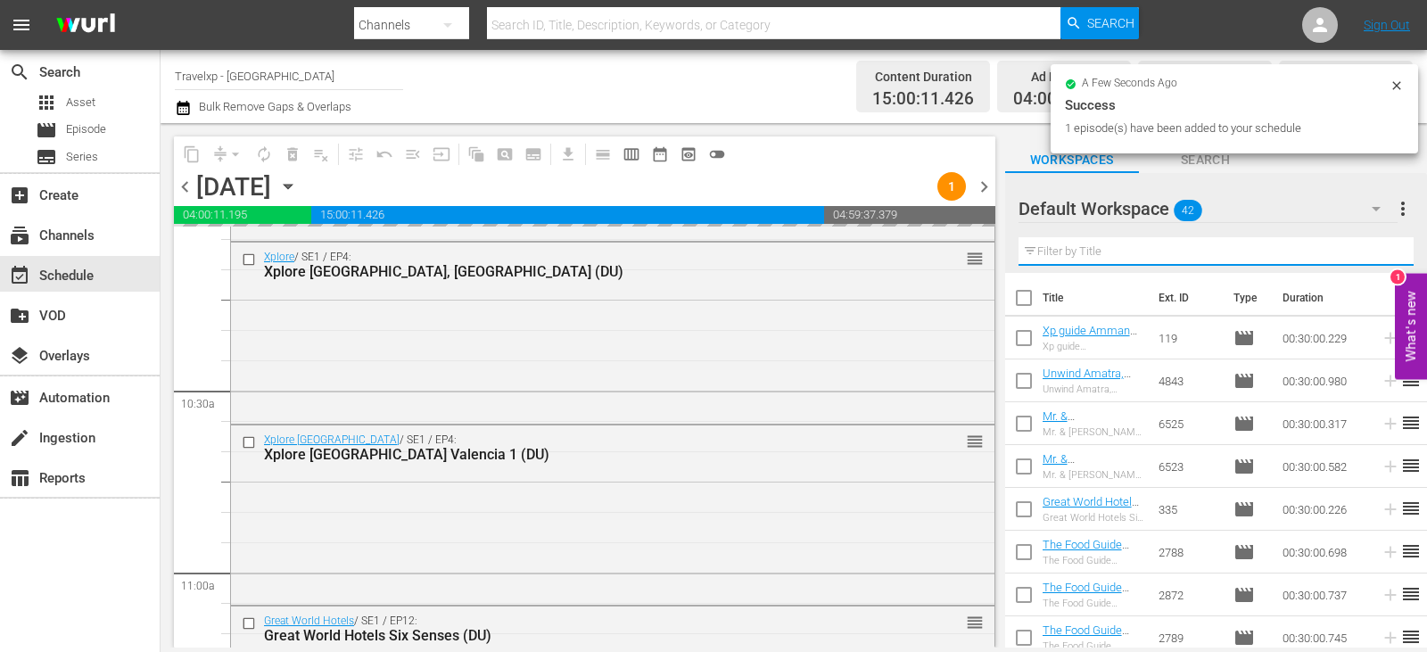
click at [1380, 249] on input "text" at bounding box center [1215, 251] width 395 height 29
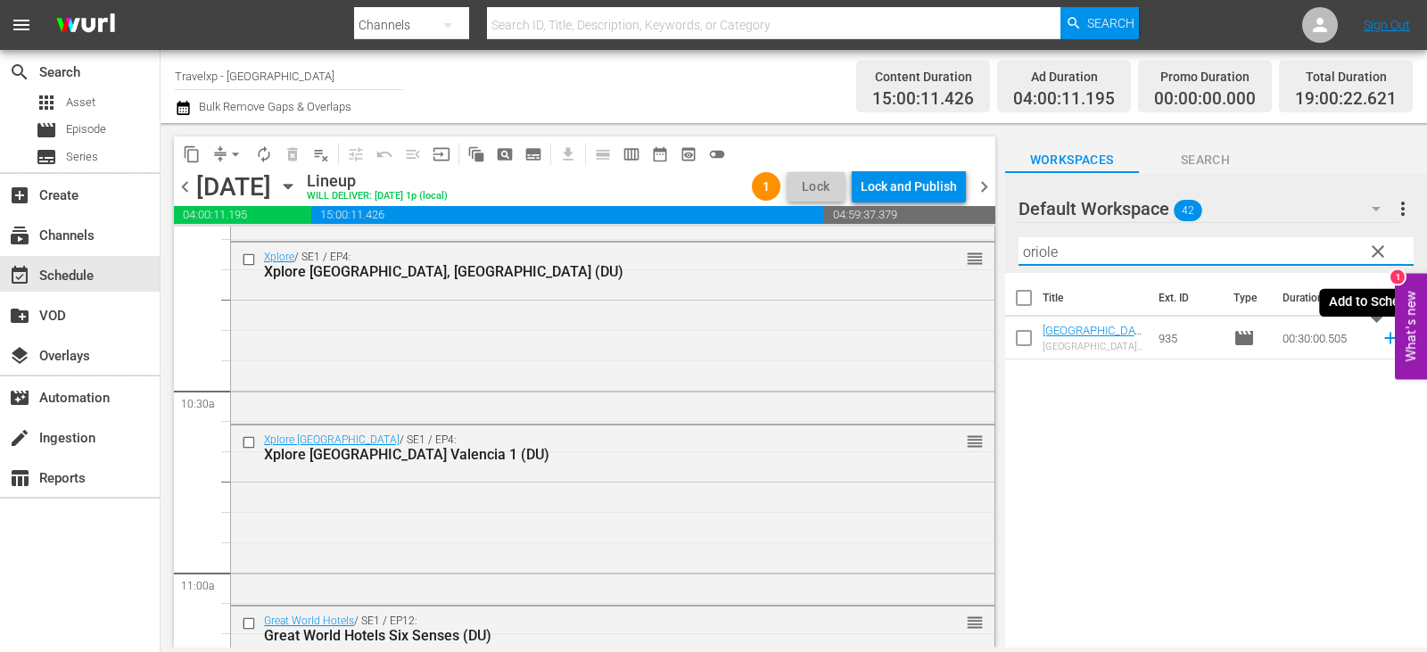
type input "oriole"
click at [1380, 340] on icon at bounding box center [1390, 338] width 20 height 20
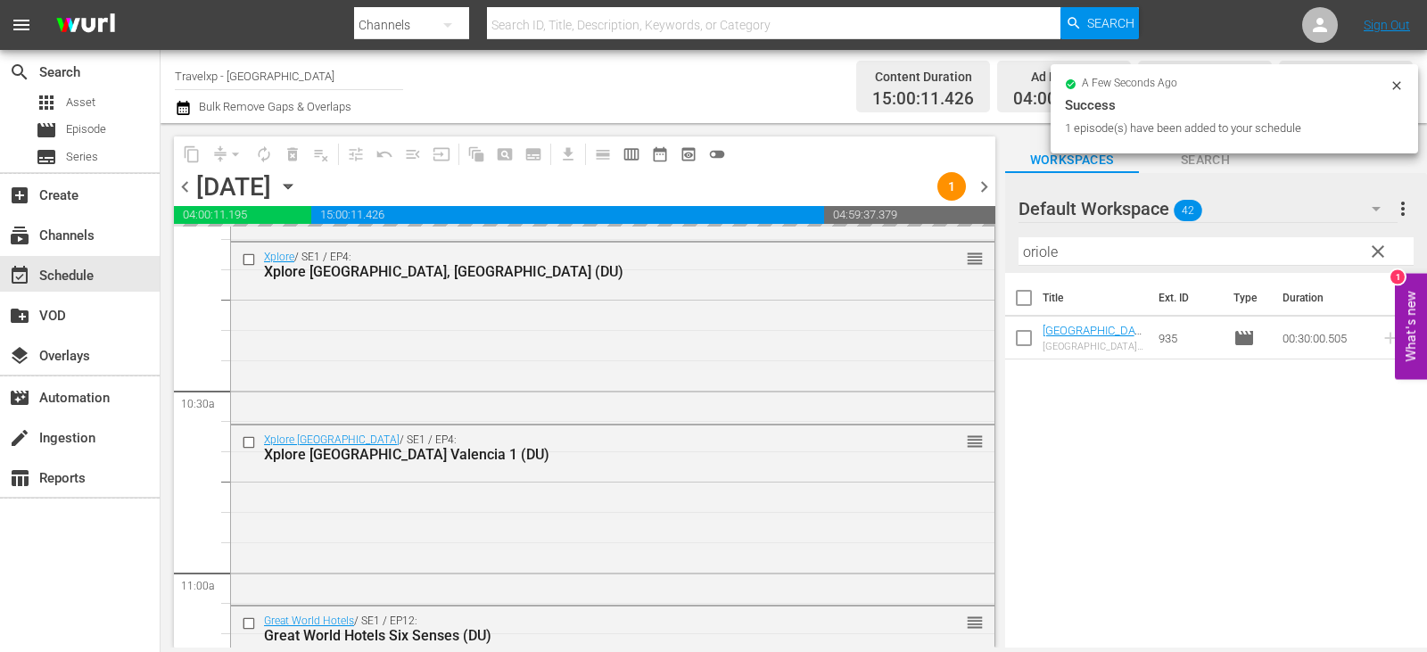
click at [1365, 251] on button "clear" at bounding box center [1377, 250] width 29 height 29
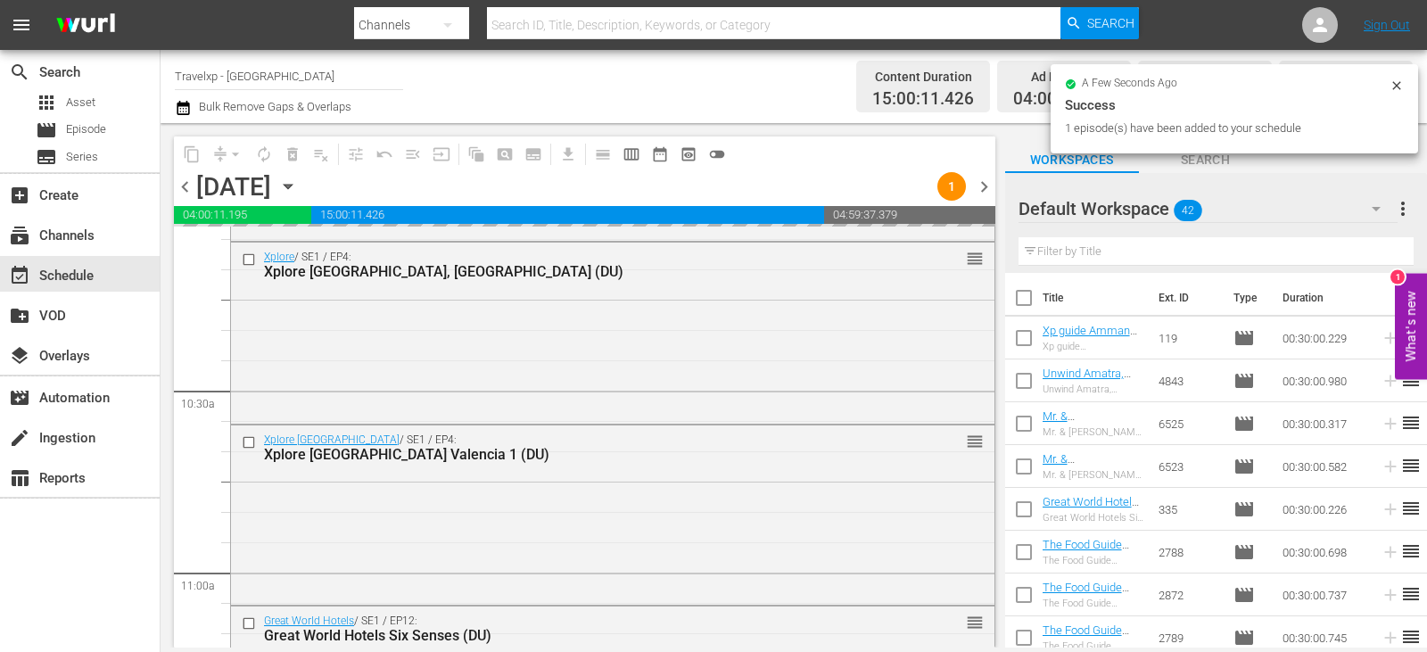
click at [1365, 251] on input "text" at bounding box center [1215, 251] width 395 height 29
drag, startPoint x: 1365, startPoint y: 251, endPoint x: 1360, endPoint y: 243, distance: 9.6
click at [1371, 251] on input "text" at bounding box center [1215, 251] width 395 height 29
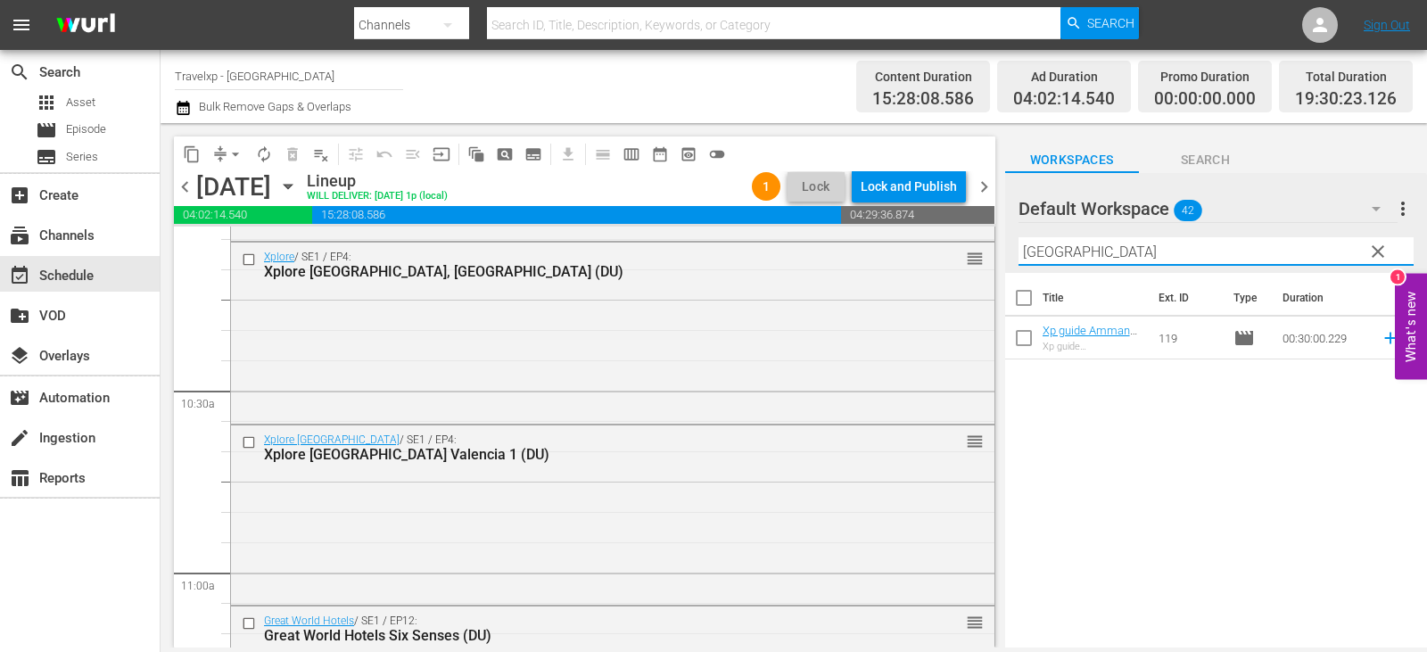
type input "[GEOGRAPHIC_DATA]"
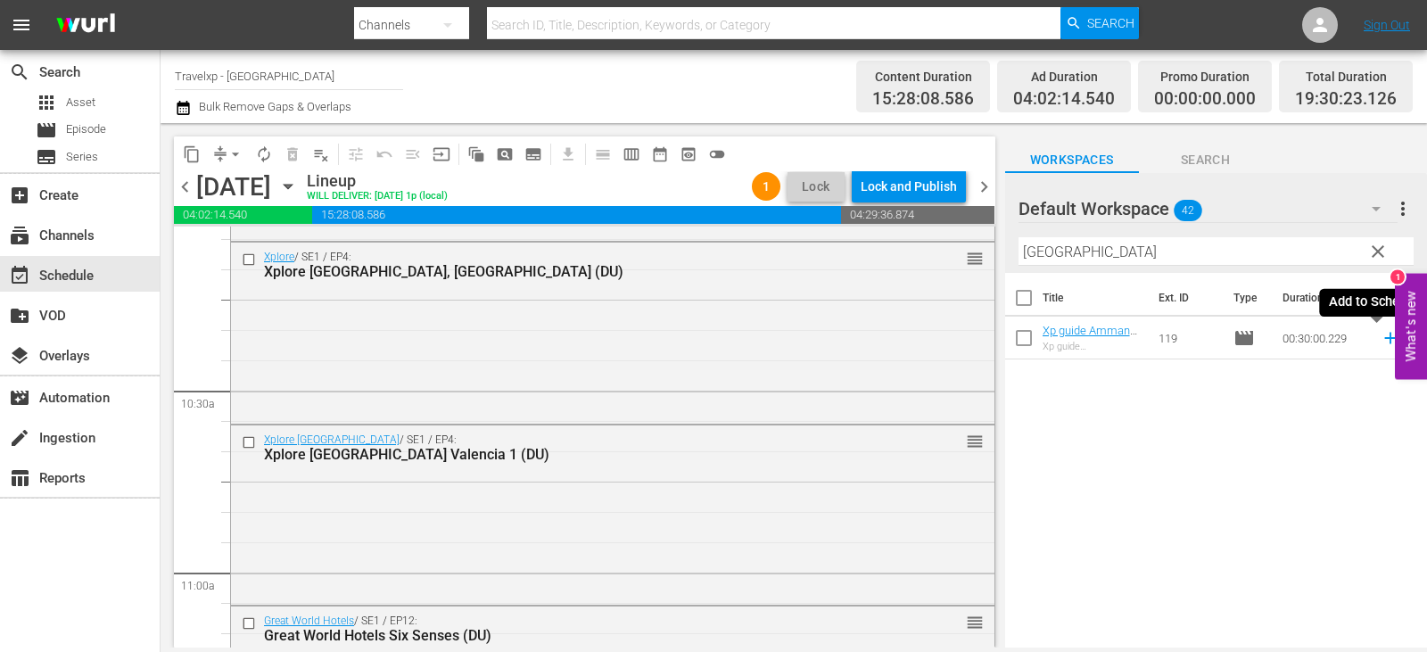
click at [1382, 337] on icon at bounding box center [1390, 338] width 20 height 20
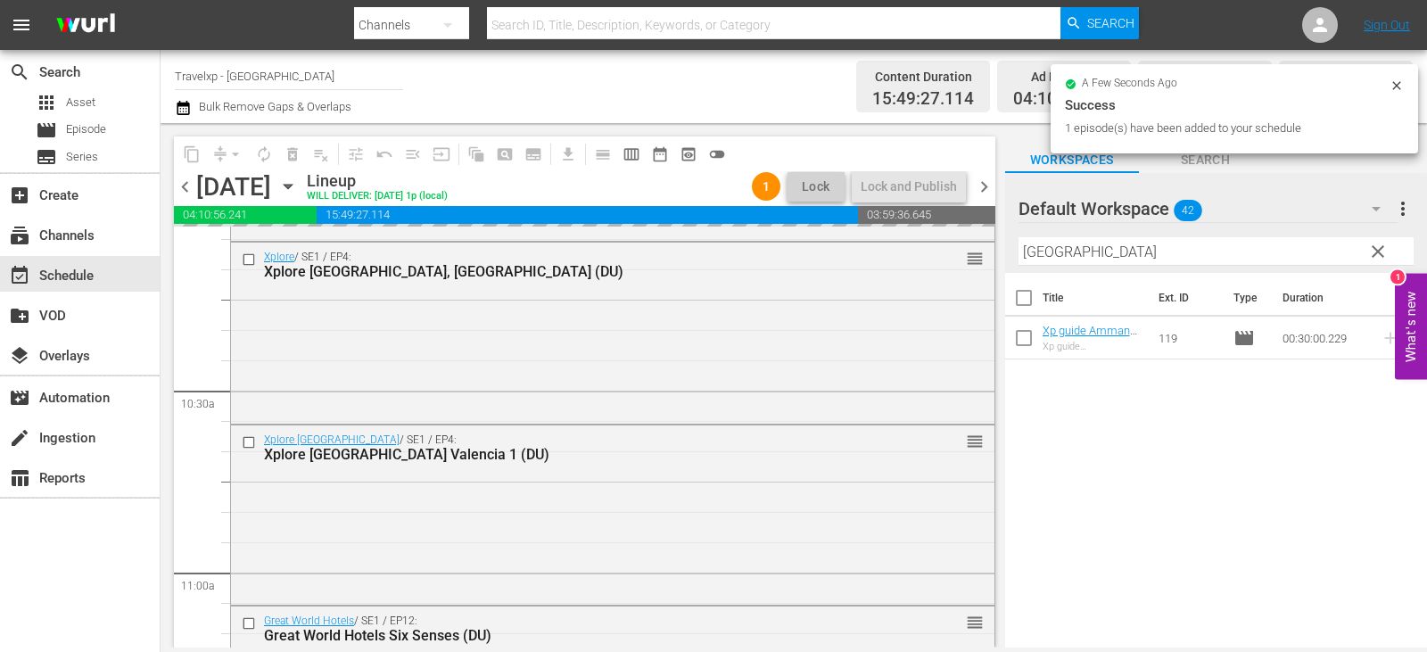
click at [1387, 257] on span "clear" at bounding box center [1377, 251] width 21 height 21
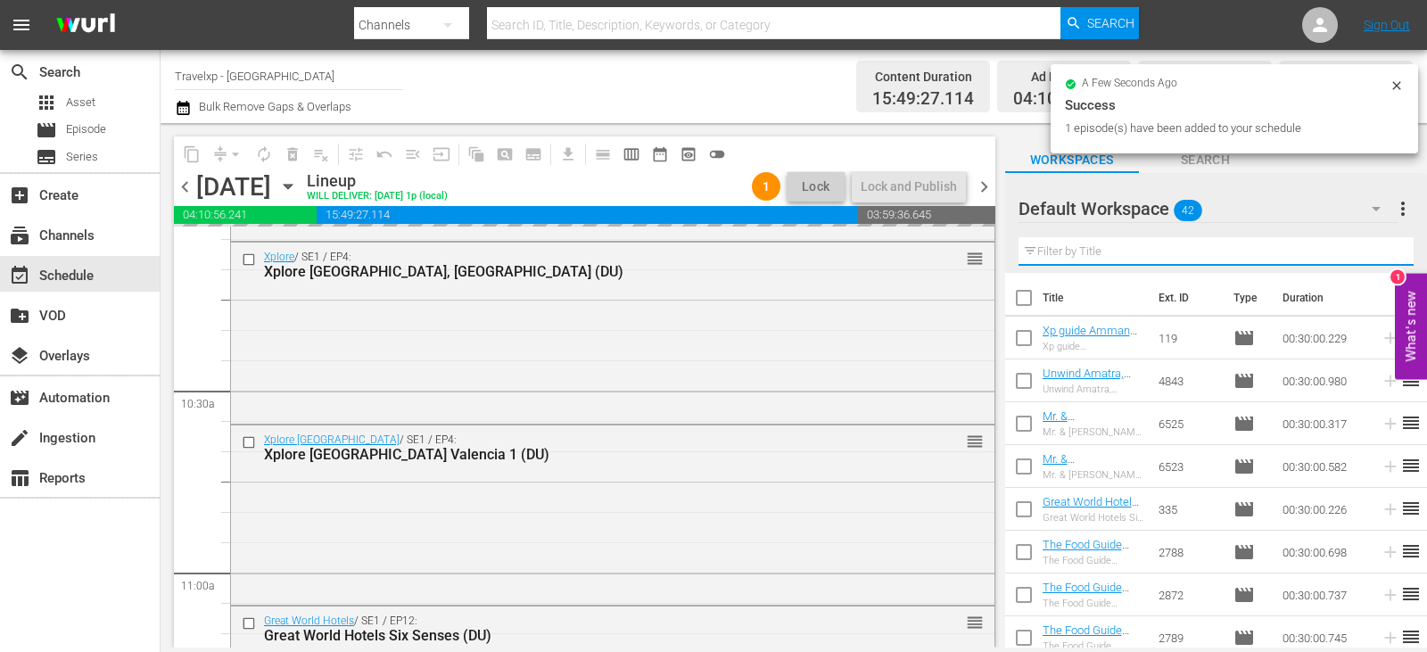
click at [1387, 257] on input "text" at bounding box center [1215, 251] width 395 height 29
drag, startPoint x: 1387, startPoint y: 257, endPoint x: 1357, endPoint y: 257, distance: 29.4
click at [1387, 257] on input "text" at bounding box center [1215, 251] width 395 height 29
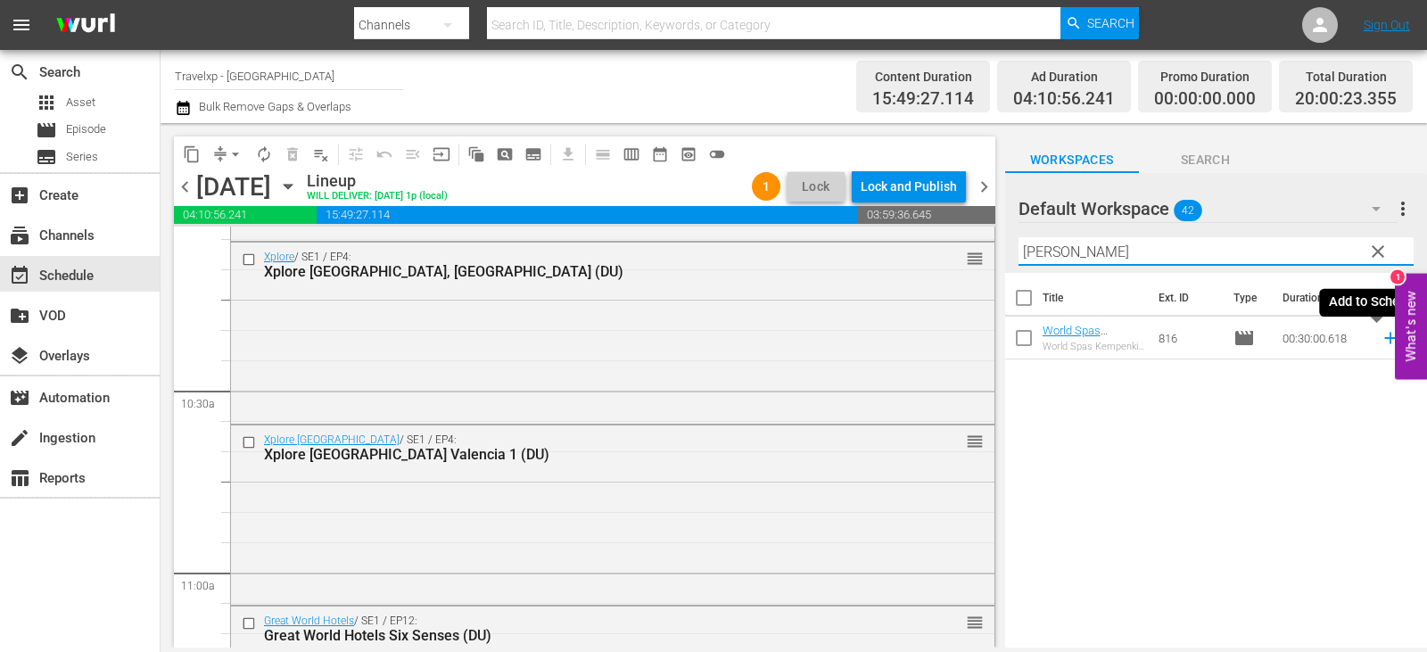
type input "[PERSON_NAME]"
click at [1380, 341] on icon at bounding box center [1390, 338] width 20 height 20
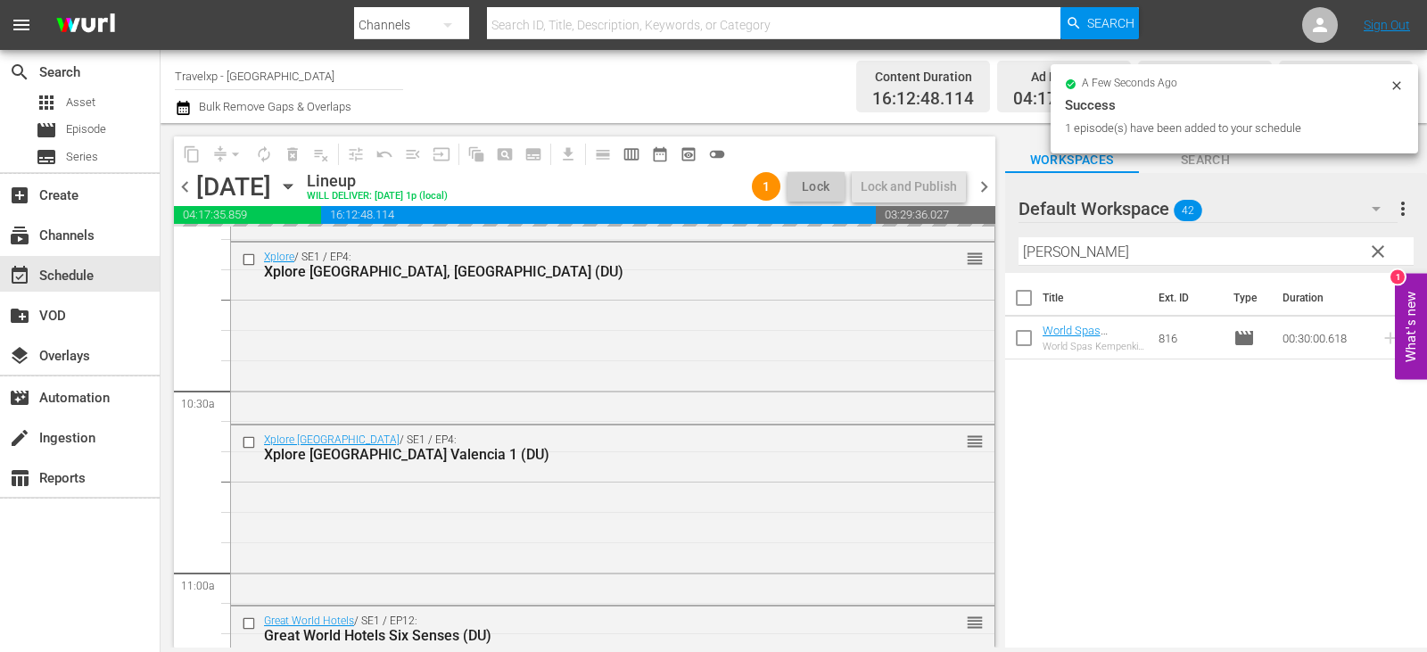
click at [1373, 259] on span "clear" at bounding box center [1377, 251] width 21 height 21
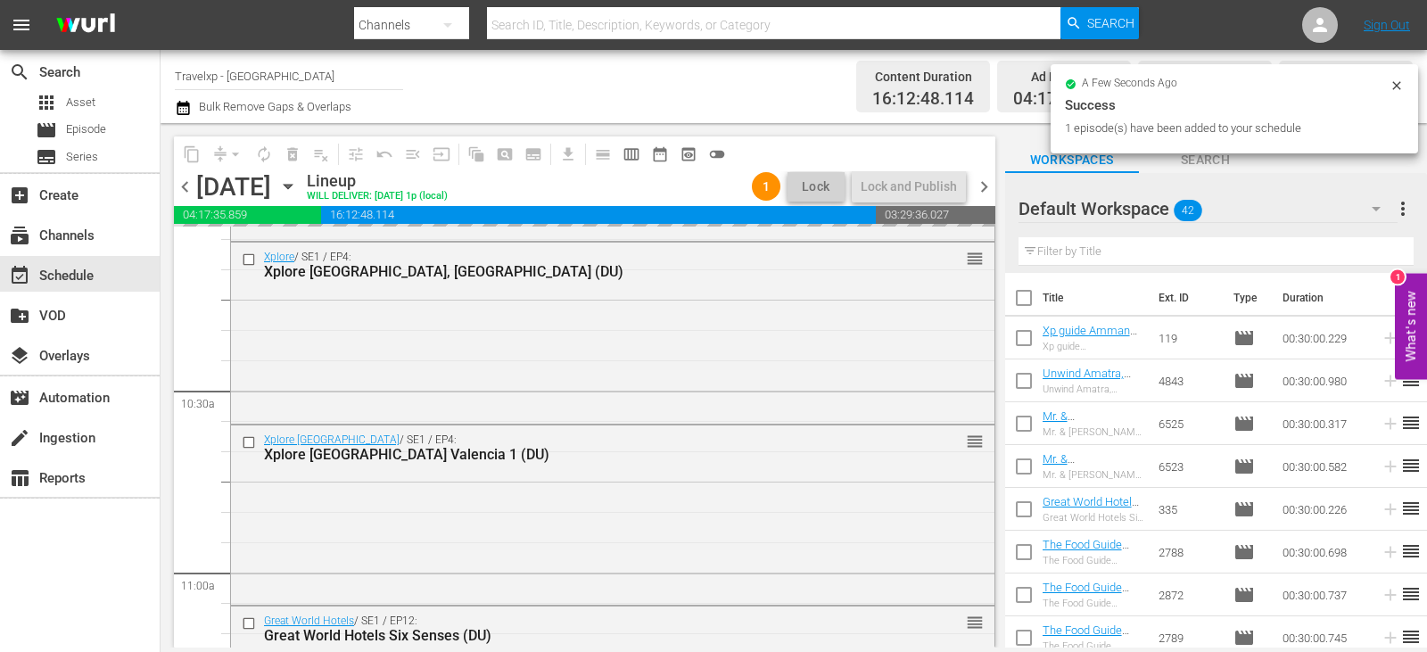
click at [1373, 259] on input "text" at bounding box center [1215, 251] width 395 height 29
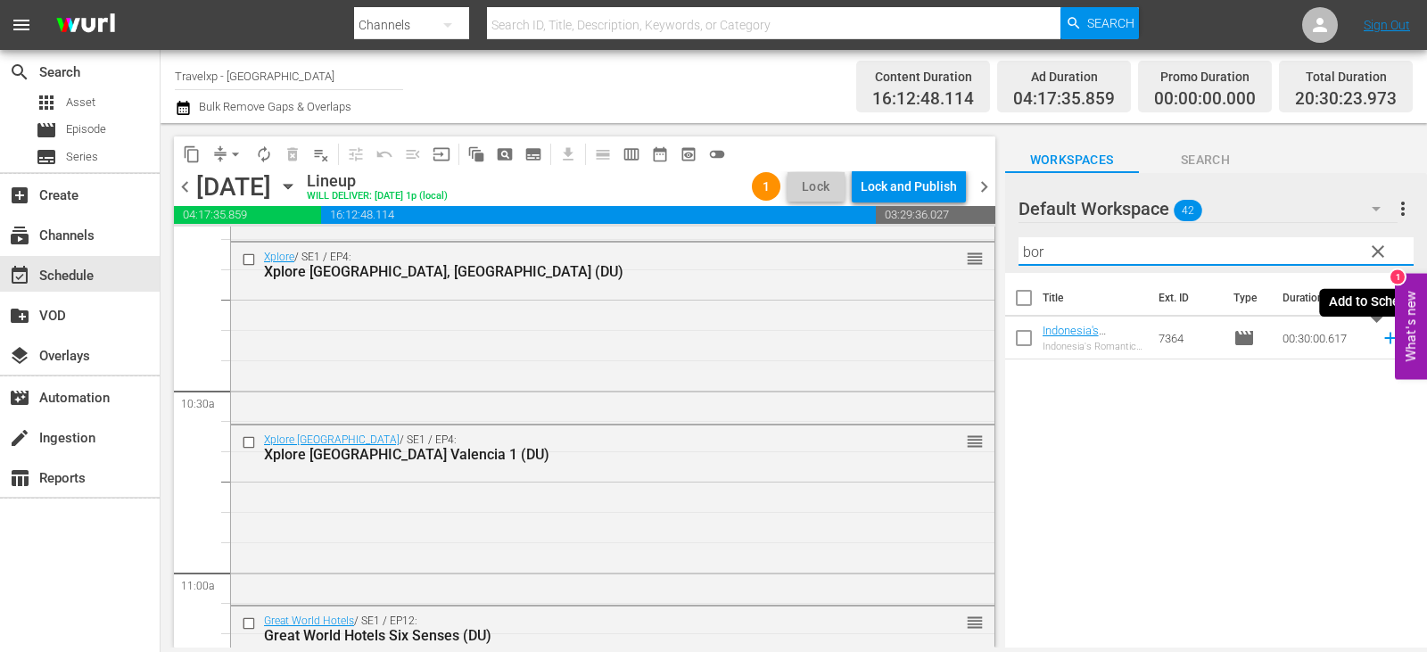
type input "bor"
click at [1380, 334] on icon at bounding box center [1390, 338] width 20 height 20
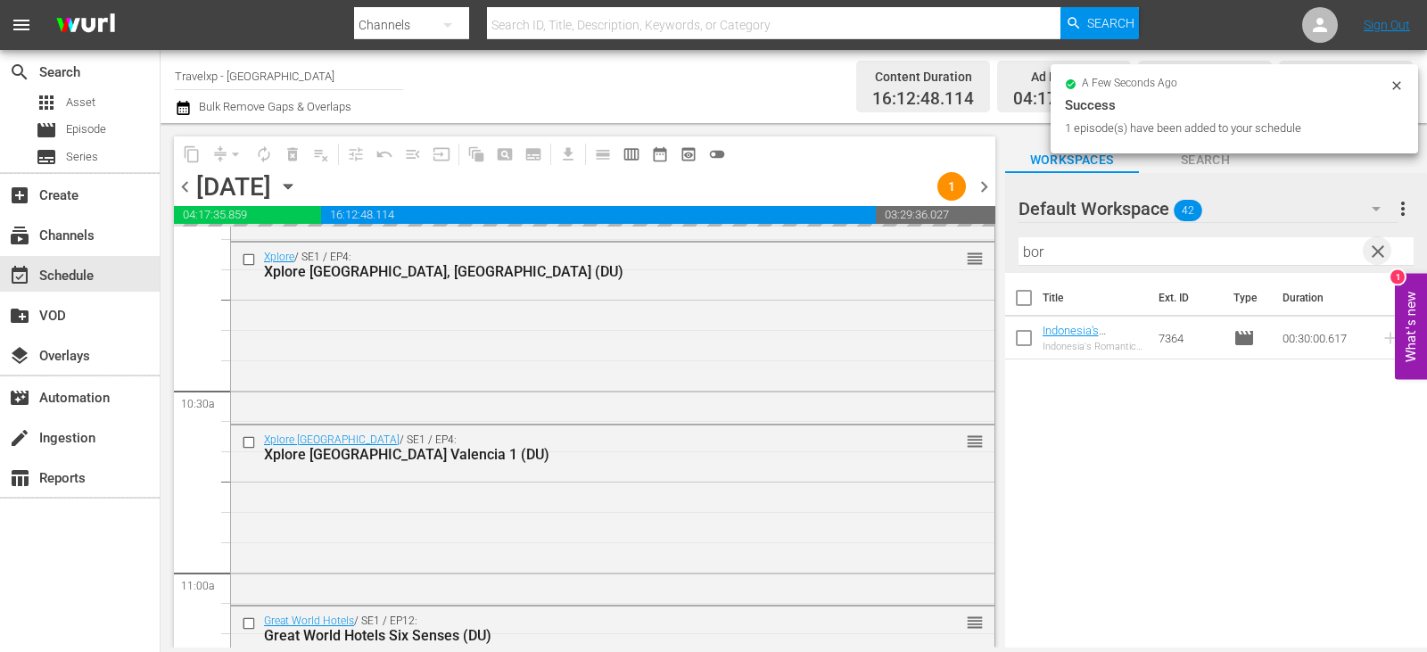
click at [1374, 254] on span "clear" at bounding box center [1377, 251] width 21 height 21
click at [1374, 254] on input "bor" at bounding box center [1215, 251] width 395 height 29
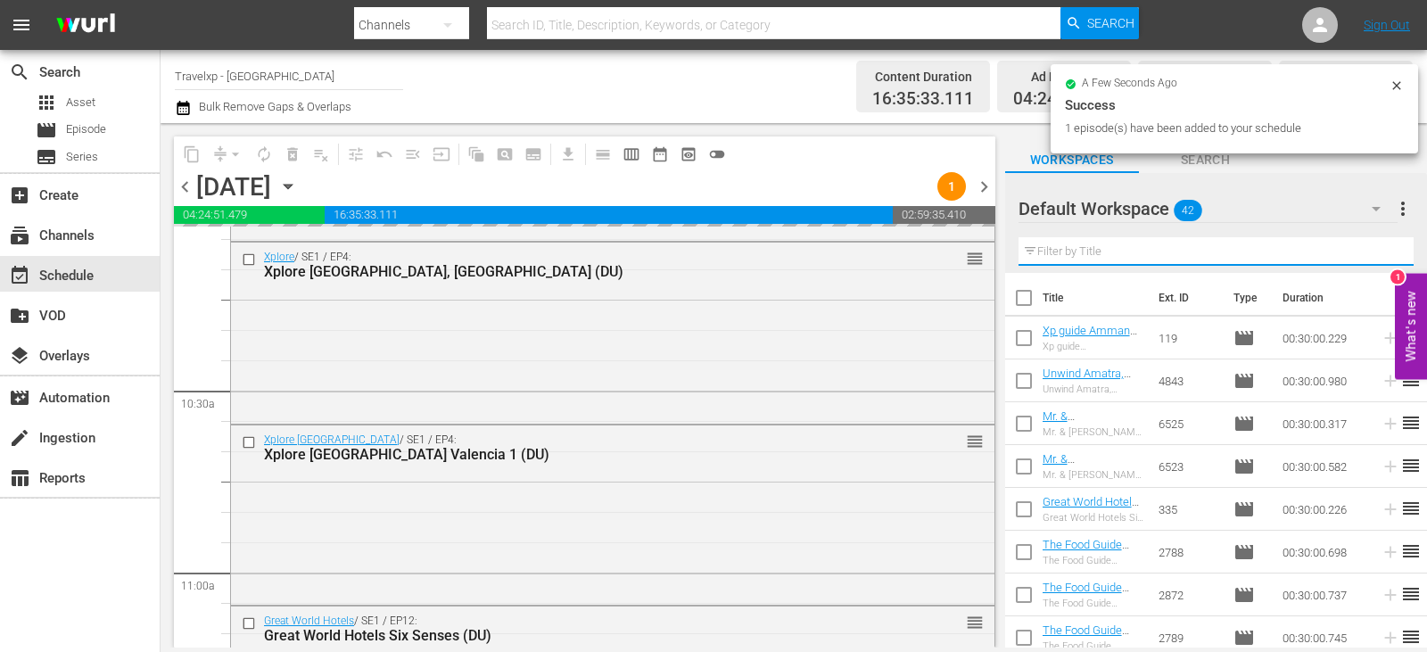
click at [1374, 254] on input "text" at bounding box center [1215, 251] width 395 height 29
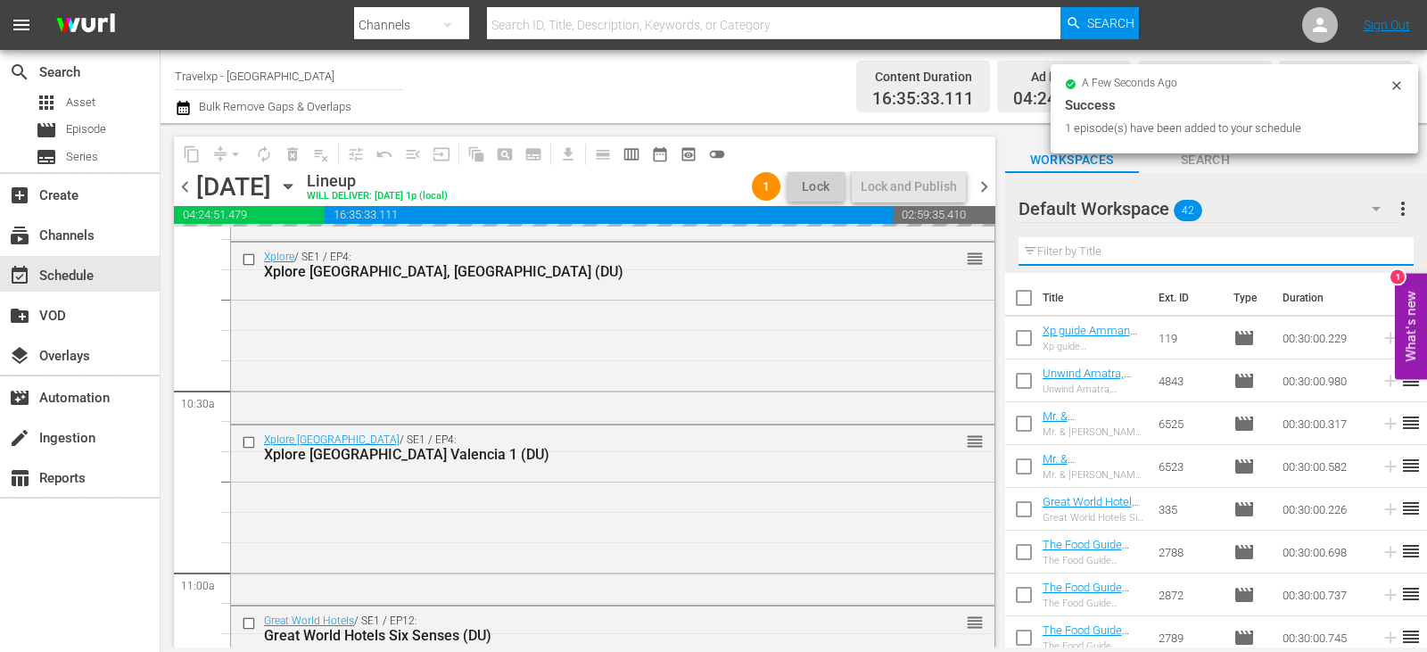
click at [1374, 254] on input "text" at bounding box center [1215, 251] width 395 height 29
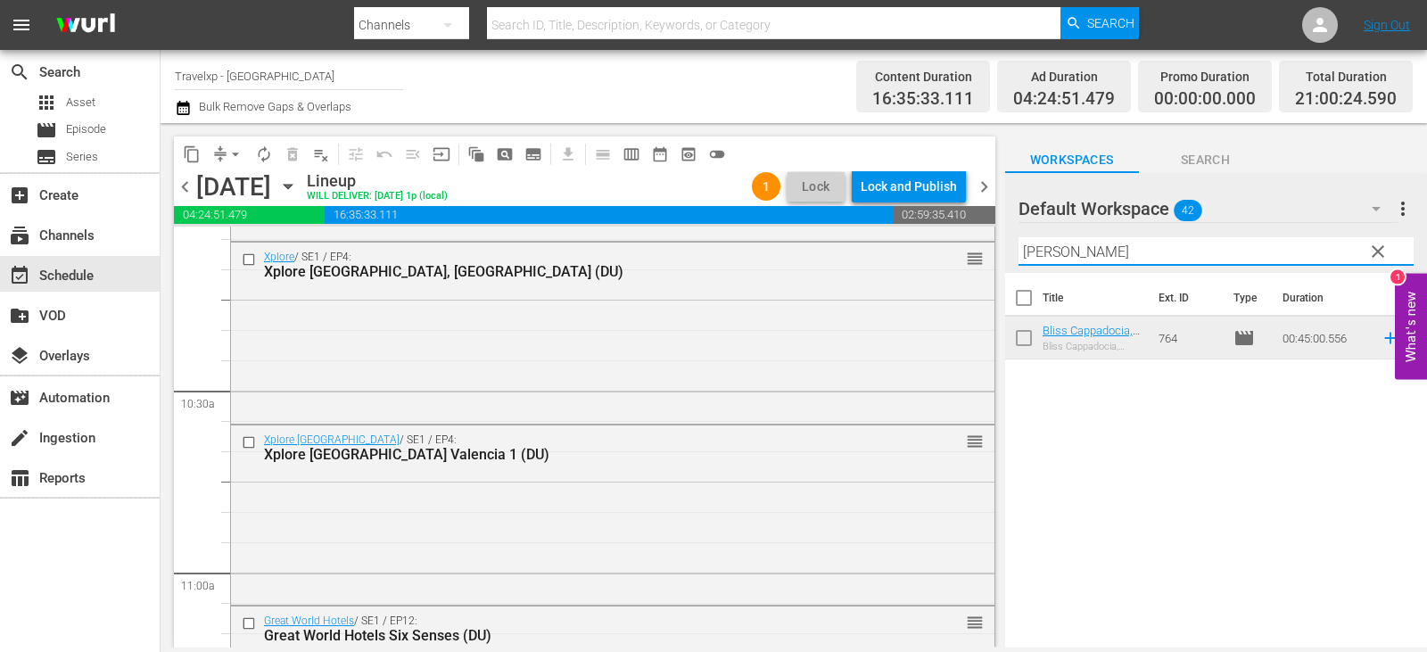
type input "[PERSON_NAME]"
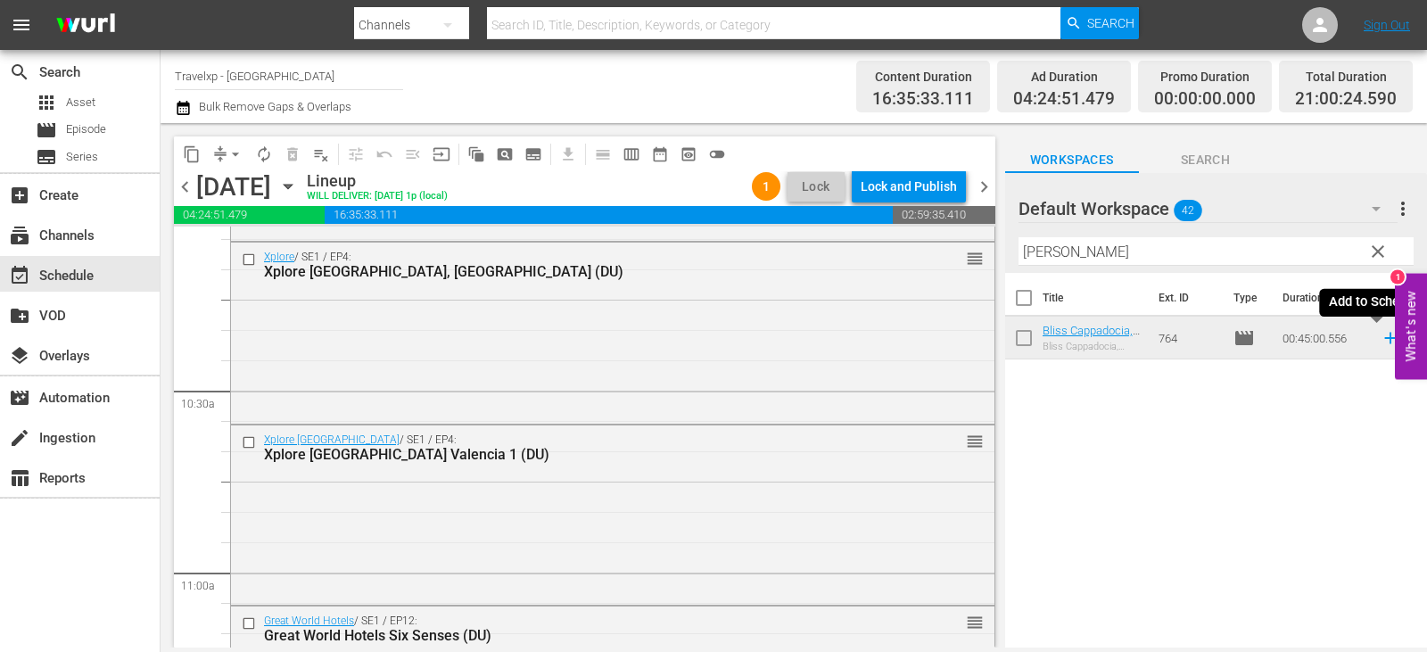
click at [1380, 339] on icon at bounding box center [1390, 338] width 20 height 20
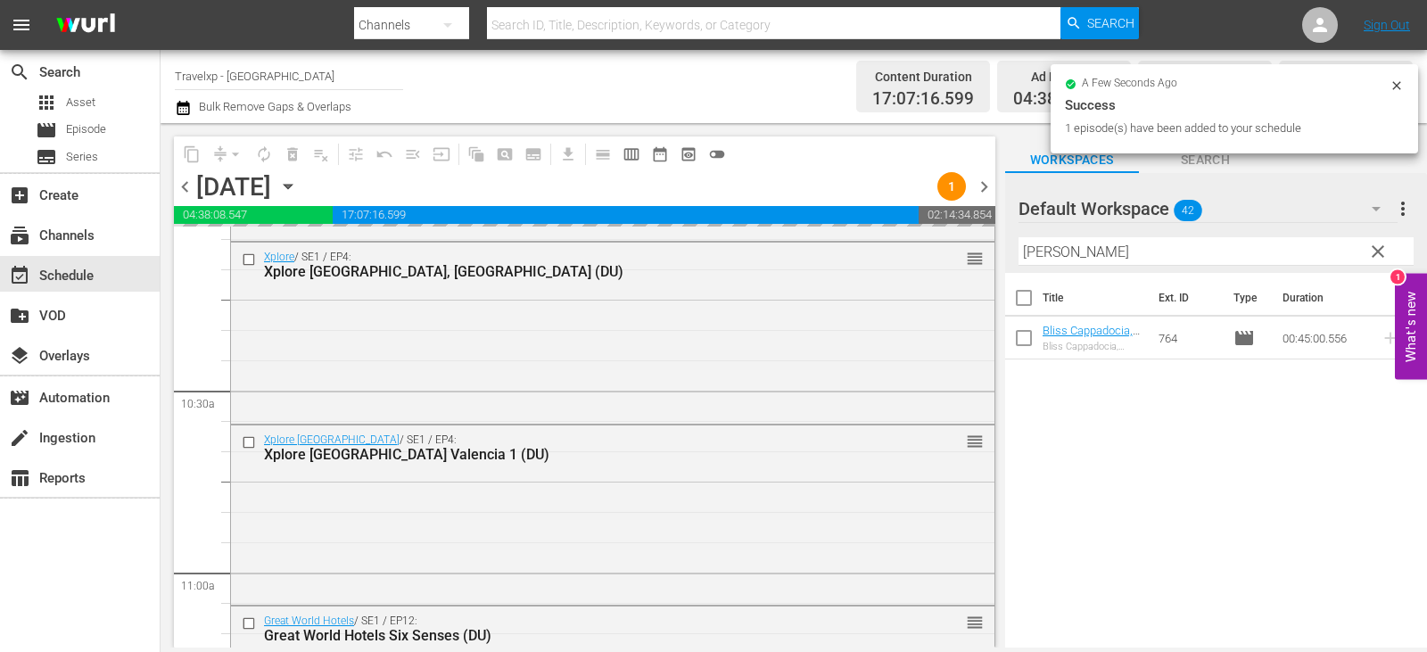
click at [1378, 250] on span "clear" at bounding box center [1377, 251] width 21 height 21
click at [1378, 250] on input "[PERSON_NAME]" at bounding box center [1215, 251] width 395 height 29
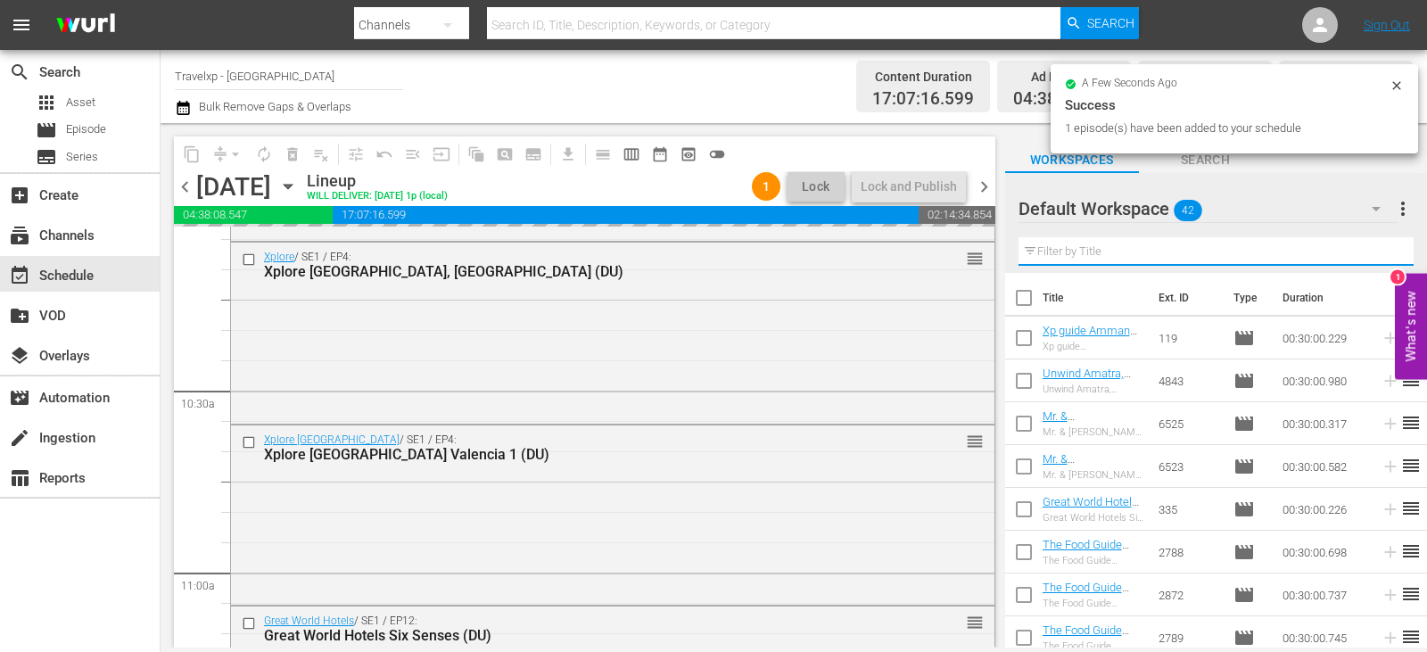
click at [1378, 250] on input "text" at bounding box center [1215, 251] width 395 height 29
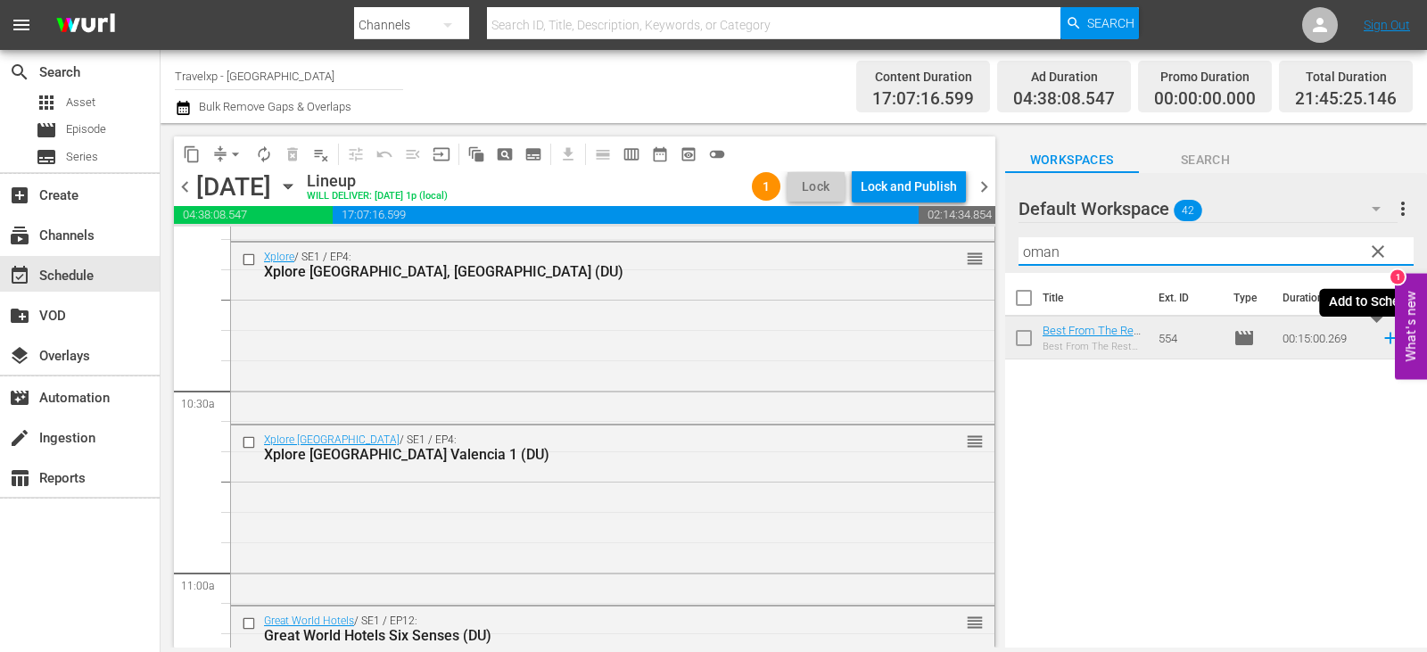
type input "oman"
click at [1380, 338] on icon at bounding box center [1390, 338] width 20 height 20
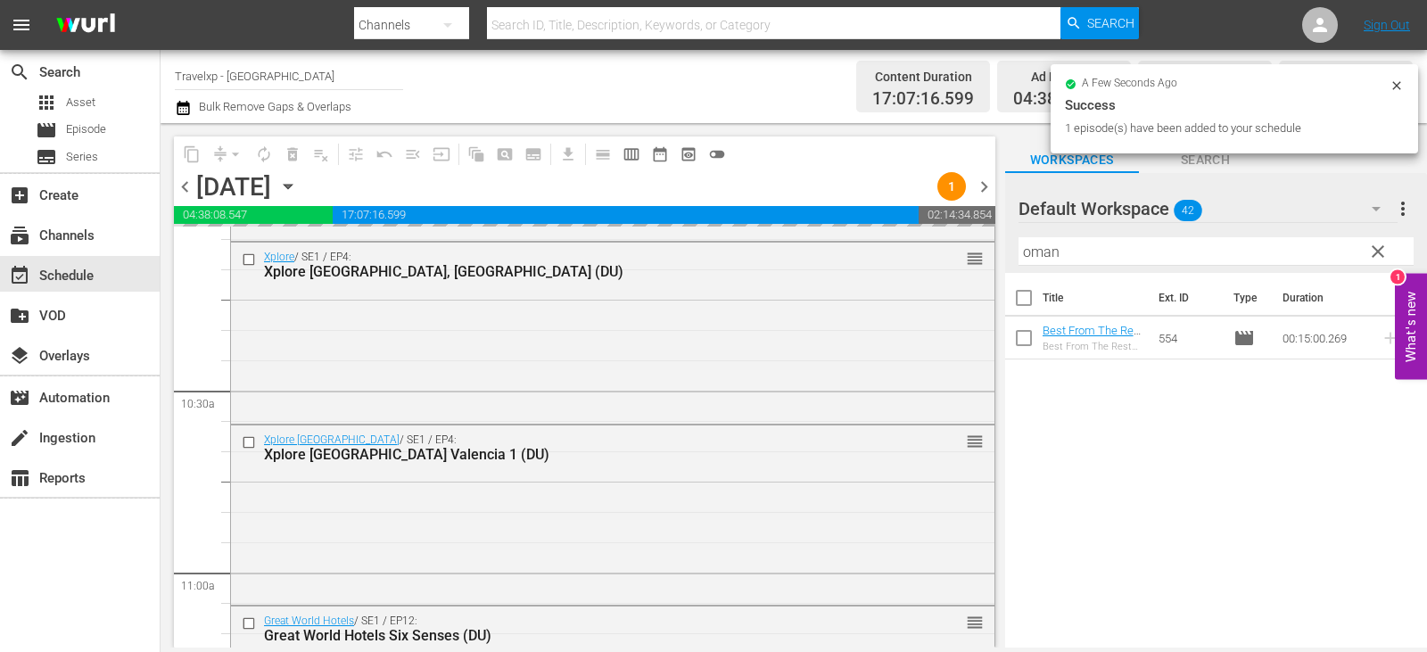
click at [1372, 254] on span "clear" at bounding box center [1377, 251] width 21 height 21
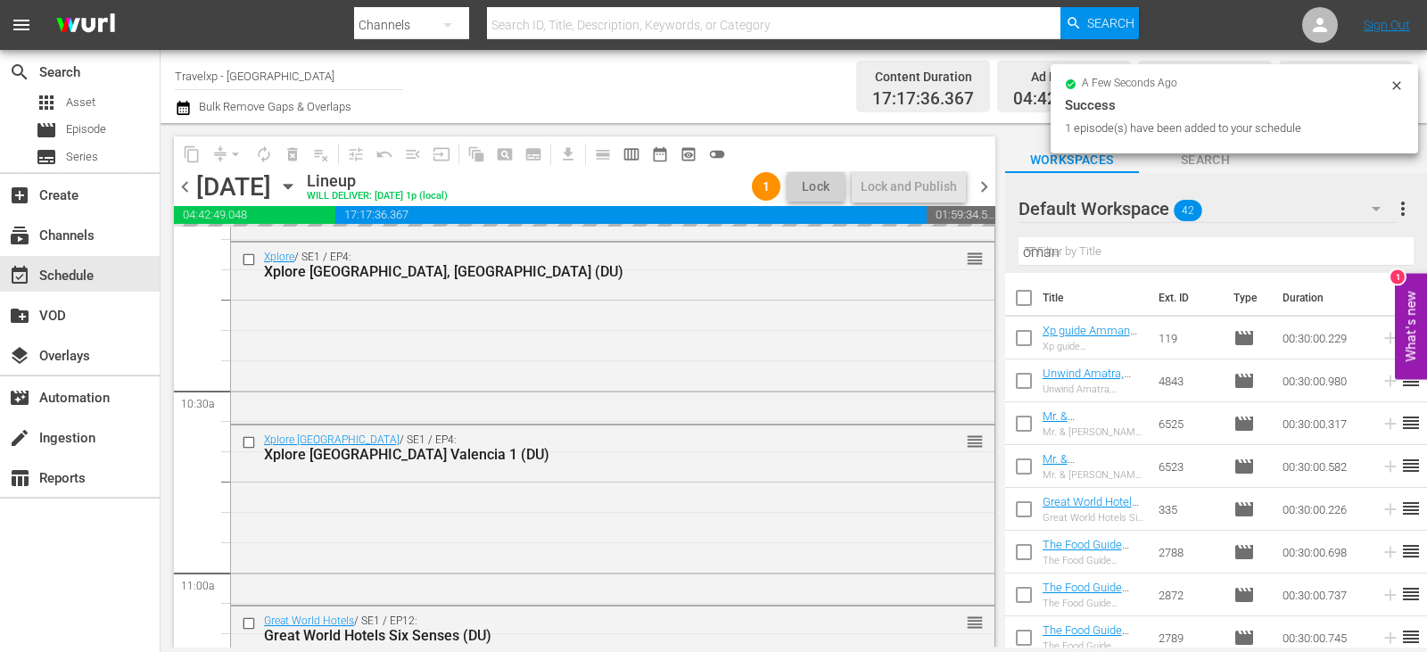
click at [1372, 254] on input "oman" at bounding box center [1215, 251] width 395 height 29
click at [1372, 254] on input "text" at bounding box center [1215, 251] width 395 height 29
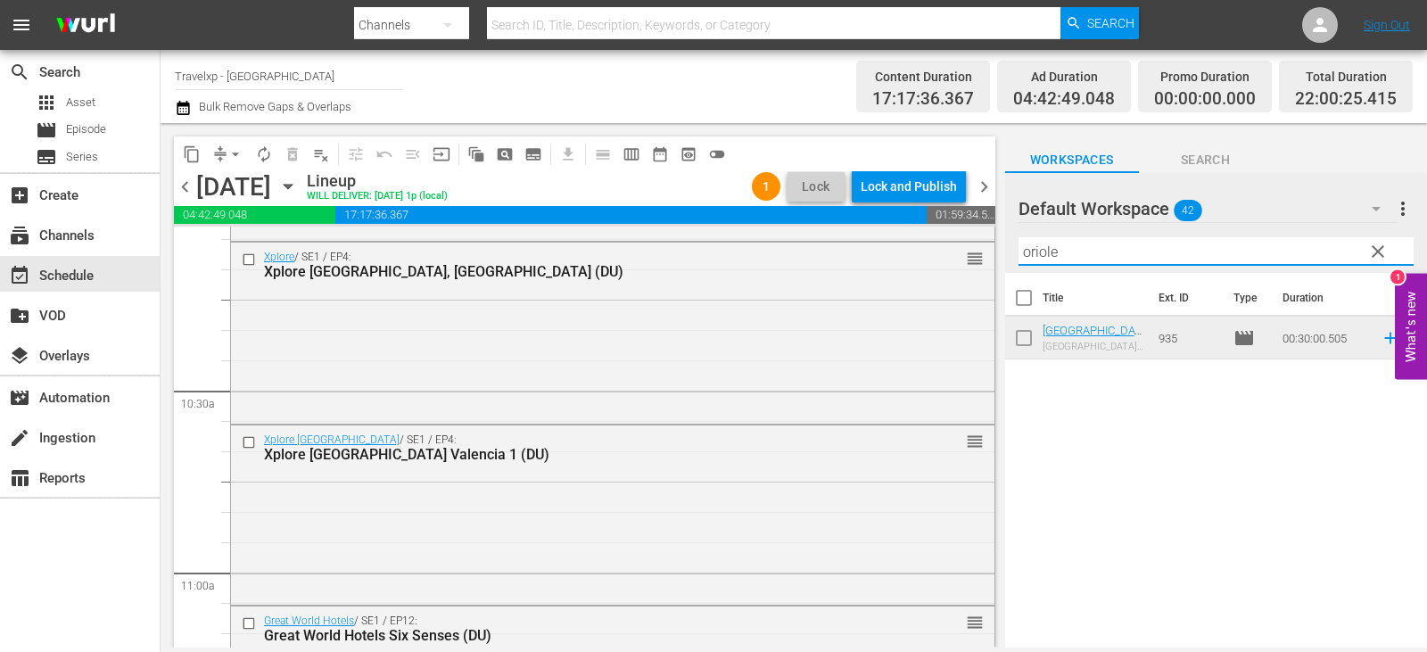
type input "oriole"
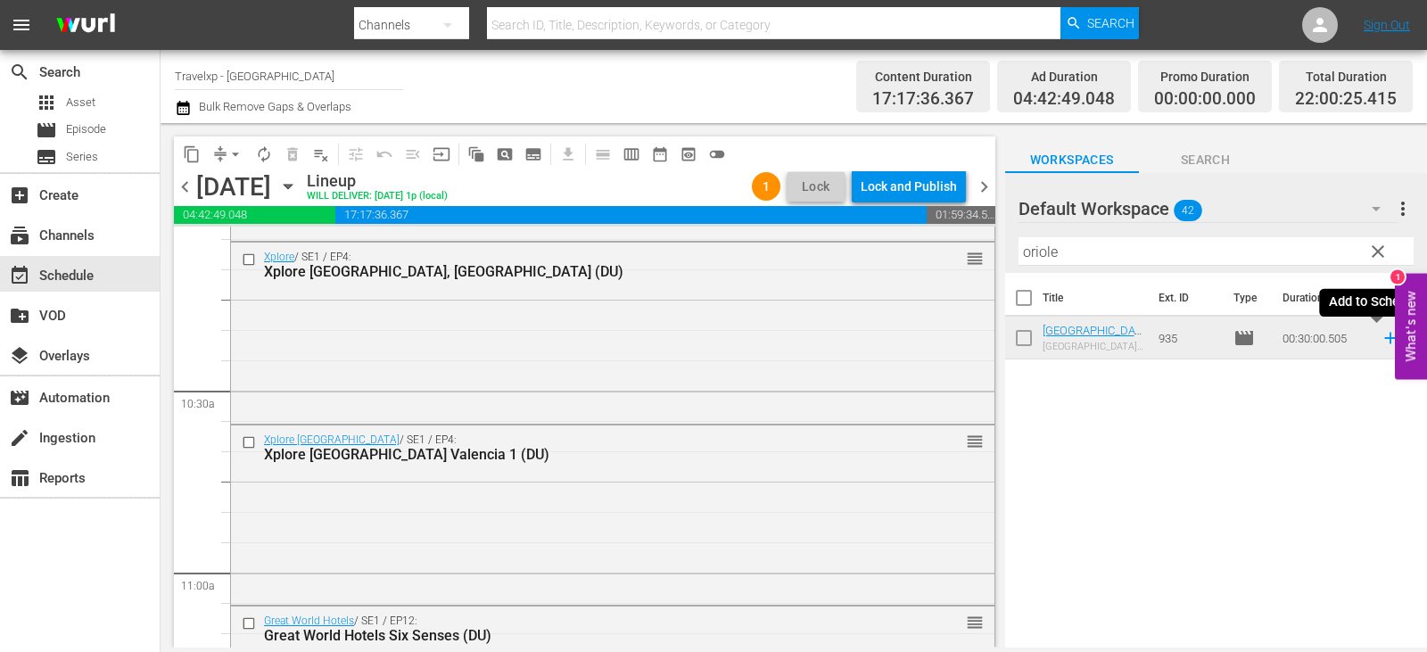
click at [1382, 337] on icon at bounding box center [1390, 338] width 20 height 20
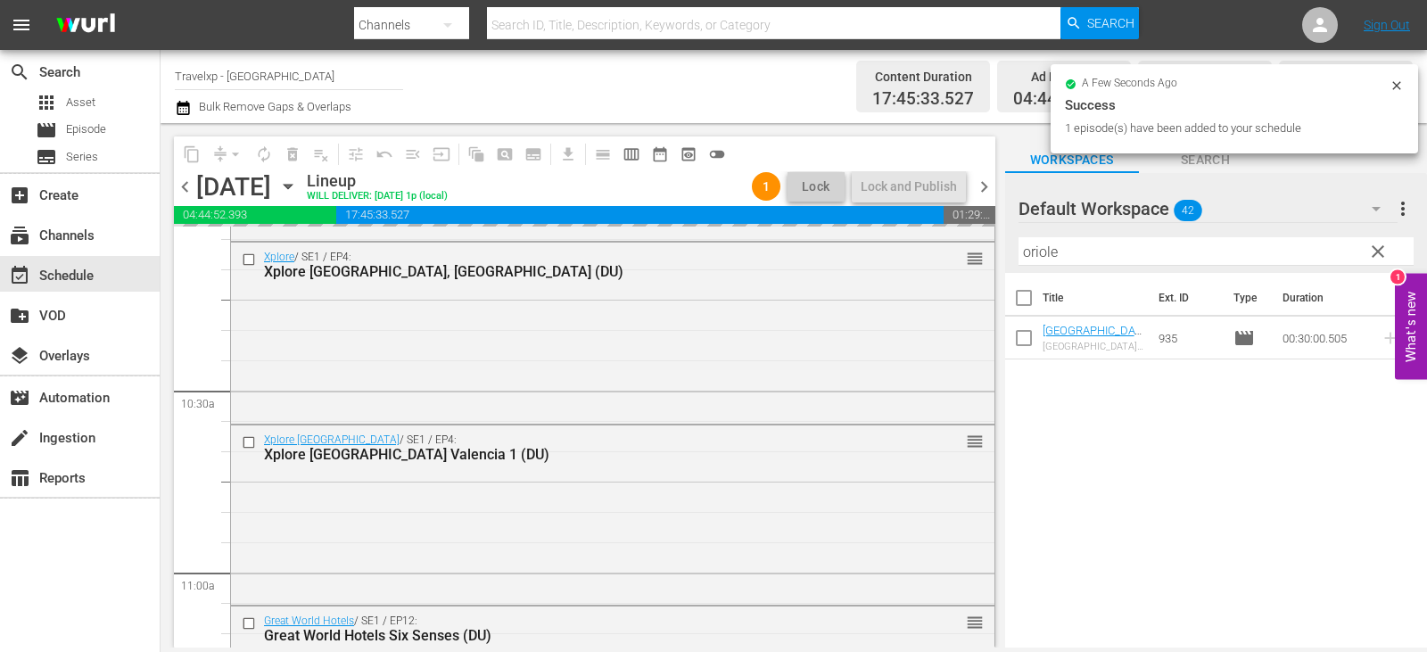
click at [1389, 255] on button "clear" at bounding box center [1377, 250] width 29 height 29
click at [1389, 255] on input "oriole" at bounding box center [1215, 251] width 395 height 29
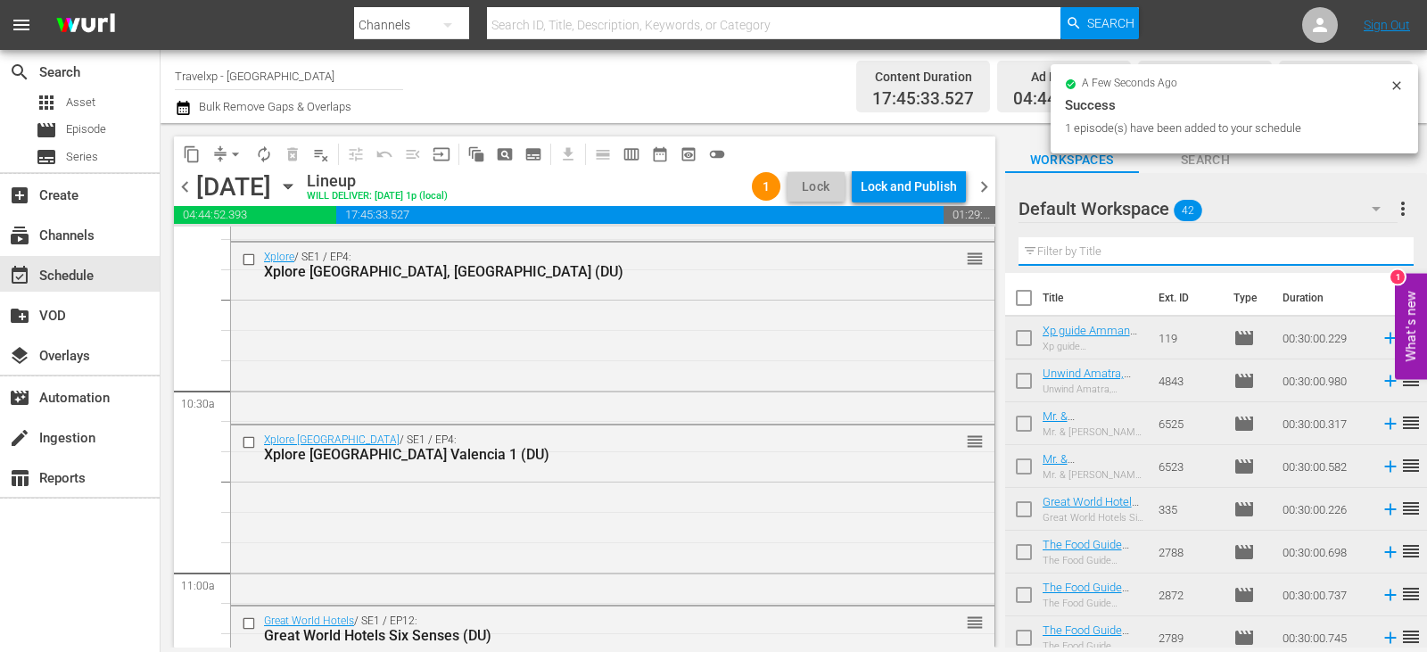
click at [1389, 255] on input "text" at bounding box center [1215, 251] width 395 height 29
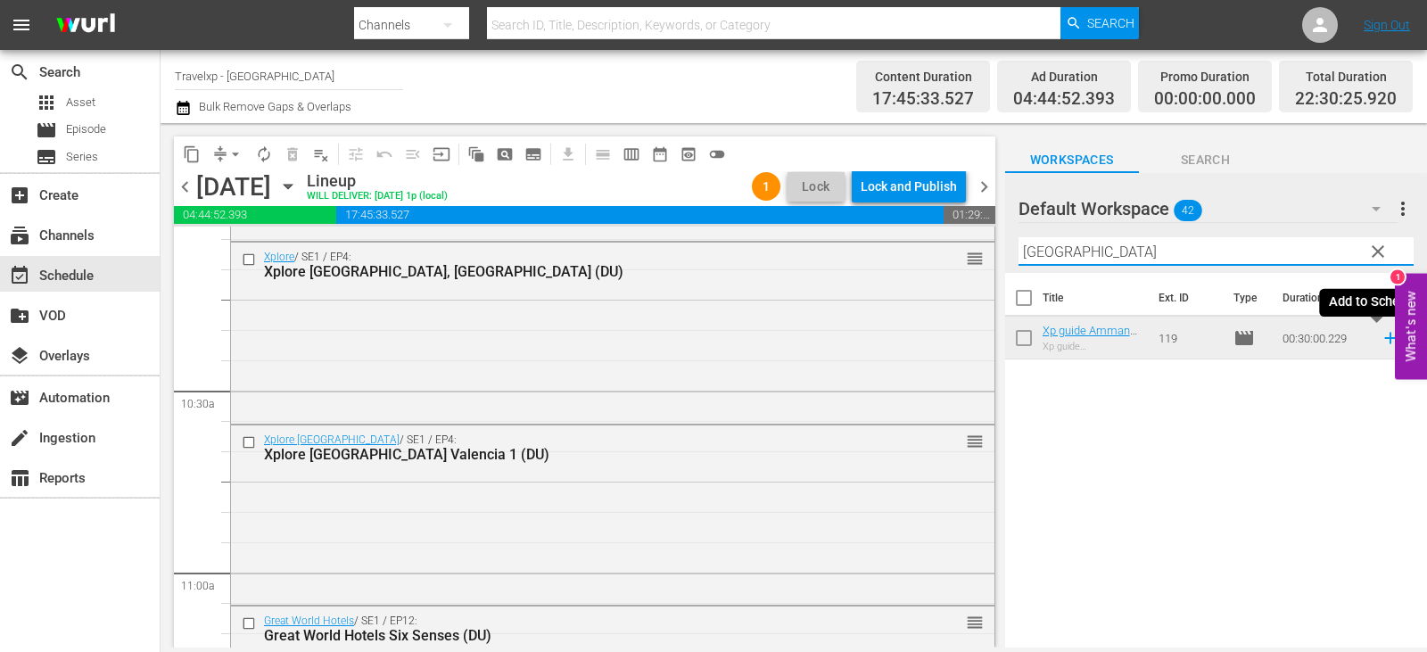
type input "[GEOGRAPHIC_DATA]"
click at [1380, 335] on icon at bounding box center [1390, 338] width 20 height 20
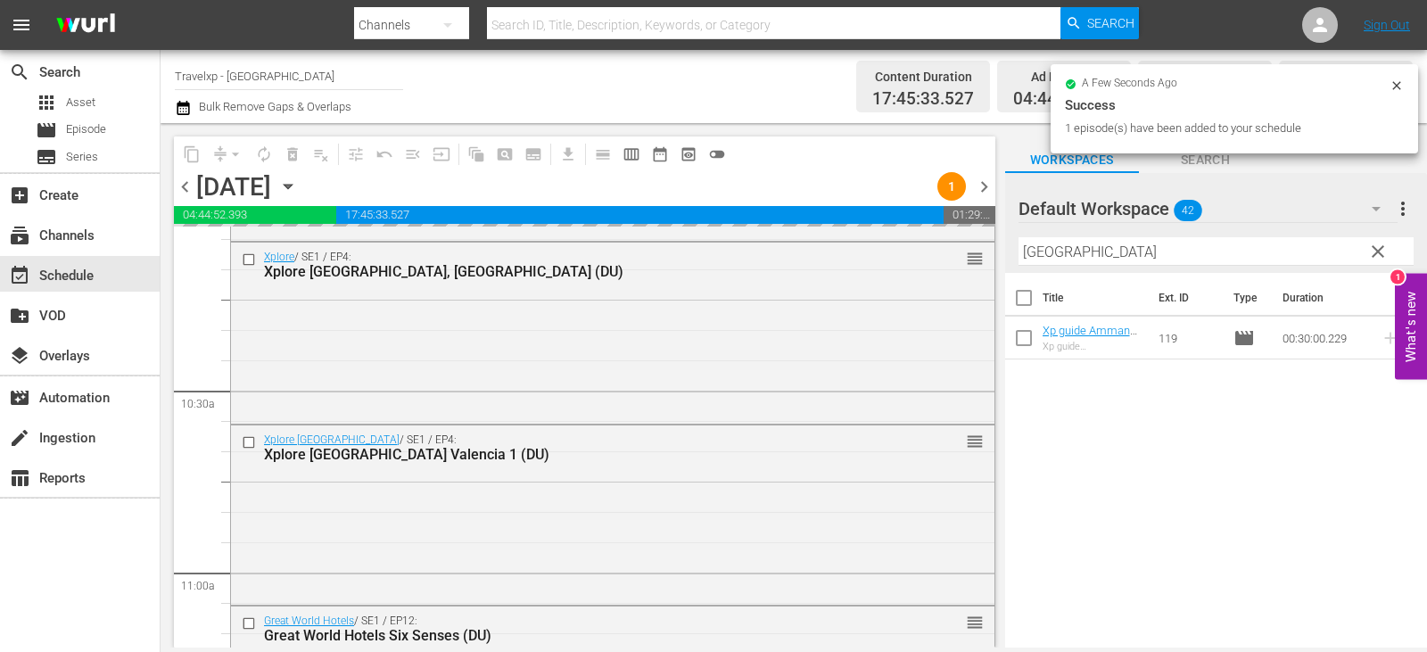
click at [1374, 253] on span "clear" at bounding box center [1377, 251] width 21 height 21
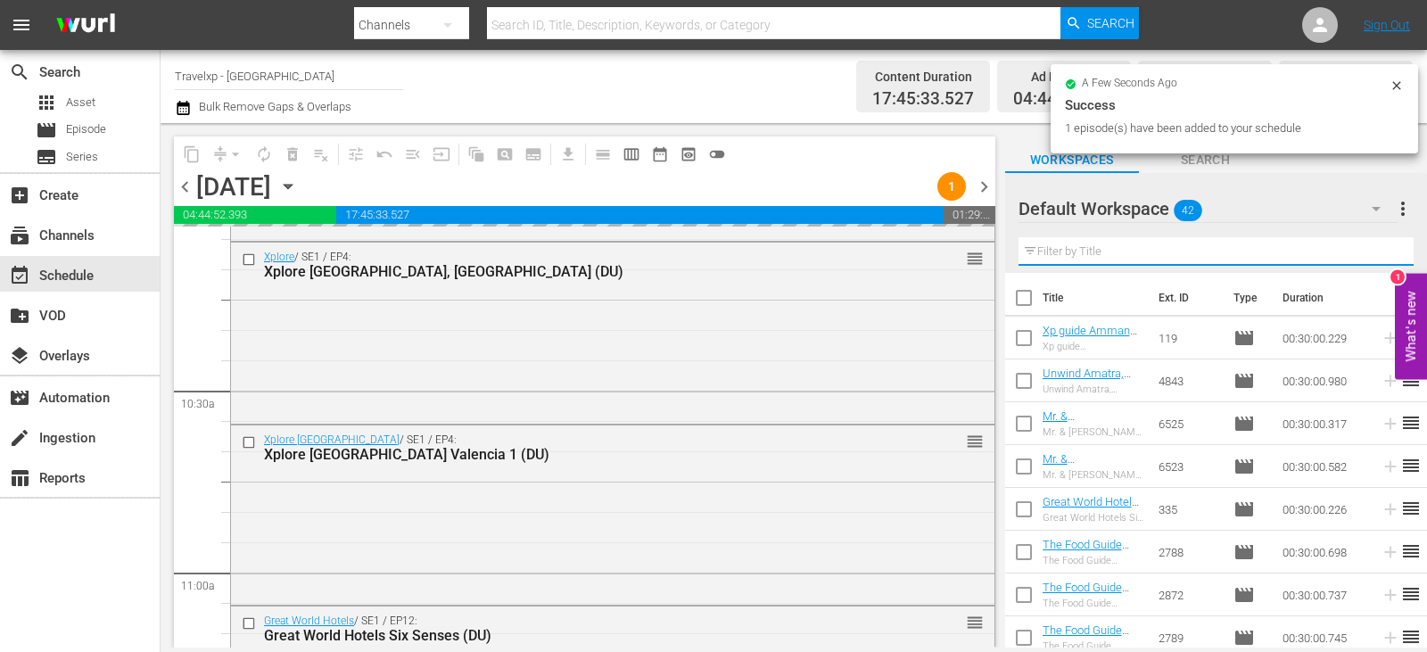
click at [1374, 253] on input "text" at bounding box center [1215, 251] width 395 height 29
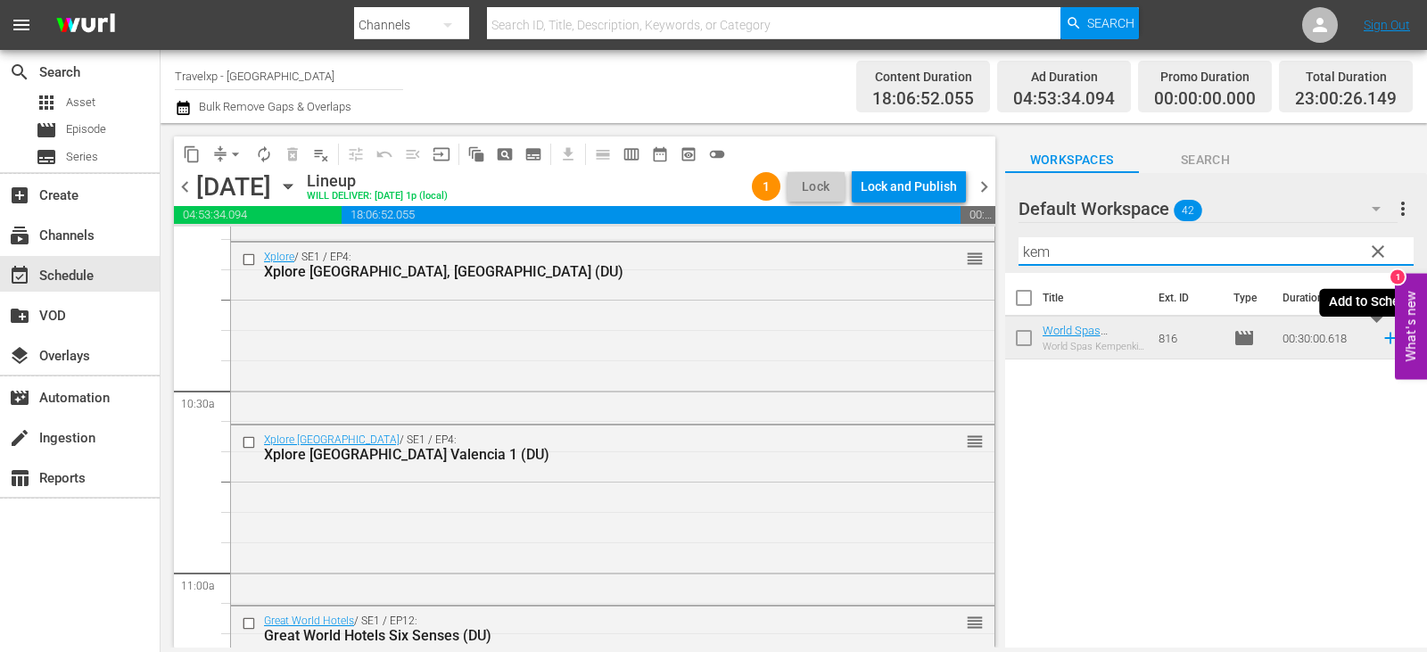
type input "kem"
click at [1380, 336] on icon at bounding box center [1390, 338] width 20 height 20
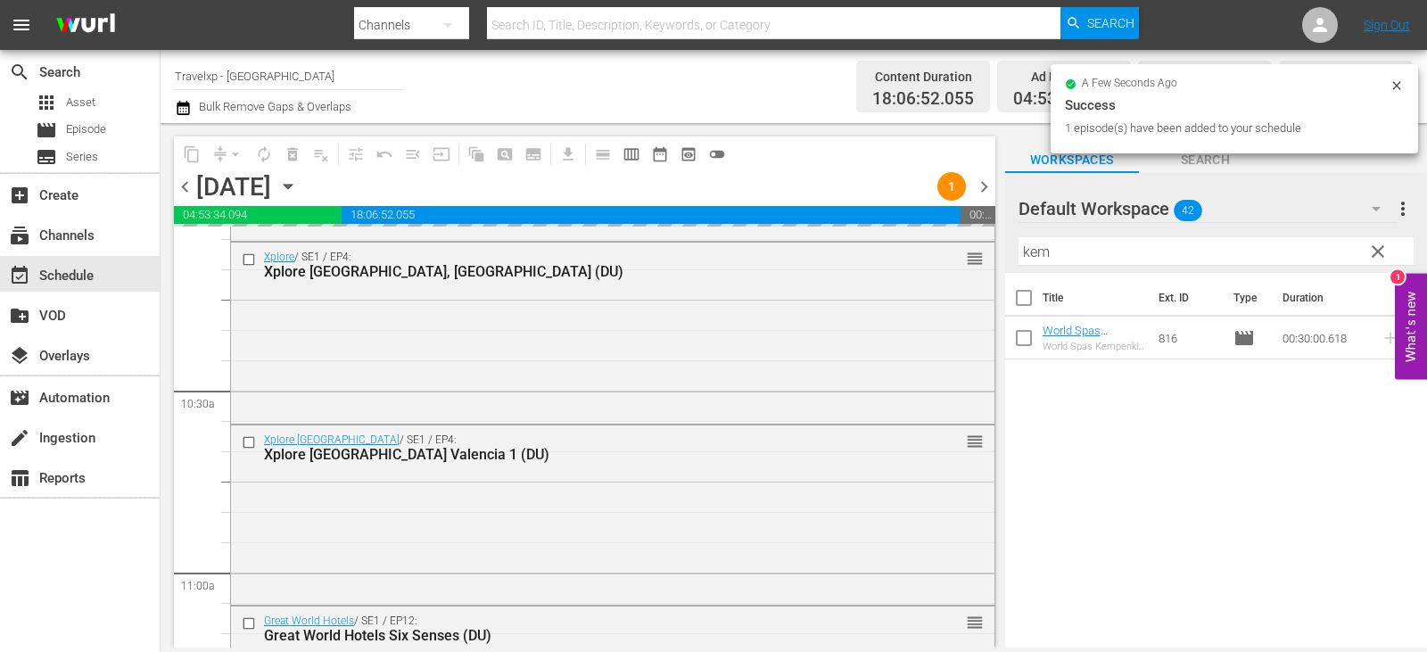
click at [1377, 254] on span "clear" at bounding box center [1377, 251] width 21 height 21
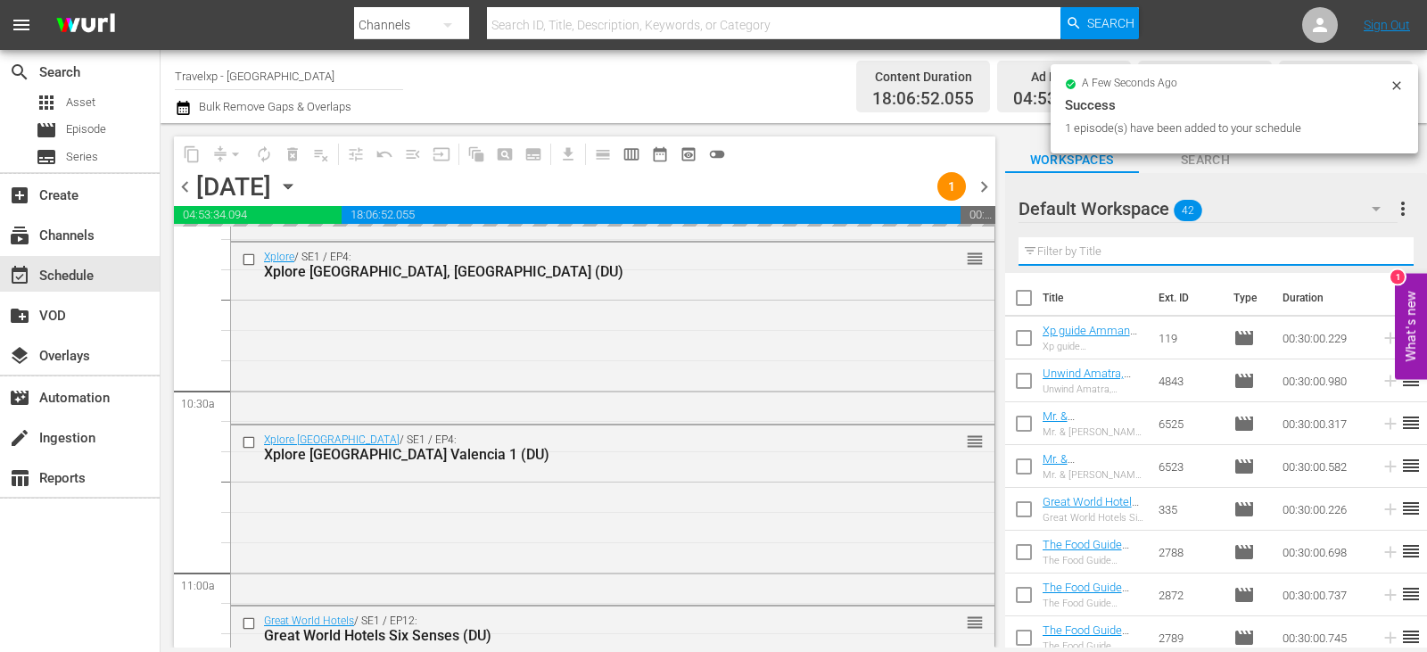
click at [1377, 254] on input "text" at bounding box center [1215, 251] width 395 height 29
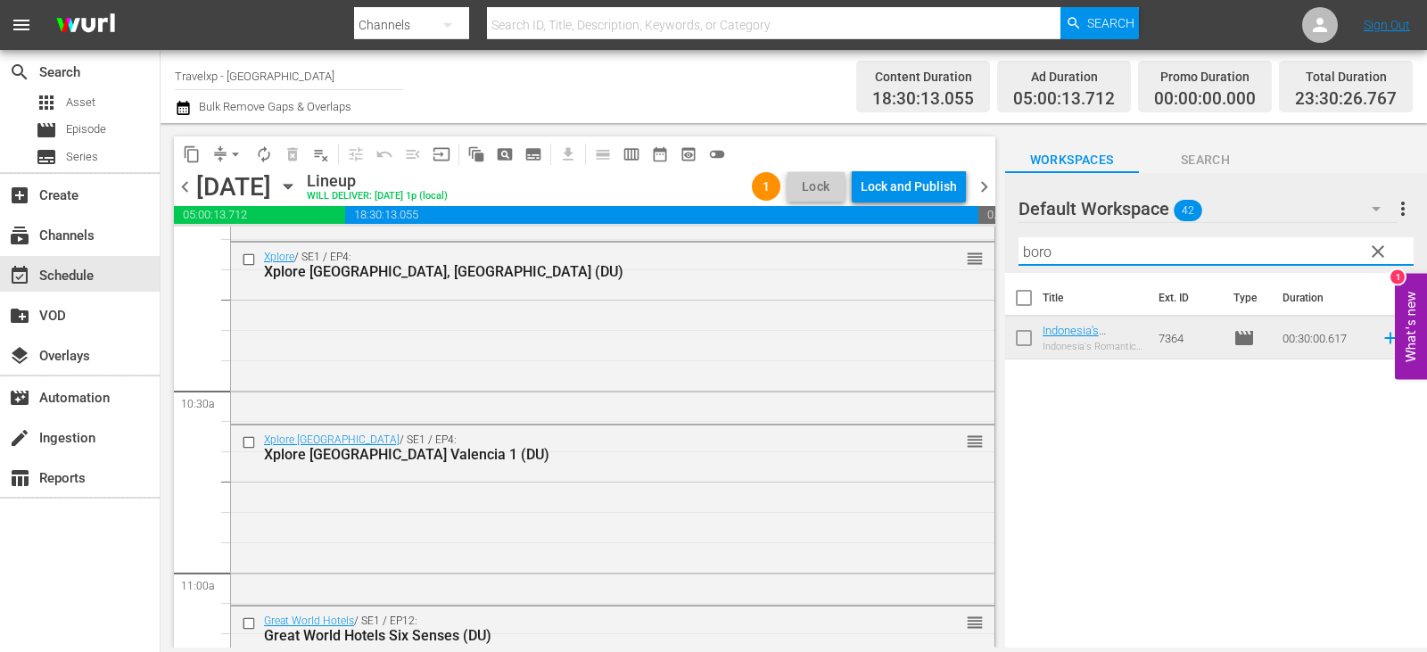
type input "boro"
click at [1380, 341] on icon at bounding box center [1390, 338] width 20 height 20
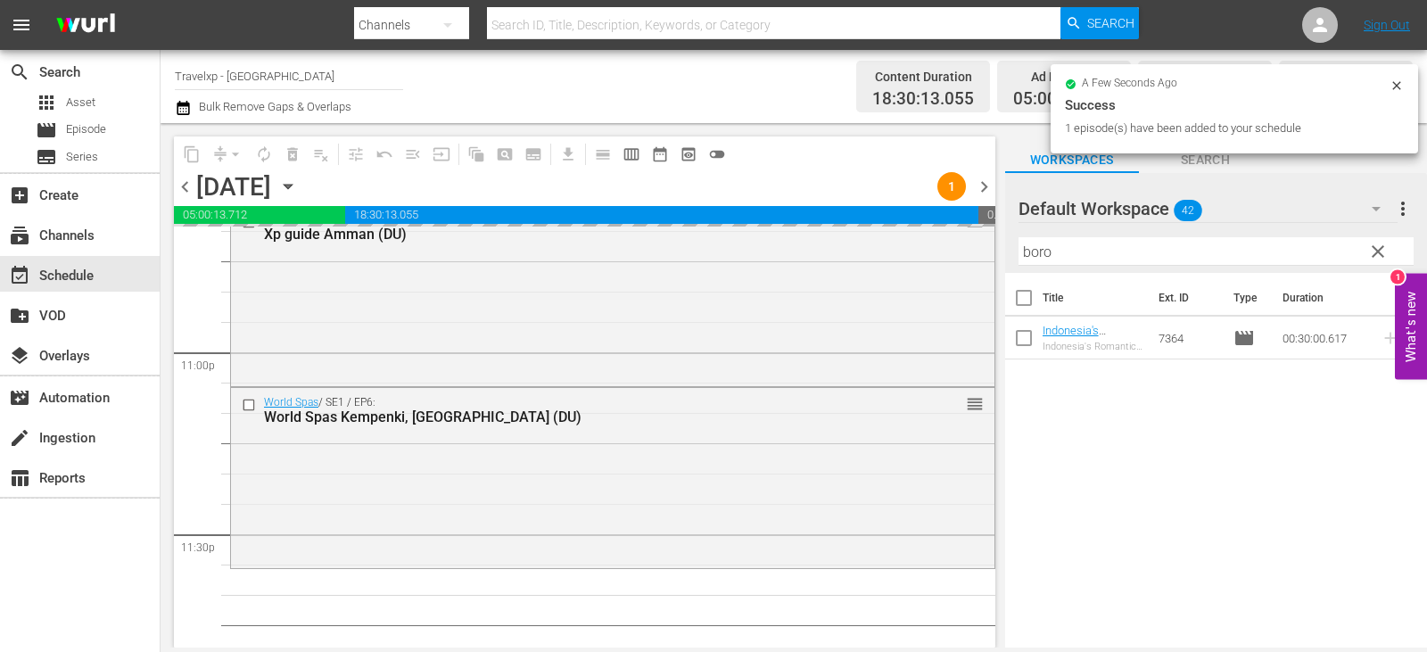
scroll to position [8312, 0]
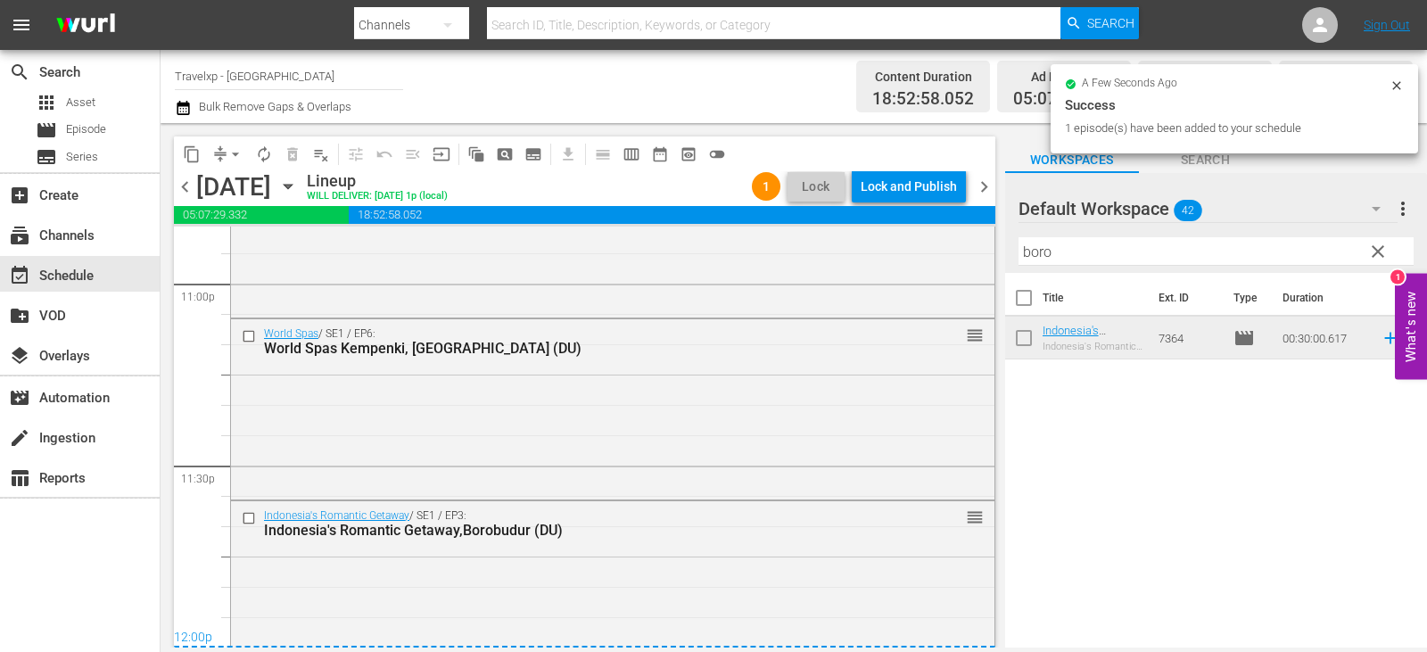
click at [933, 170] on div "content_copy compress arrow_drop_down autorenew_outlined delete_forever_outline…" at bounding box center [584, 153] width 821 height 35
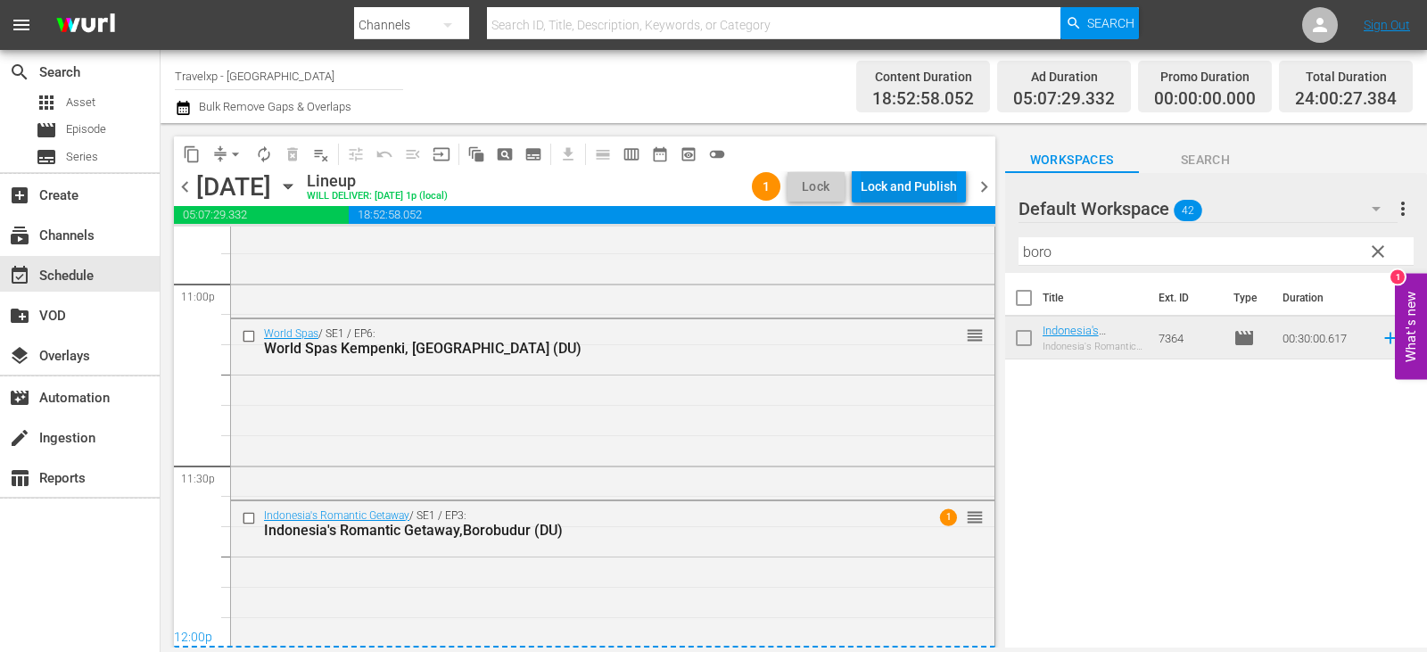
click at [926, 190] on div "Lock and Publish" at bounding box center [909, 186] width 96 height 32
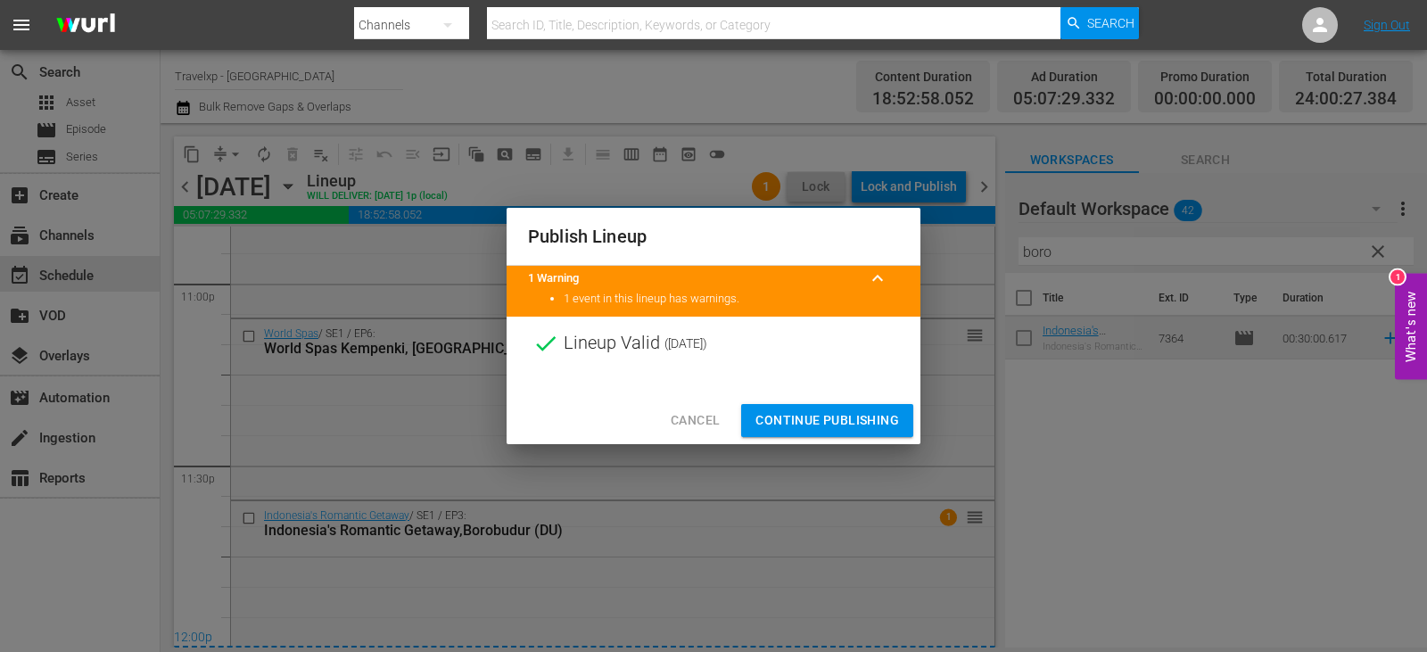
click at [865, 408] on button "Continue Publishing" at bounding box center [827, 420] width 172 height 33
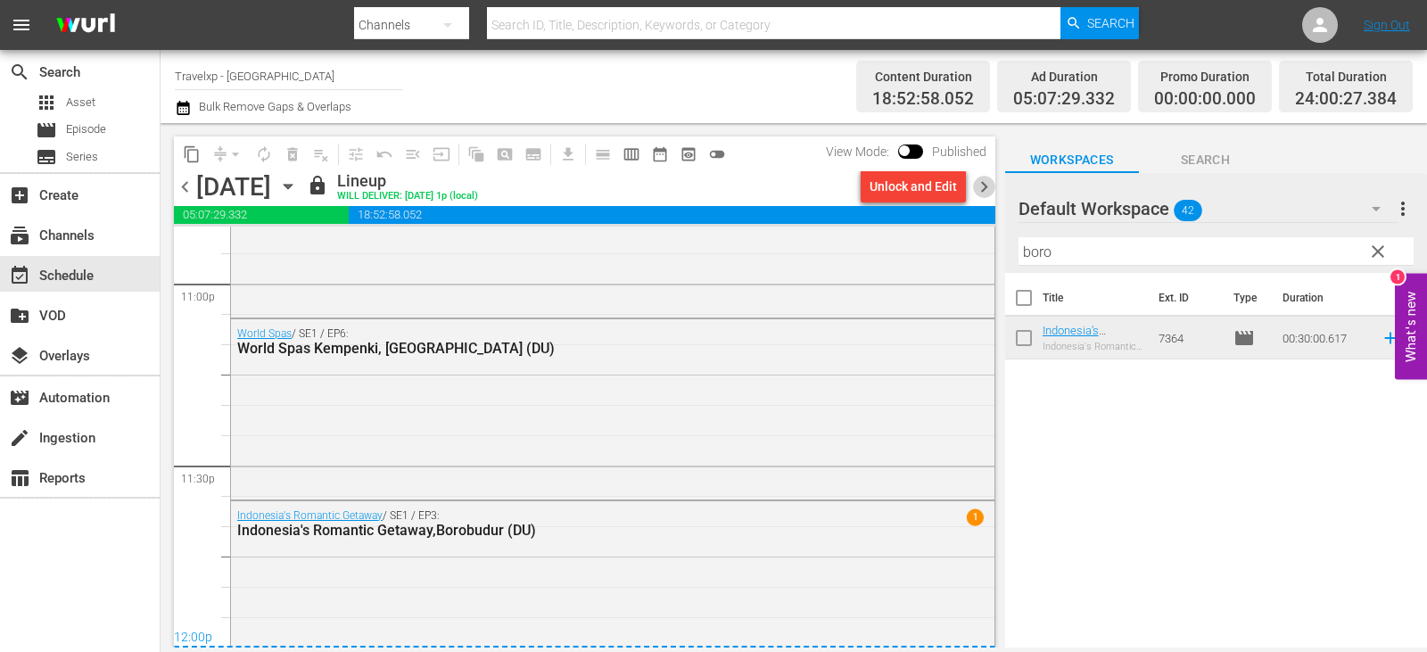
click at [989, 186] on span "chevron_right" at bounding box center [984, 187] width 22 height 22
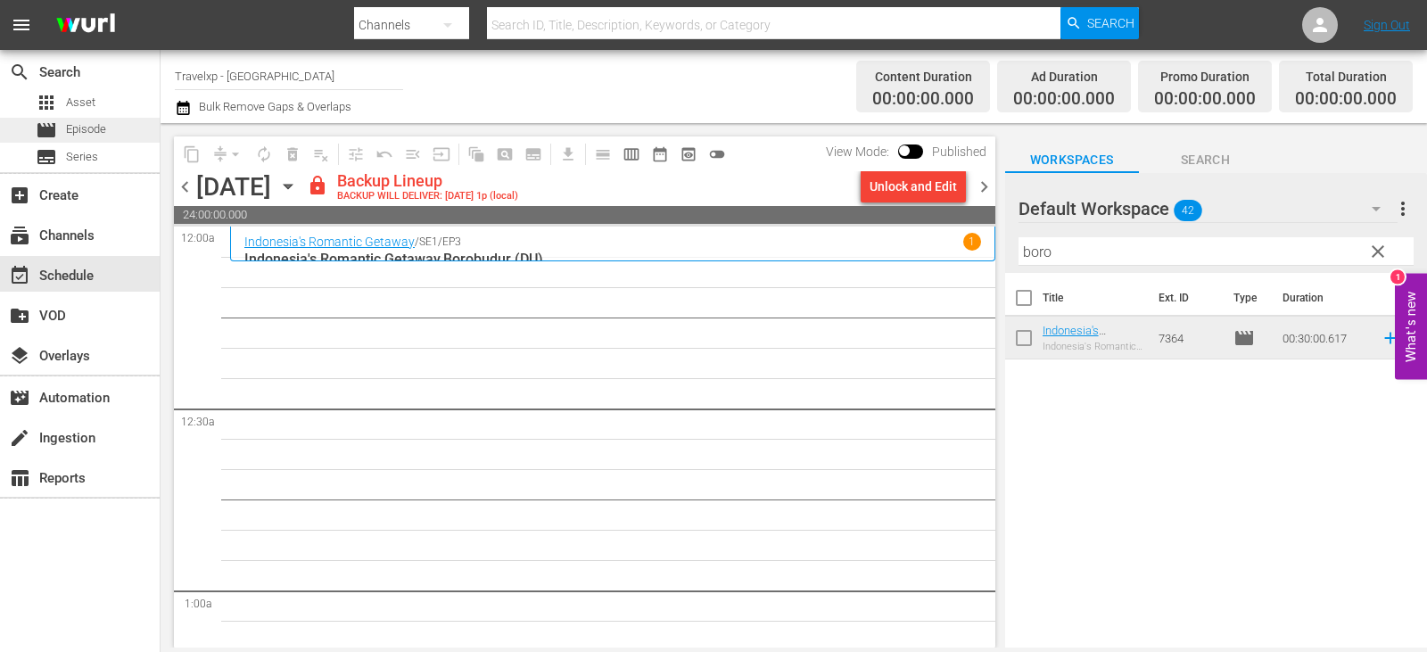
click at [76, 131] on span "Episode" at bounding box center [86, 129] width 40 height 18
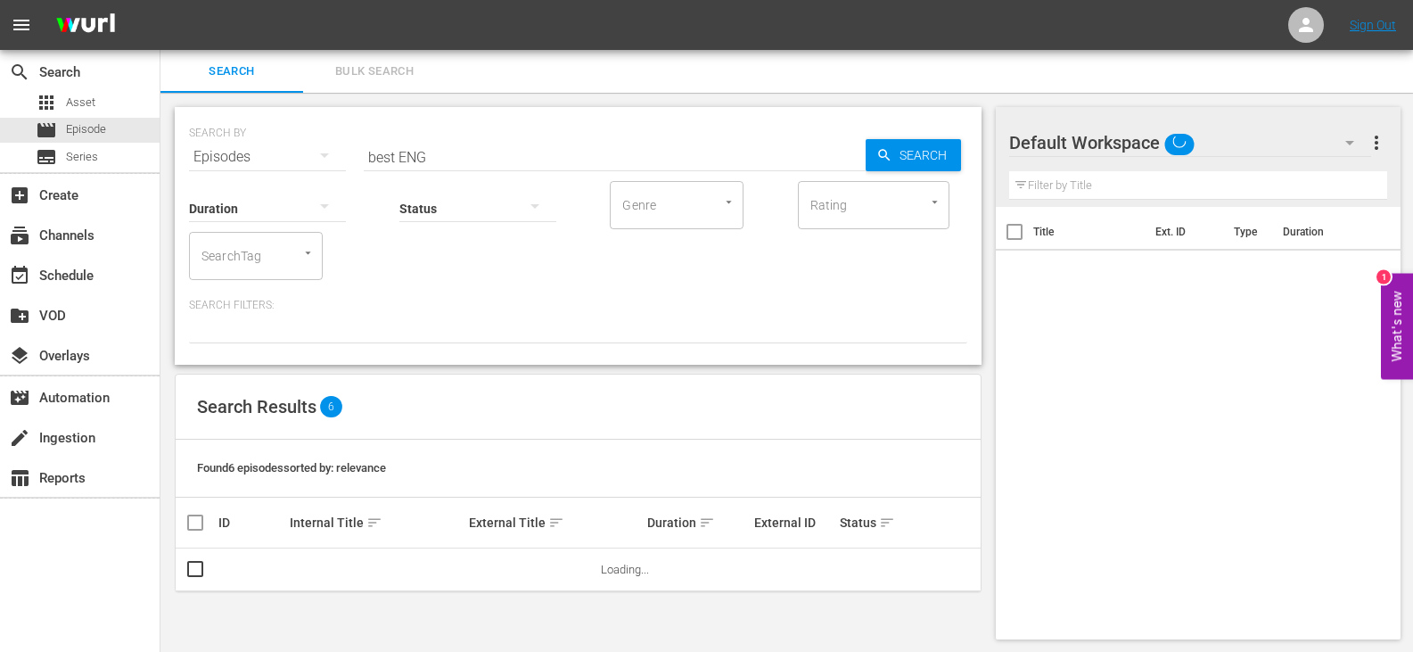
click at [1379, 139] on span "more_vert" at bounding box center [1376, 142] width 21 height 21
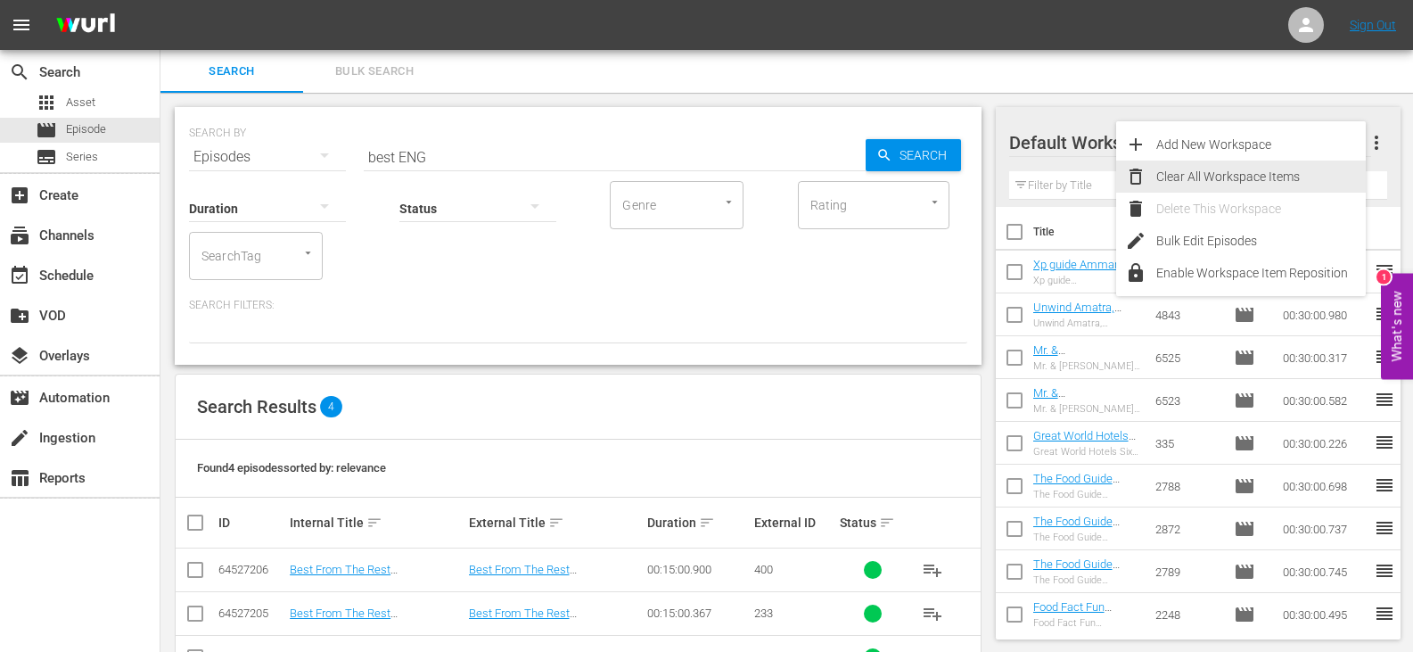
click at [1229, 178] on div "Clear All Workspace Items" at bounding box center [1262, 177] width 210 height 32
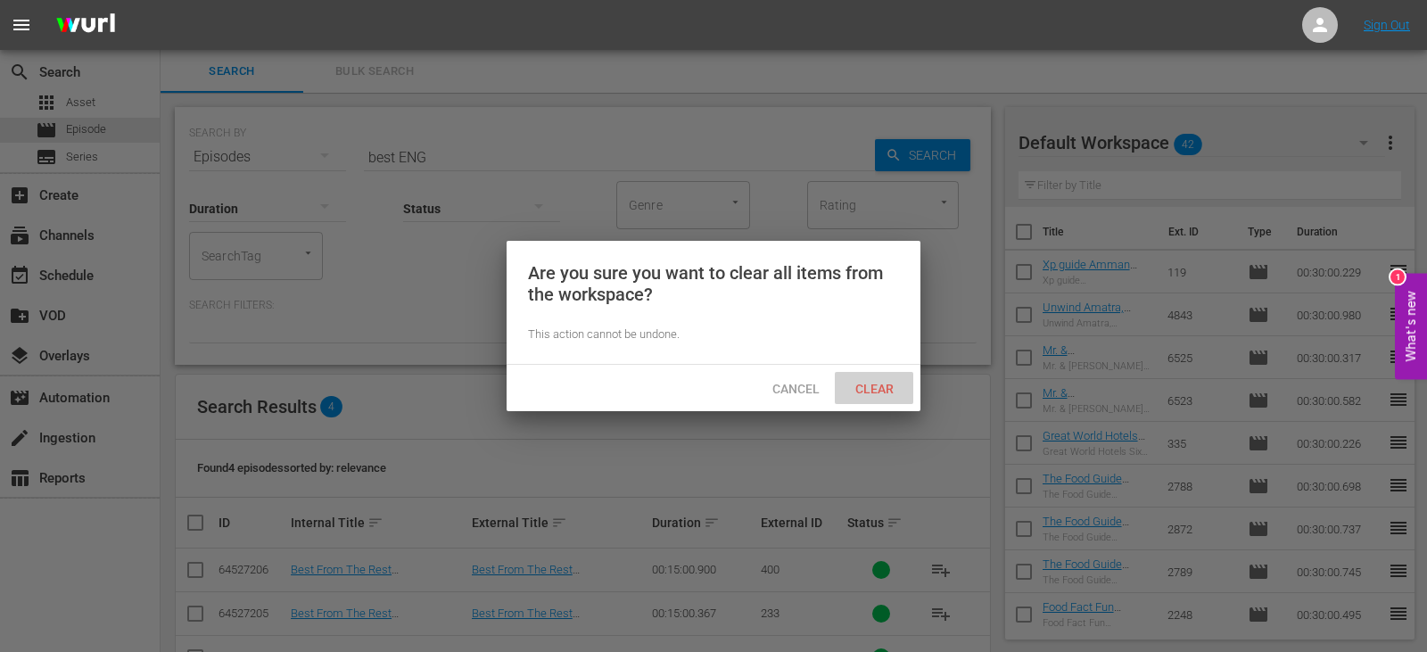
click at [872, 391] on span "Clear" at bounding box center [874, 389] width 67 height 14
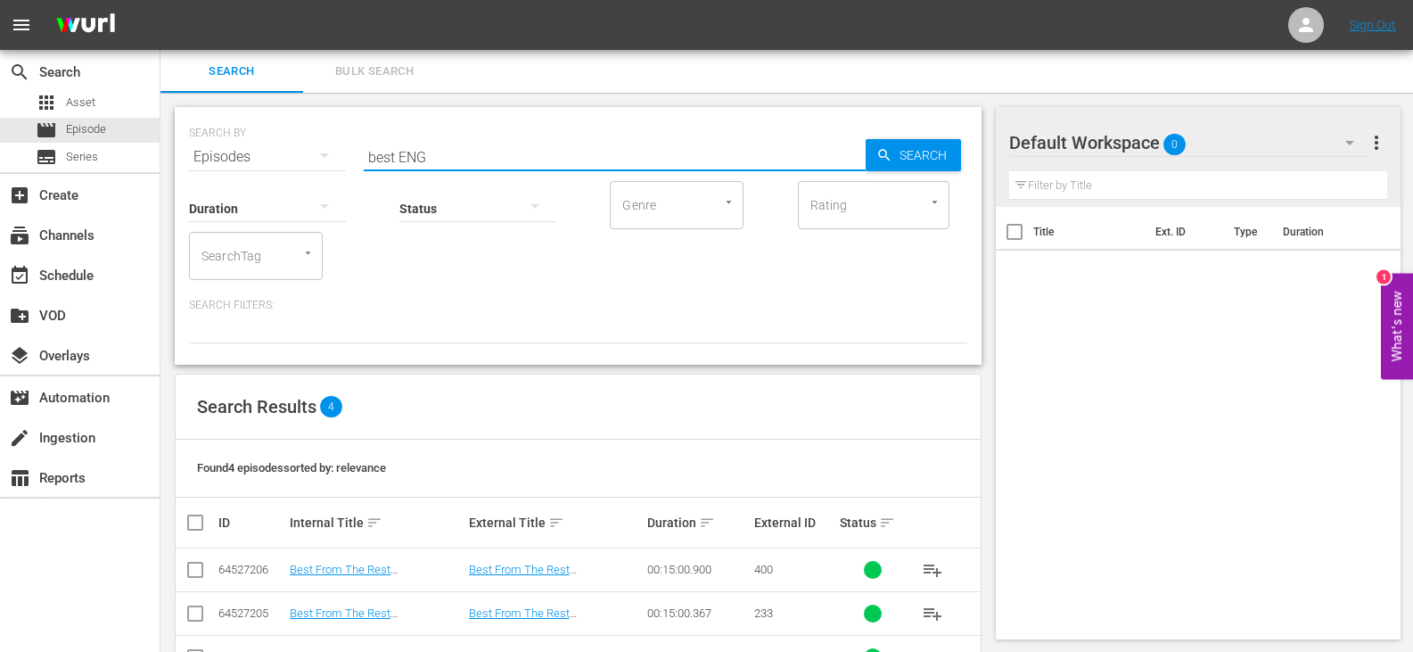
drag, startPoint x: 463, startPoint y: 161, endPoint x: 270, endPoint y: 179, distance: 193.5
click at [270, 179] on div "SEARCH BY Search By Episodes Search ID, Title, Description, Keywords, or Catego…" at bounding box center [578, 236] width 807 height 258
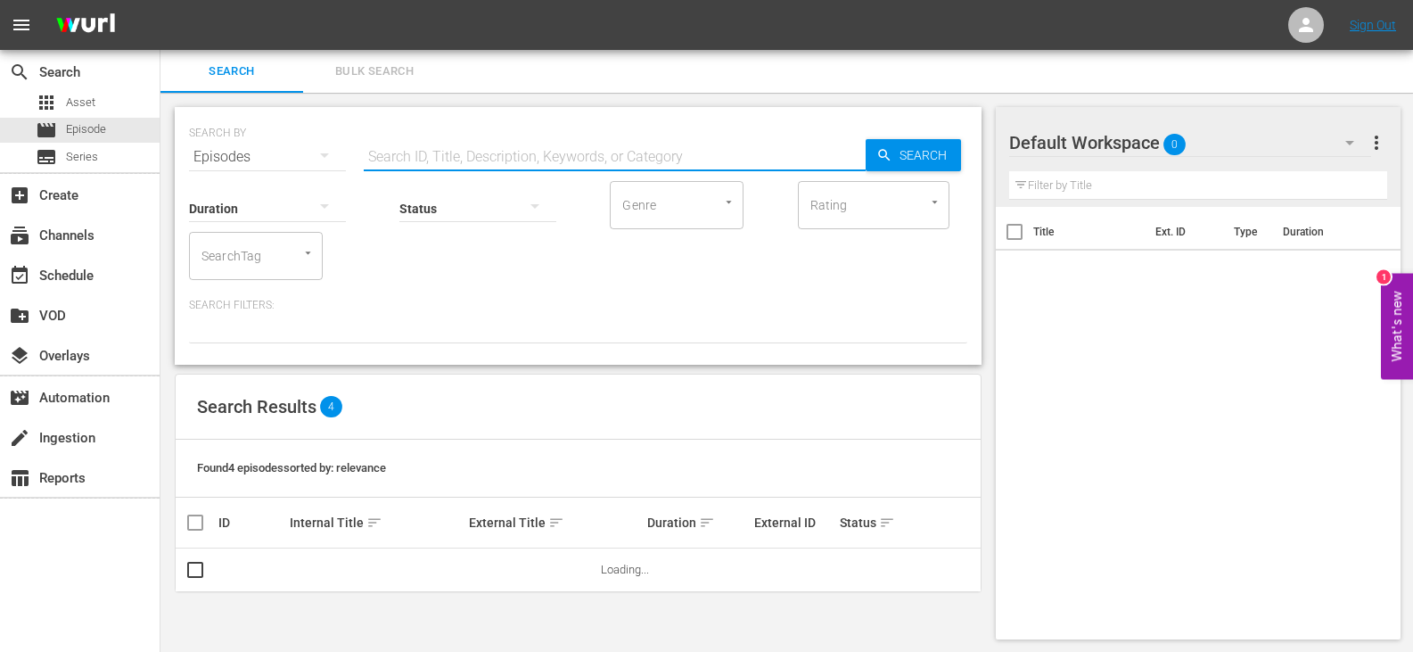
click at [411, 154] on input "text" at bounding box center [615, 157] width 502 height 43
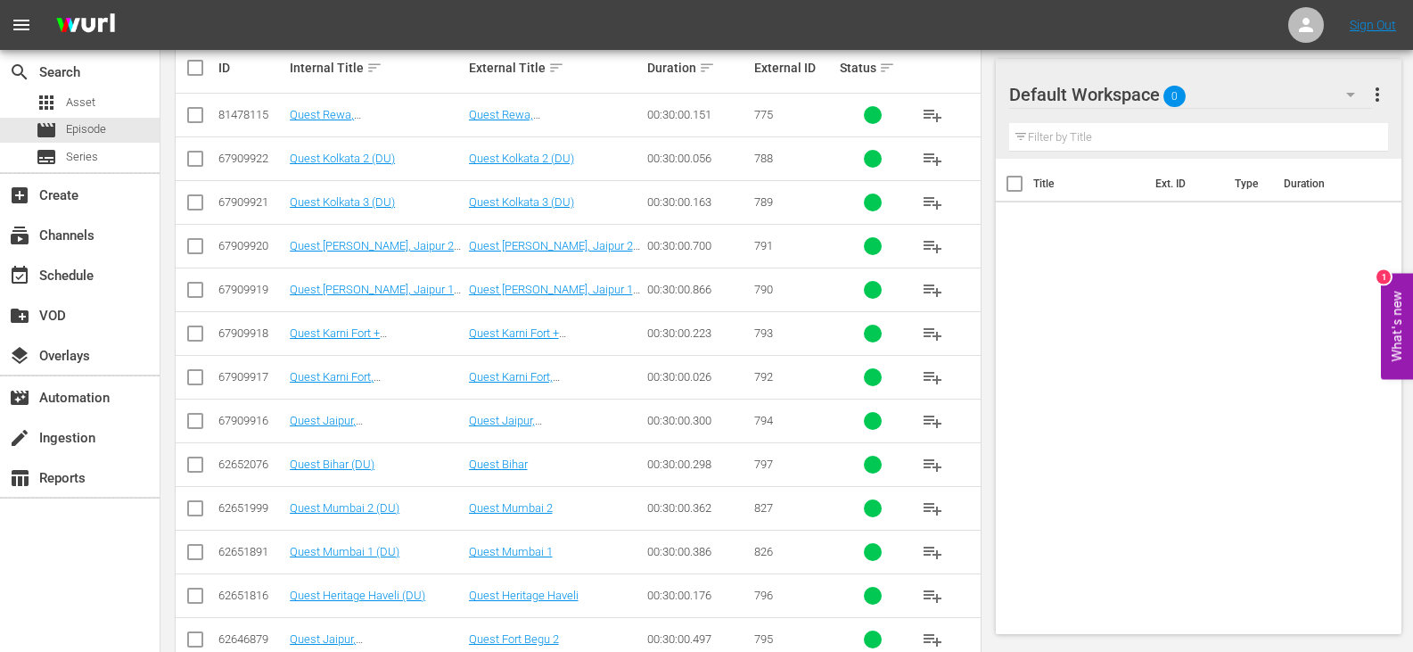
scroll to position [624, 0]
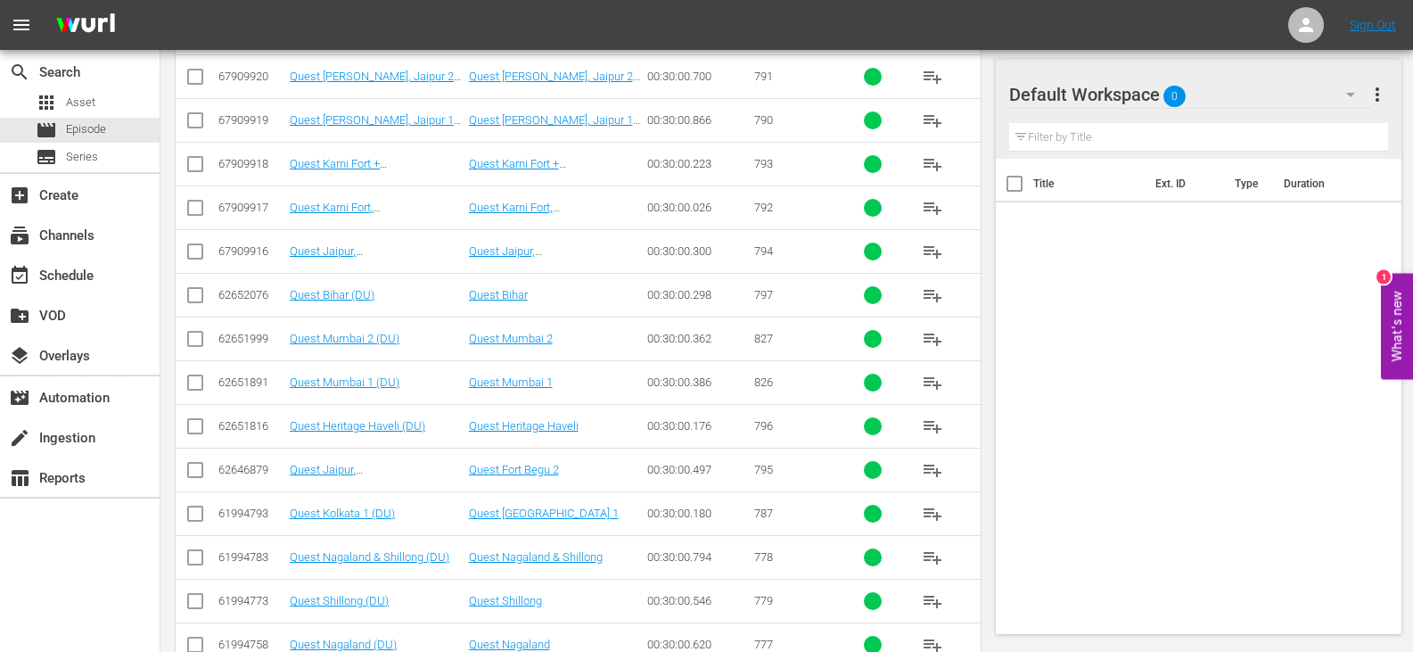
type input "Quest DU"
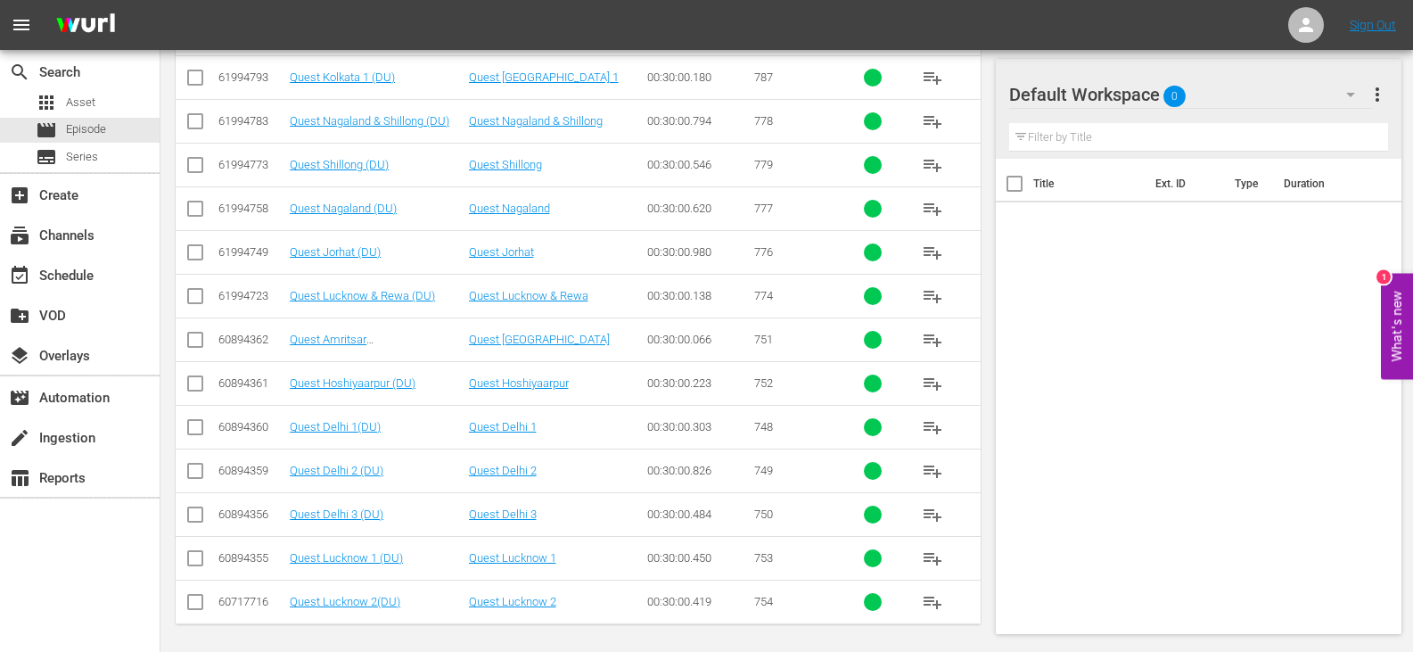
scroll to position [1066, 0]
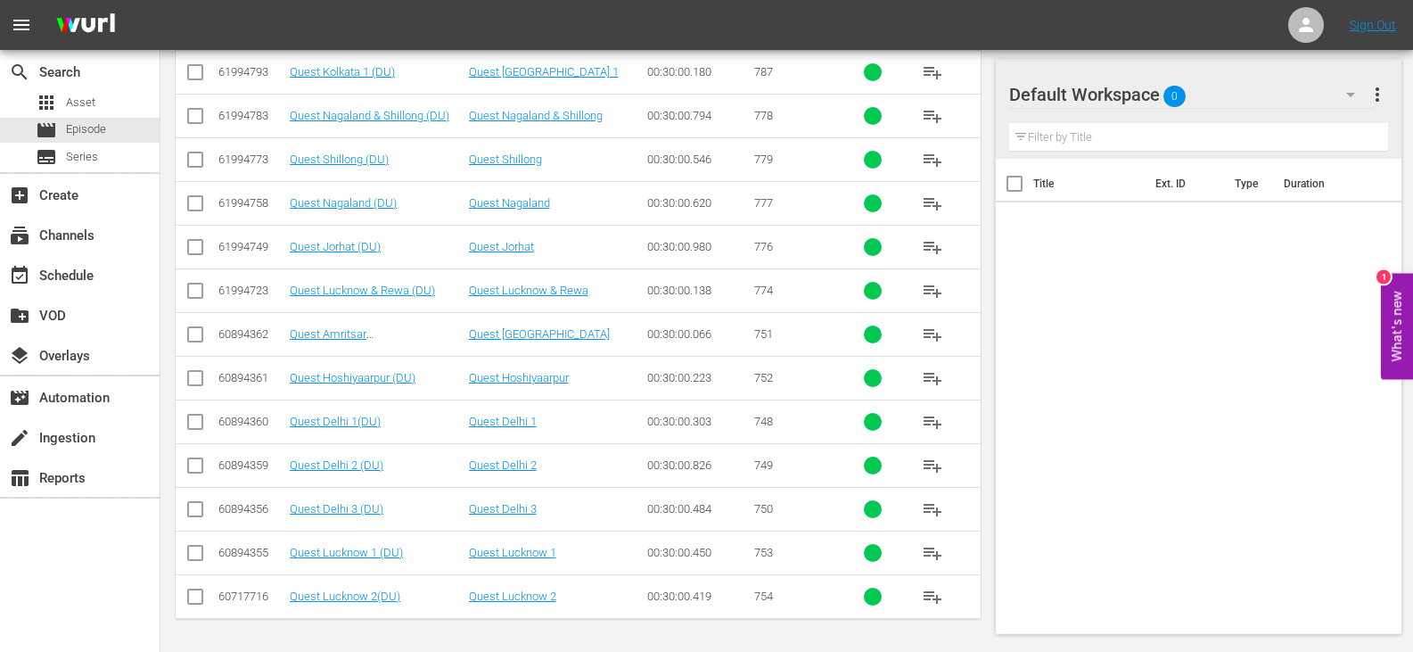
click at [202, 419] on input "checkbox" at bounding box center [195, 425] width 21 height 21
checkbox input "true"
click at [189, 467] on input "checkbox" at bounding box center [195, 468] width 21 height 21
checkbox input "true"
click at [192, 513] on input "checkbox" at bounding box center [195, 512] width 21 height 21
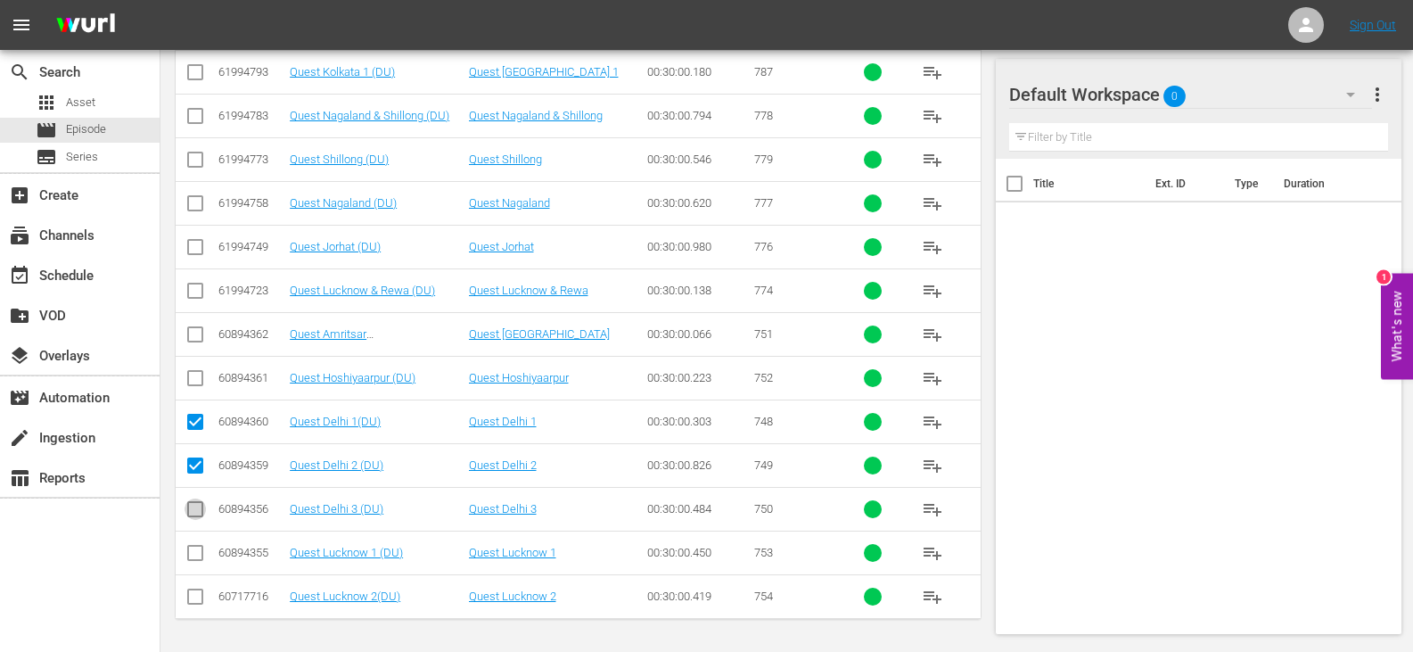
checkbox input "true"
click at [189, 329] on input "checkbox" at bounding box center [195, 337] width 21 height 21
checkbox input "true"
click at [188, 378] on input "checkbox" at bounding box center [195, 381] width 21 height 21
checkbox input "true"
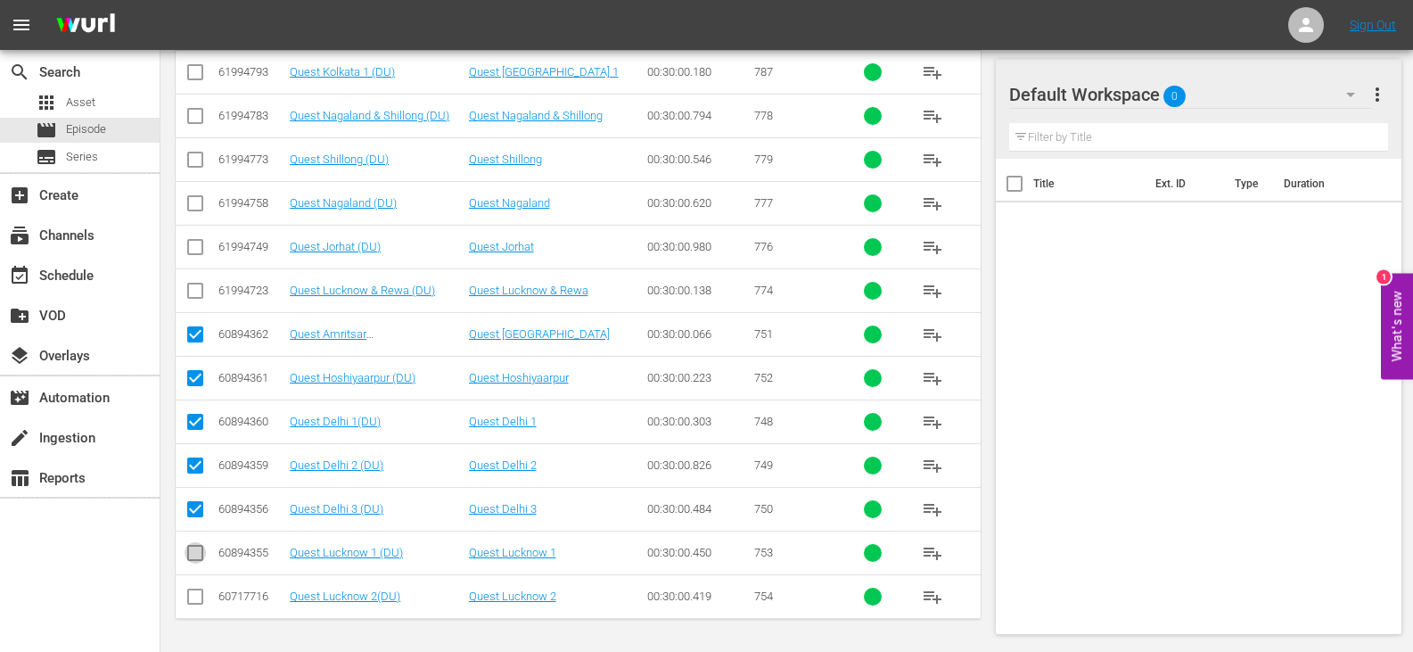
click at [189, 551] on input "checkbox" at bounding box center [195, 556] width 21 height 21
checkbox input "true"
click at [199, 598] on input "checkbox" at bounding box center [195, 599] width 21 height 21
checkbox input "true"
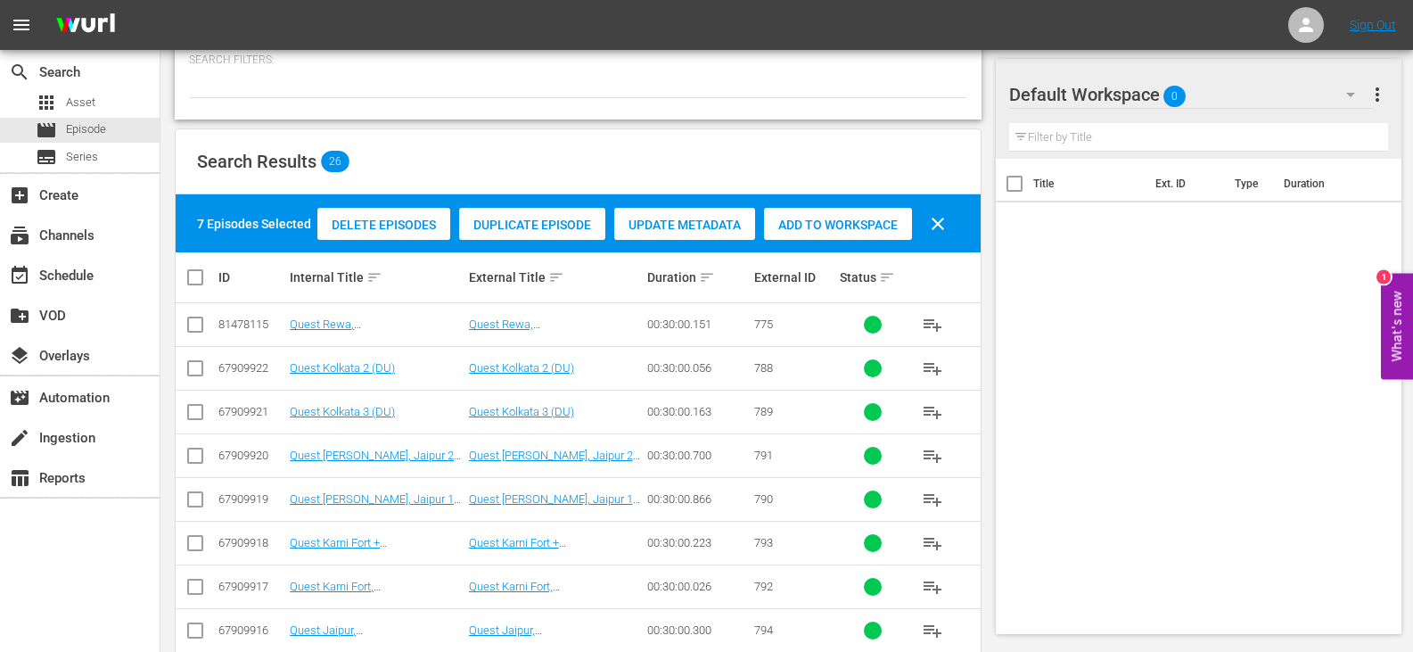
scroll to position [174, 0]
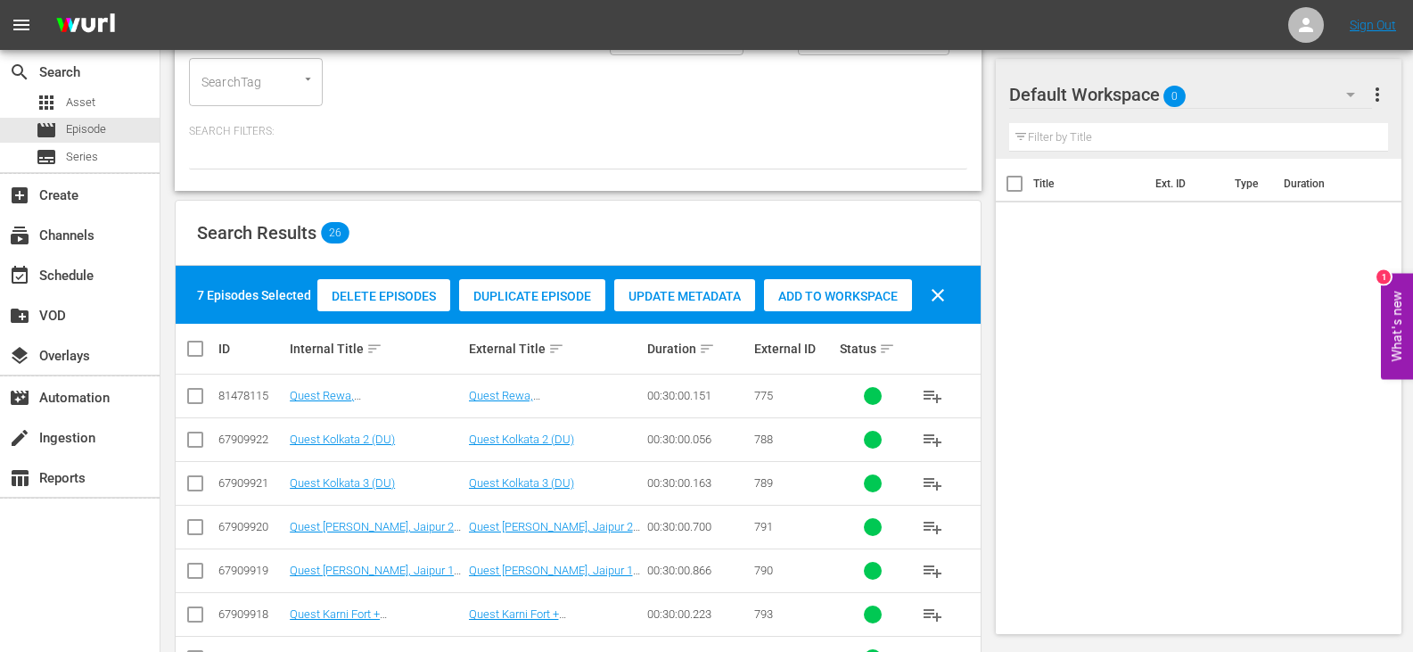
click at [787, 295] on span "Add to Workspace" at bounding box center [838, 296] width 148 height 14
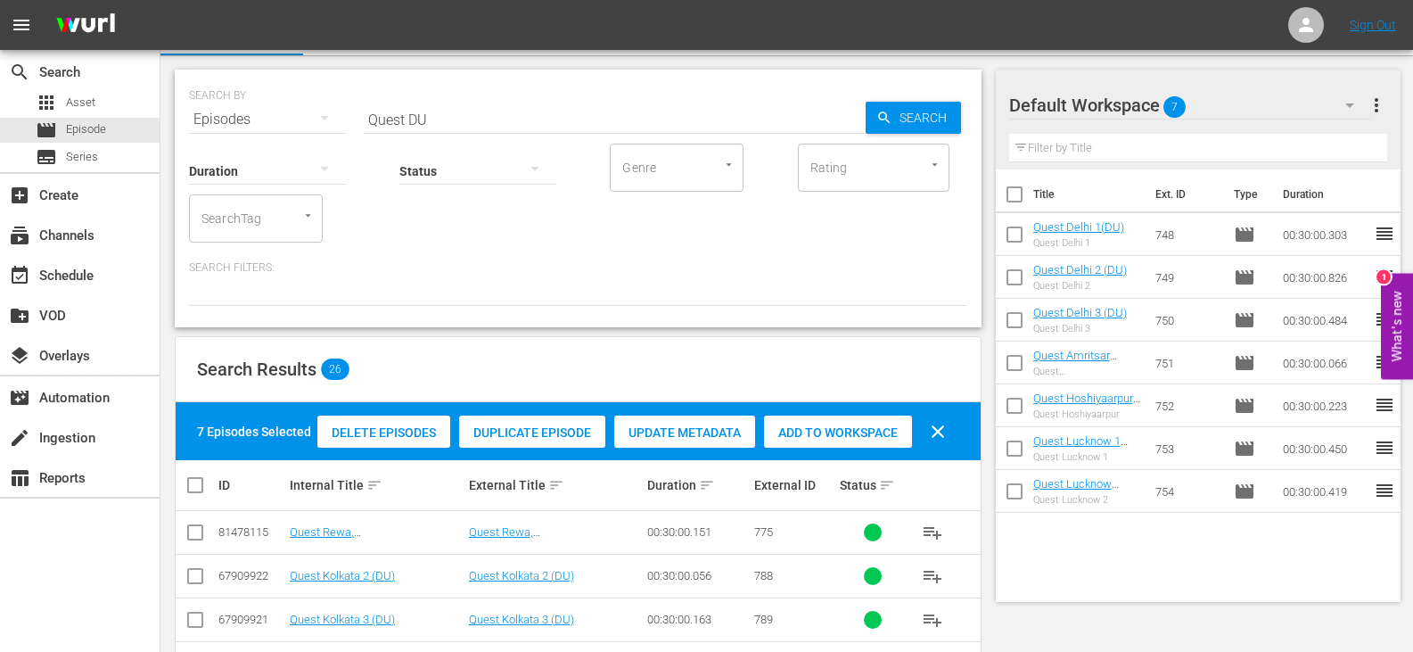
scroll to position [0, 0]
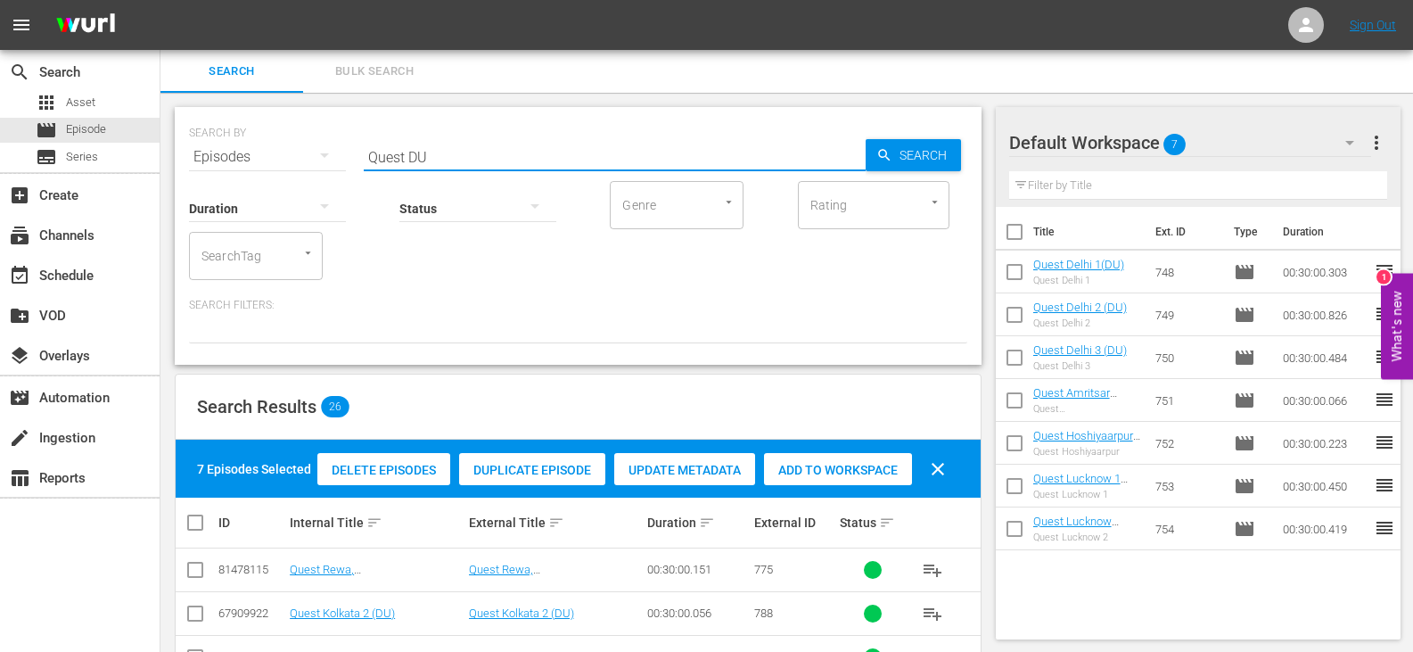
drag, startPoint x: 404, startPoint y: 158, endPoint x: 329, endPoint y: 175, distance: 76.8
click at [329, 175] on div "SEARCH BY Search By Episodes Search ID, Title, Description, Keywords, or Catego…" at bounding box center [578, 236] width 807 height 258
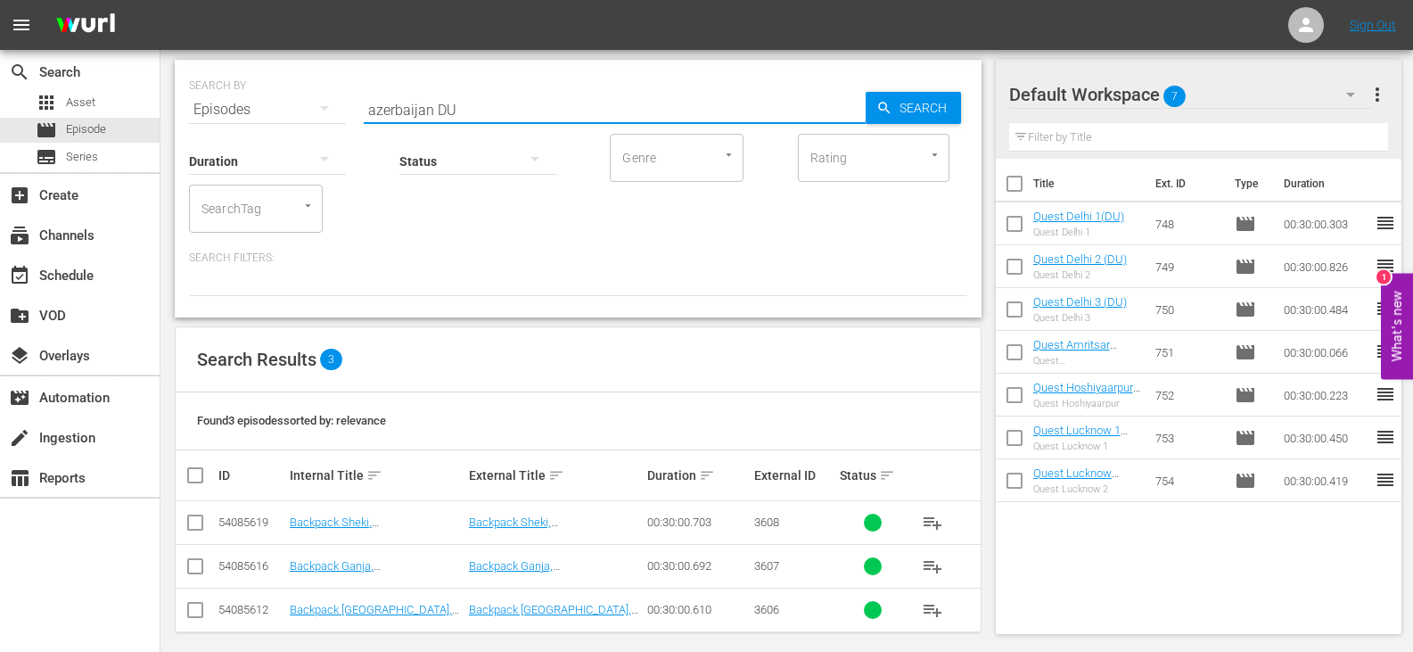
scroll to position [61, 0]
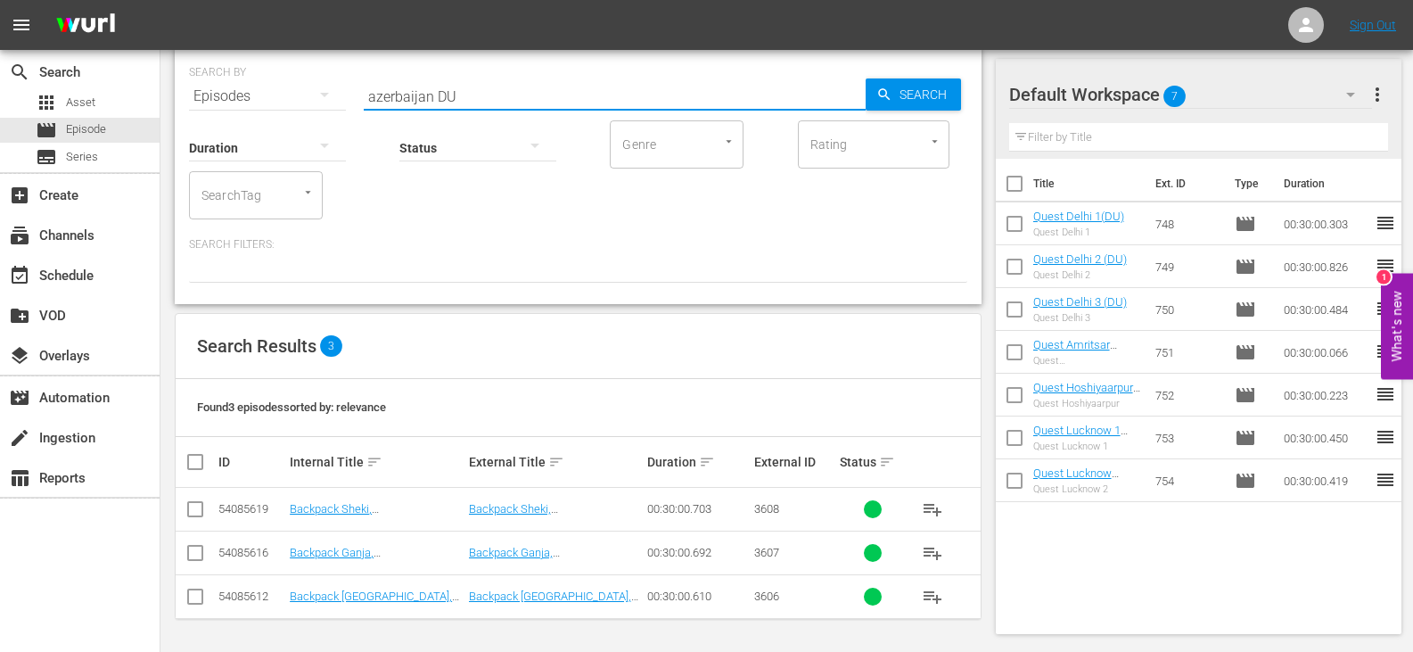
type input "azerbaijan DU"
click at [192, 460] on input "checkbox" at bounding box center [203, 461] width 36 height 21
checkbox input "true"
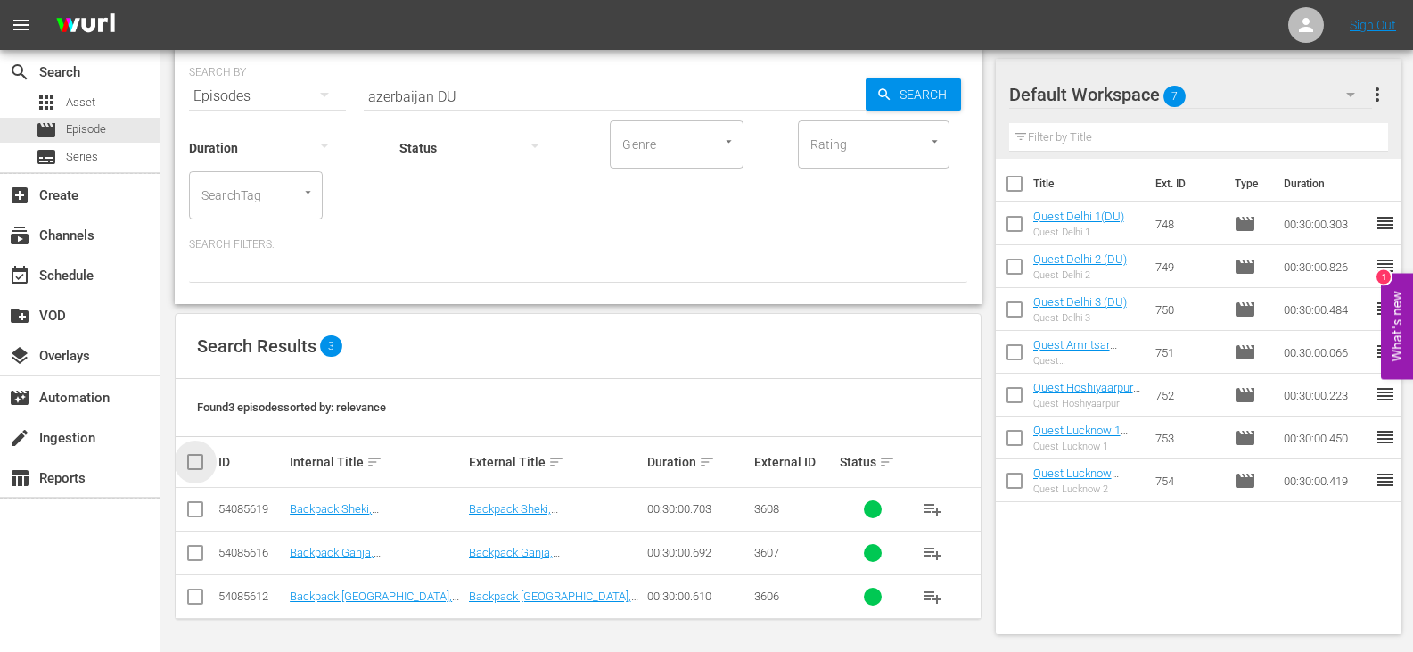
checkbox input "true"
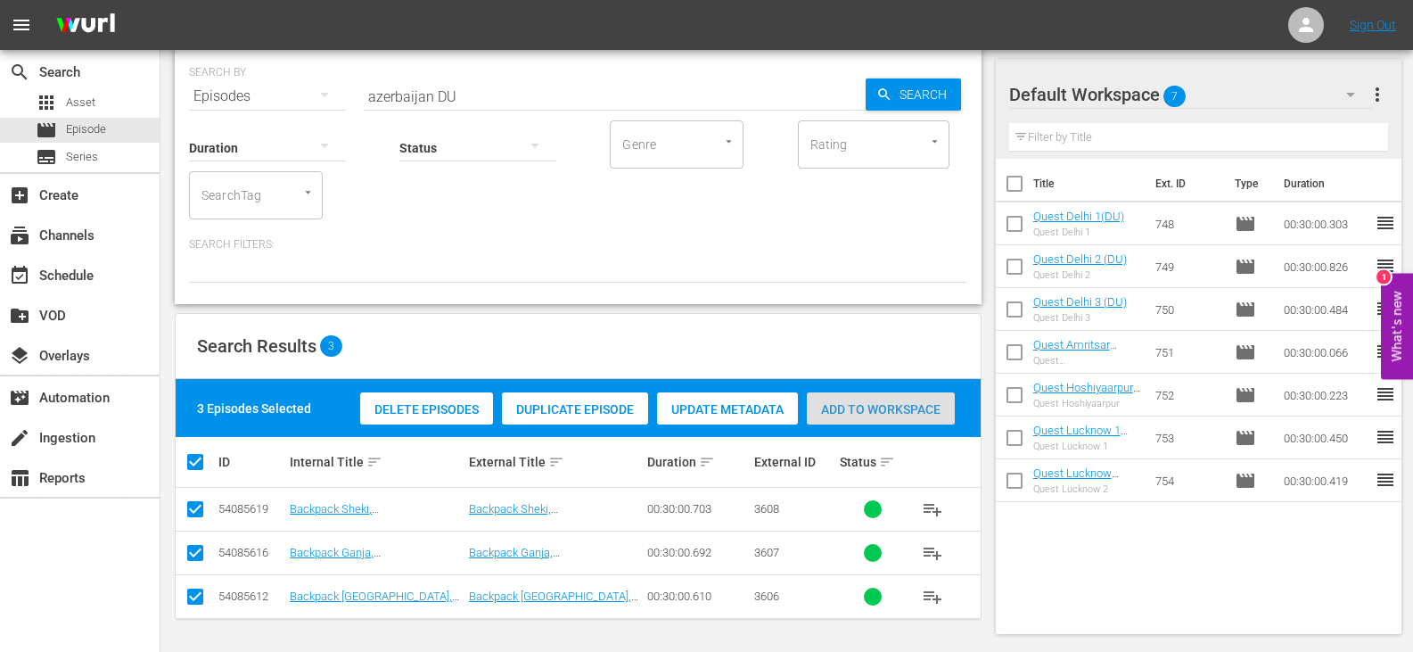
click at [846, 406] on span "Add to Workspace" at bounding box center [881, 409] width 148 height 14
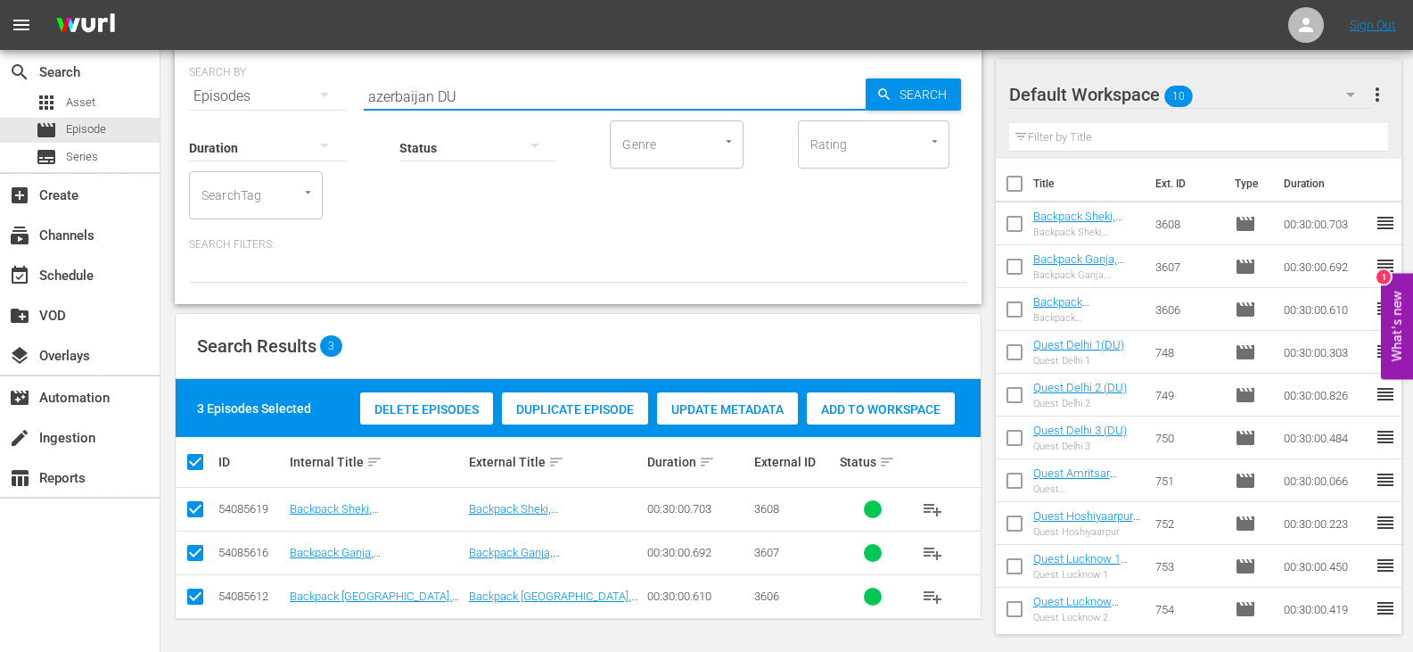
drag, startPoint x: 433, startPoint y: 96, endPoint x: 291, endPoint y: 96, distance: 141.8
click at [291, 96] on div "SEARCH BY Search By Episodes Search ID, Title, Description, Keywords, or Catego…" at bounding box center [578, 86] width 779 height 64
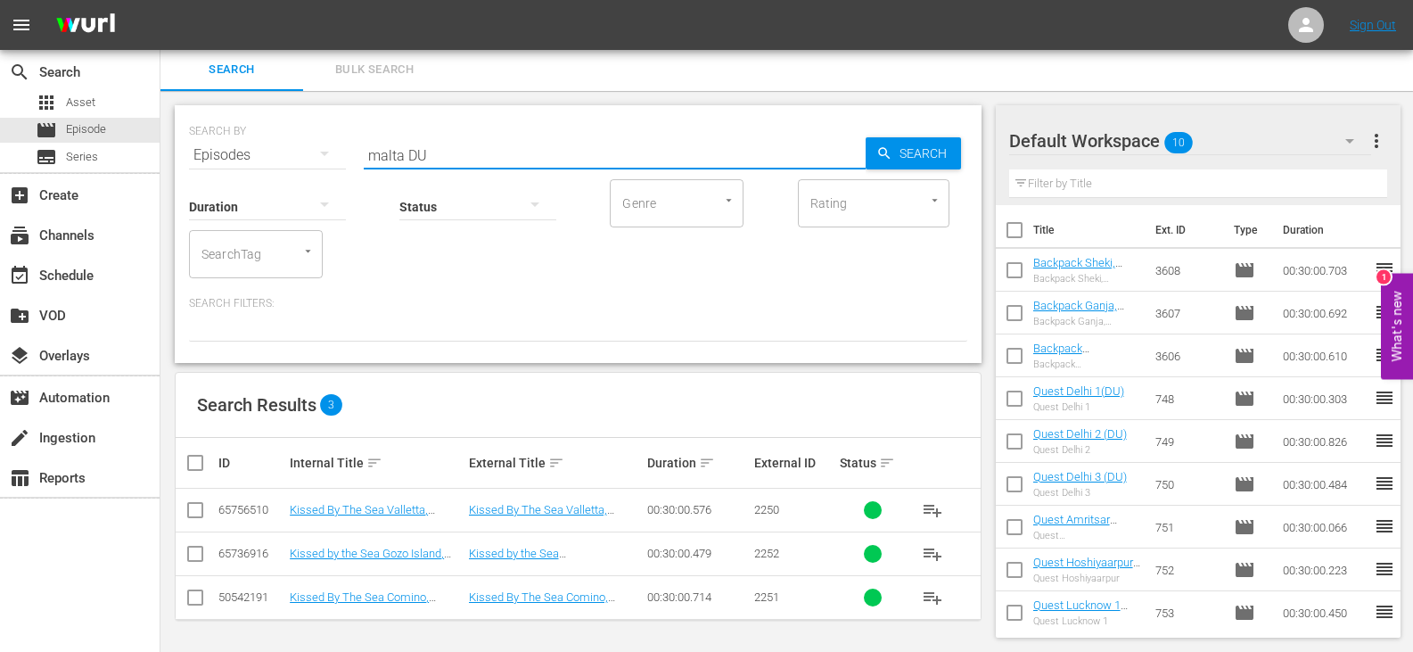
scroll to position [3, 0]
type input "malta DU"
click at [193, 462] on input "checkbox" at bounding box center [203, 461] width 36 height 21
checkbox input "true"
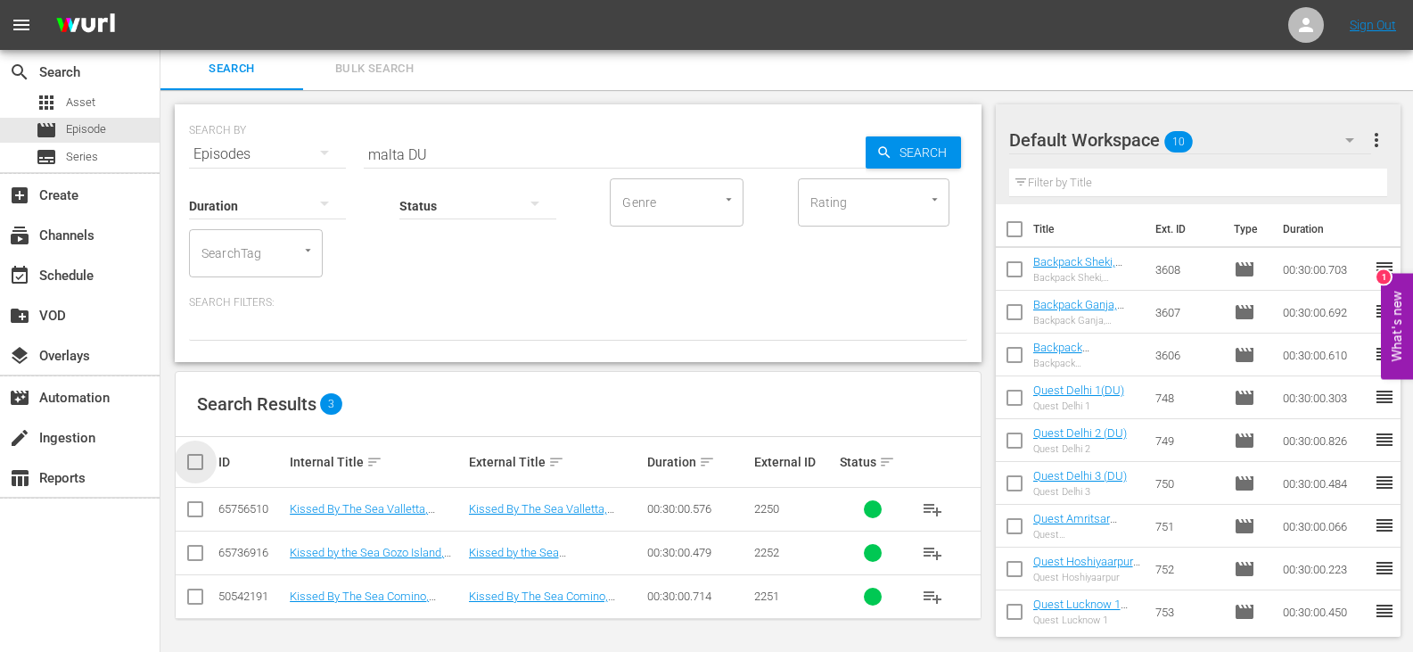
checkbox input "true"
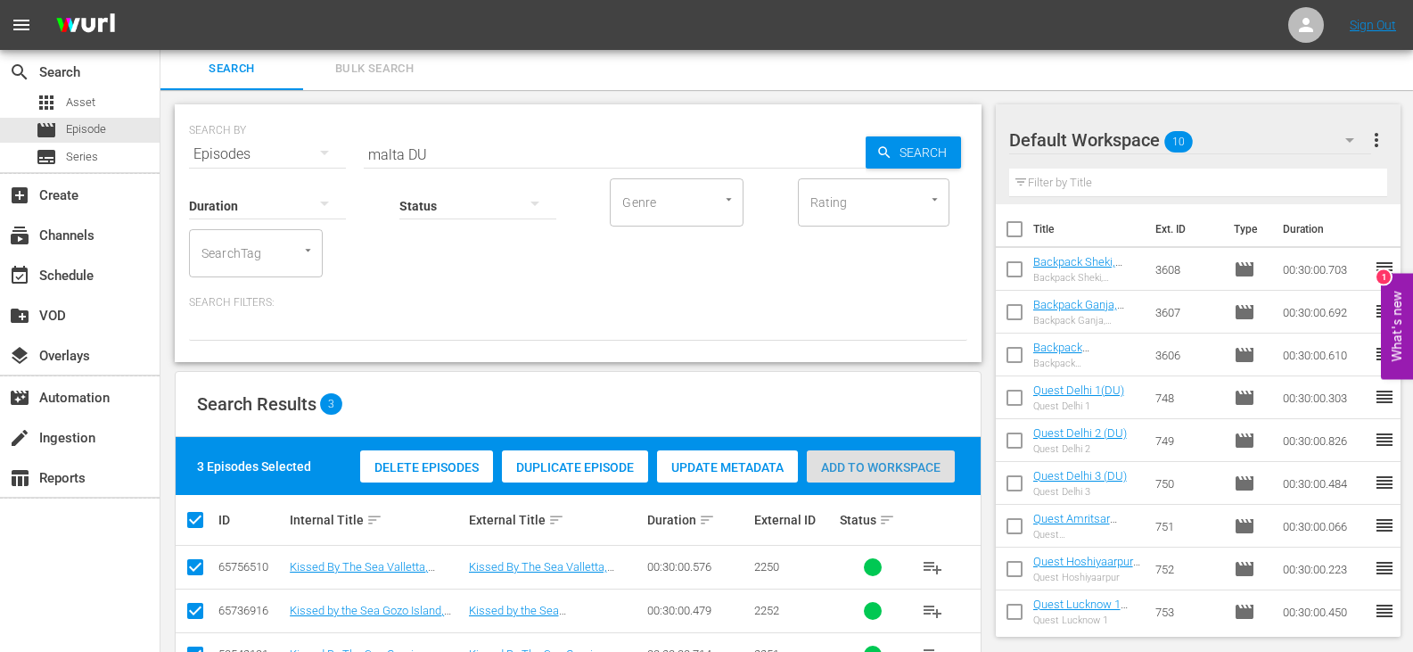
click at [886, 465] on span "Add to Workspace" at bounding box center [881, 467] width 148 height 14
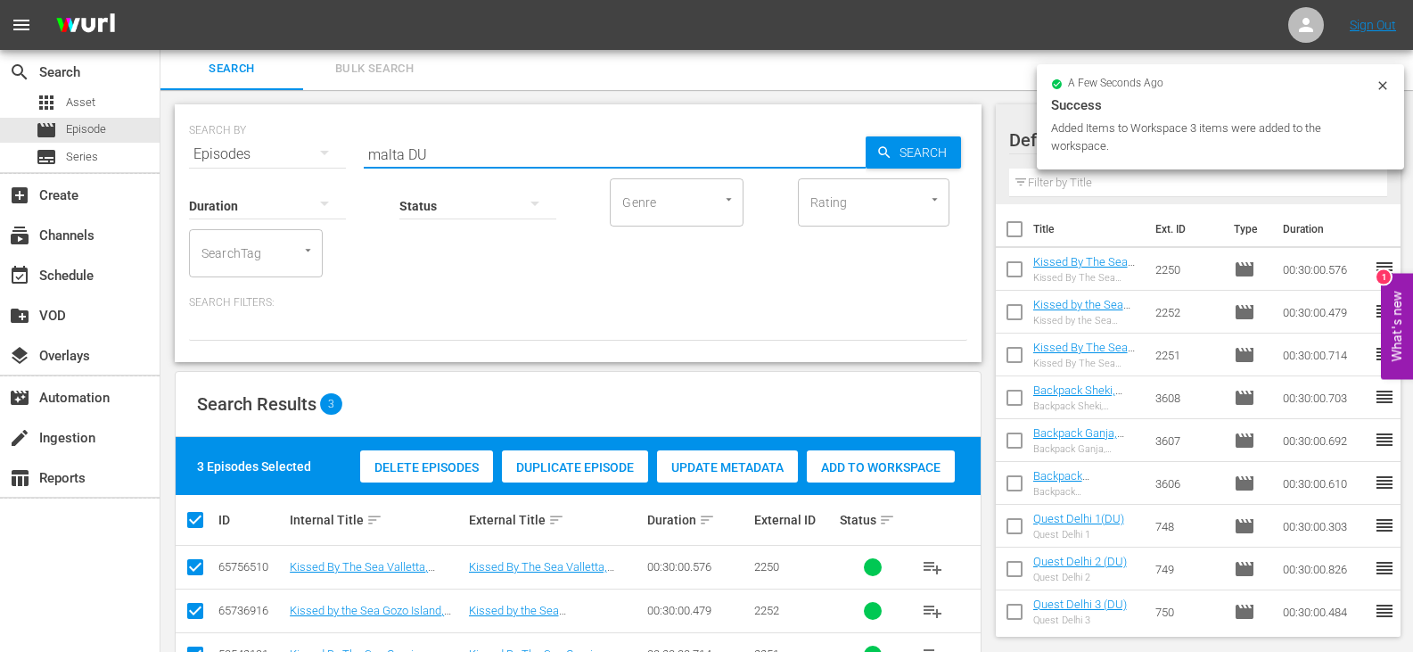
drag, startPoint x: 402, startPoint y: 152, endPoint x: 334, endPoint y: 174, distance: 71.9
click at [334, 174] on div "SEARCH BY Search By Episodes Search ID, Title, Description, Keywords, or Catego…" at bounding box center [578, 233] width 807 height 258
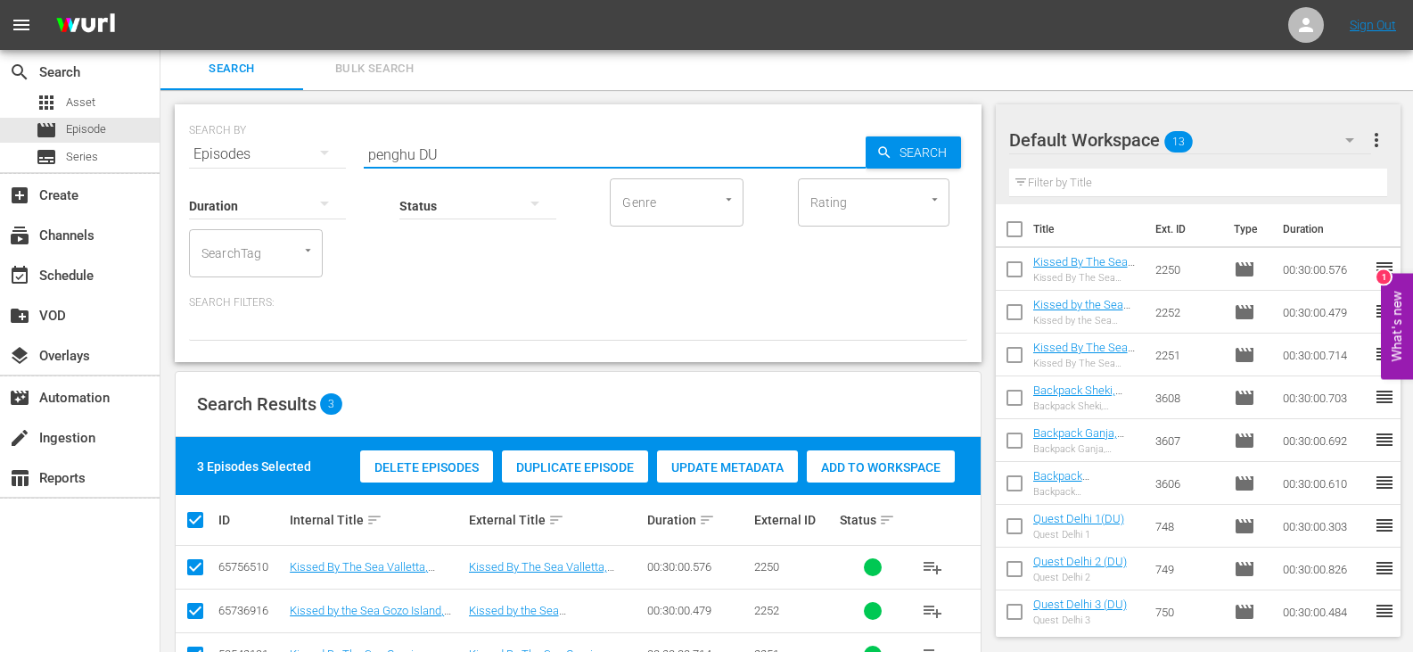
scroll to position [2, 0]
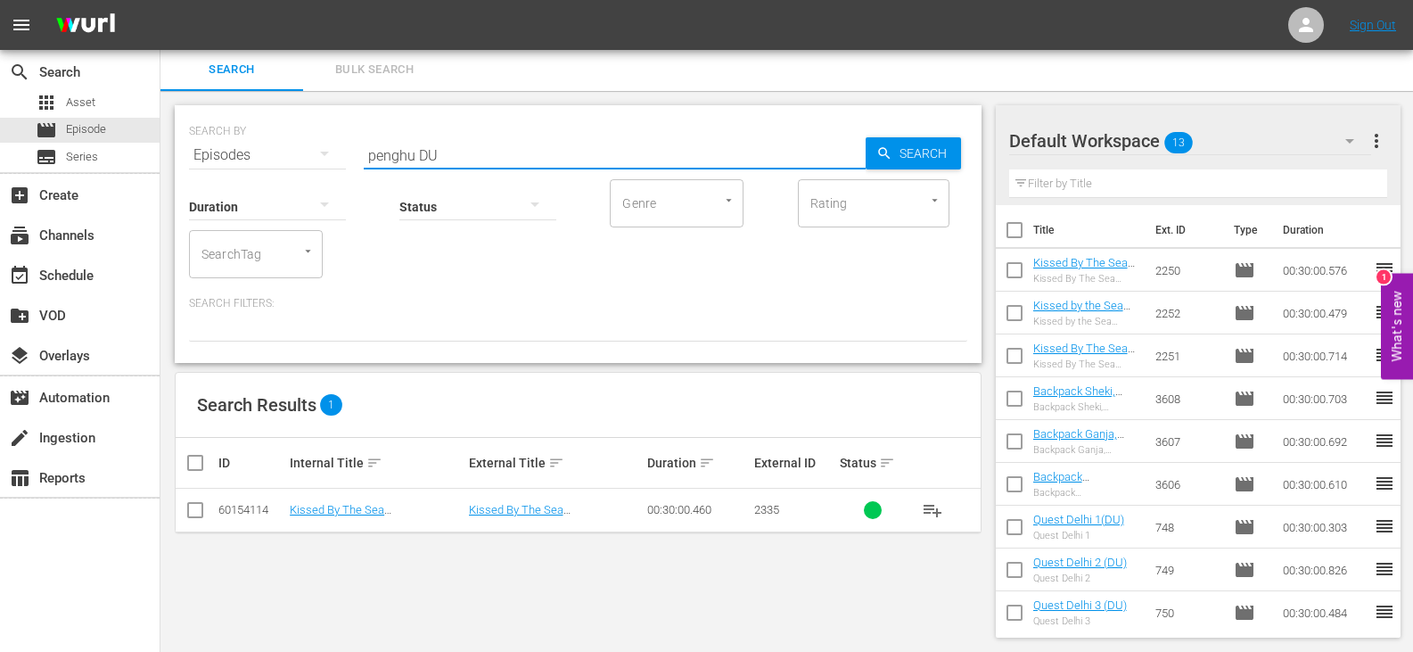
type input "penghu DU"
drag, startPoint x: 194, startPoint y: 507, endPoint x: 225, endPoint y: 501, distance: 31.7
click at [194, 507] on input "checkbox" at bounding box center [195, 513] width 21 height 21
checkbox input "true"
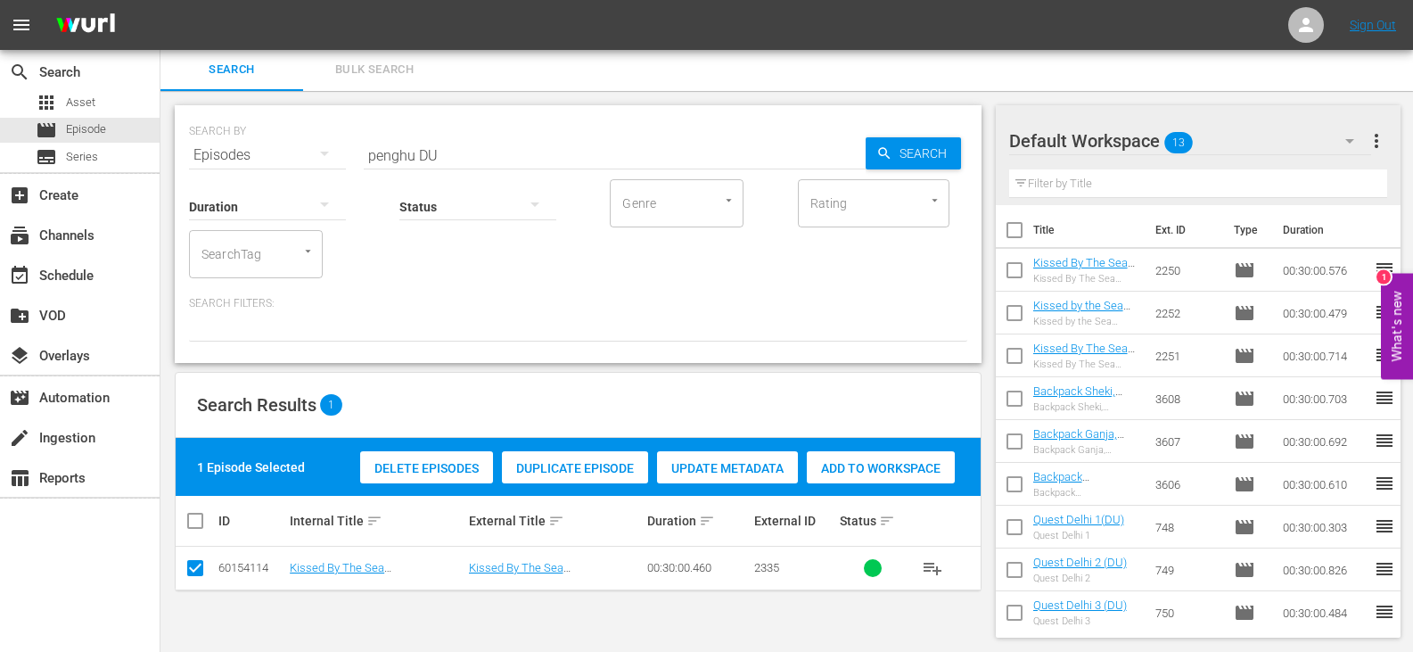
click at [936, 468] on span "Add to Workspace" at bounding box center [881, 468] width 148 height 14
drag, startPoint x: 414, startPoint y: 154, endPoint x: 322, endPoint y: 172, distance: 93.6
click at [322, 172] on div "SEARCH BY Search By Episodes Search ID, Title, Description, Keywords, or Catego…" at bounding box center [578, 234] width 807 height 258
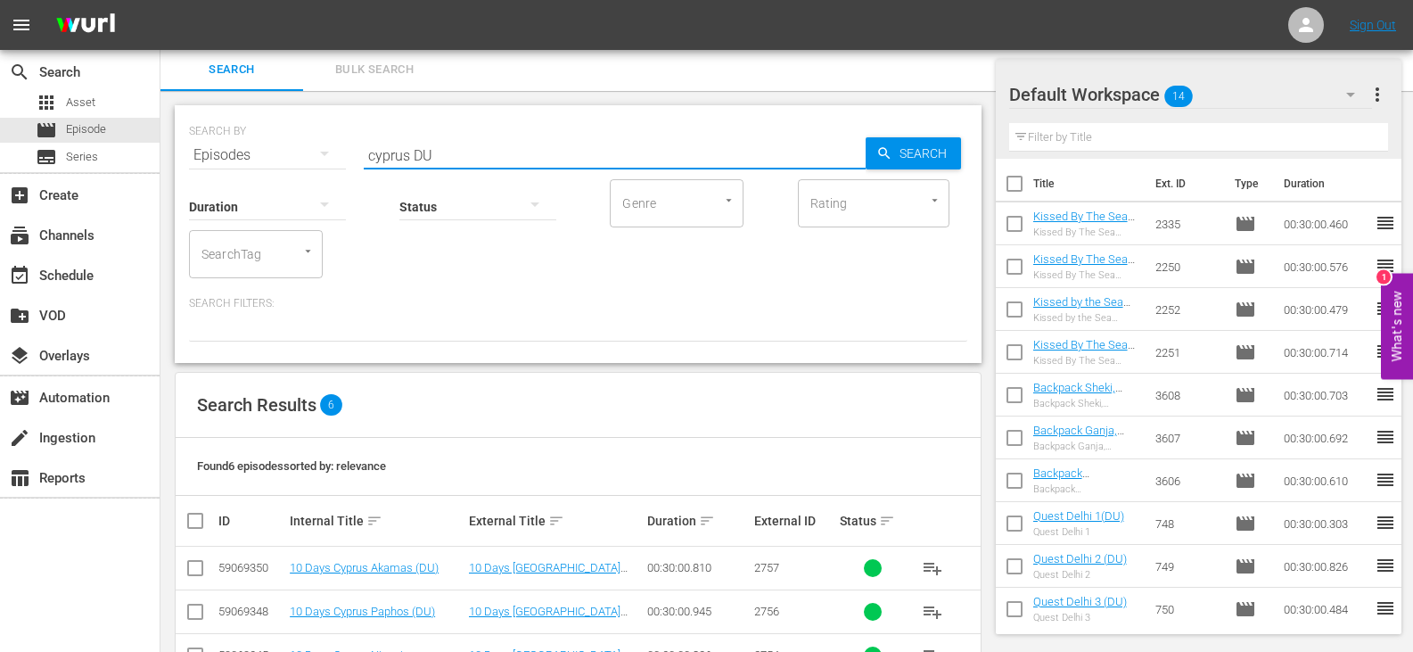
scroll to position [192, 0]
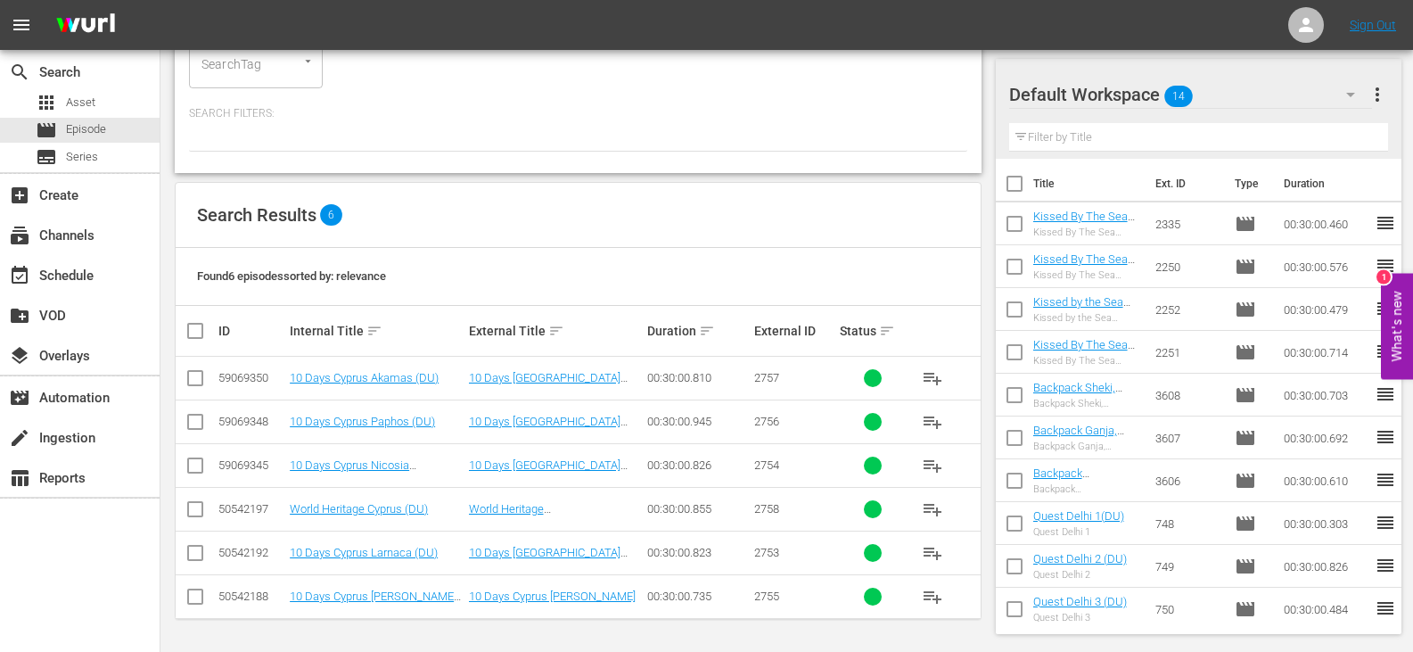
type input "cyprus DU"
click at [195, 333] on input "checkbox" at bounding box center [203, 330] width 36 height 21
checkbox input "true"
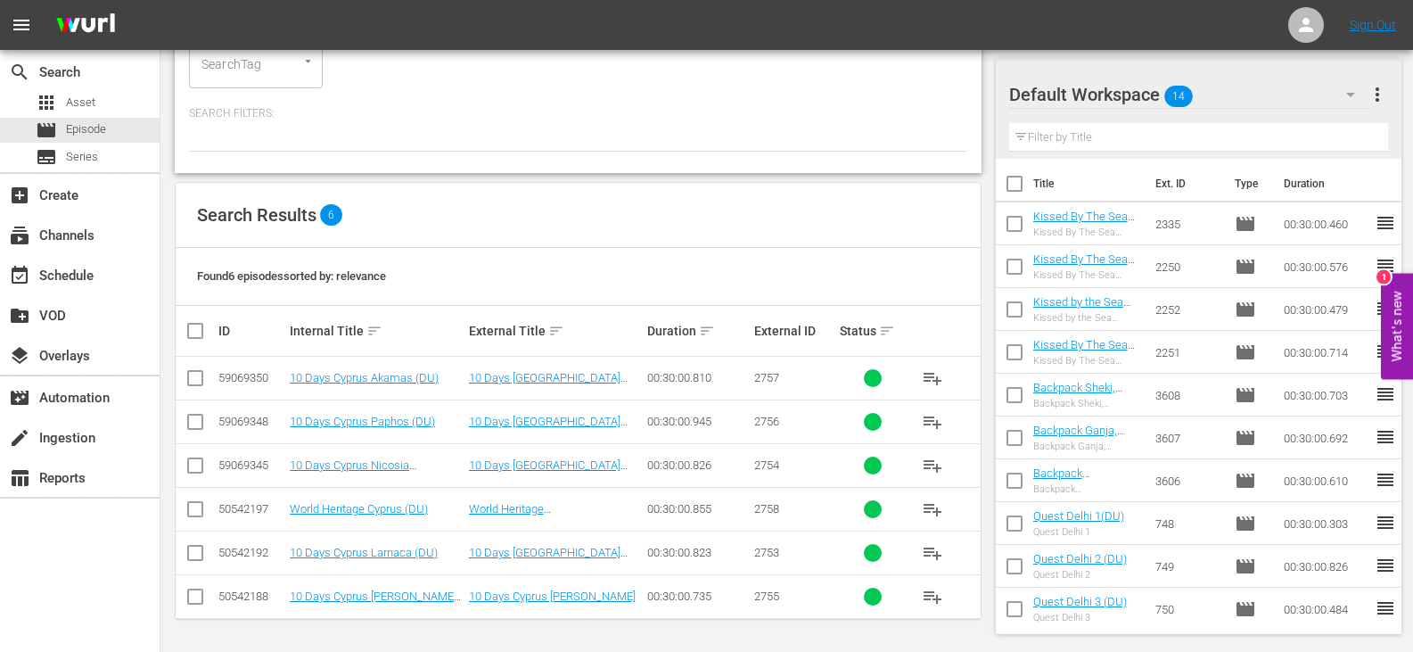
checkbox input "true"
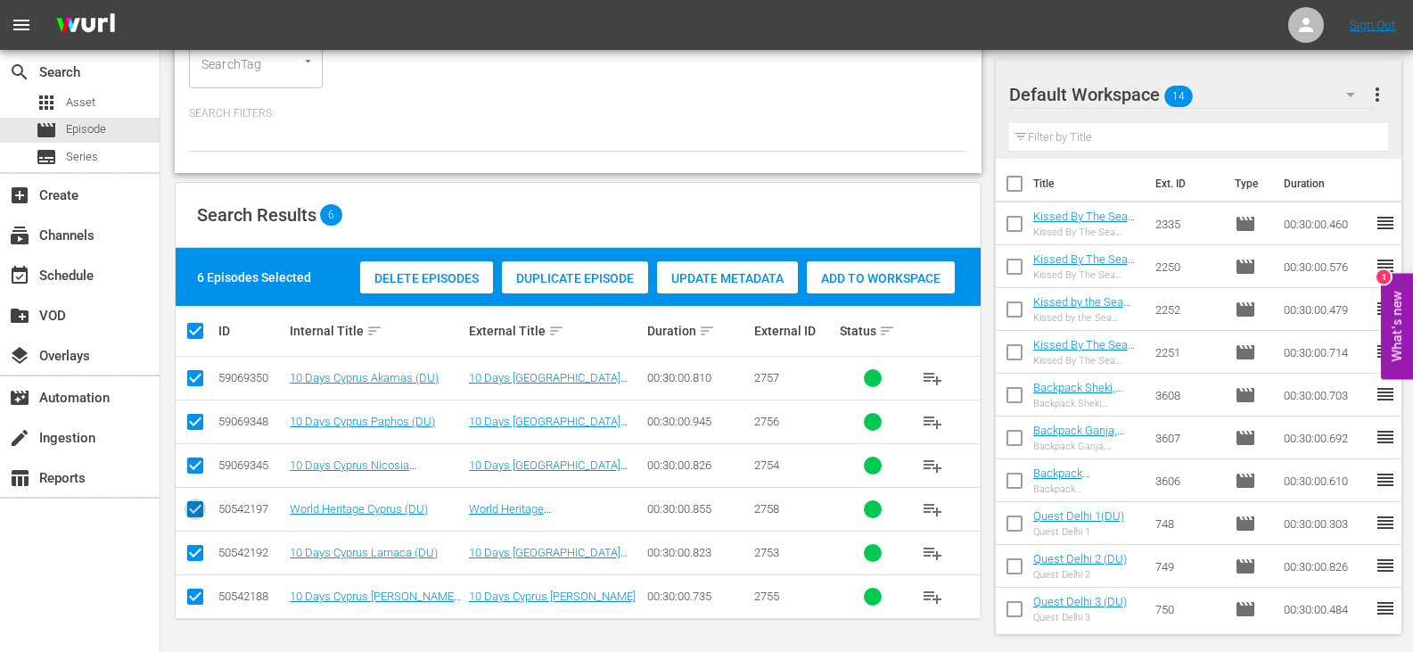
click at [204, 511] on input "checkbox" at bounding box center [195, 512] width 21 height 21
checkbox input "false"
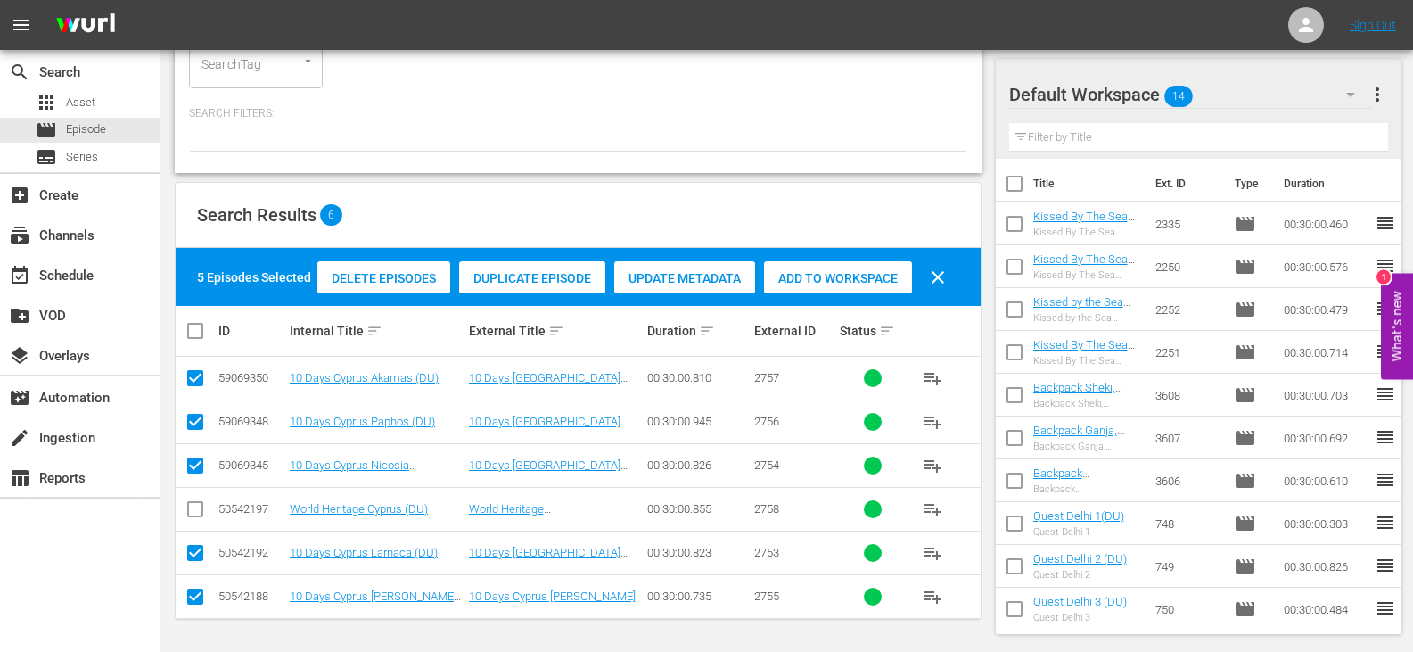
click at [856, 268] on div "Add to Workspace" at bounding box center [838, 278] width 148 height 34
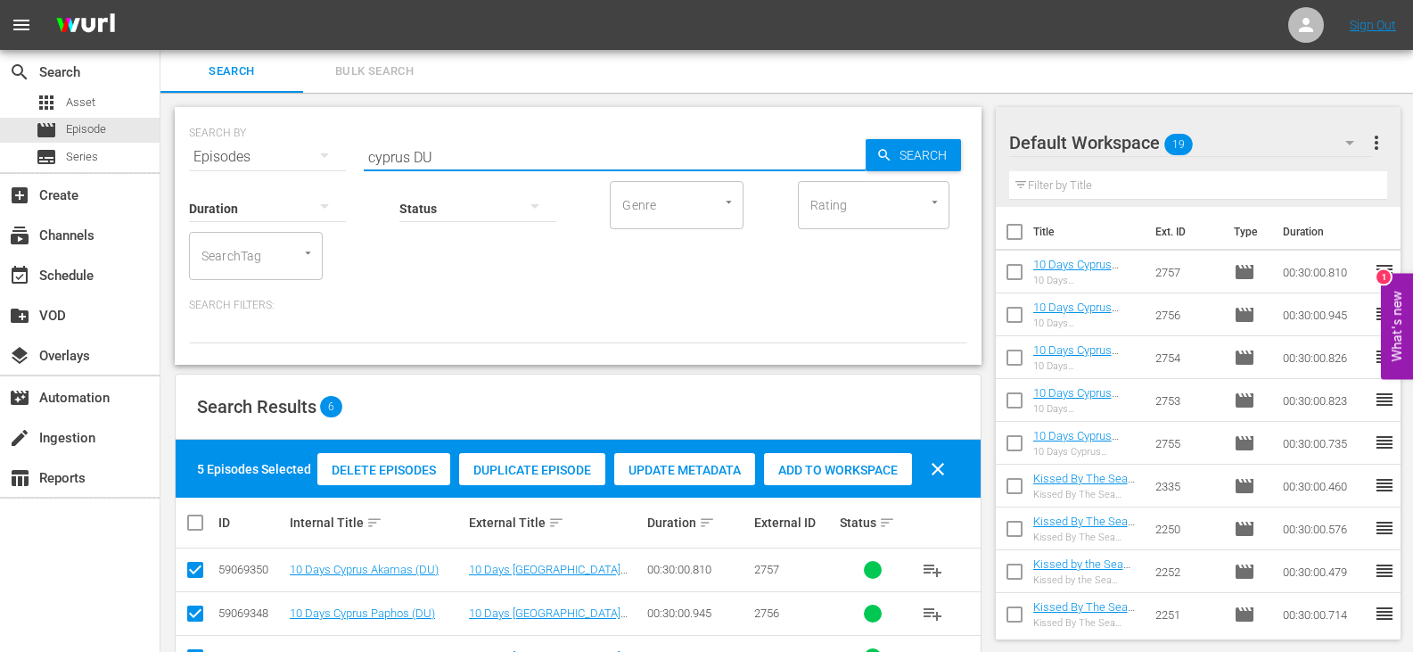
drag, startPoint x: 408, startPoint y: 161, endPoint x: 317, endPoint y: 165, distance: 91.9
click at [317, 165] on div "SEARCH BY Search By Episodes Search ID, Title, Description, Keywords, or Catego…" at bounding box center [578, 236] width 807 height 258
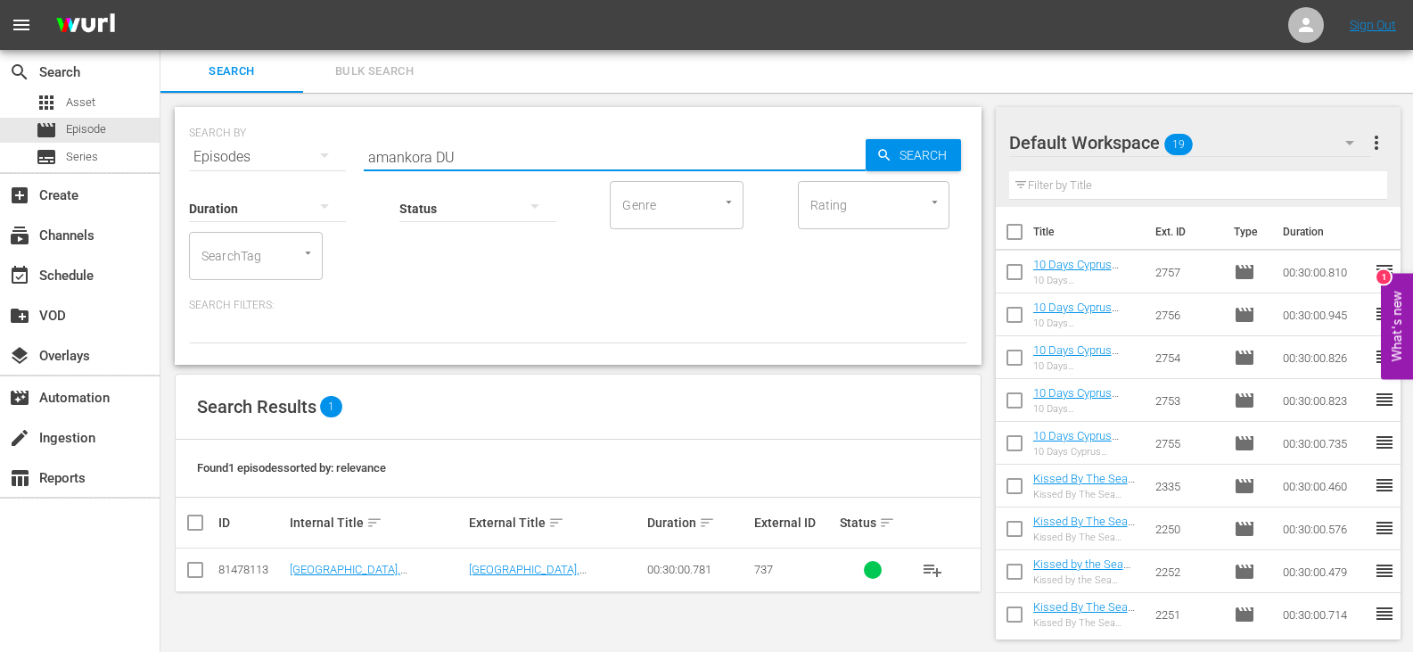
type input "amankora DU"
click at [198, 572] on input "checkbox" at bounding box center [195, 573] width 21 height 21
checkbox input "true"
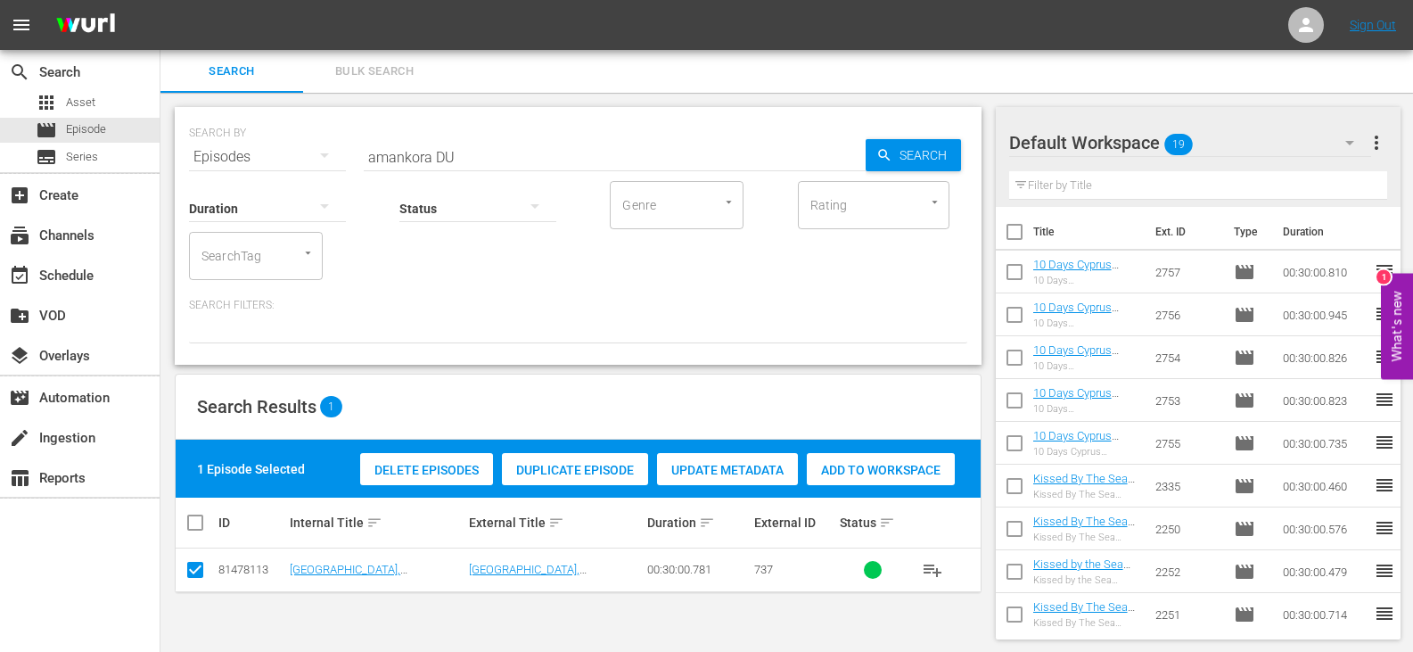
click at [829, 456] on div "Add to Workspace" at bounding box center [881, 470] width 148 height 34
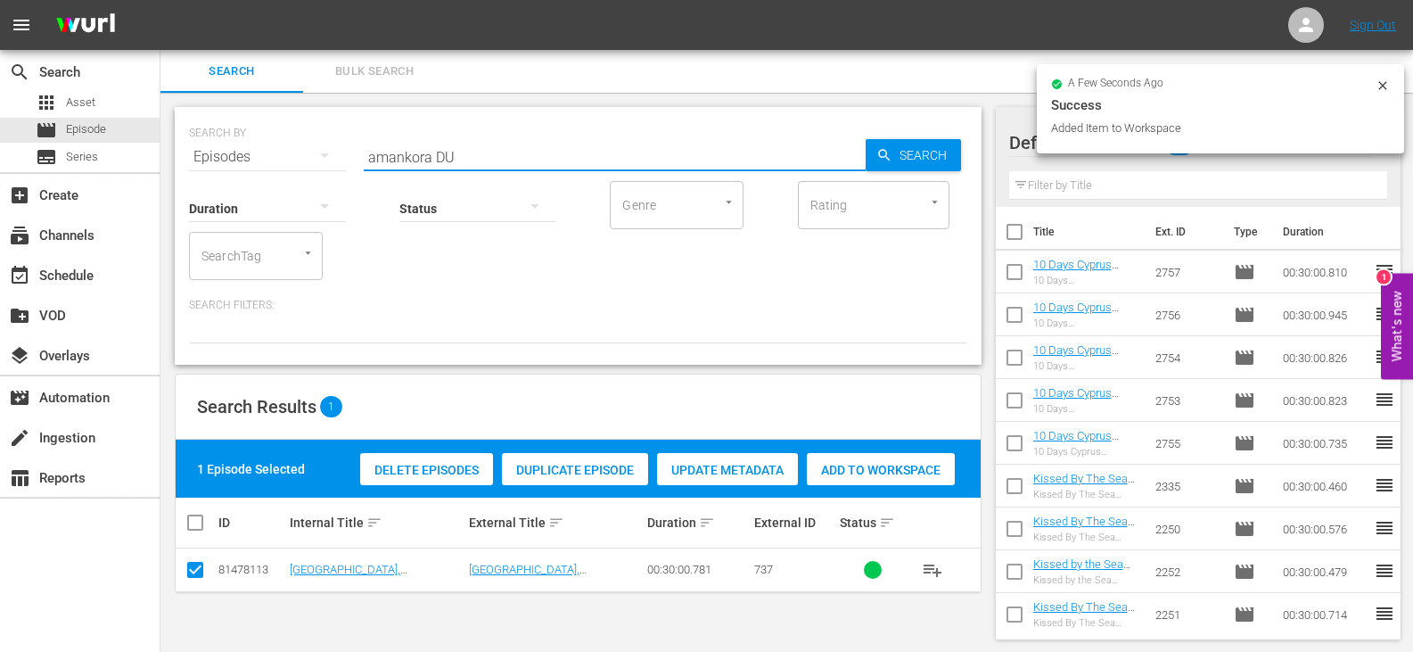
drag, startPoint x: 430, startPoint y: 155, endPoint x: 260, endPoint y: 200, distance: 175.2
click at [260, 200] on div "SEARCH BY Search By Episodes Search ID, Title, Description, Keywords, or Catego…" at bounding box center [578, 236] width 807 height 258
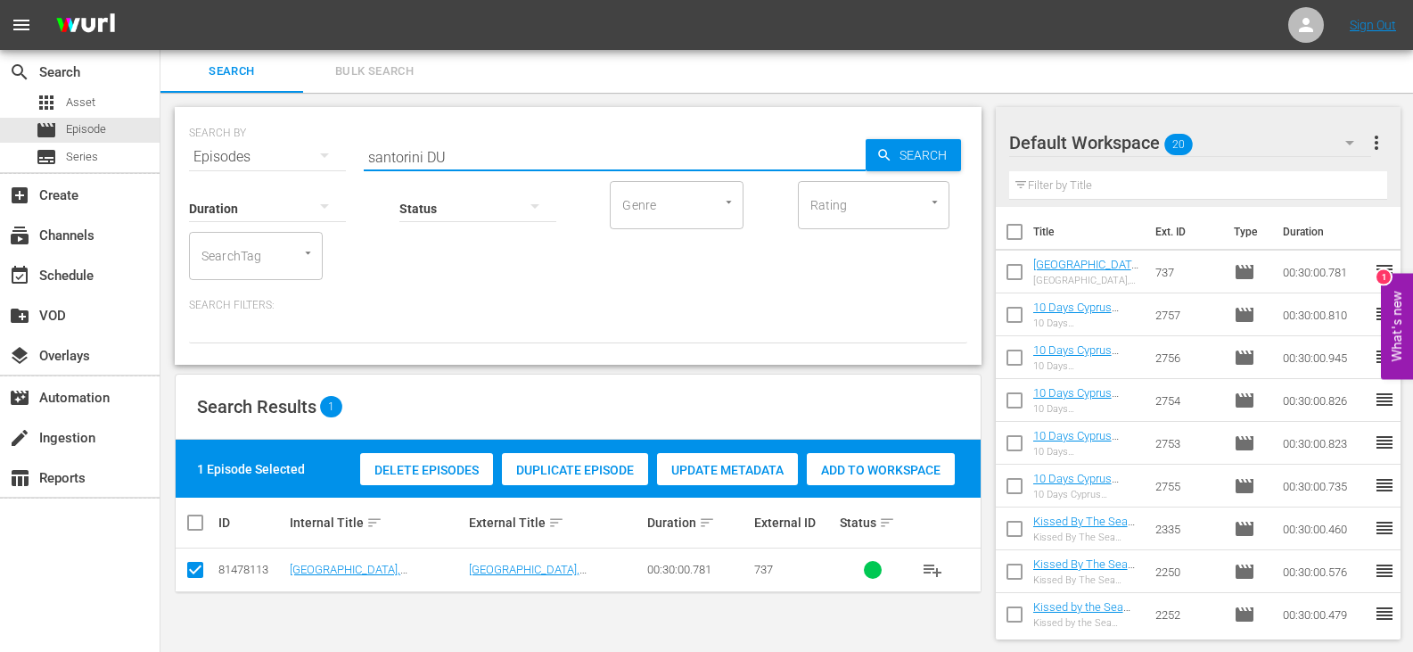
type input "santorini DU"
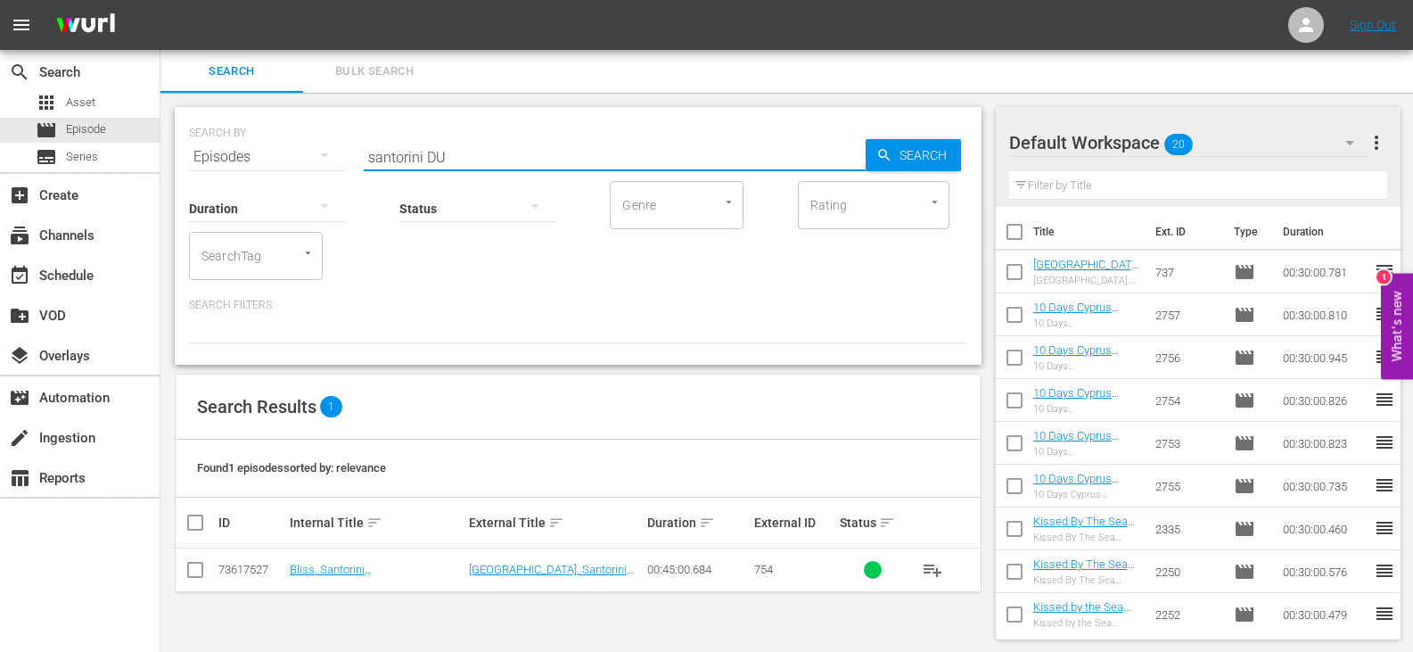
click at [196, 578] on input "checkbox" at bounding box center [195, 573] width 21 height 21
checkbox input "true"
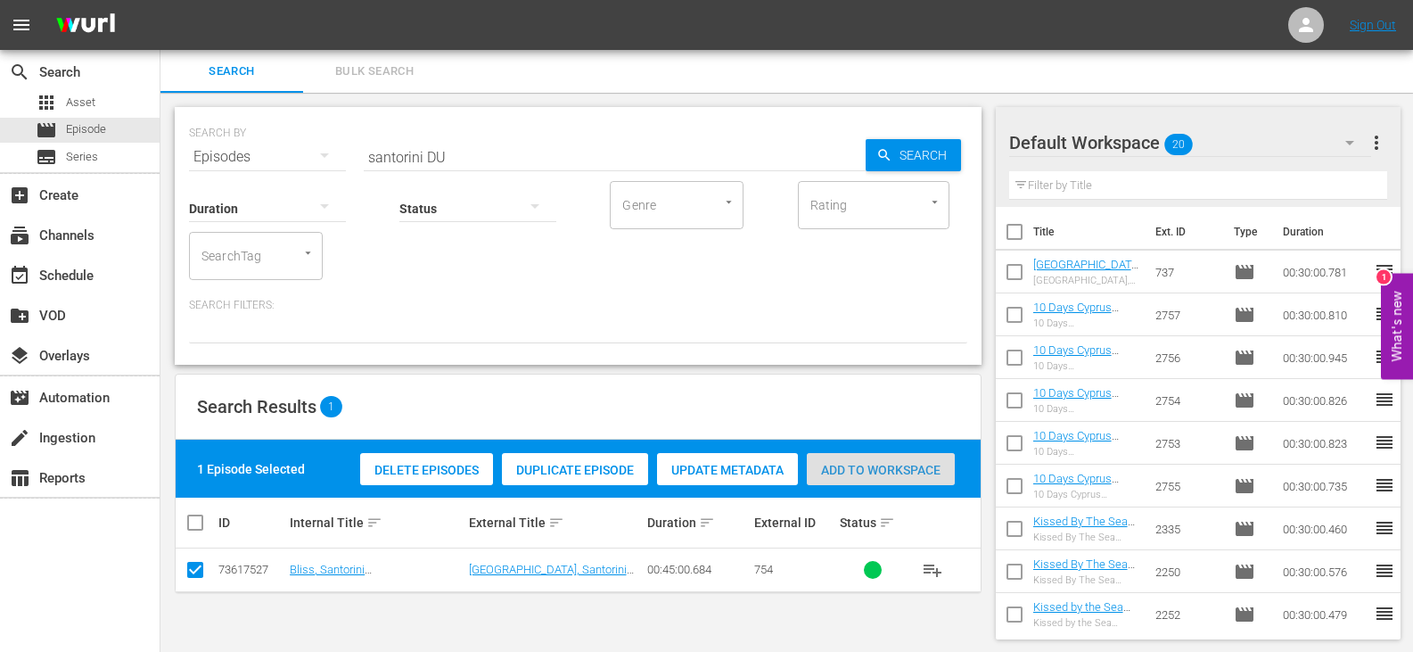
click at [866, 484] on div "Add to Workspace" at bounding box center [881, 470] width 148 height 34
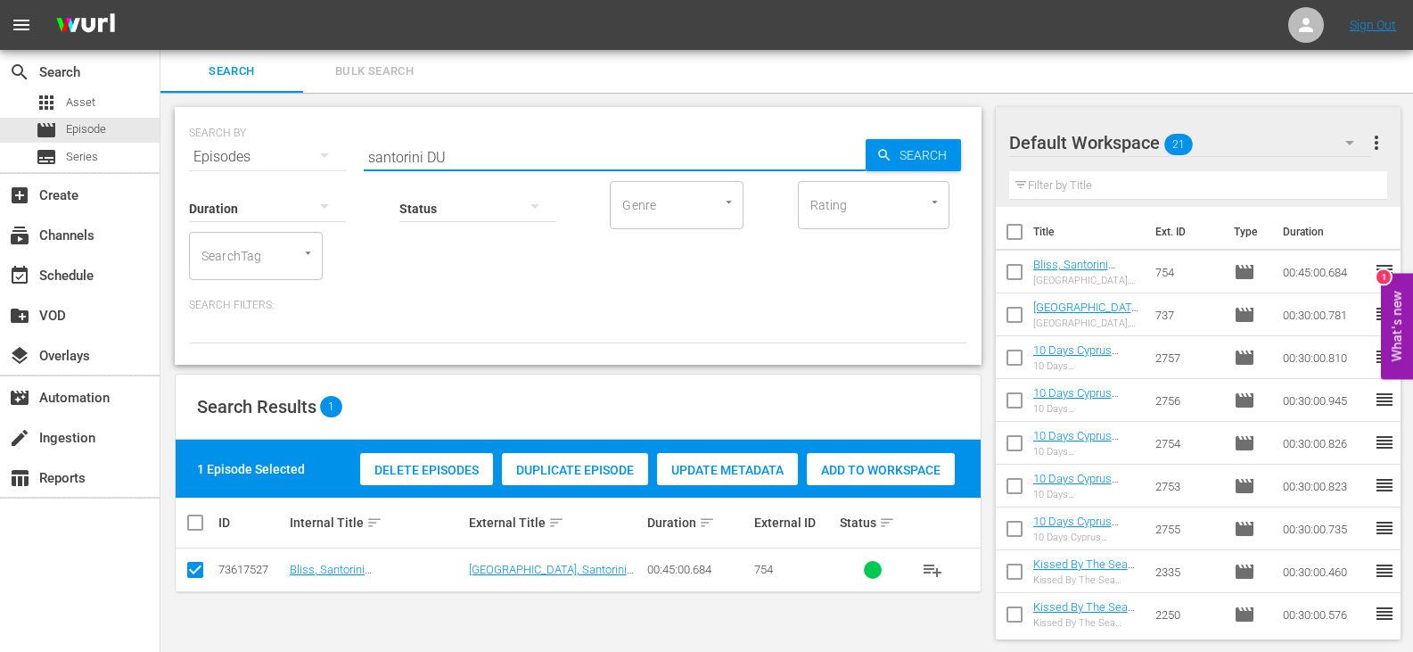
drag, startPoint x: 423, startPoint y: 157, endPoint x: 310, endPoint y: 190, distance: 117.1
click at [310, 190] on div "SEARCH BY Search By Episodes Search ID, Title, Description, Keywords, or Catego…" at bounding box center [578, 236] width 807 height 258
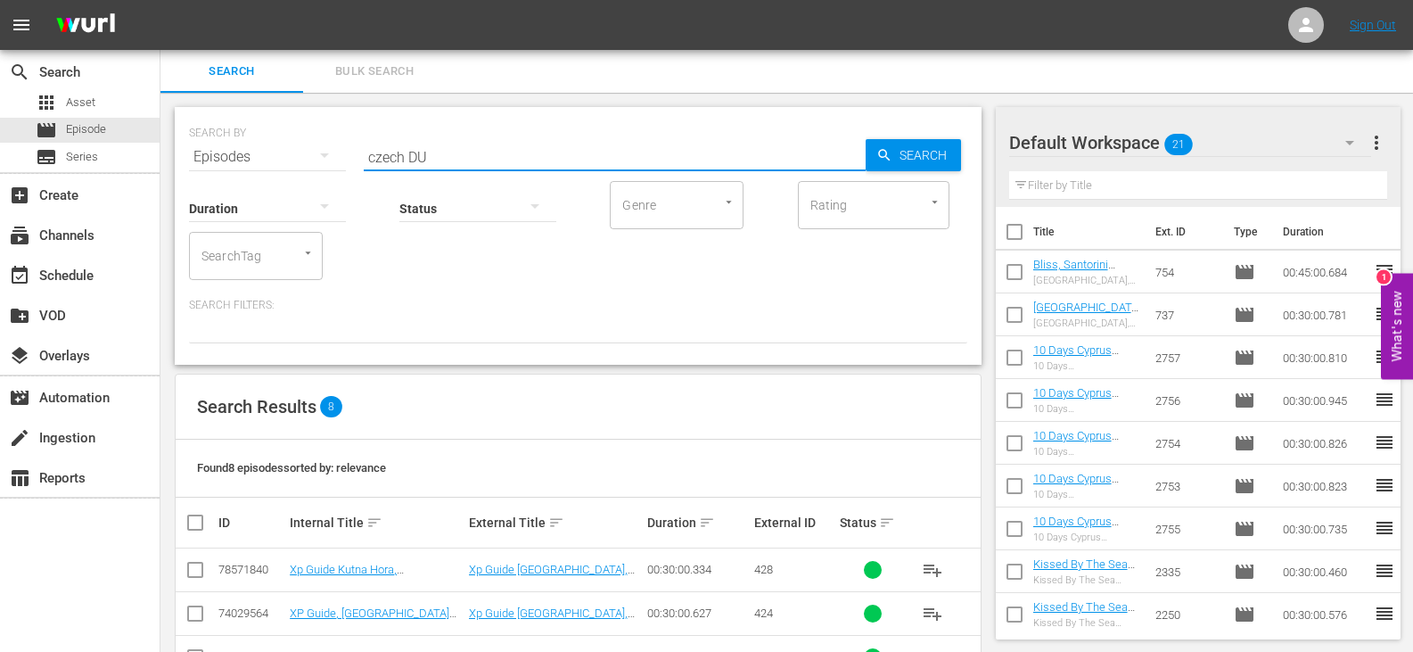
type input "czech DU"
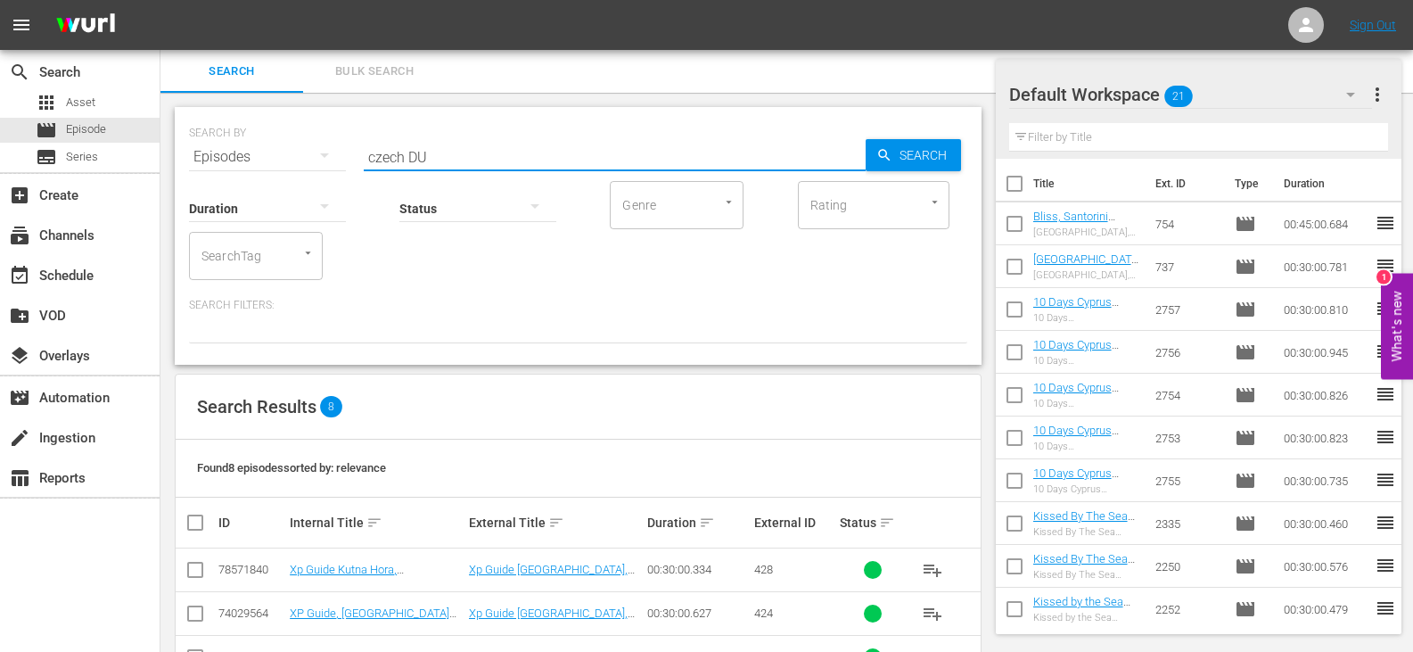
scroll to position [279, 0]
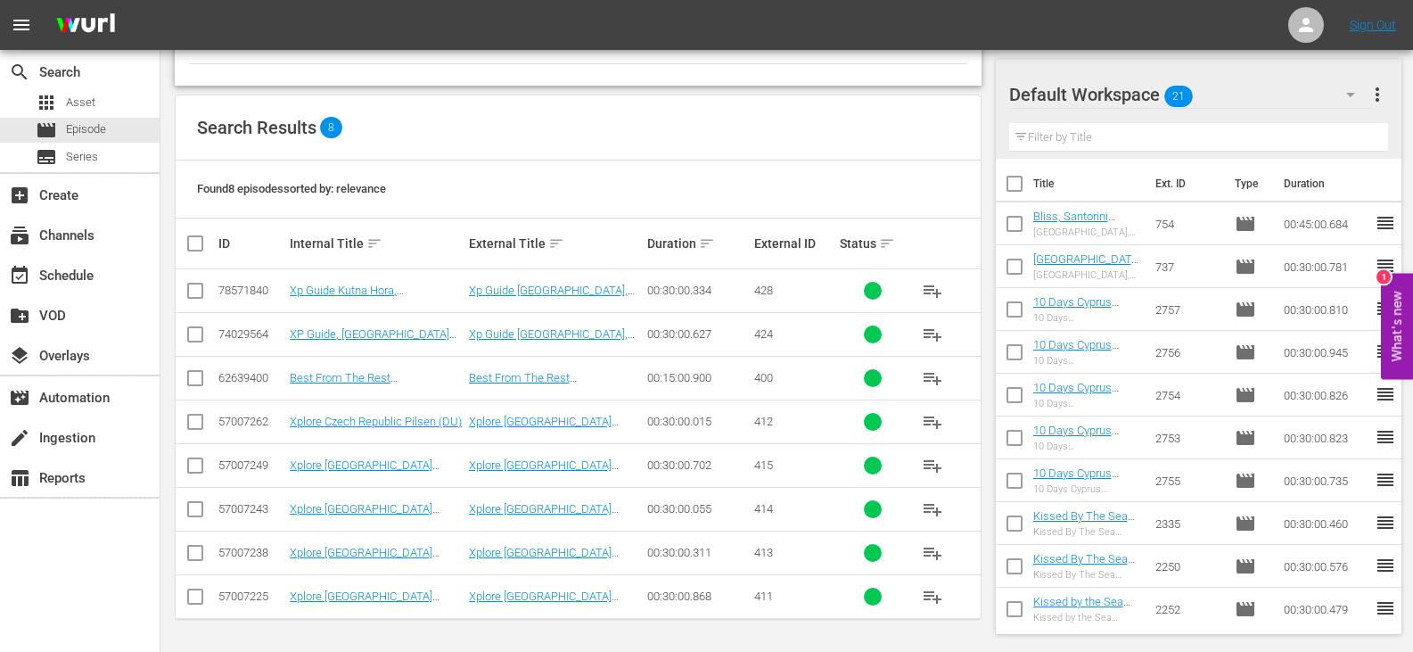
click at [190, 375] on input "checkbox" at bounding box center [195, 381] width 21 height 21
checkbox input "true"
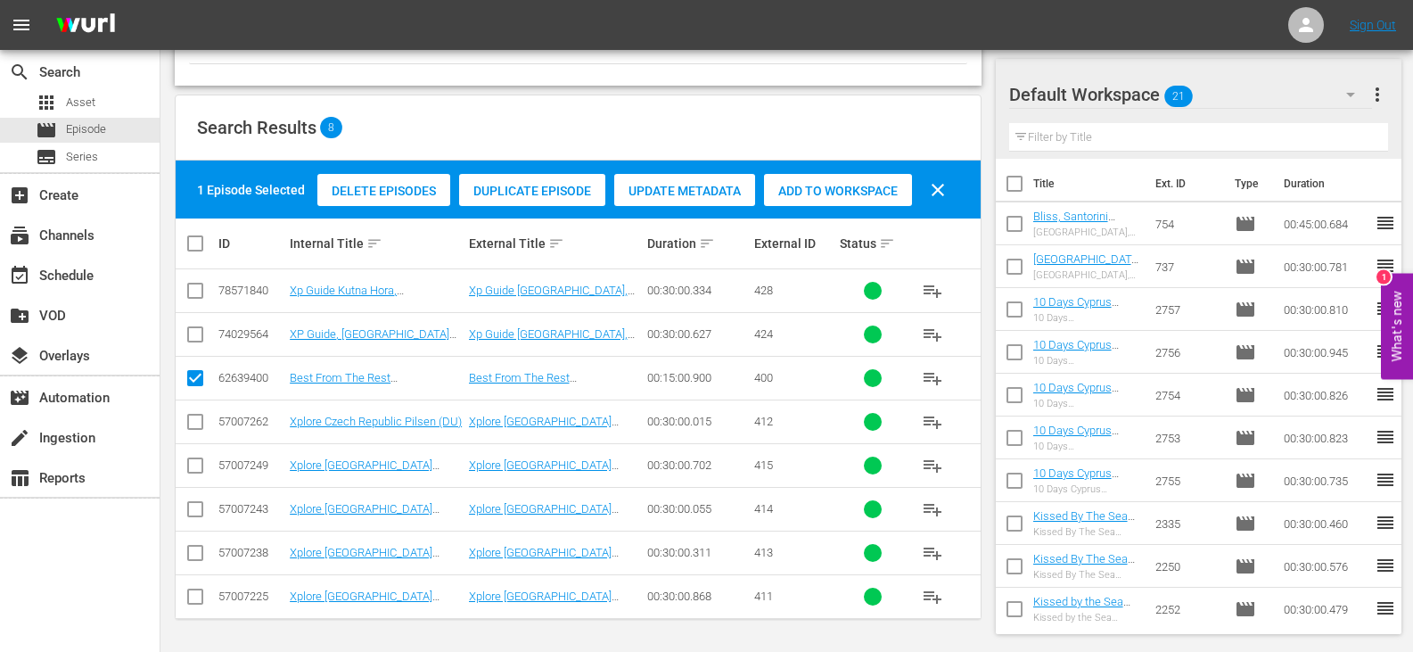
click at [797, 182] on div "Add to Workspace" at bounding box center [838, 191] width 148 height 34
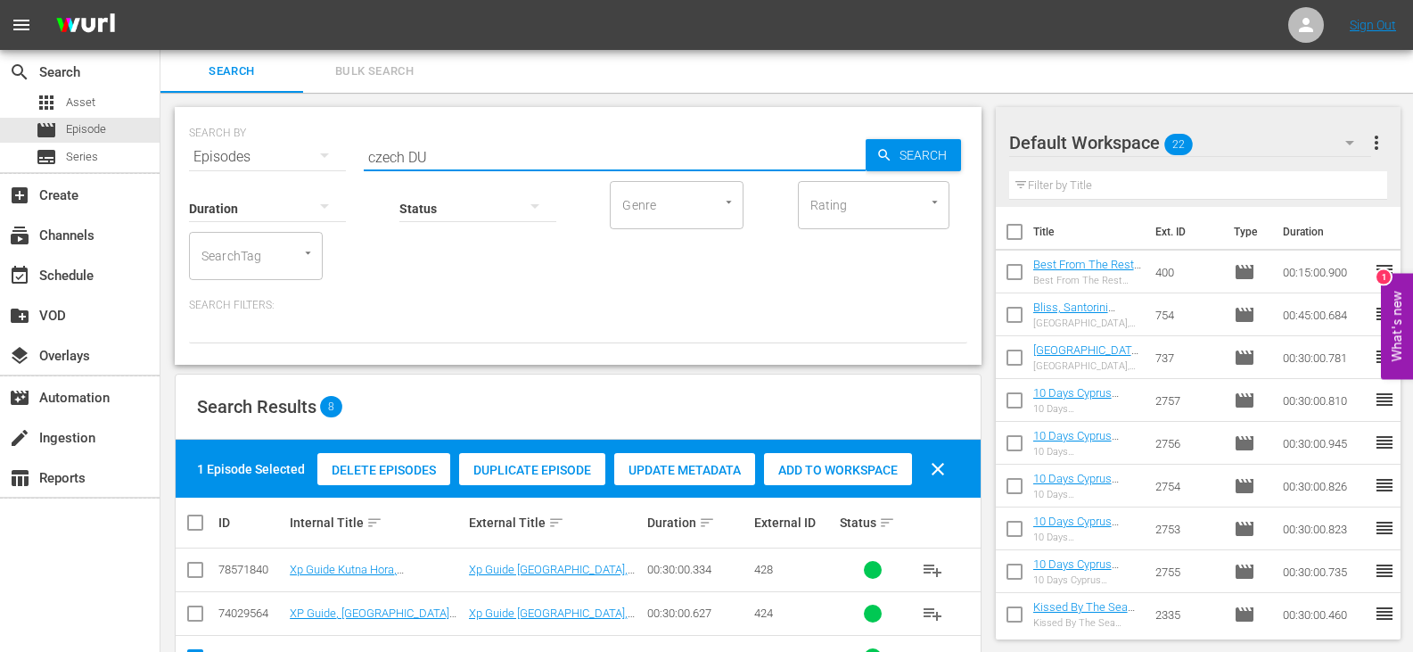
drag, startPoint x: 404, startPoint y: 155, endPoint x: 326, endPoint y: 166, distance: 79.2
click at [326, 166] on div "SEARCH BY Search By Episodes Search ID, Title, Description, Keywords, or Catego…" at bounding box center [578, 236] width 807 height 258
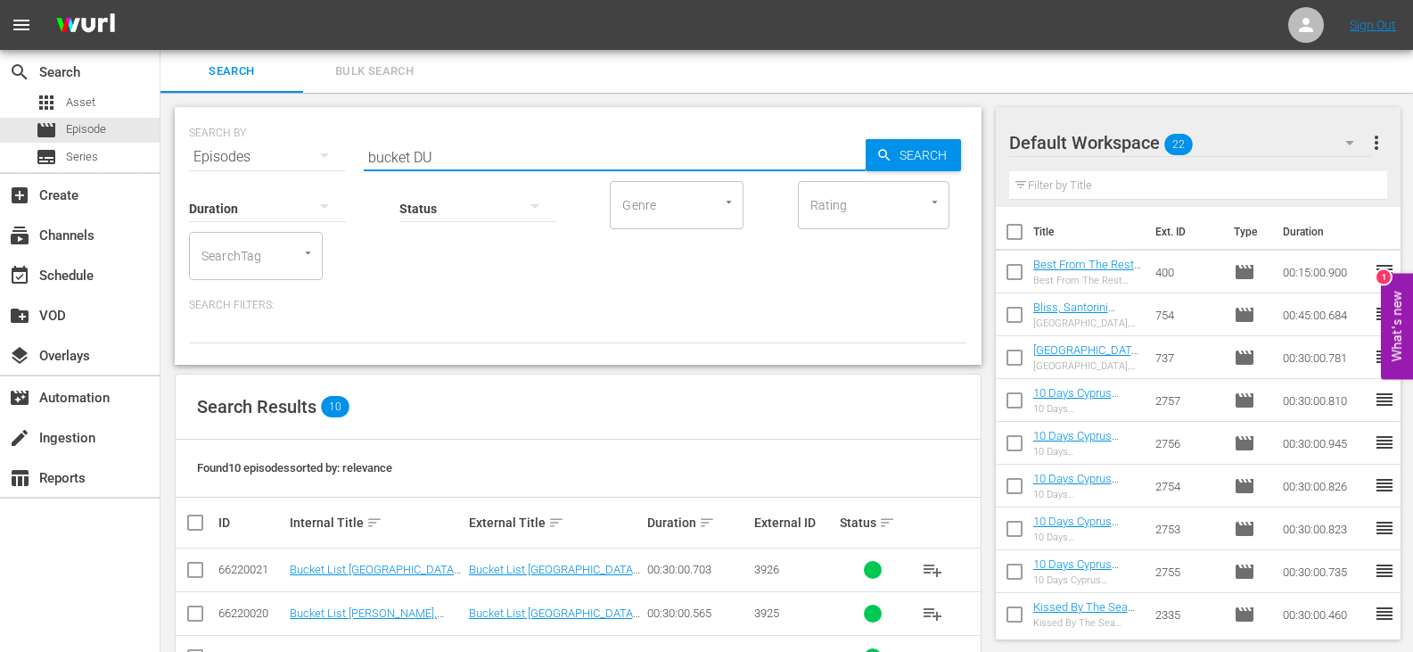
type input "bucket DU"
click at [198, 523] on input "checkbox" at bounding box center [203, 522] width 36 height 21
checkbox input "true"
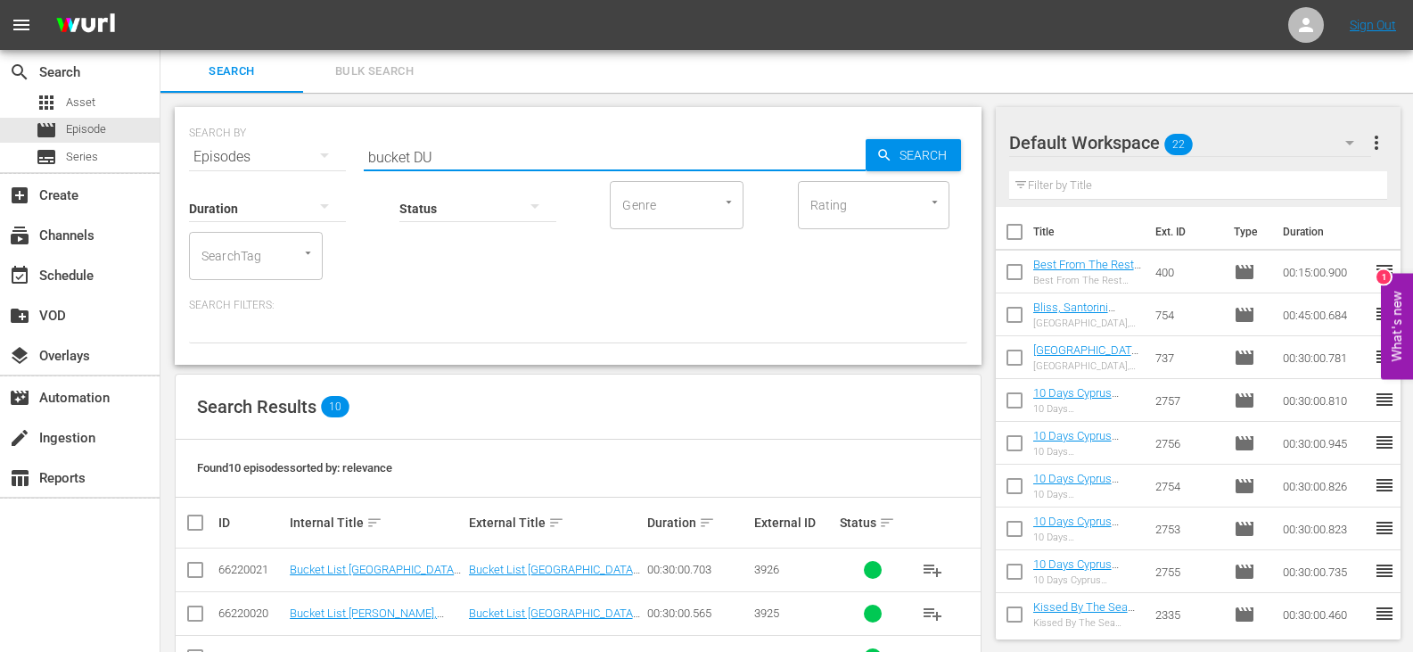
checkbox input "true"
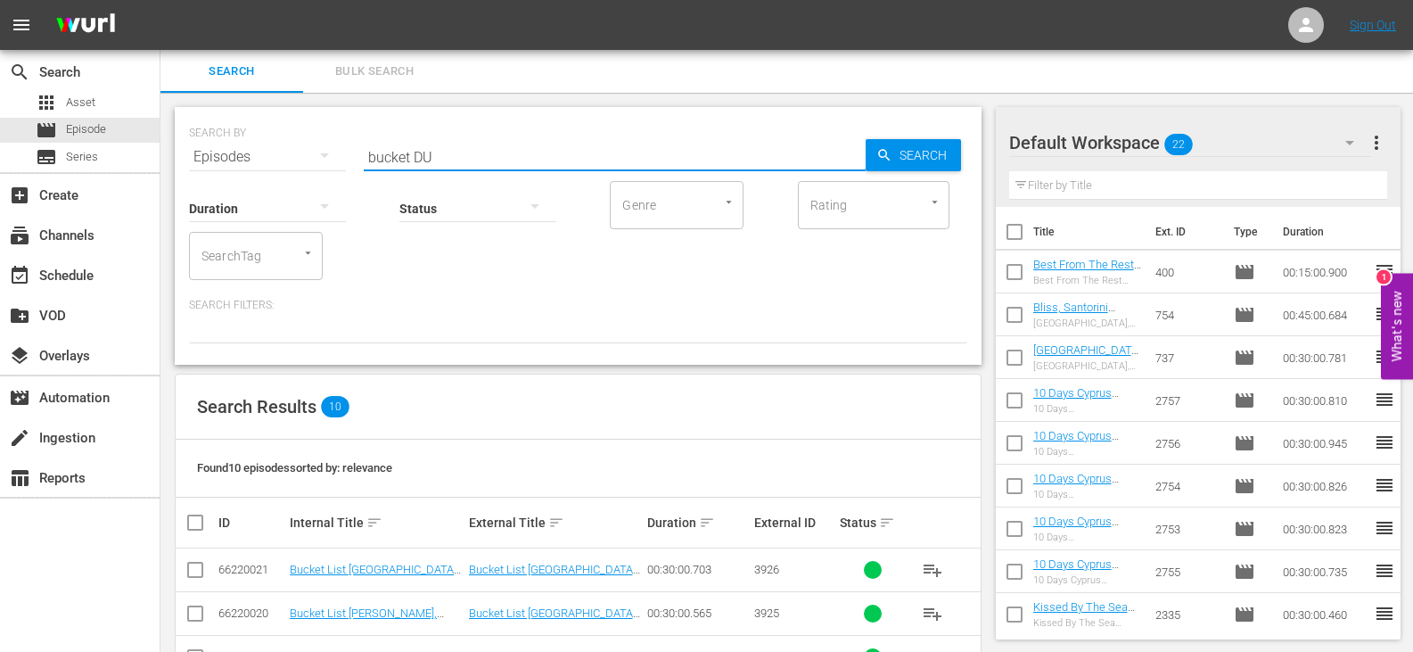
checkbox input "true"
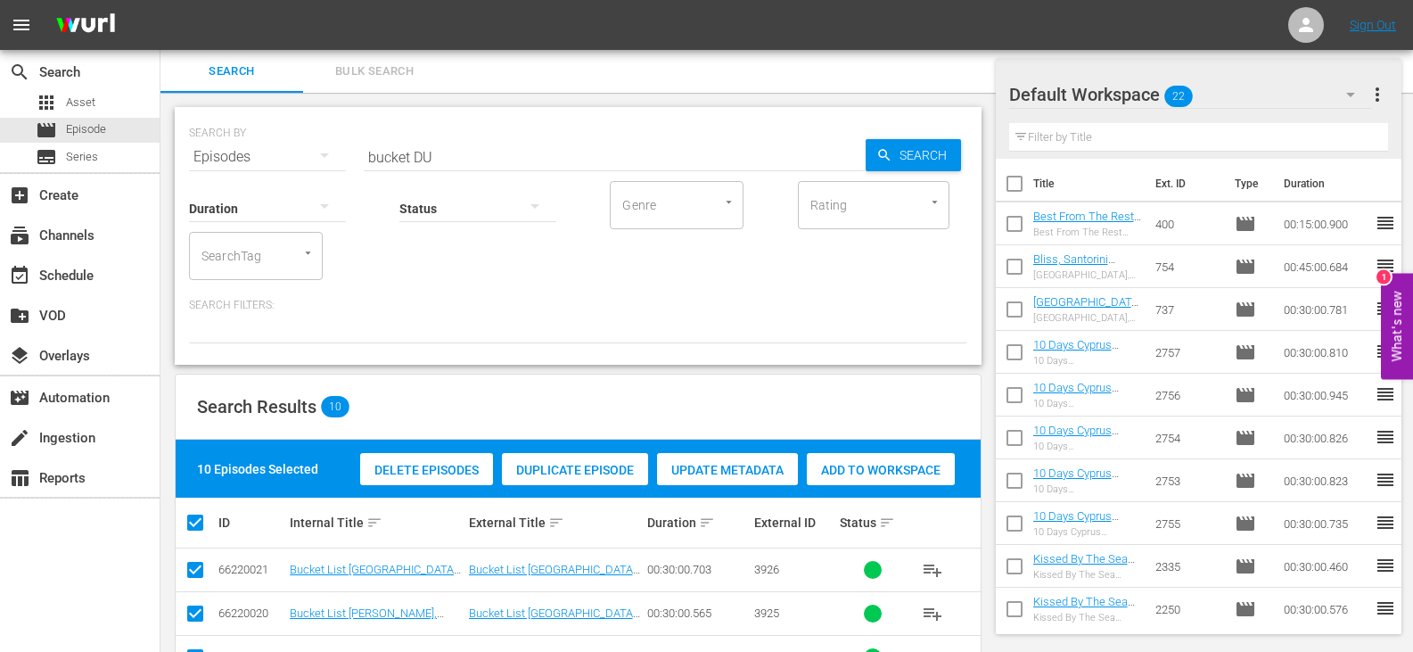
scroll to position [367, 0]
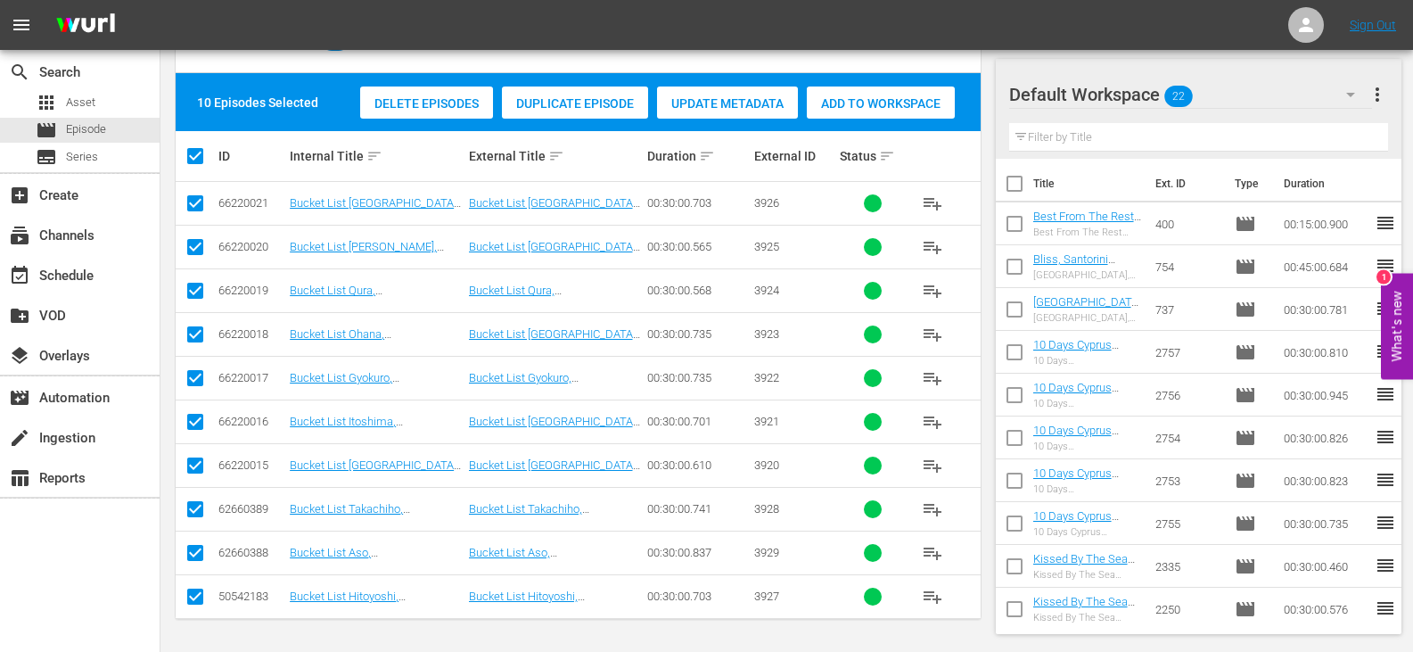
click at [899, 114] on div "Add to Workspace" at bounding box center [881, 104] width 148 height 34
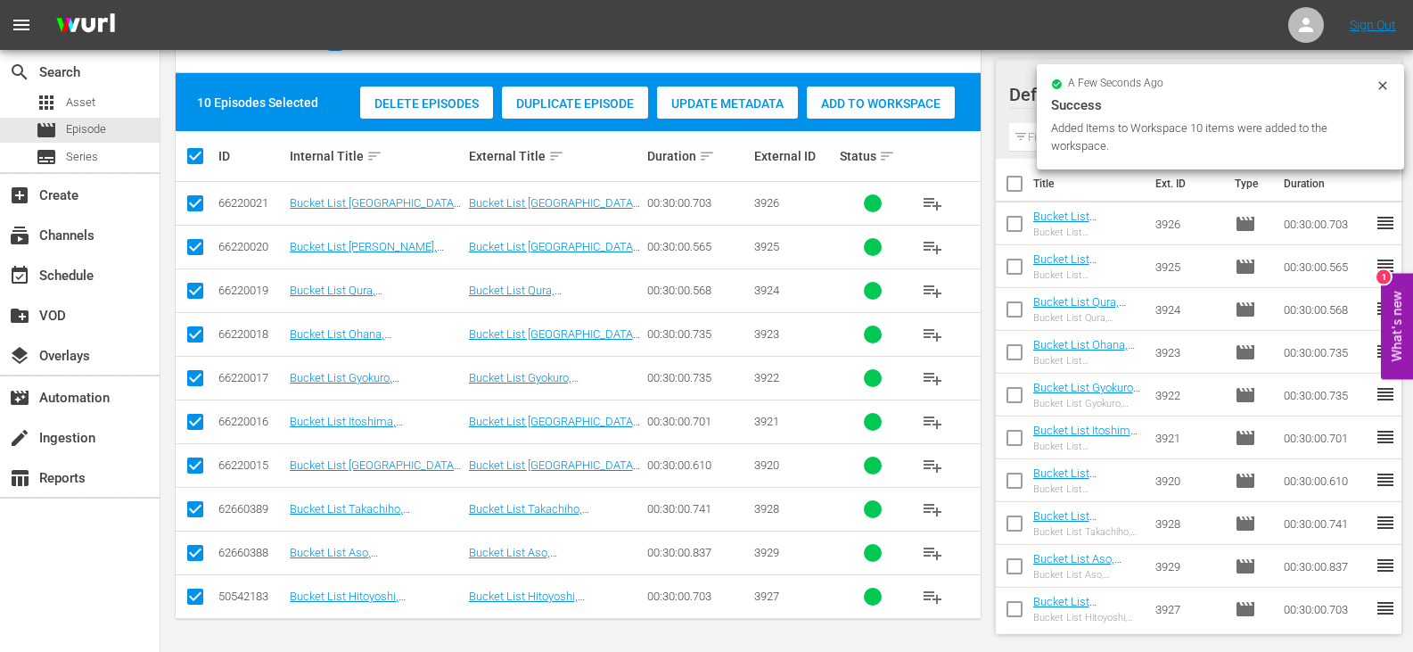
scroll to position [0, 0]
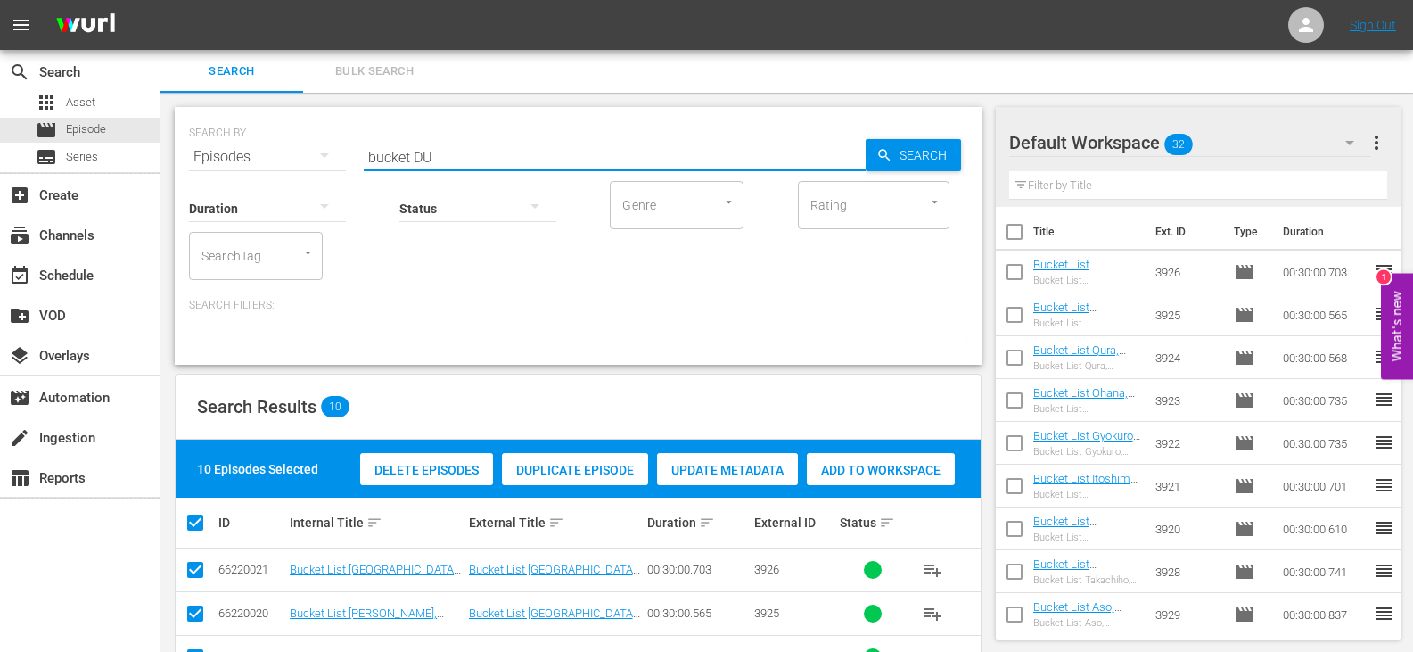
drag, startPoint x: 409, startPoint y: 158, endPoint x: 315, endPoint y: 184, distance: 98.0
click at [315, 184] on div "SEARCH BY Search By Episodes Search ID, Title, Description, Keywords, or Catego…" at bounding box center [578, 236] width 807 height 258
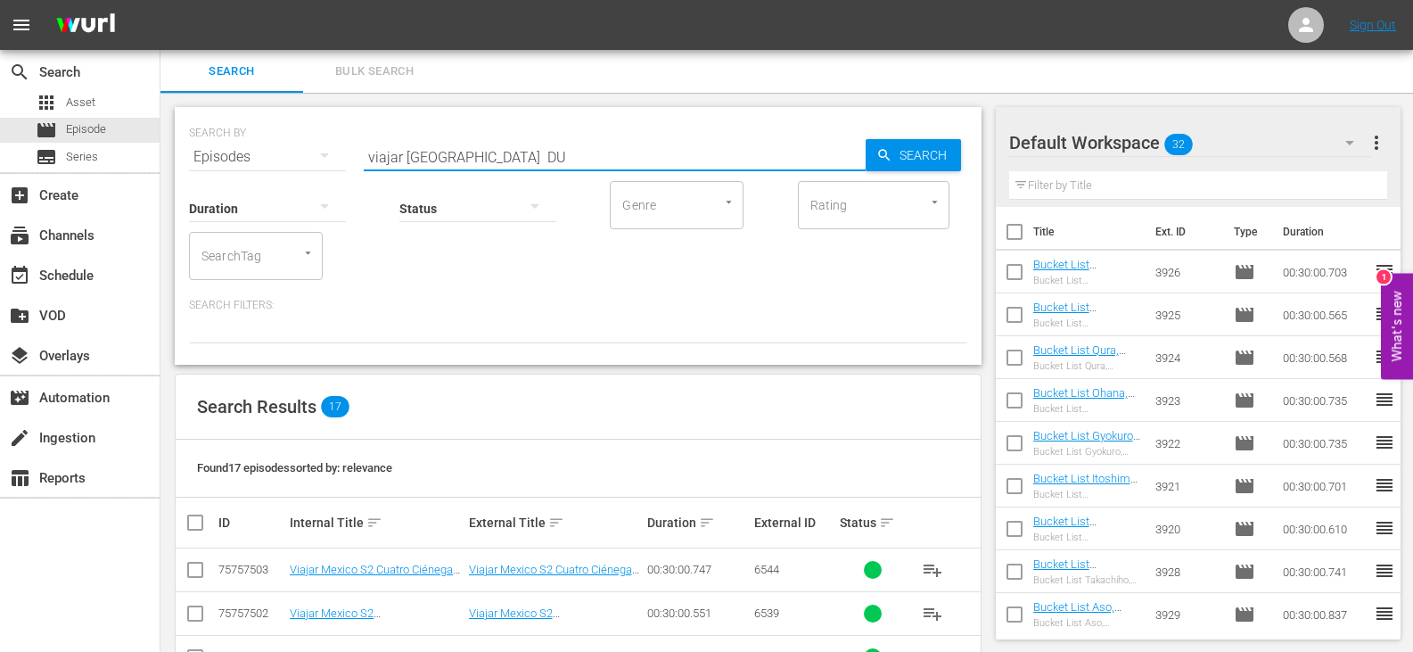
type input "viajar [GEOGRAPHIC_DATA] DU"
